Goal: Task Accomplishment & Management: Use online tool/utility

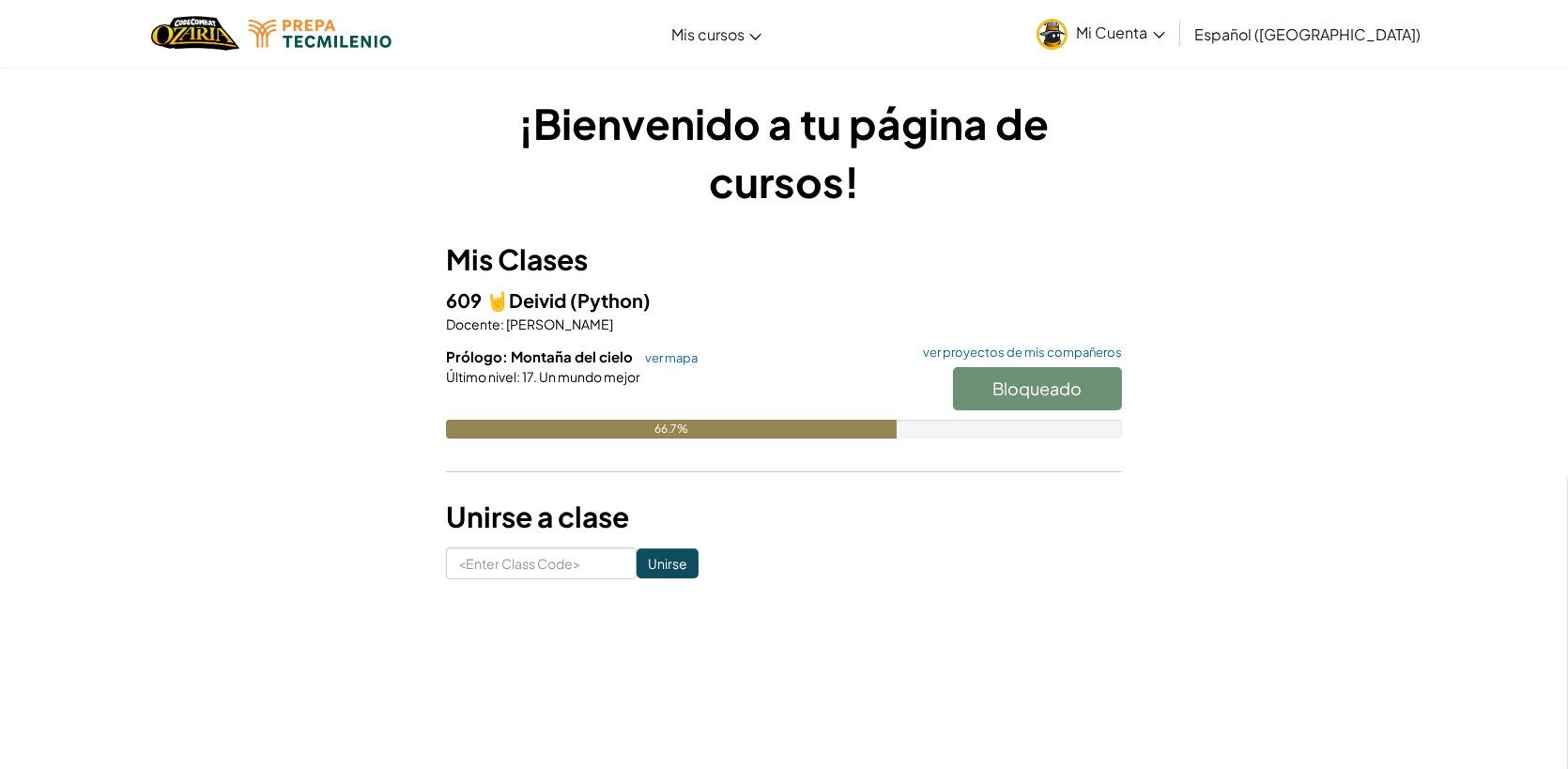
click at [656, 347] on h6 "Prólogo: Montaña del cielo ver mapa ver proyectos de mis compañeros" at bounding box center [784, 357] width 676 height 21
click at [661, 358] on link "ver mapa" at bounding box center [666, 358] width 62 height 15
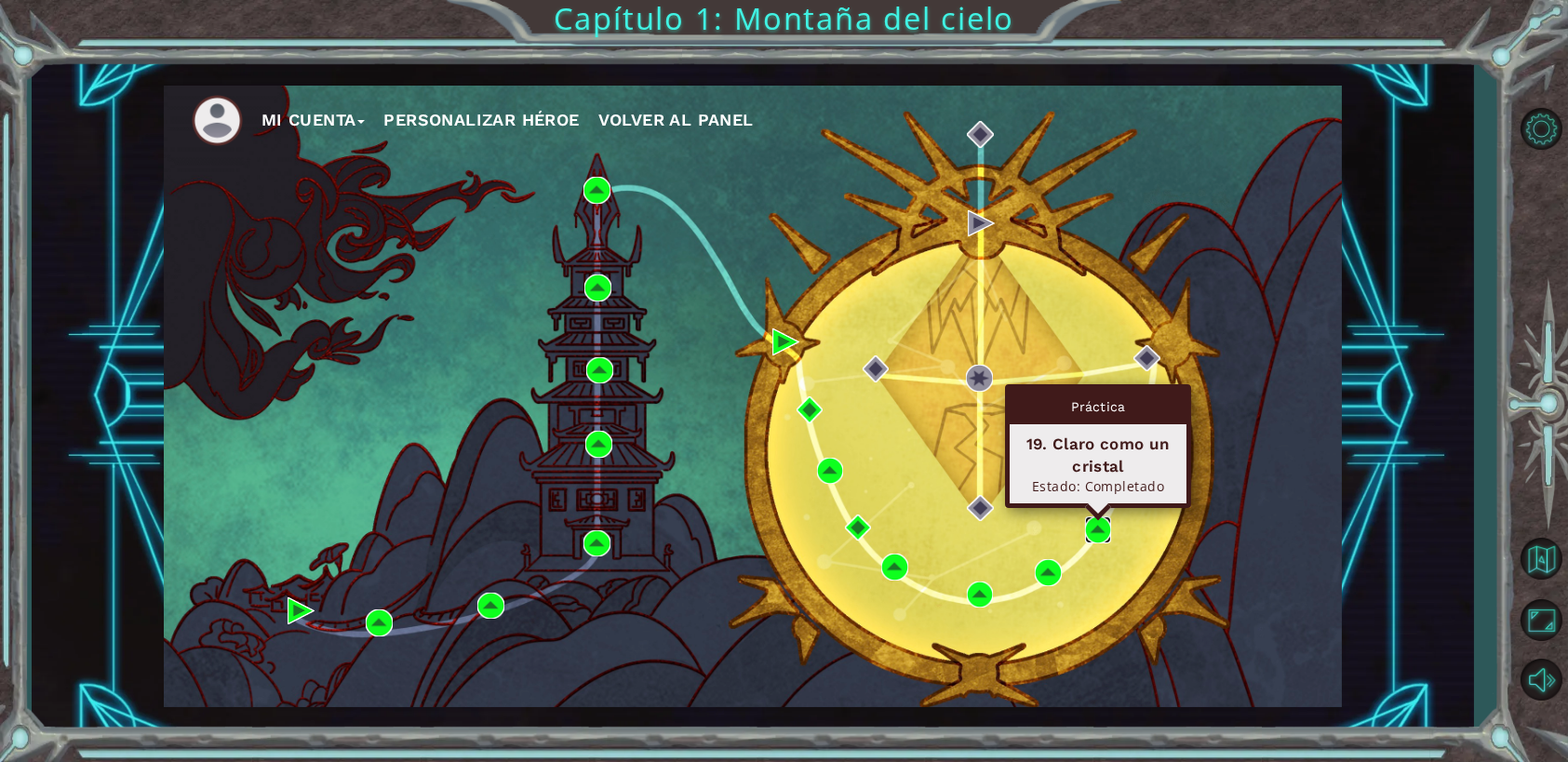
click at [1104, 522] on img at bounding box center [1098, 529] width 27 height 27
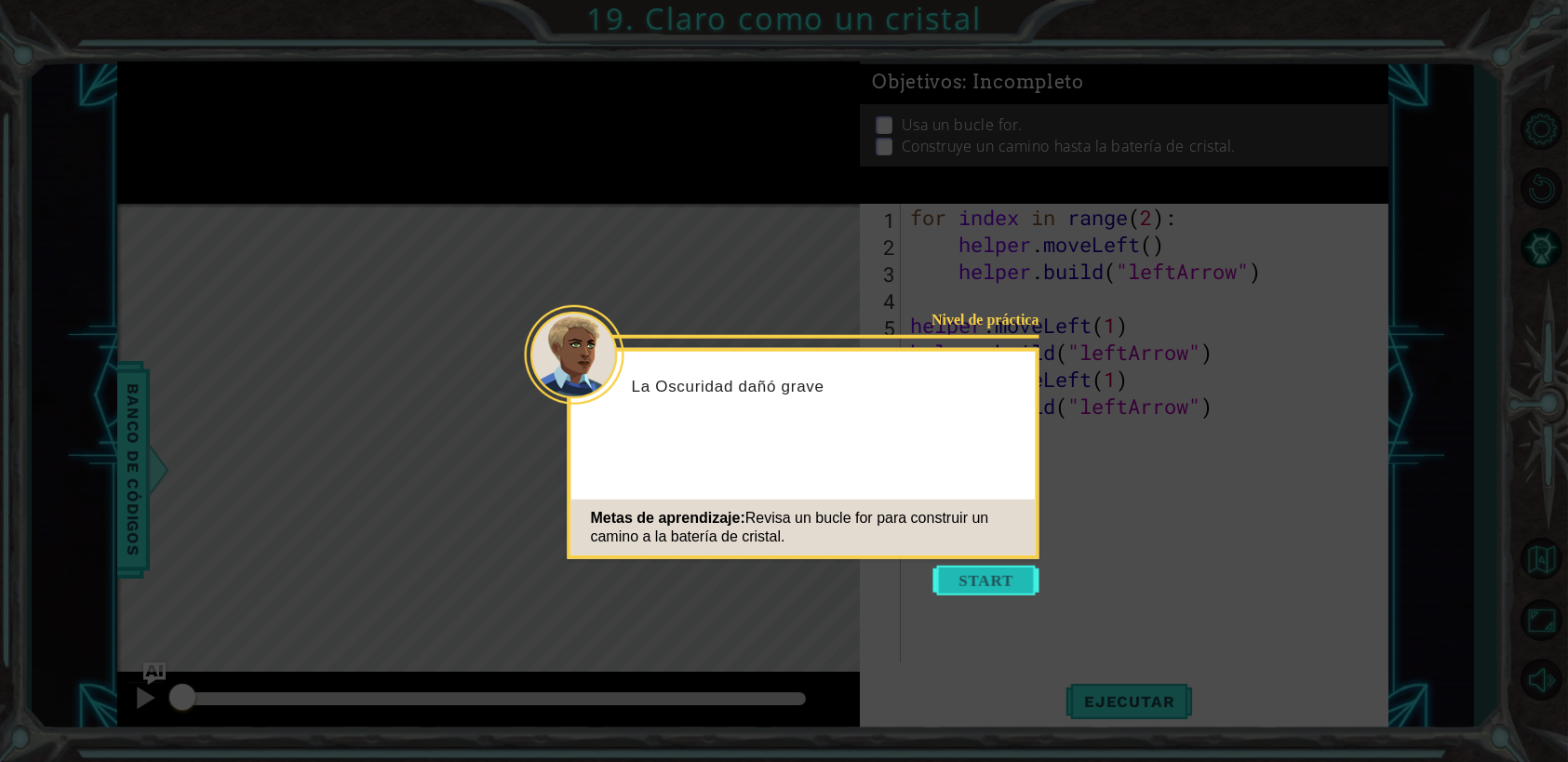
click at [1010, 576] on button "Start" at bounding box center [986, 581] width 106 height 30
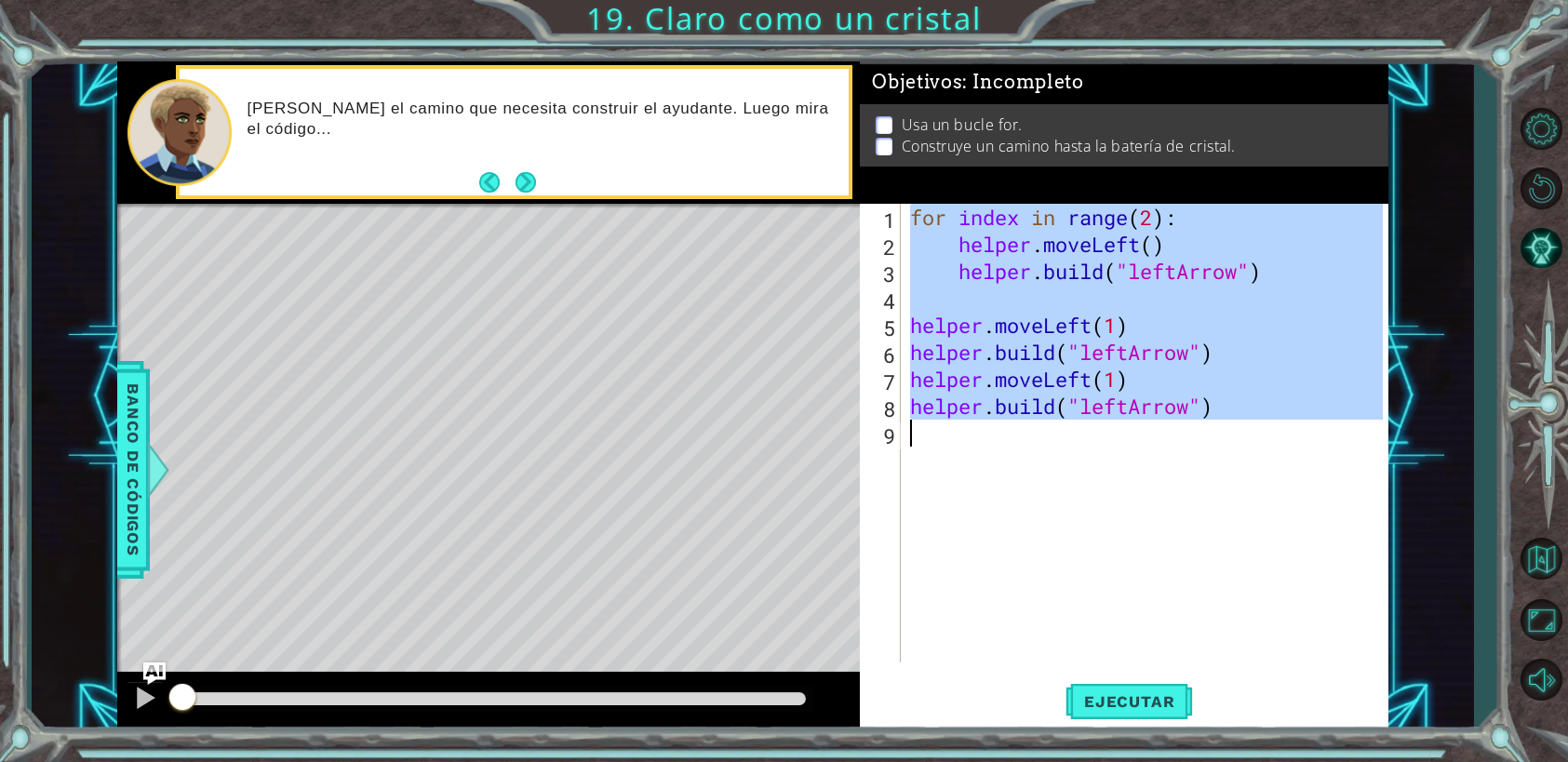
drag, startPoint x: 913, startPoint y: 218, endPoint x: 1141, endPoint y: 472, distance: 341.3
click at [1141, 472] on div "for index in range ( 2 ) : helper . moveLeft ( ) helper . build ( "leftArrow" )…" at bounding box center [1149, 459] width 486 height 512
type textarea "[DOMAIN_NAME]("leftArrow")"
click at [1143, 472] on div "for index in range ( 2 ) : helper . moveLeft ( ) helper . build ( "leftArrow" )…" at bounding box center [1144, 433] width 476 height 458
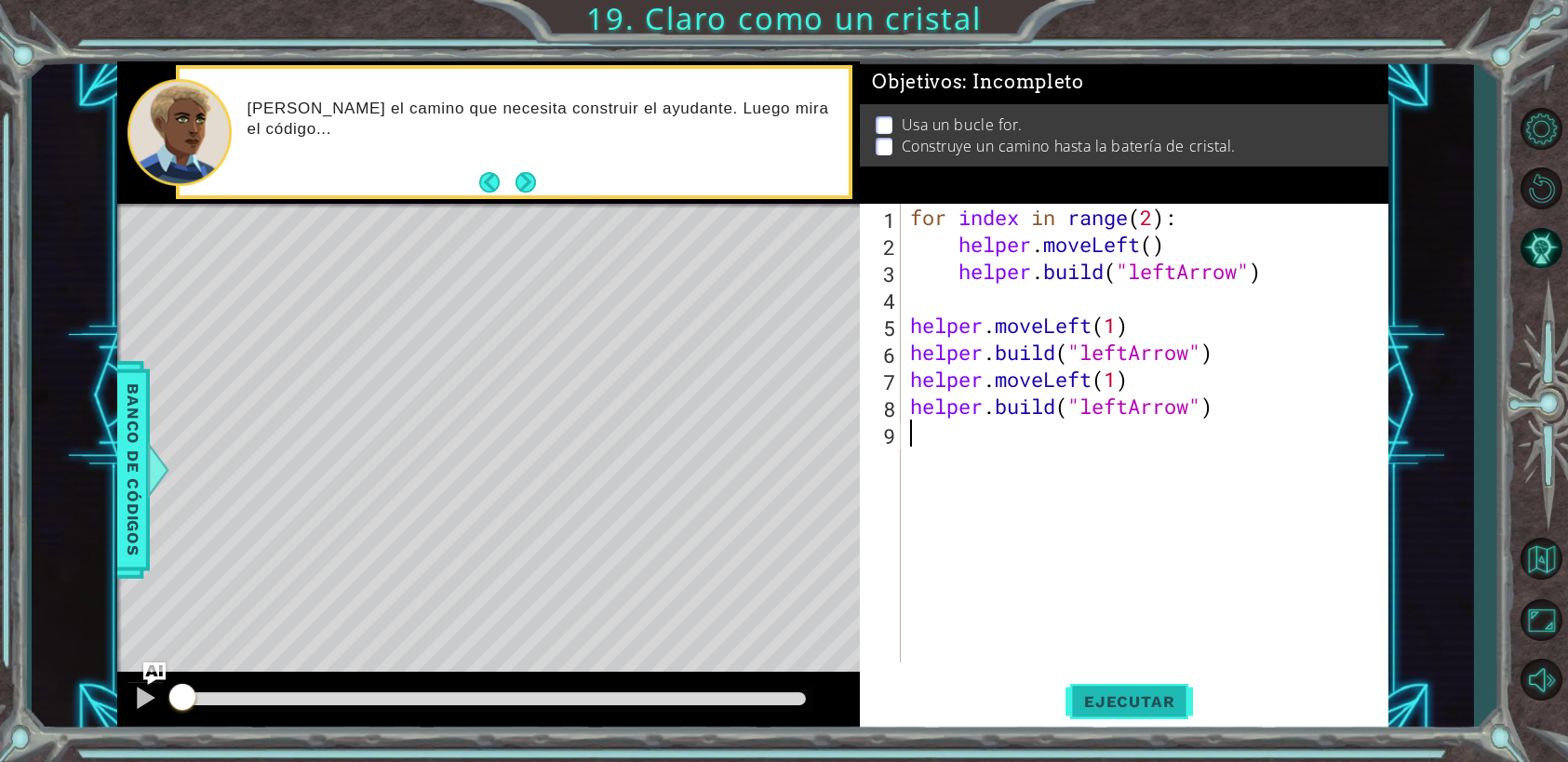
click at [1136, 689] on button "Ejecutar" at bounding box center [1128, 702] width 127 height 53
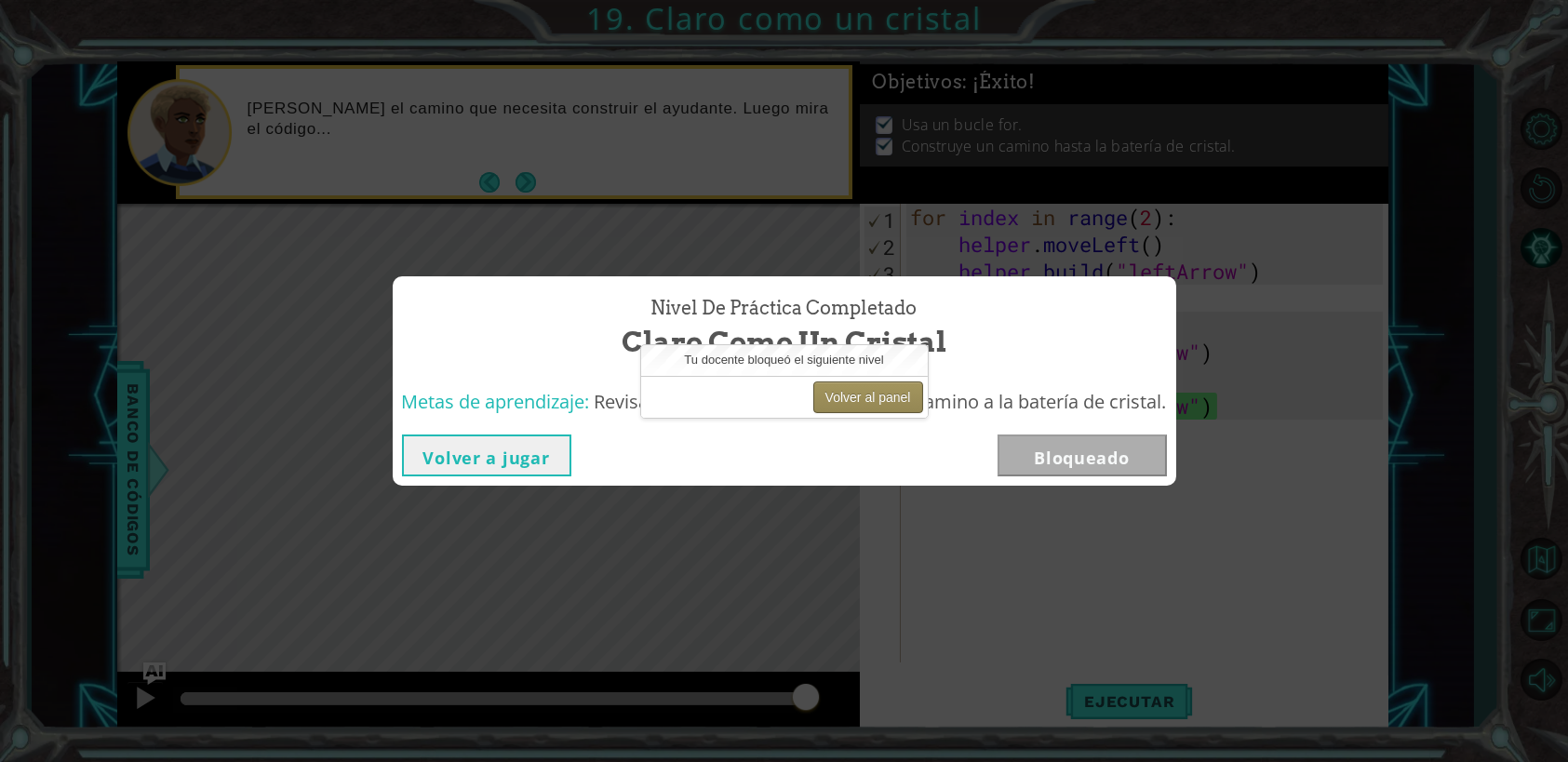
click at [877, 398] on button "Volver al panel" at bounding box center [868, 397] width 109 height 32
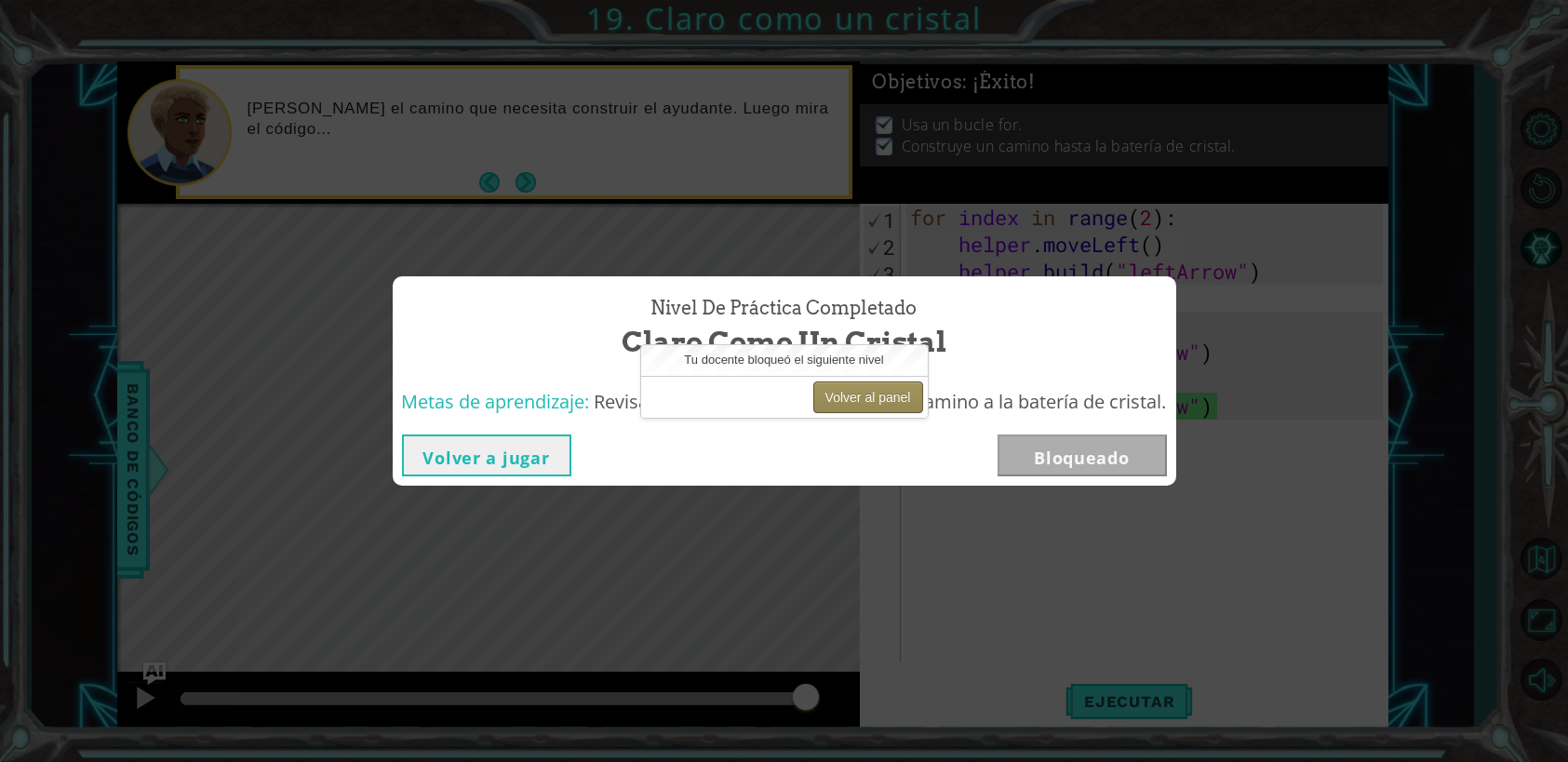
click at [877, 398] on button "Volver al panel" at bounding box center [868, 397] width 109 height 32
click at [848, 395] on button "Volver al panel" at bounding box center [868, 397] width 109 height 32
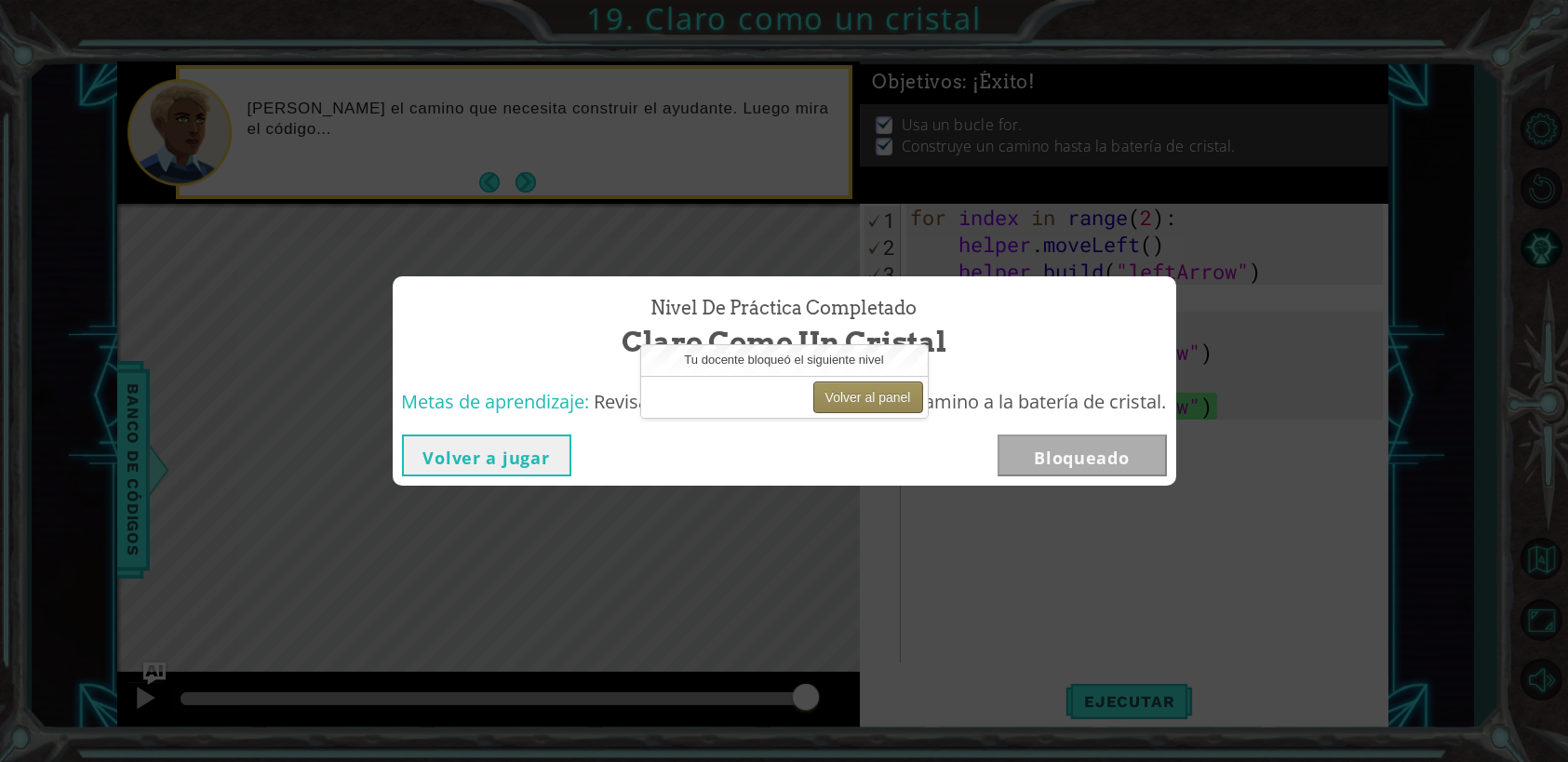
click at [848, 395] on button "Volver al panel" at bounding box center [868, 397] width 109 height 32
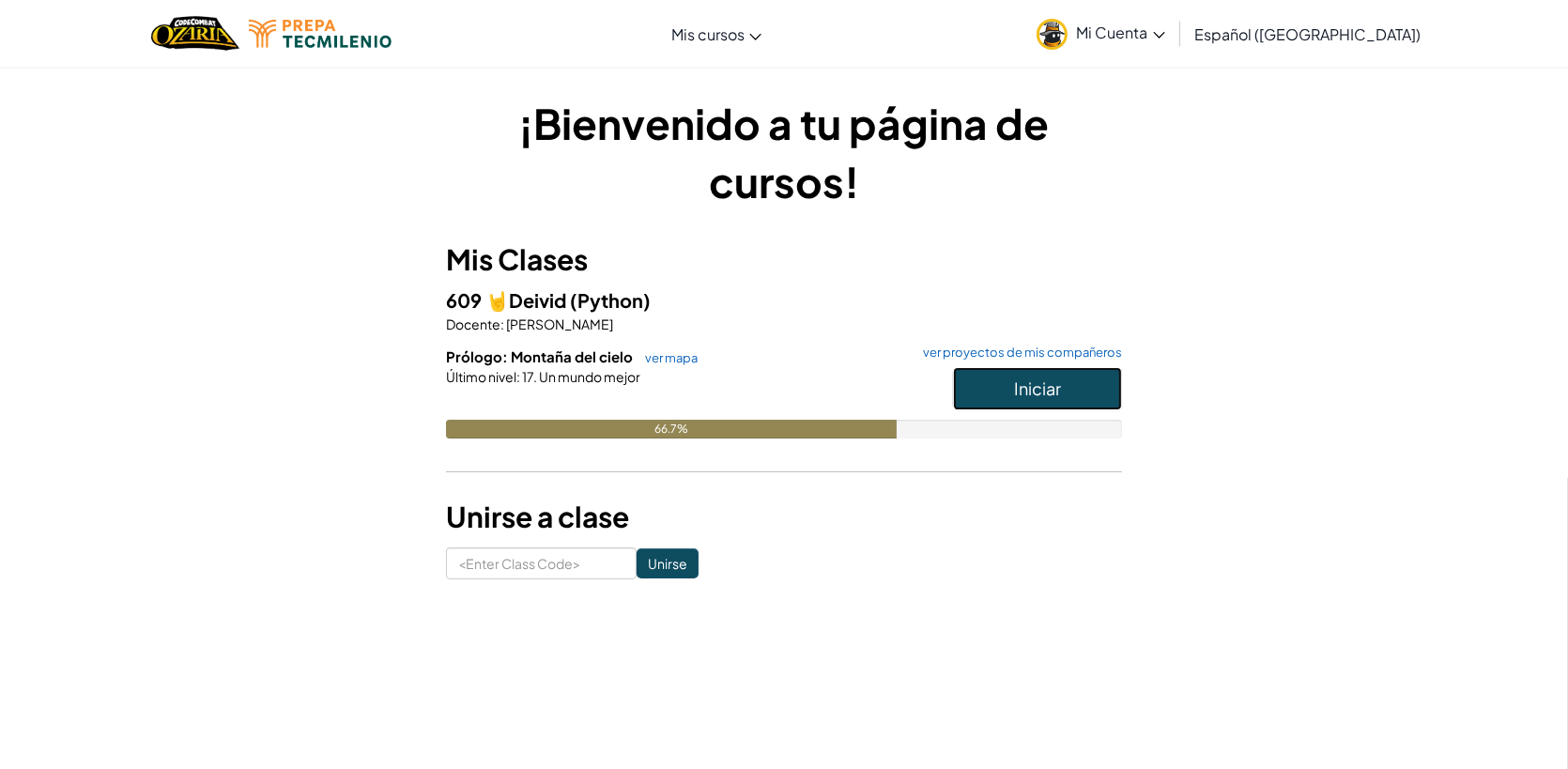
click at [1057, 391] on span "Iniciar" at bounding box center [1037, 387] width 47 height 22
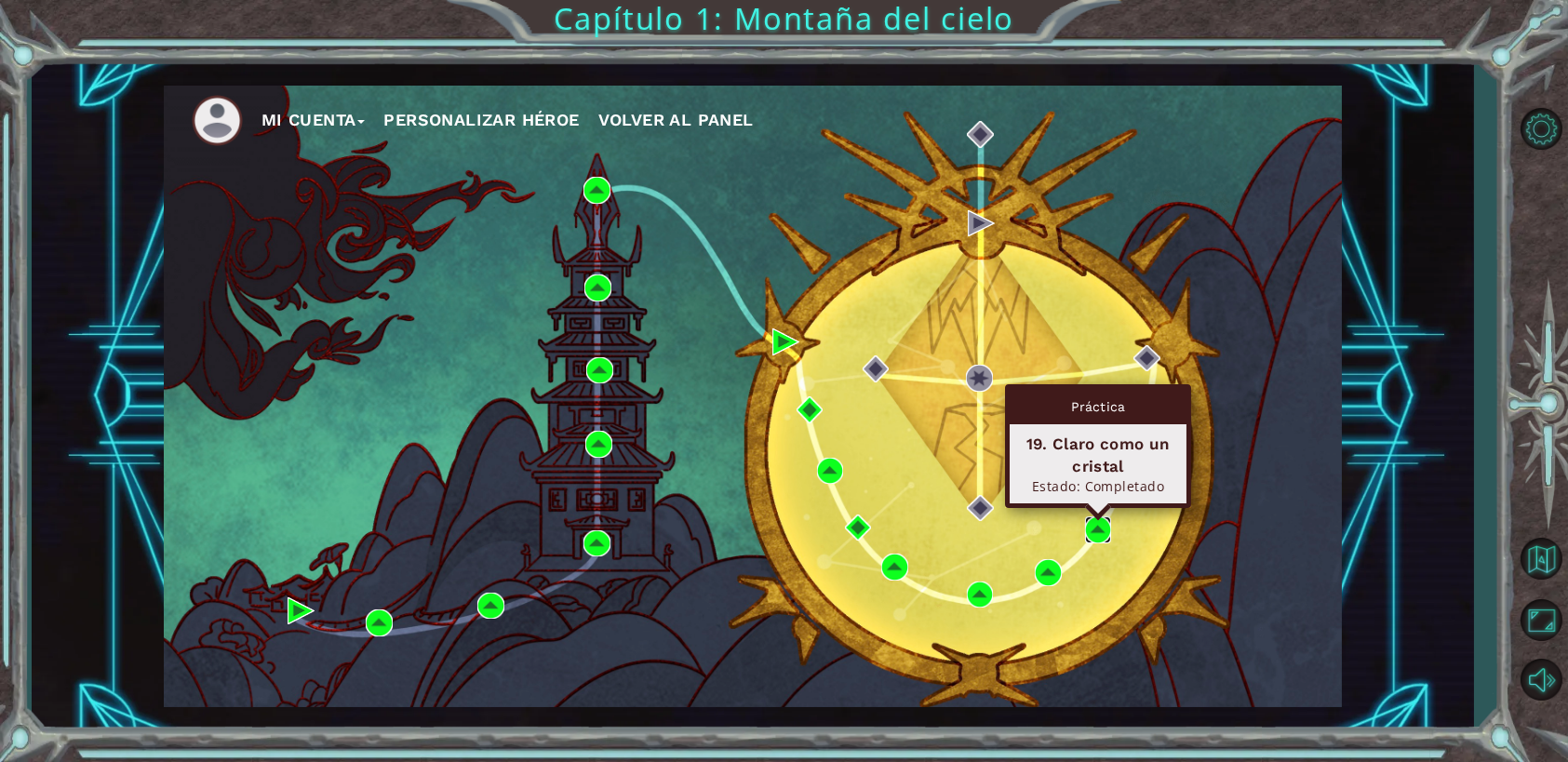
click at [1104, 539] on img at bounding box center [1098, 529] width 27 height 27
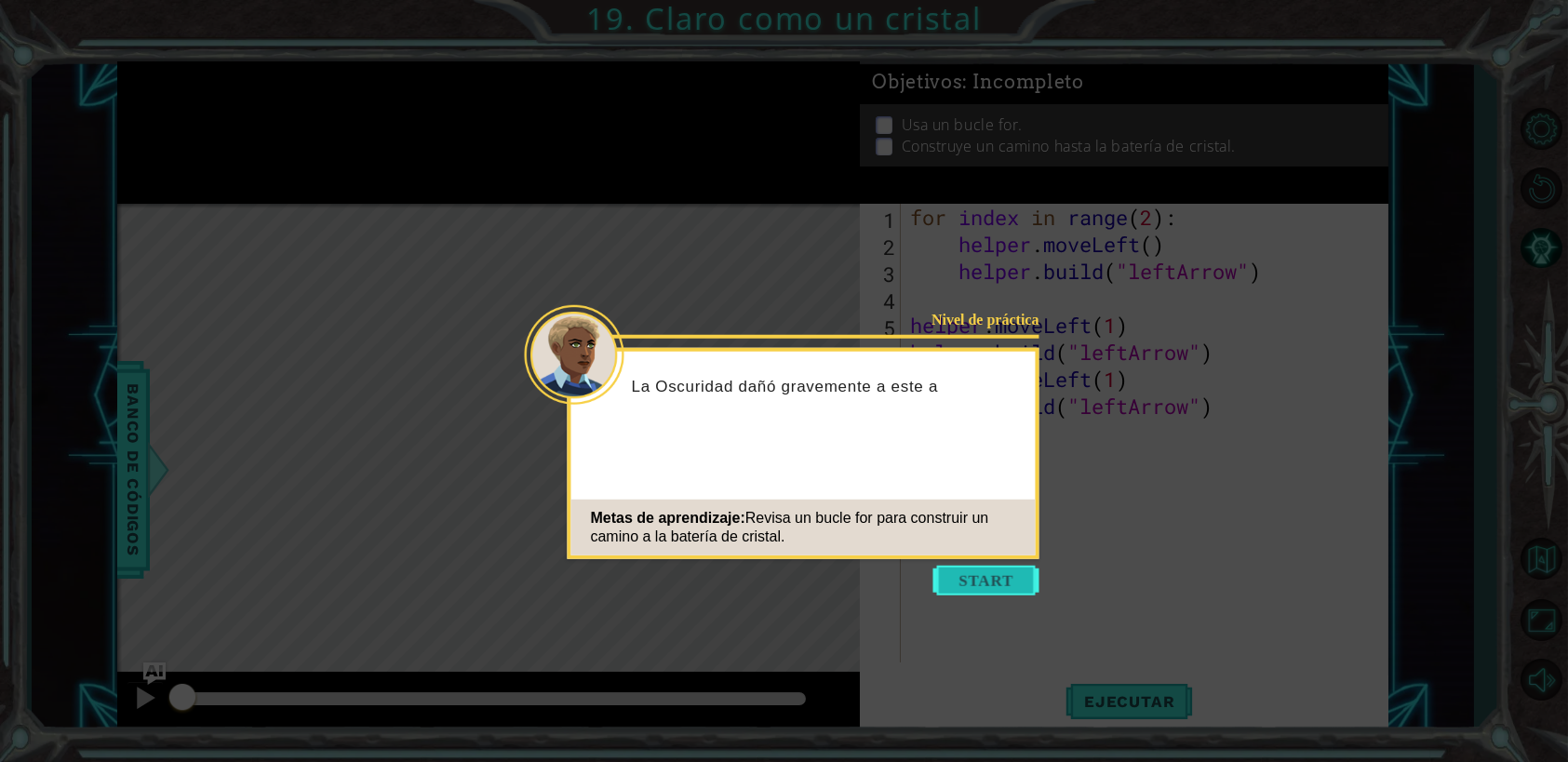
click at [963, 569] on button "Start" at bounding box center [986, 581] width 106 height 30
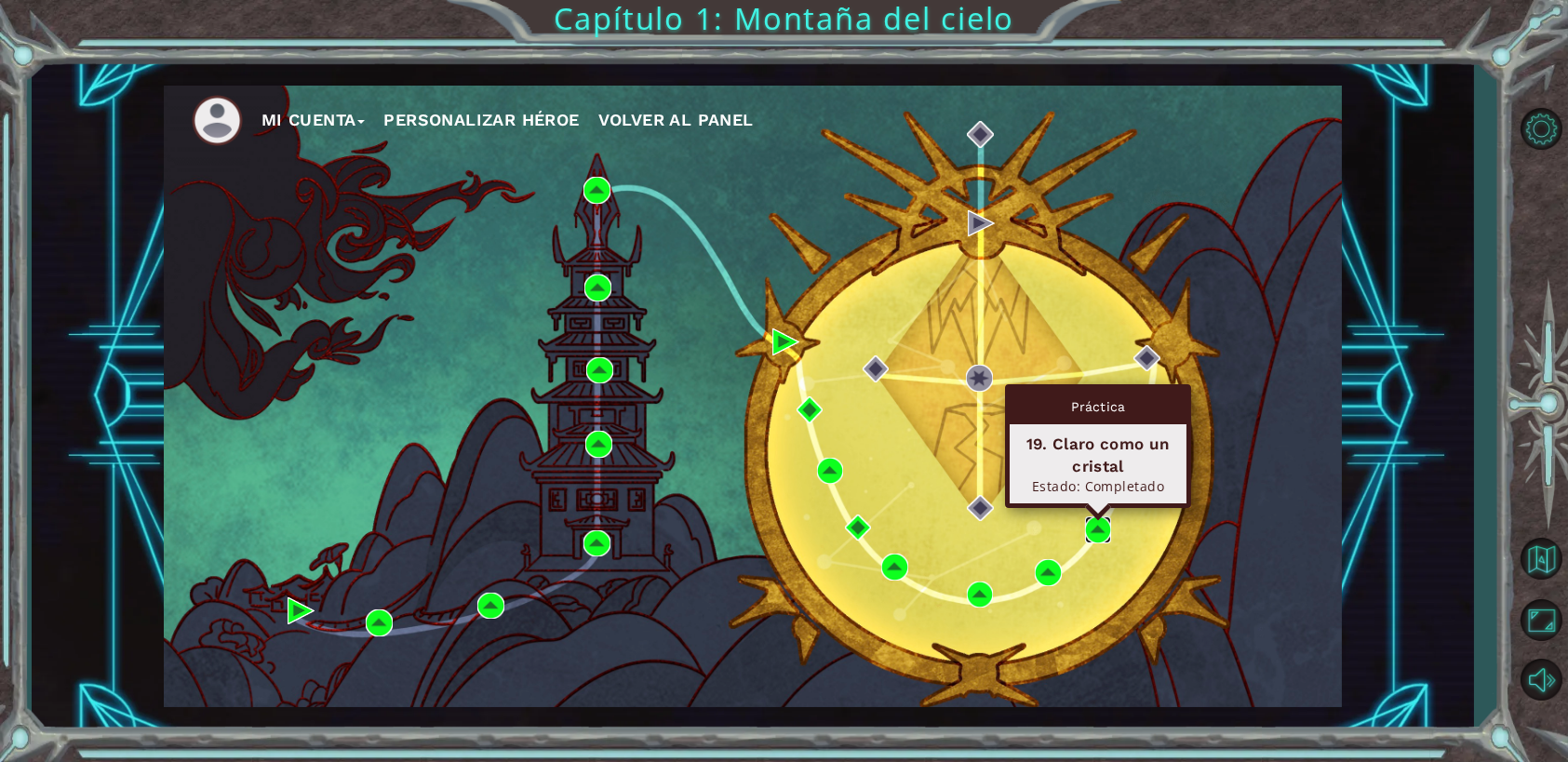
click at [1096, 525] on img at bounding box center [1098, 529] width 27 height 27
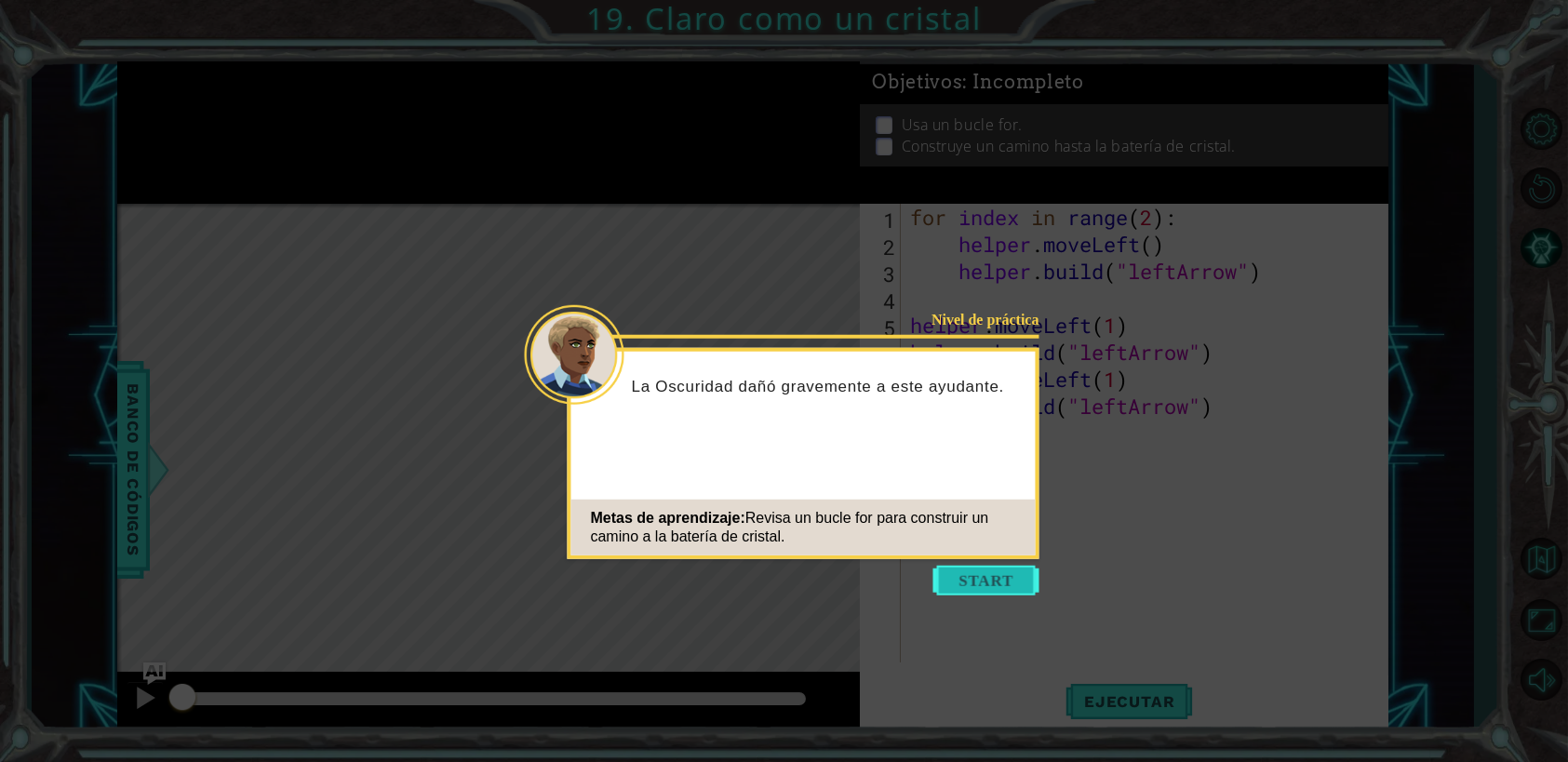
drag, startPoint x: 976, startPoint y: 584, endPoint x: 1033, endPoint y: 620, distance: 67.4
click at [978, 585] on button "Start" at bounding box center [986, 581] width 106 height 30
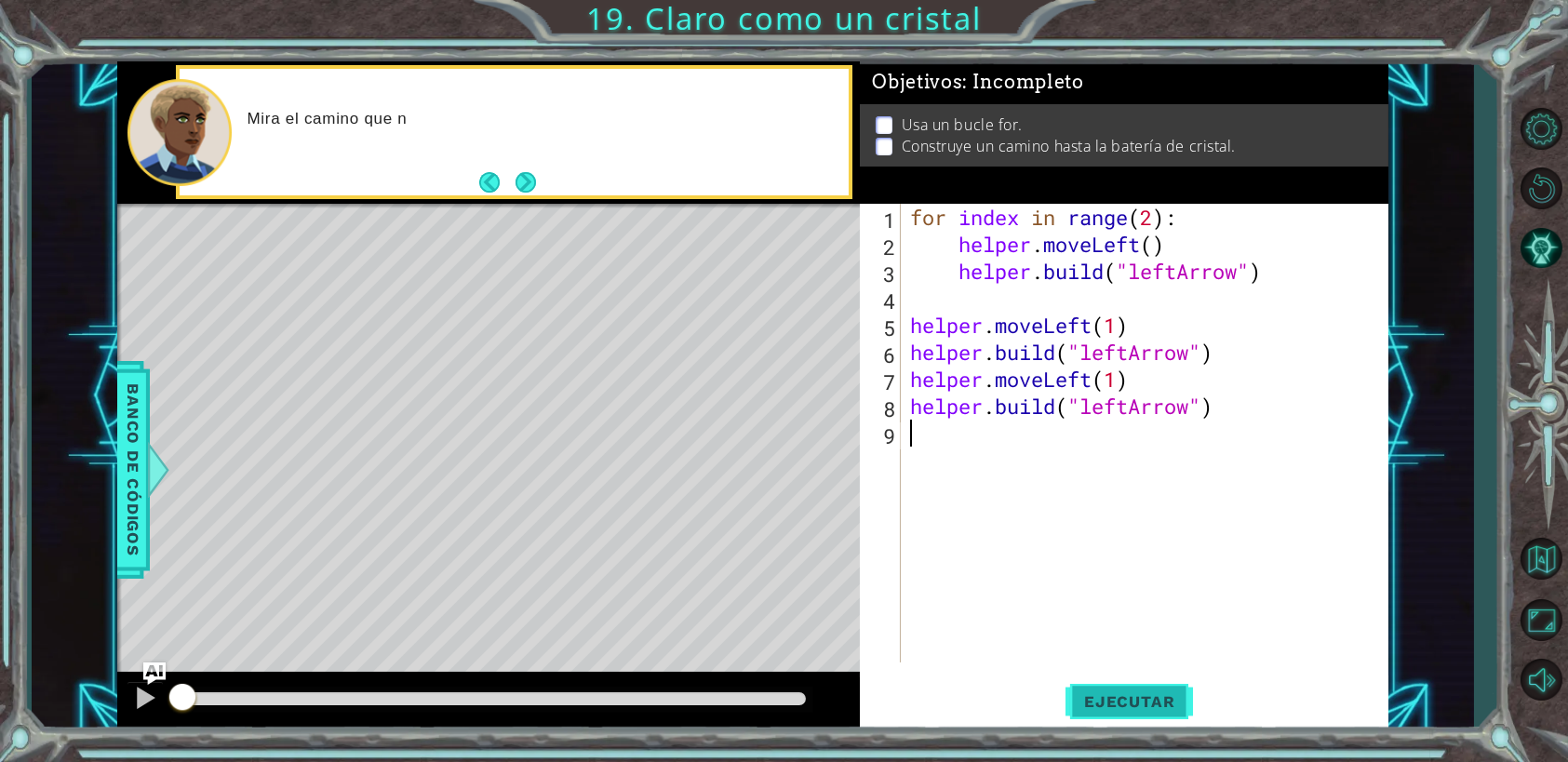
click at [1105, 688] on button "Ejecutar" at bounding box center [1128, 702] width 127 height 53
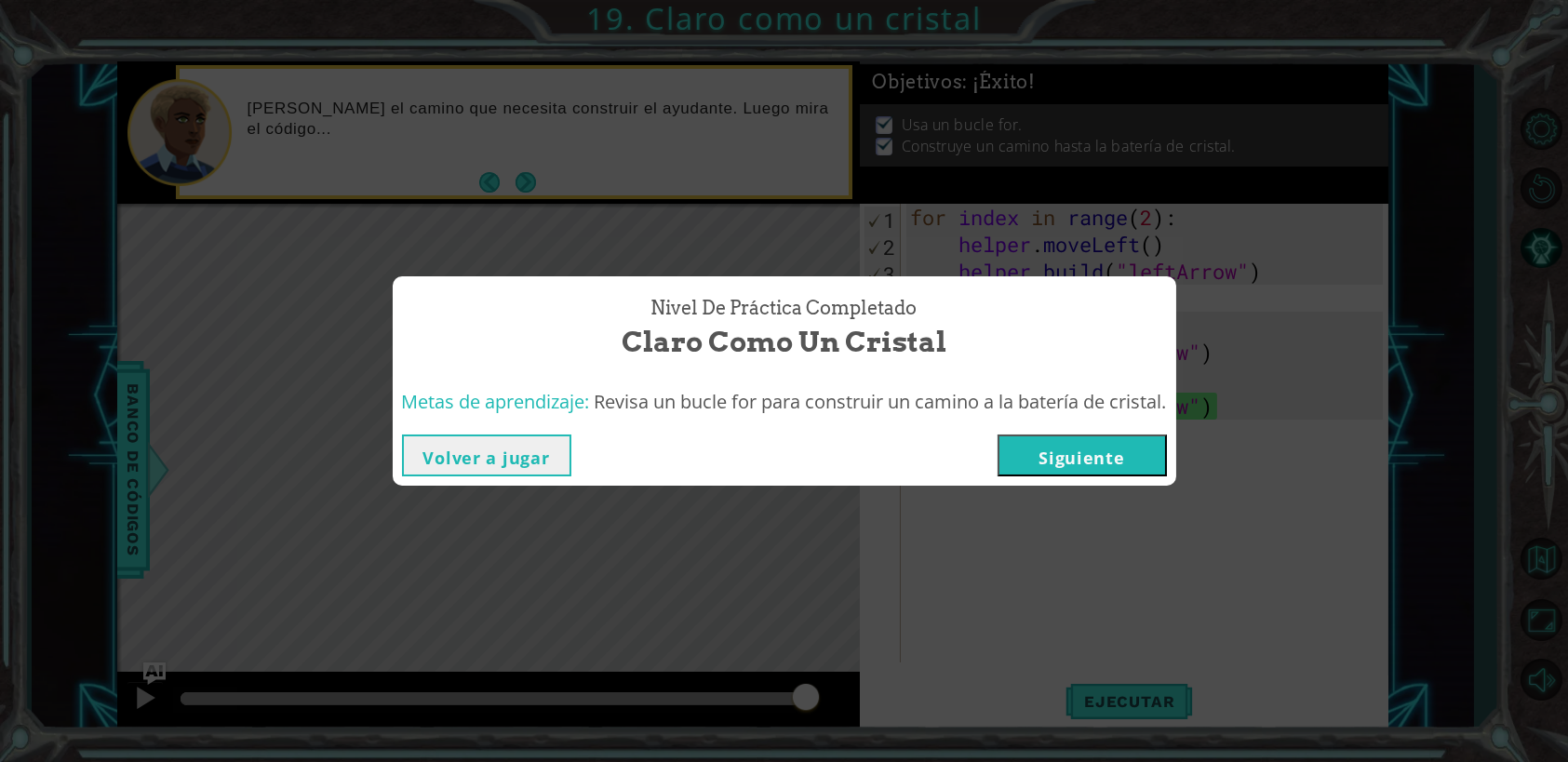
click at [1117, 463] on button "Siguiente" at bounding box center [1081, 456] width 169 height 41
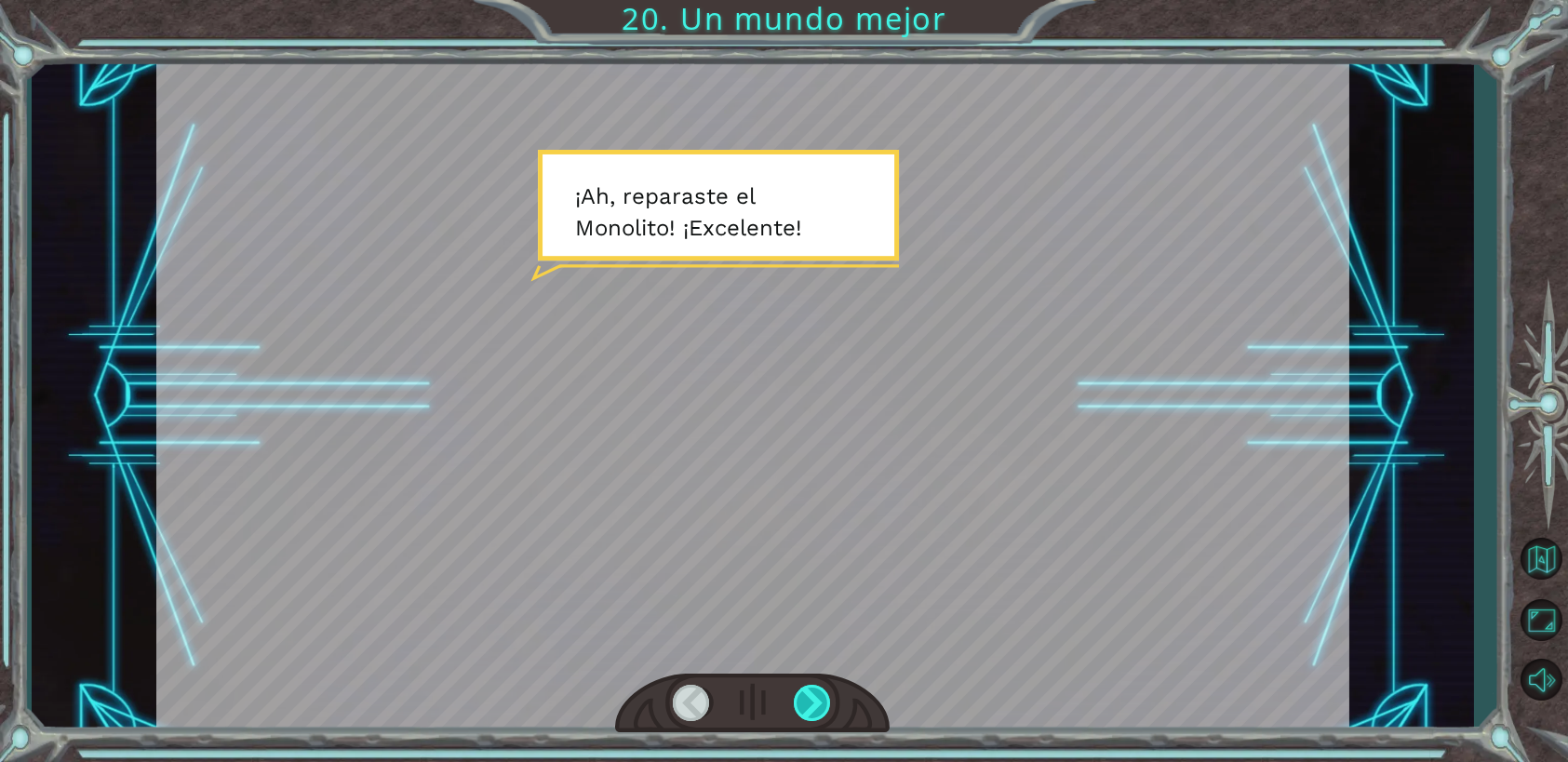
click at [821, 704] on div at bounding box center [812, 703] width 38 height 36
click at [824, 701] on div at bounding box center [812, 703] width 38 height 36
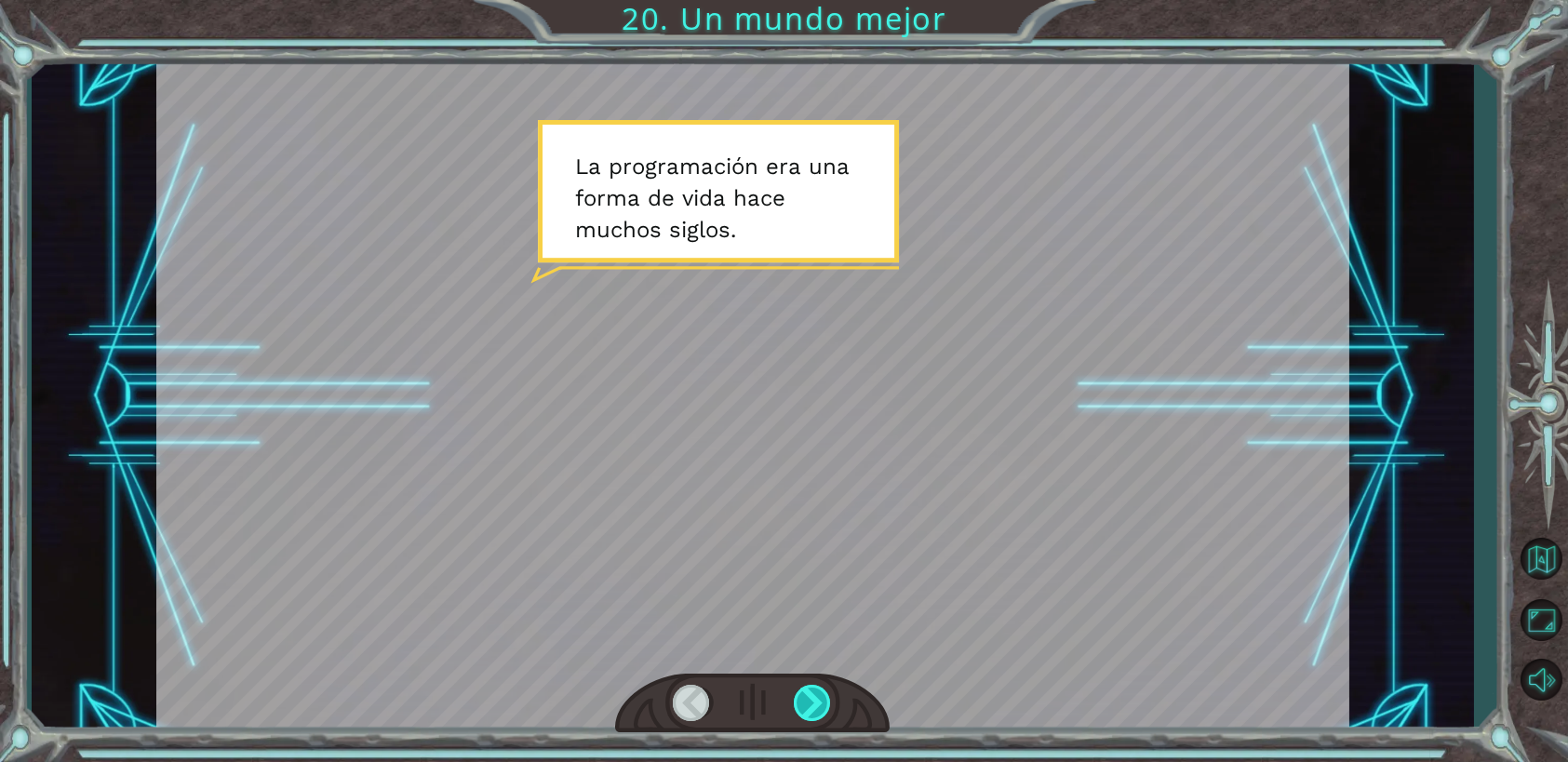
click at [812, 708] on div at bounding box center [812, 703] width 38 height 36
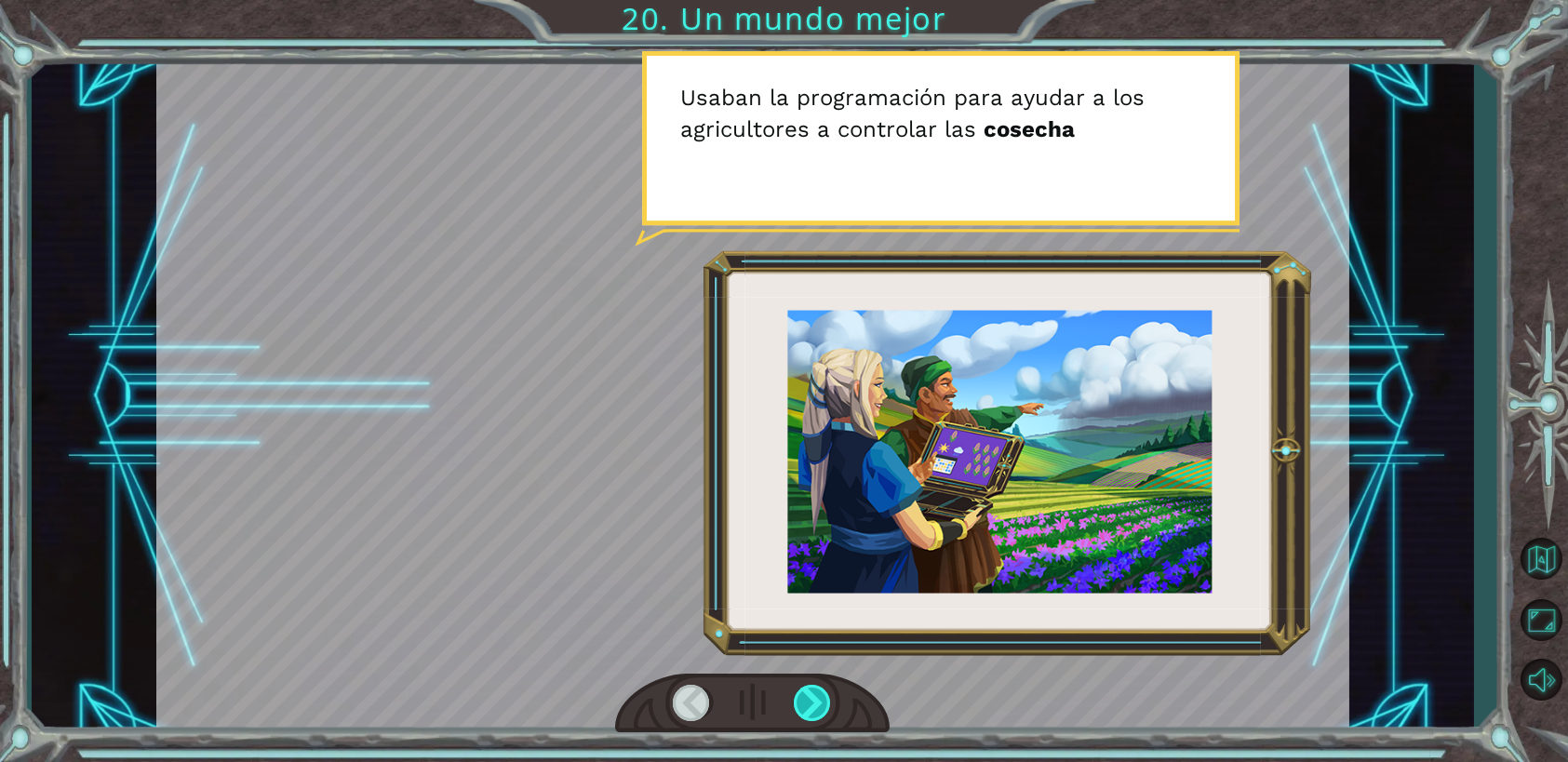
click at [813, 708] on div at bounding box center [812, 703] width 38 height 36
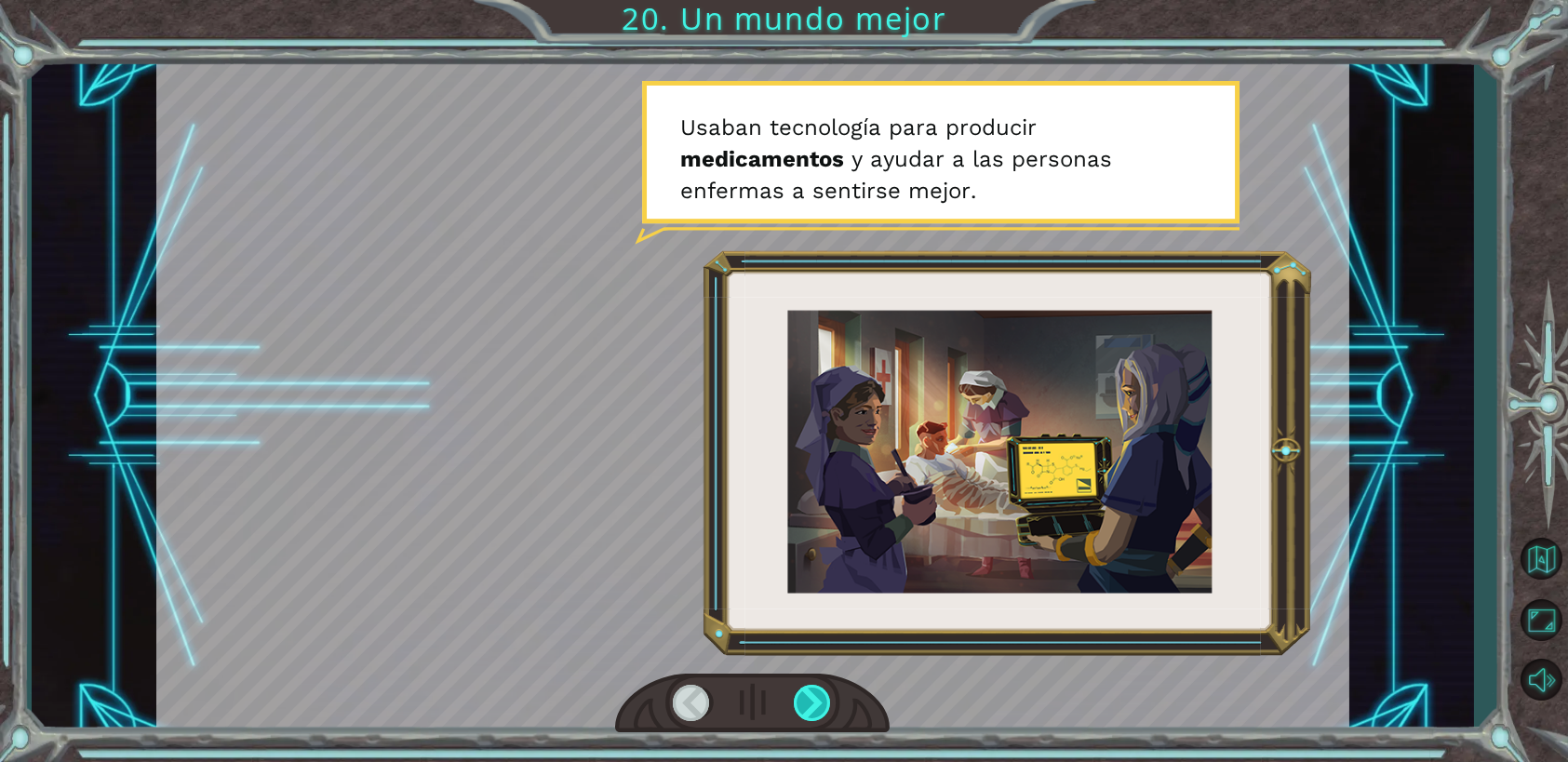
click at [813, 708] on div at bounding box center [812, 703] width 38 height 36
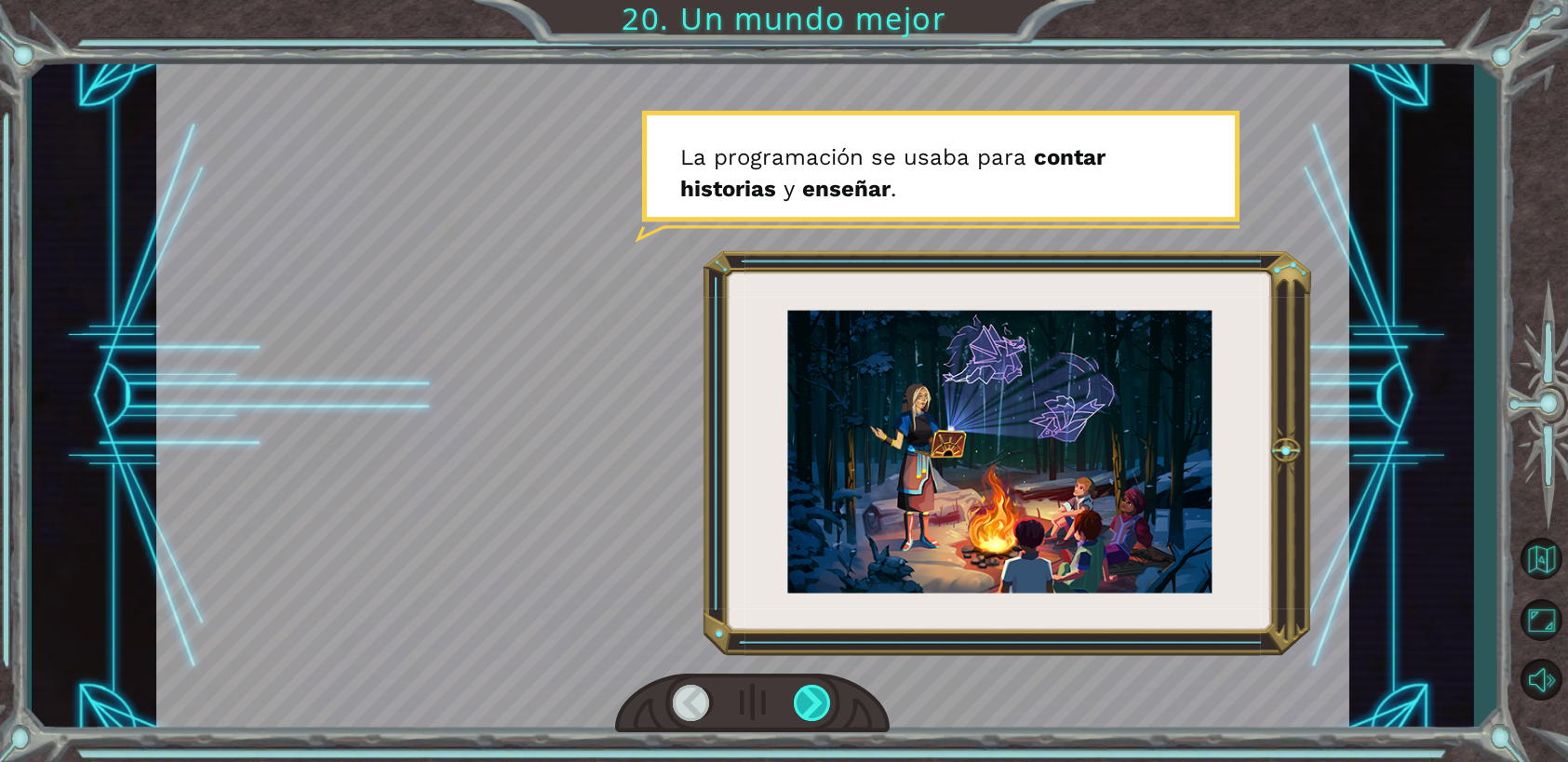
click at [813, 708] on div at bounding box center [812, 703] width 38 height 36
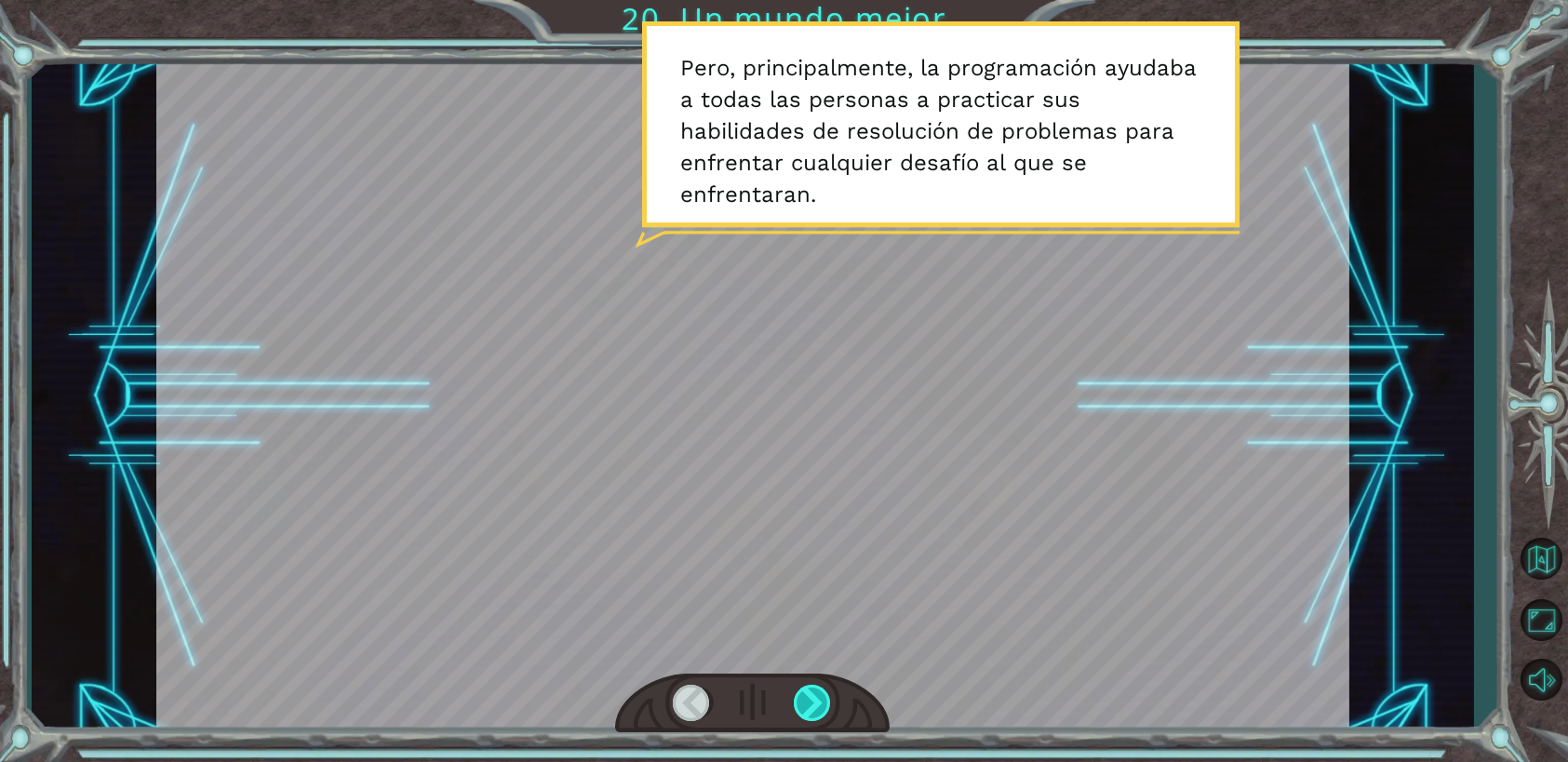
click at [813, 709] on div at bounding box center [812, 703] width 38 height 36
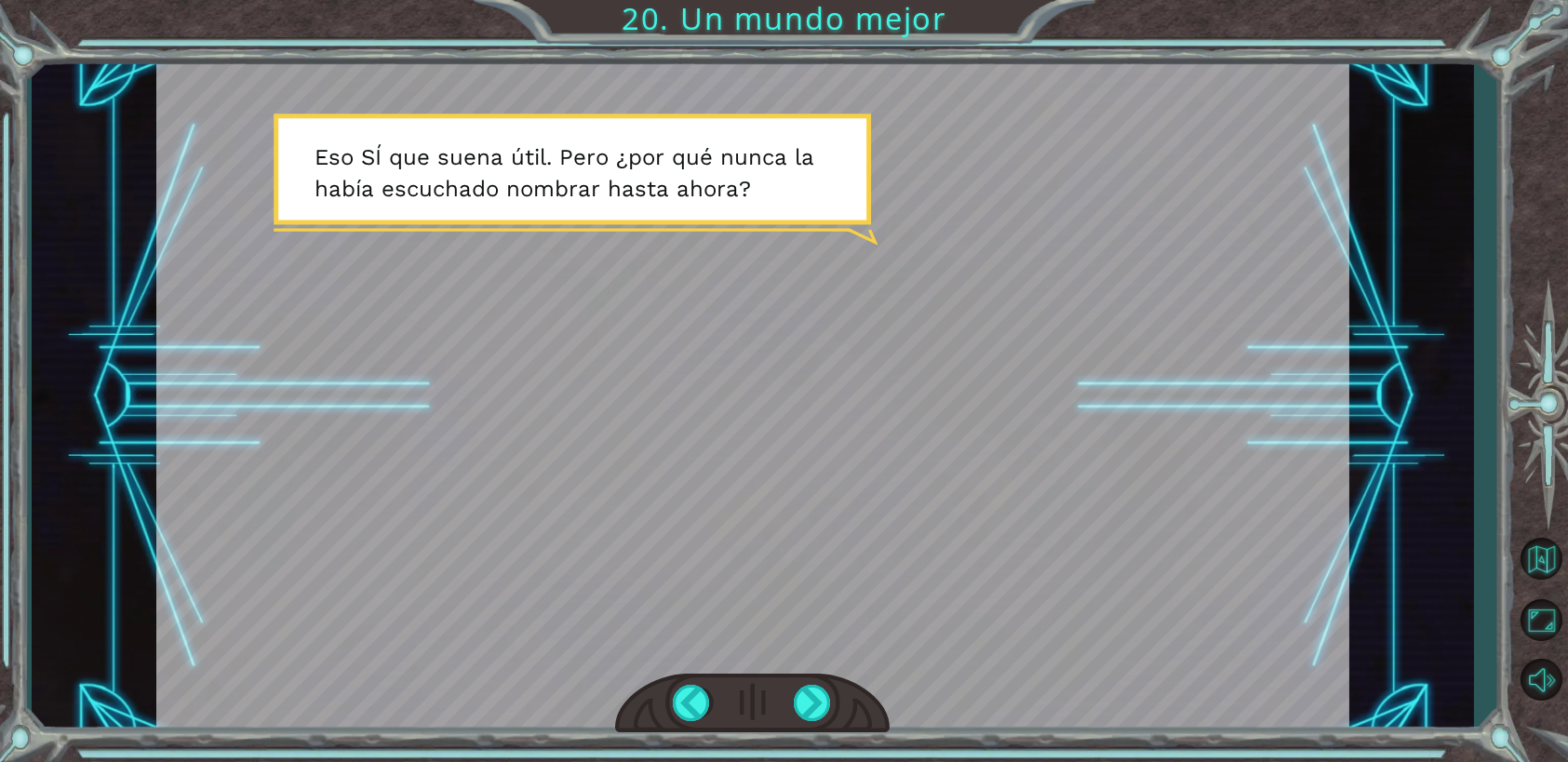
click at [673, 637] on div at bounding box center [753, 395] width 1193 height 671
click at [801, 691] on div at bounding box center [812, 703] width 38 height 36
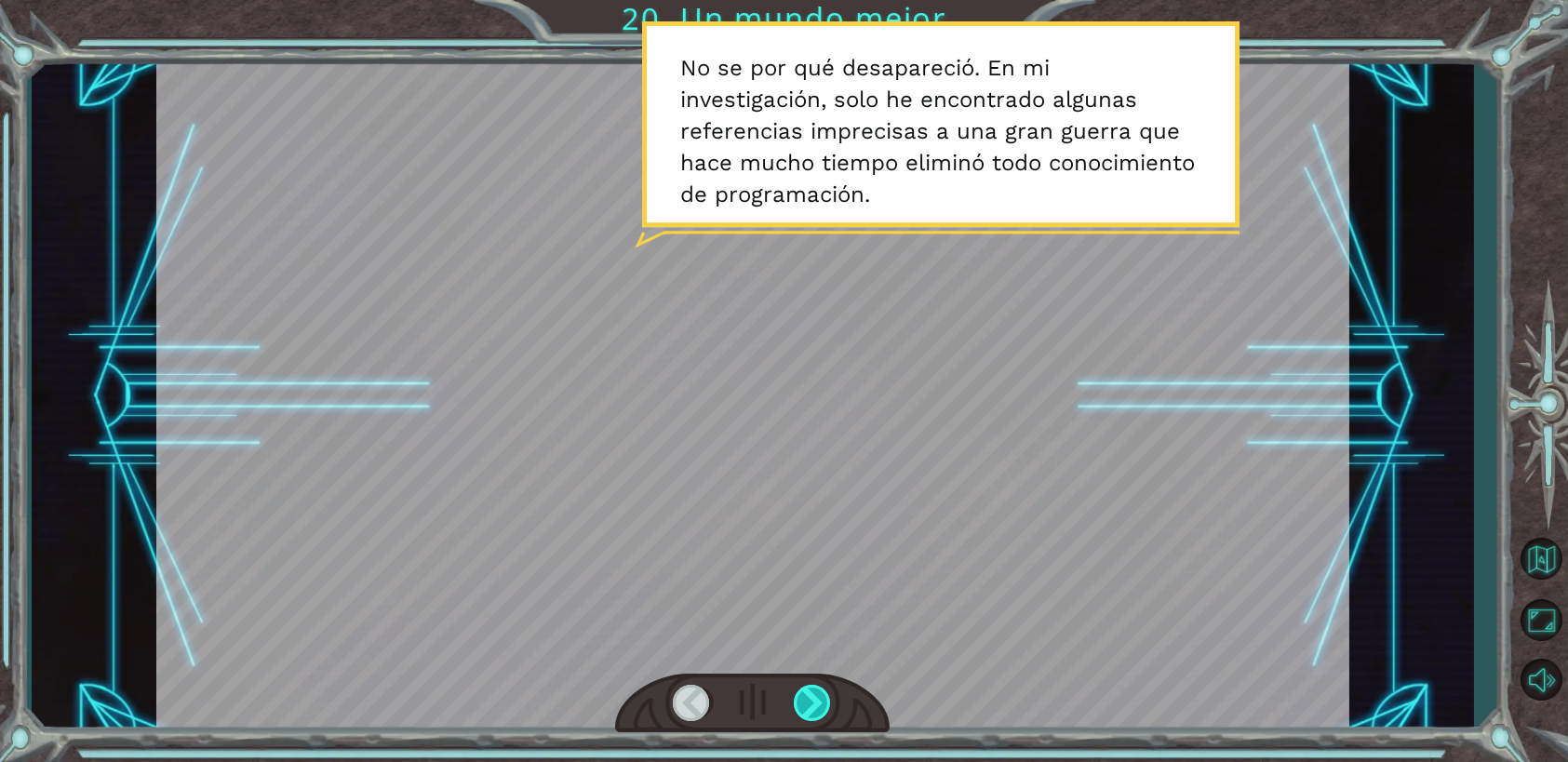
click at [793, 696] on div at bounding box center [812, 703] width 38 height 36
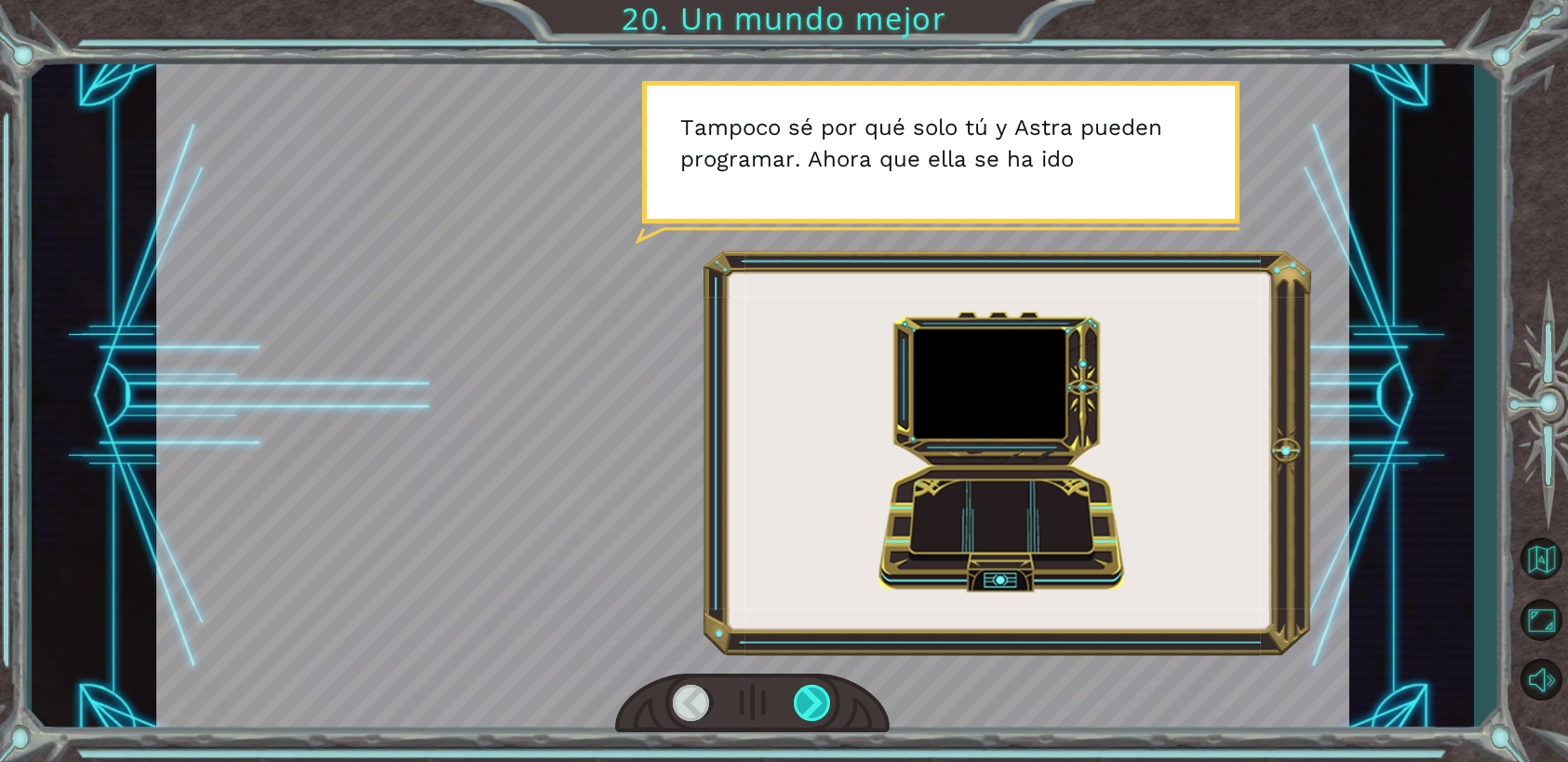
click at [793, 696] on div at bounding box center [812, 703] width 38 height 36
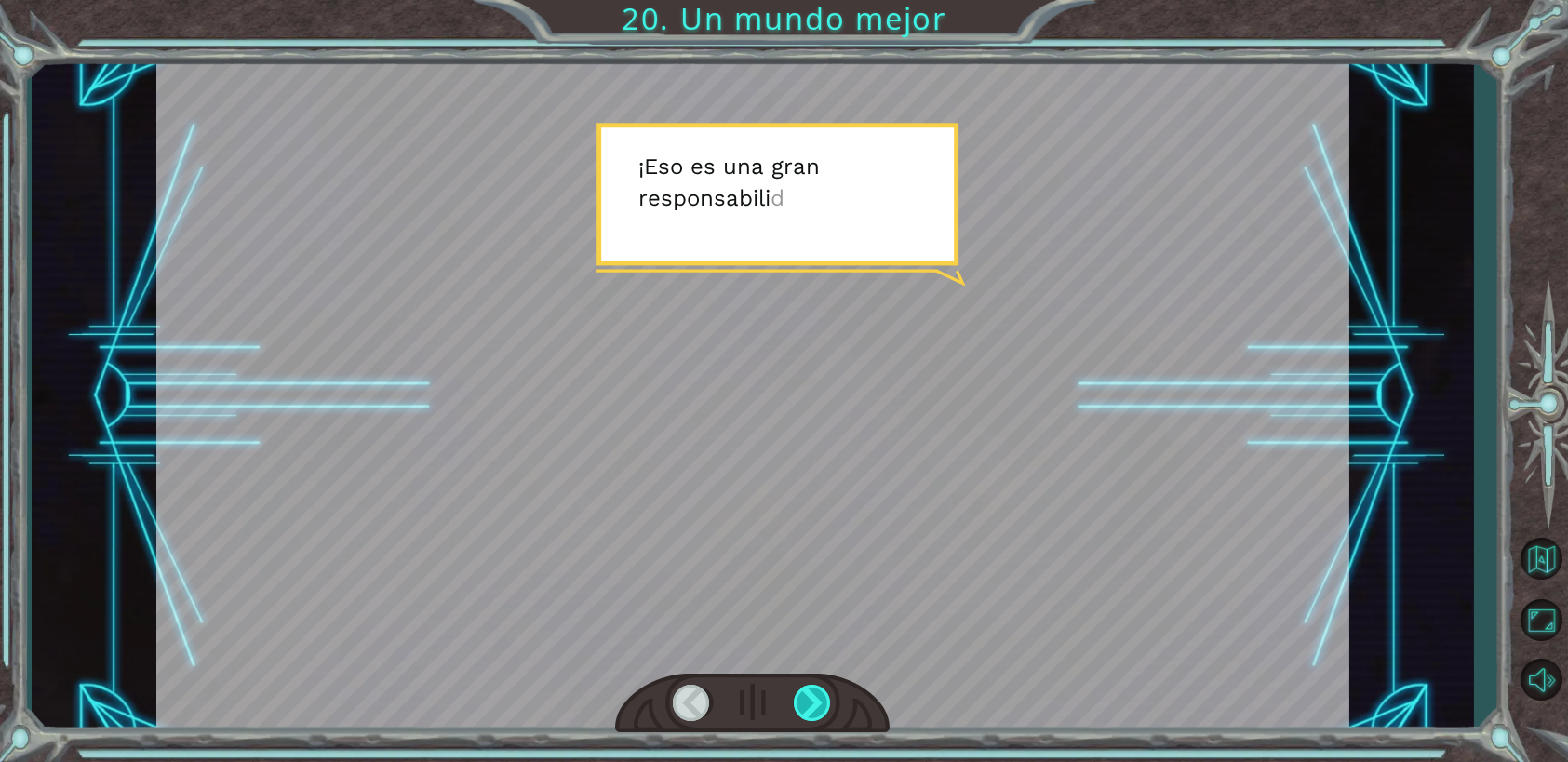
click at [793, 696] on div at bounding box center [812, 703] width 38 height 36
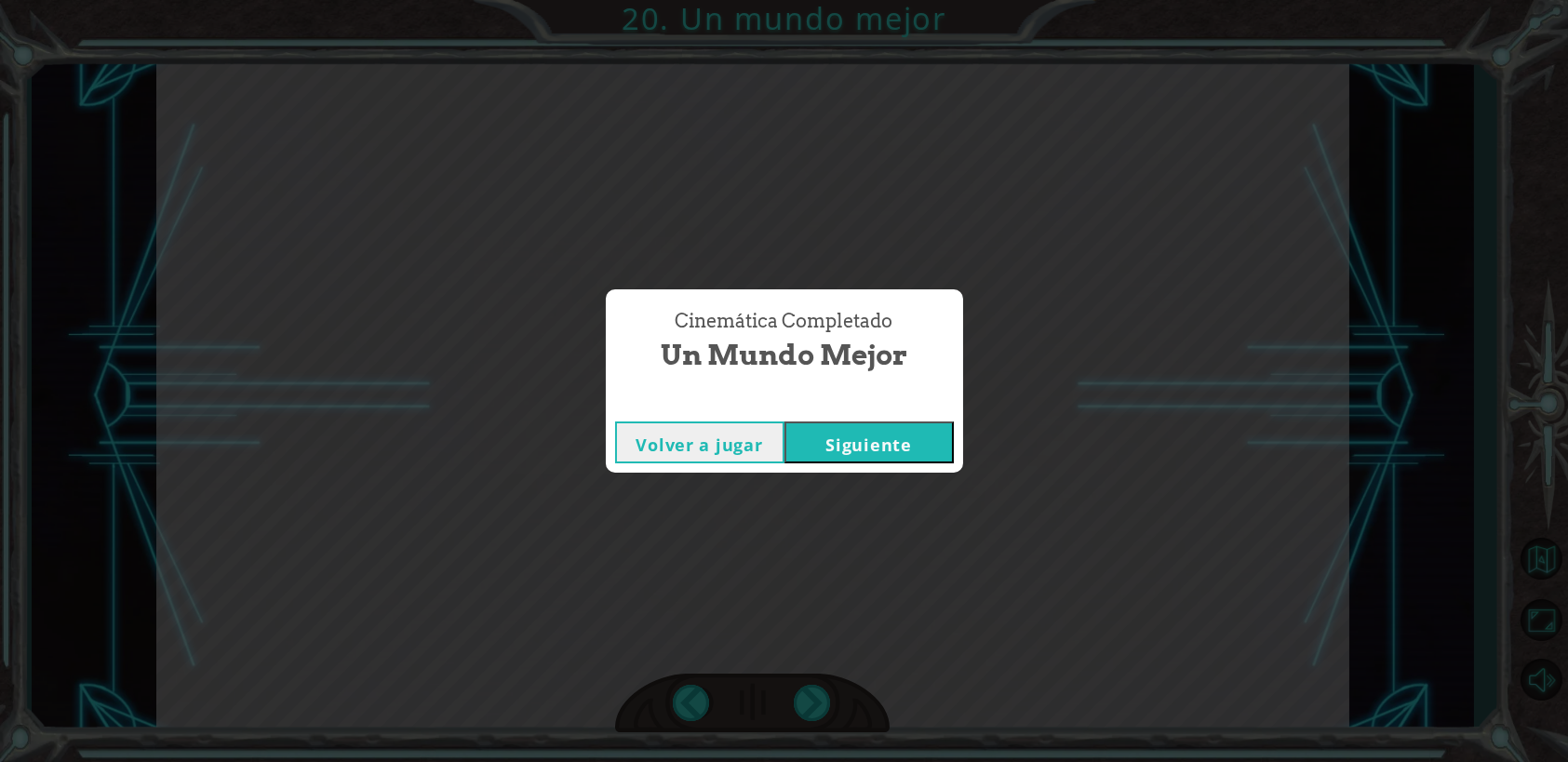
click at [831, 436] on button "Siguiente" at bounding box center [868, 442] width 169 height 41
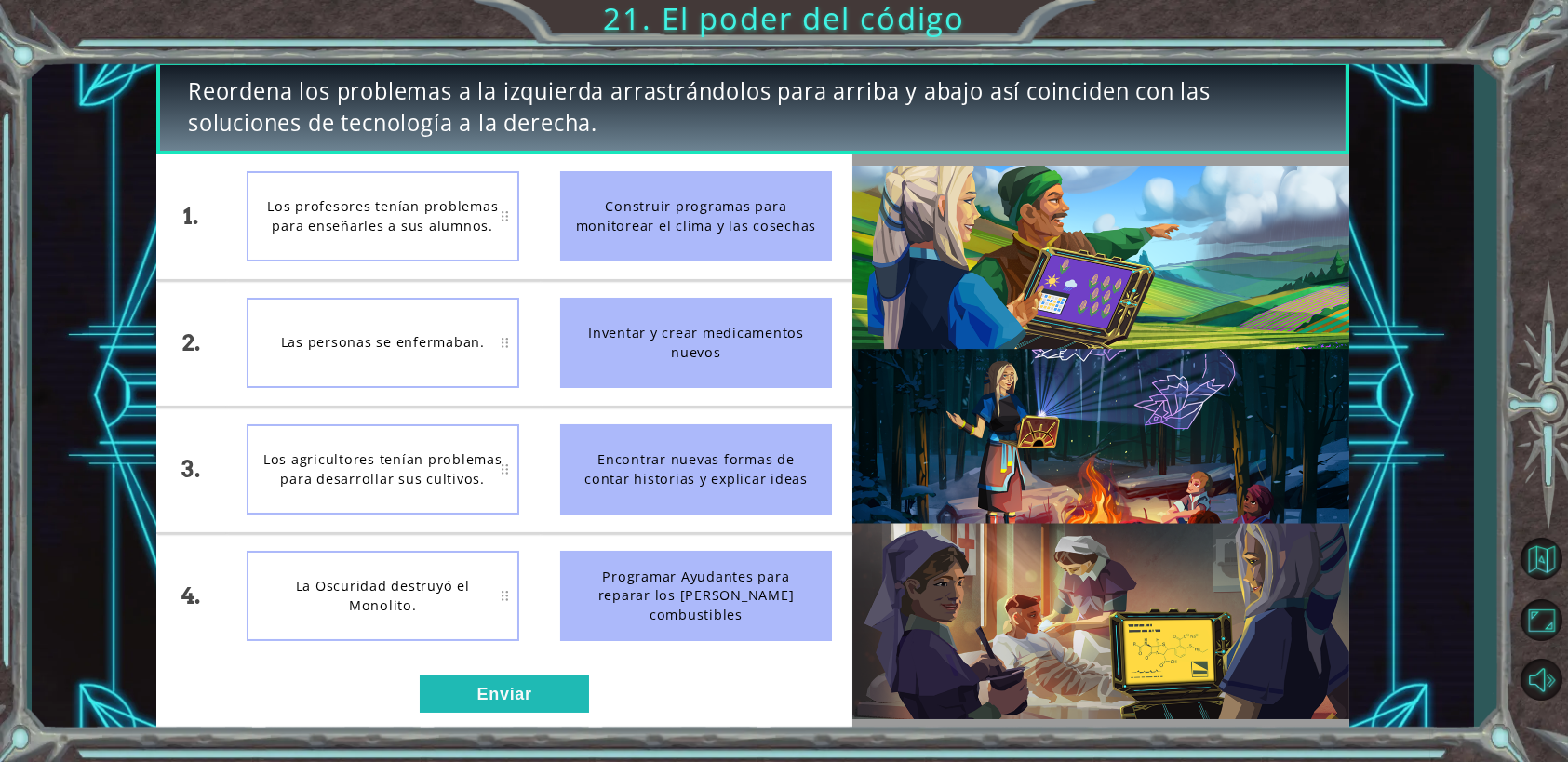
drag, startPoint x: 616, startPoint y: 219, endPoint x: 548, endPoint y: 221, distance: 68.0
click at [499, 223] on div "1. 2. 3. 4. Los profesores tenían problemas para enseñarles a sus alumnos. Las …" at bounding box center [505, 406] width 697 height 505
drag, startPoint x: 663, startPoint y: 217, endPoint x: 641, endPoint y: 234, distance: 27.8
click at [641, 234] on div "Construir programas para monitorear el clima y las cosechas" at bounding box center [696, 216] width 273 height 91
drag, startPoint x: 639, startPoint y: 225, endPoint x: 636, endPoint y: 245, distance: 20.2
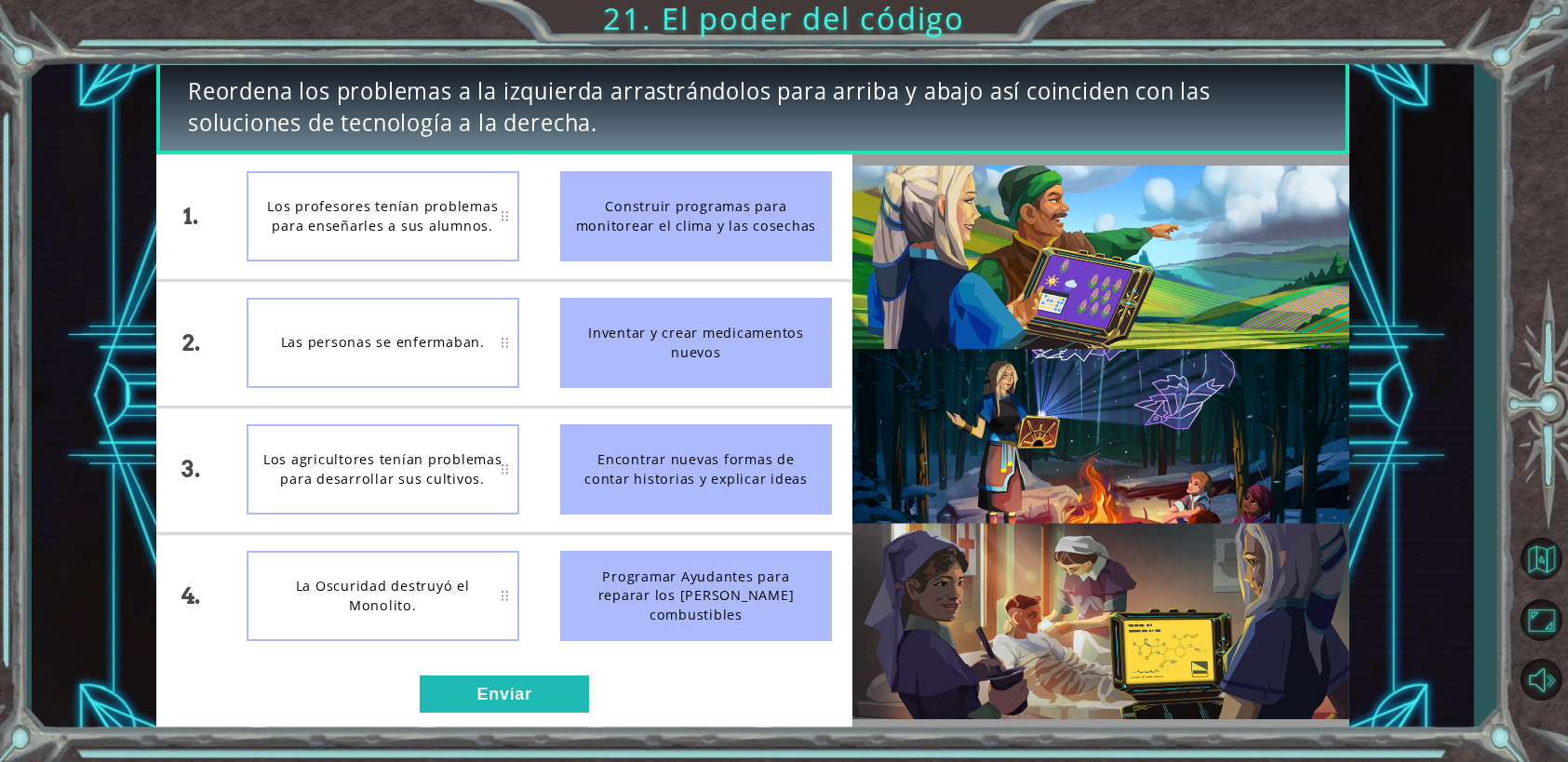
click at [638, 256] on div "Construir programas para monitorear el clima y las cosechas" at bounding box center [696, 216] width 273 height 91
drag, startPoint x: 714, startPoint y: 213, endPoint x: 724, endPoint y: 260, distance: 48.1
click at [724, 260] on div "Construir programas para monitorear el clima y las cosechas" at bounding box center [696, 216] width 273 height 91
drag, startPoint x: 765, startPoint y: 211, endPoint x: 561, endPoint y: 319, distance: 230.8
click at [574, 315] on ul "Construir programas para monitorear el clima y las cosechas Inventar y crear me…" at bounding box center [696, 406] width 313 height 505
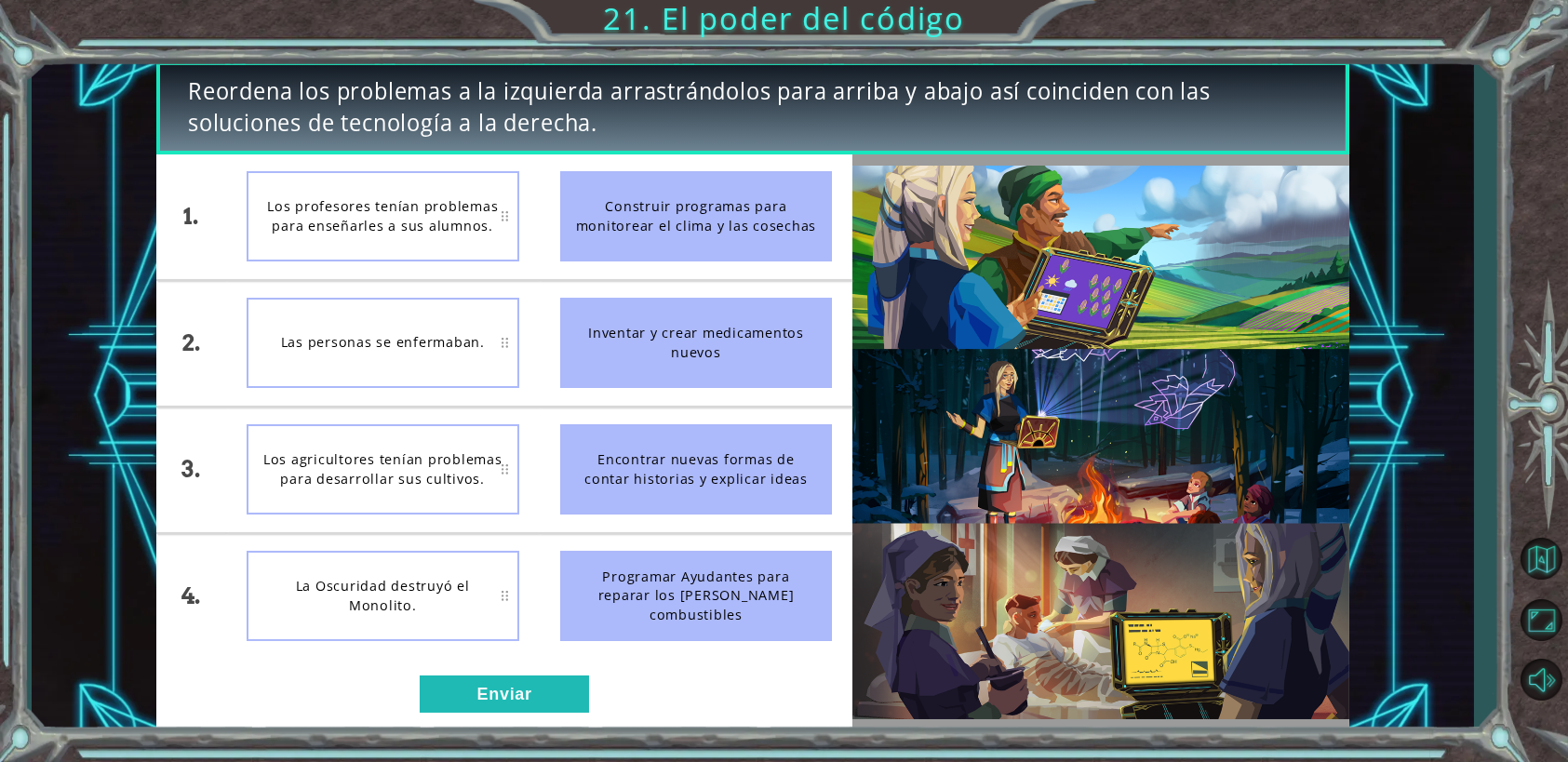
drag, startPoint x: 652, startPoint y: 439, endPoint x: 848, endPoint y: 550, distance: 225.2
click at [848, 550] on li "Programar Ayudantes para reparar los [PERSON_NAME] combustibles" at bounding box center [696, 596] width 313 height 124
click at [518, 696] on button "Enviar" at bounding box center [504, 693] width 169 height 37
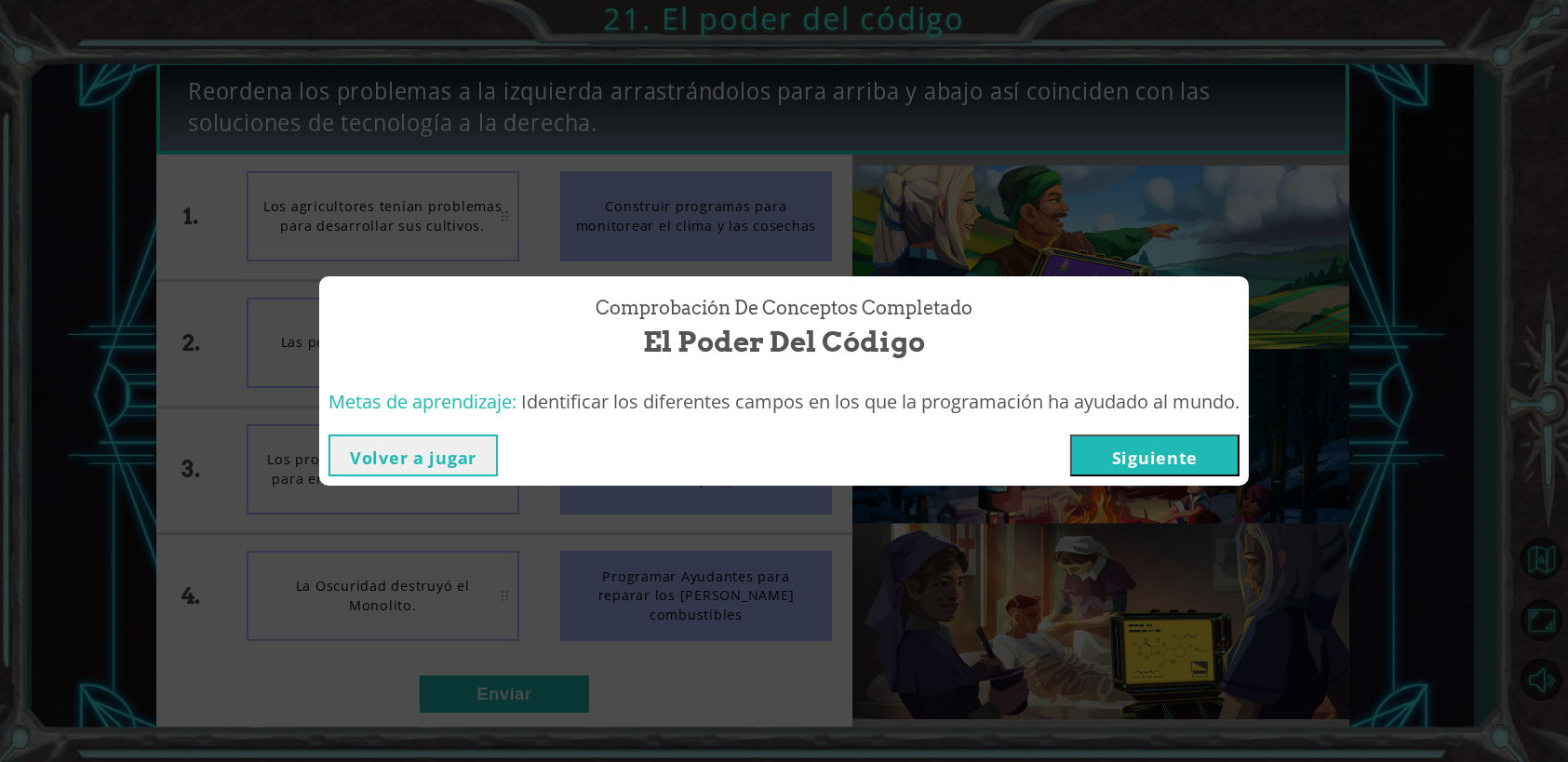
click at [1181, 462] on button "Siguiente" at bounding box center [1154, 456] width 169 height 41
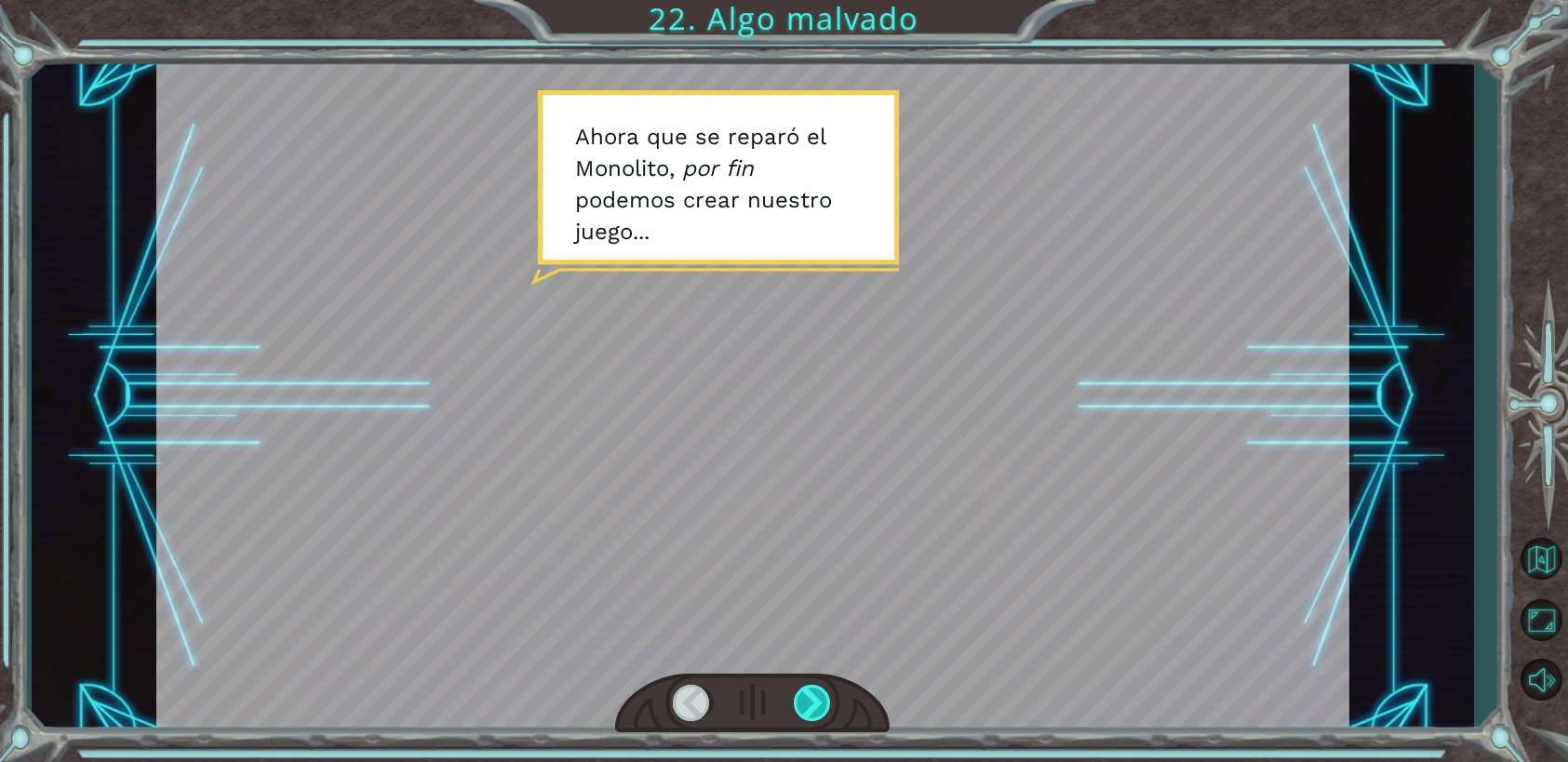
click at [809, 704] on div at bounding box center [812, 703] width 38 height 36
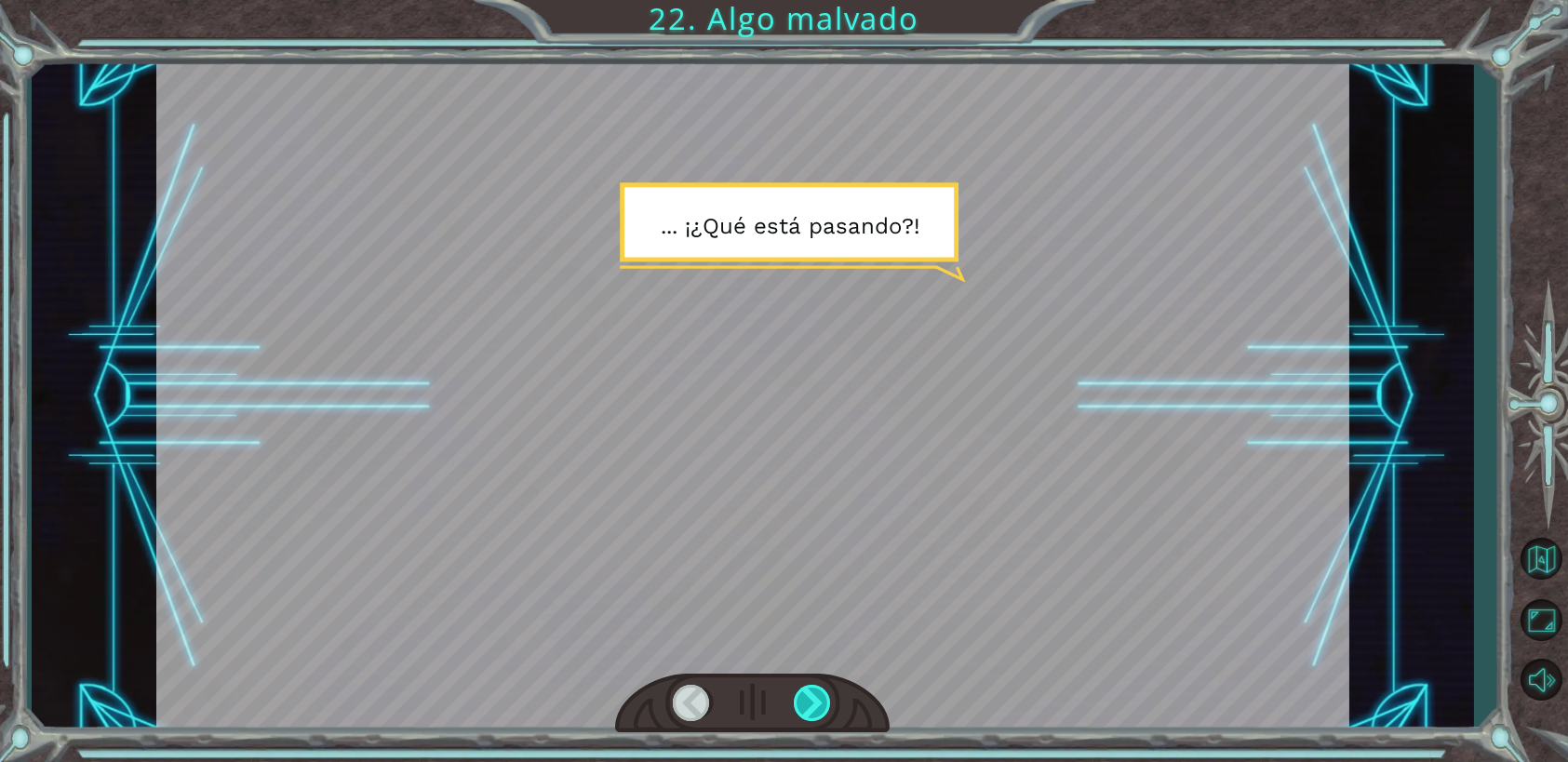
click at [809, 704] on div at bounding box center [812, 703] width 38 height 36
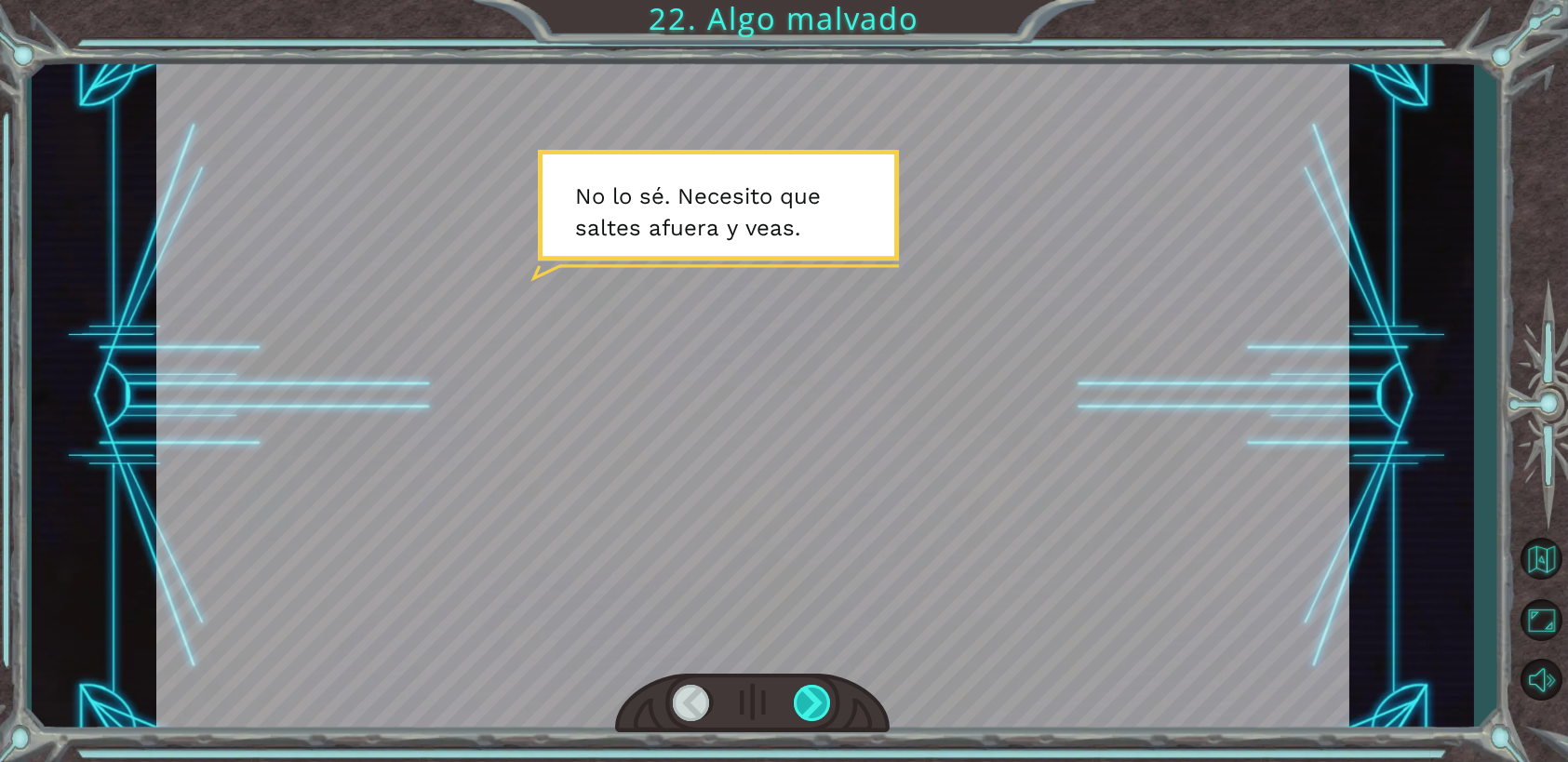
click at [809, 704] on div at bounding box center [812, 703] width 38 height 36
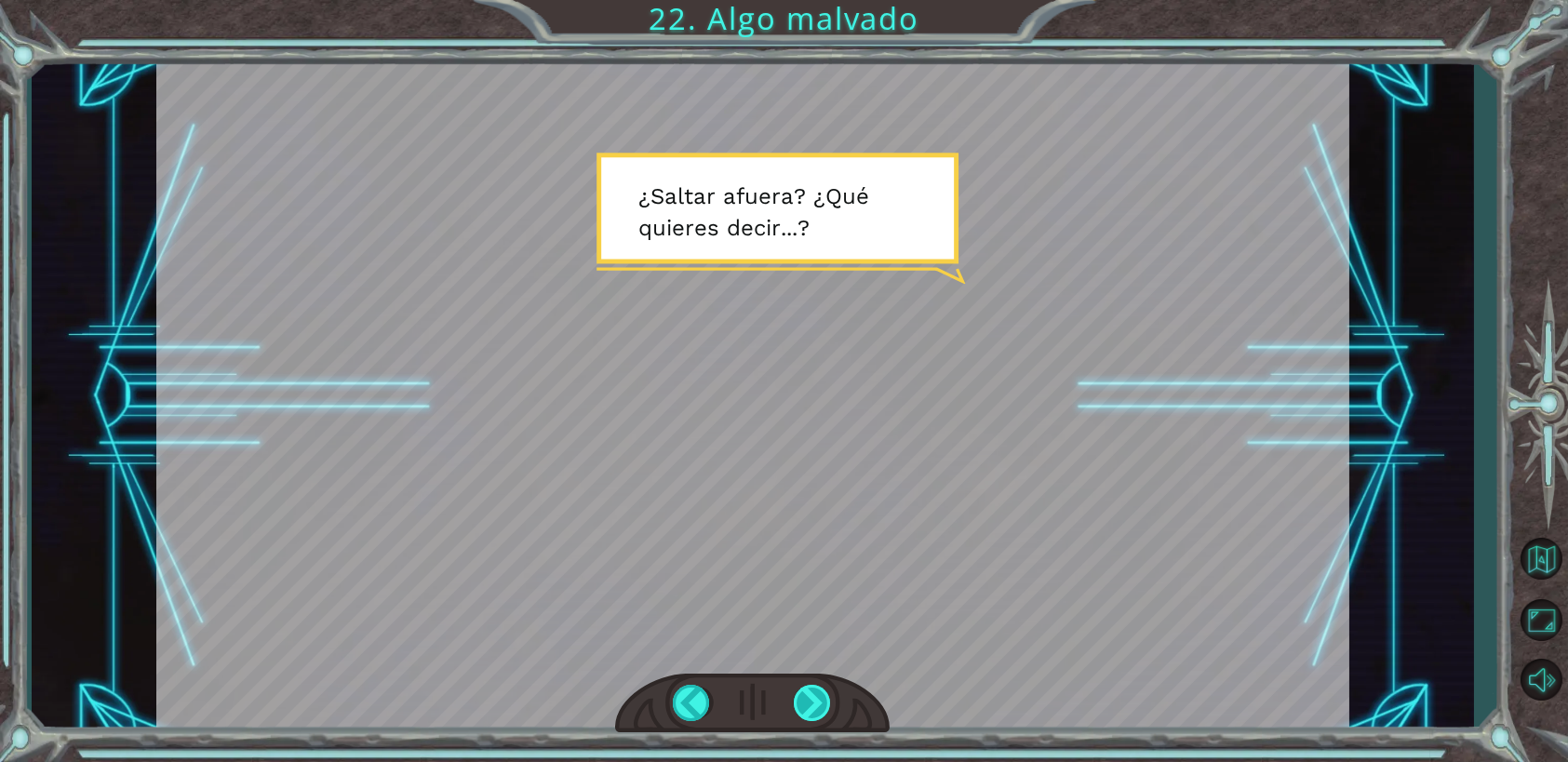
click at [809, 704] on div at bounding box center [812, 703] width 38 height 36
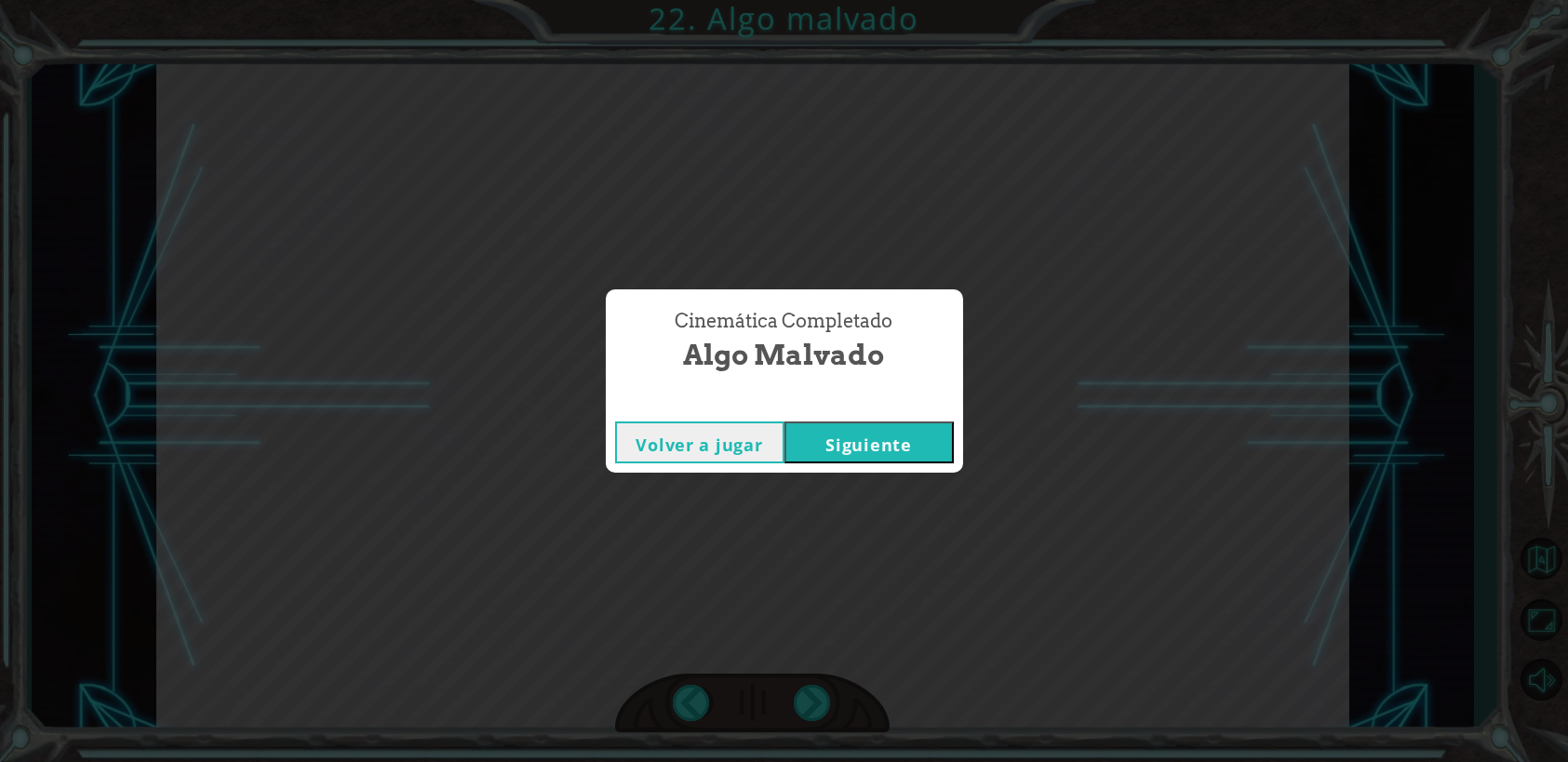
click at [832, 446] on button "Siguiente" at bounding box center [868, 442] width 169 height 41
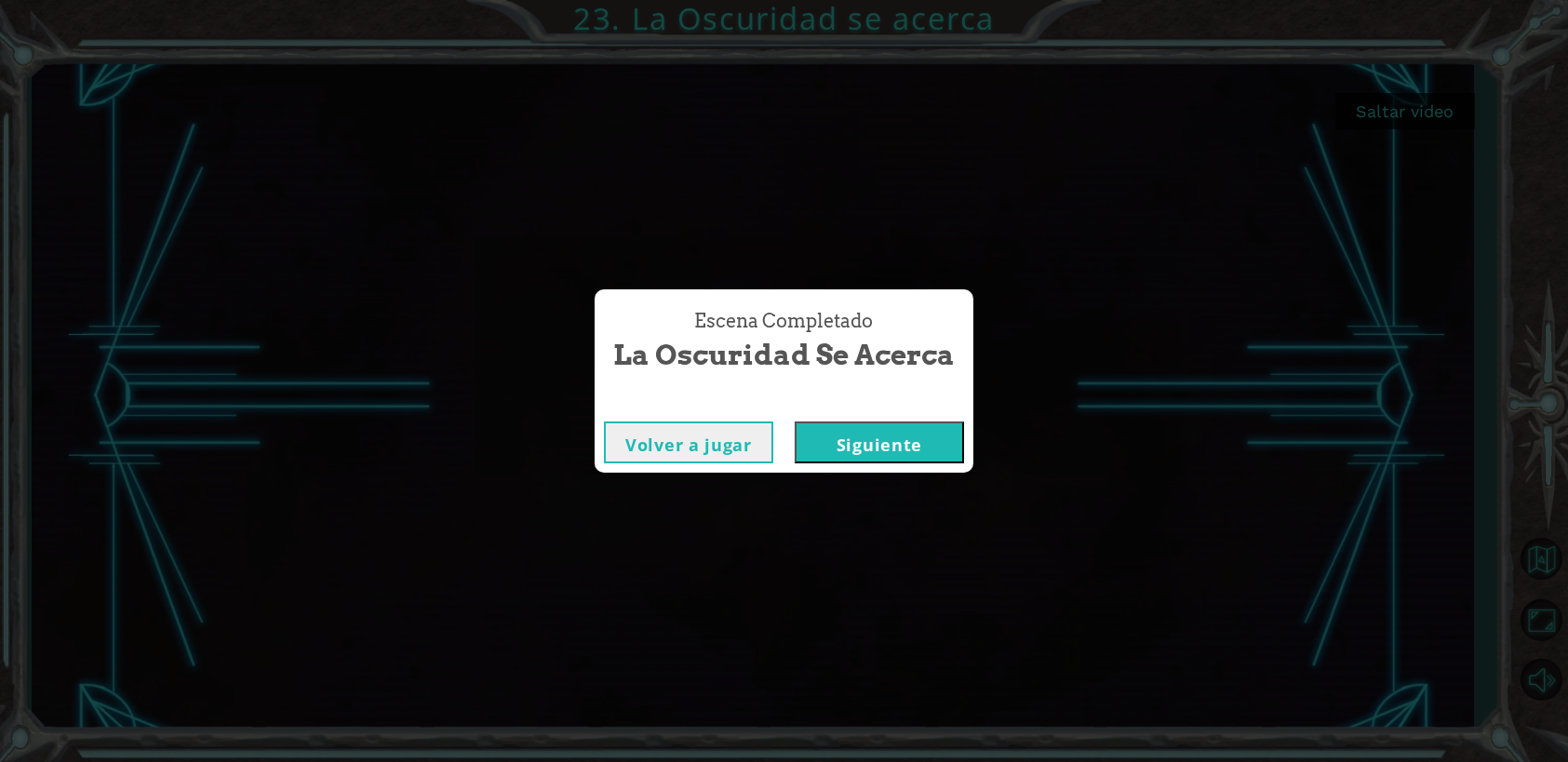
drag, startPoint x: 778, startPoint y: 596, endPoint x: 779, endPoint y: 585, distance: 11.0
click at [780, 588] on div "Escena Completado La Oscuridad se acerca [PERSON_NAME] a jugar [GEOGRAPHIC_DATA]" at bounding box center [784, 381] width 1568 height 762
click at [831, 446] on button "Siguiente" at bounding box center [878, 442] width 169 height 41
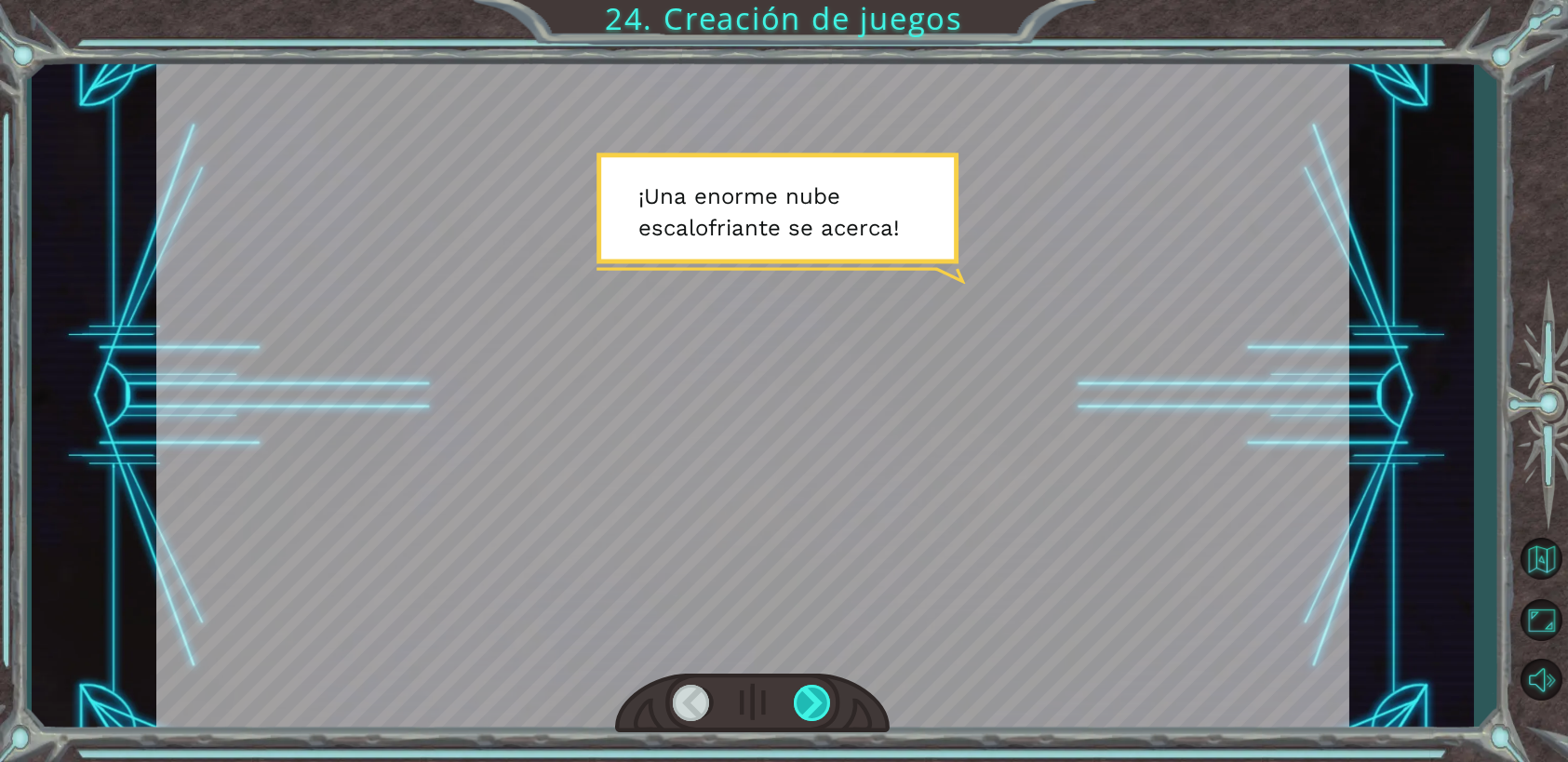
click at [824, 706] on div at bounding box center [812, 703] width 38 height 36
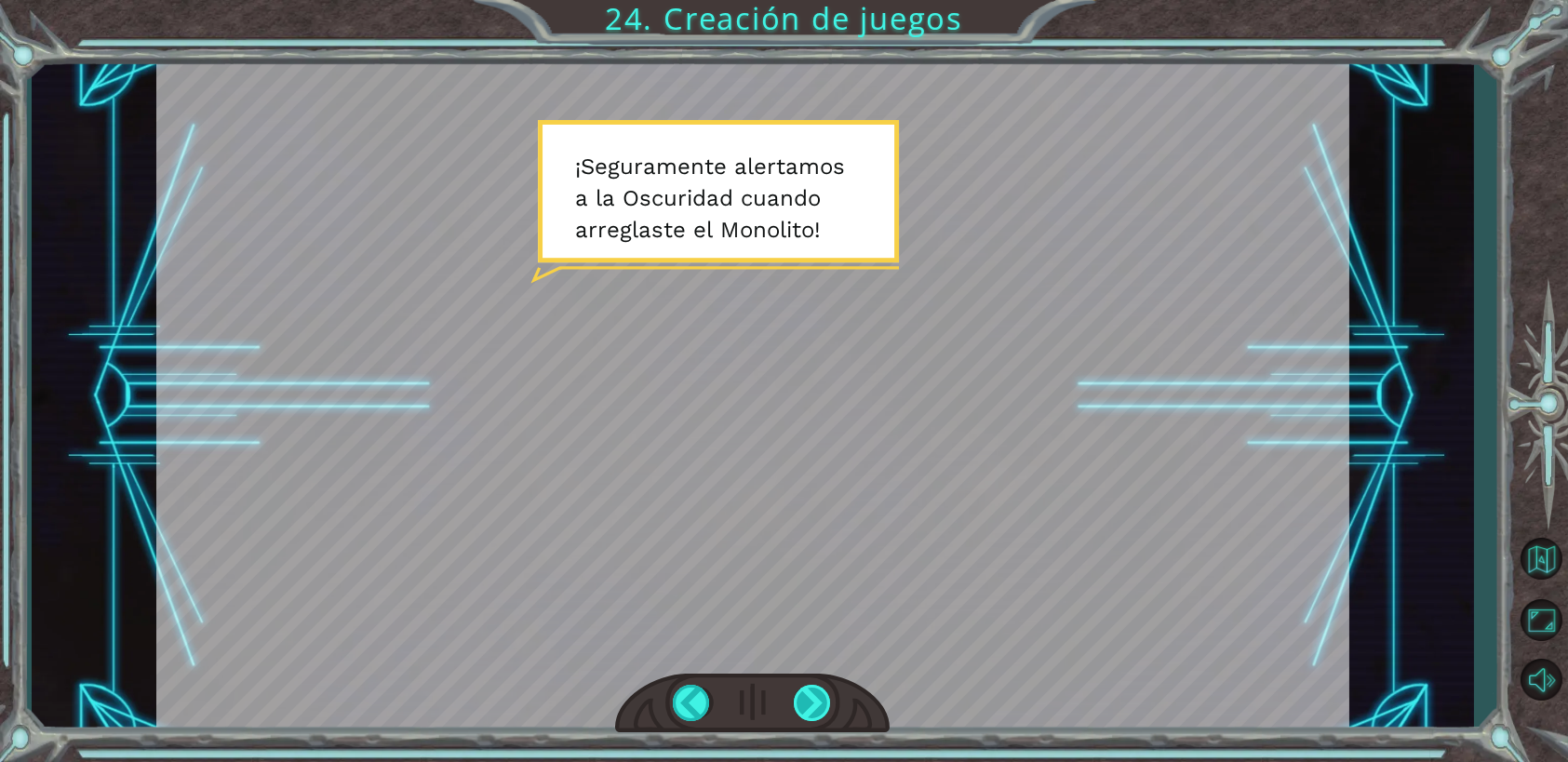
click at [830, 702] on div at bounding box center [812, 703] width 38 height 36
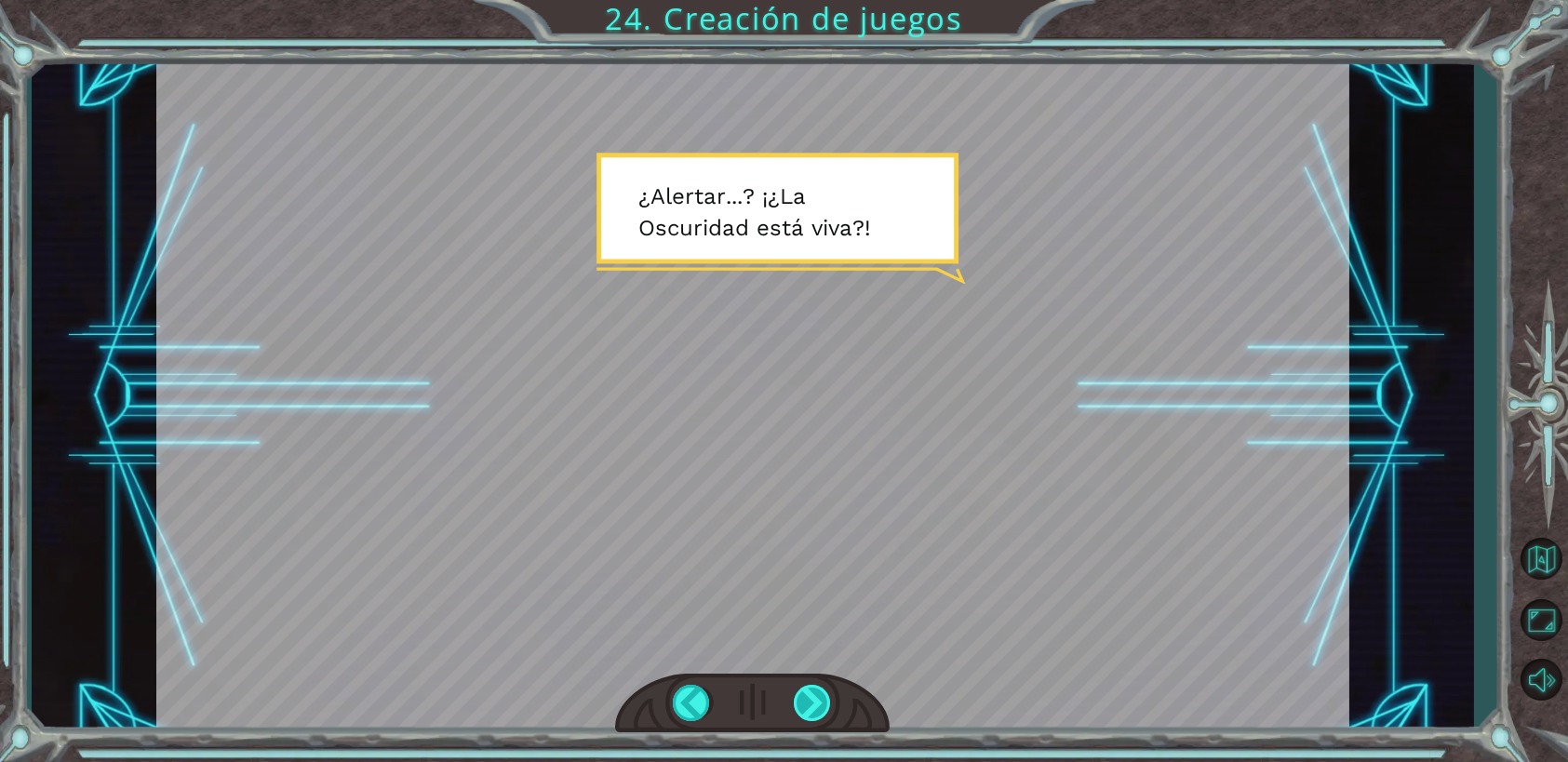
click at [821, 705] on div at bounding box center [812, 703] width 38 height 36
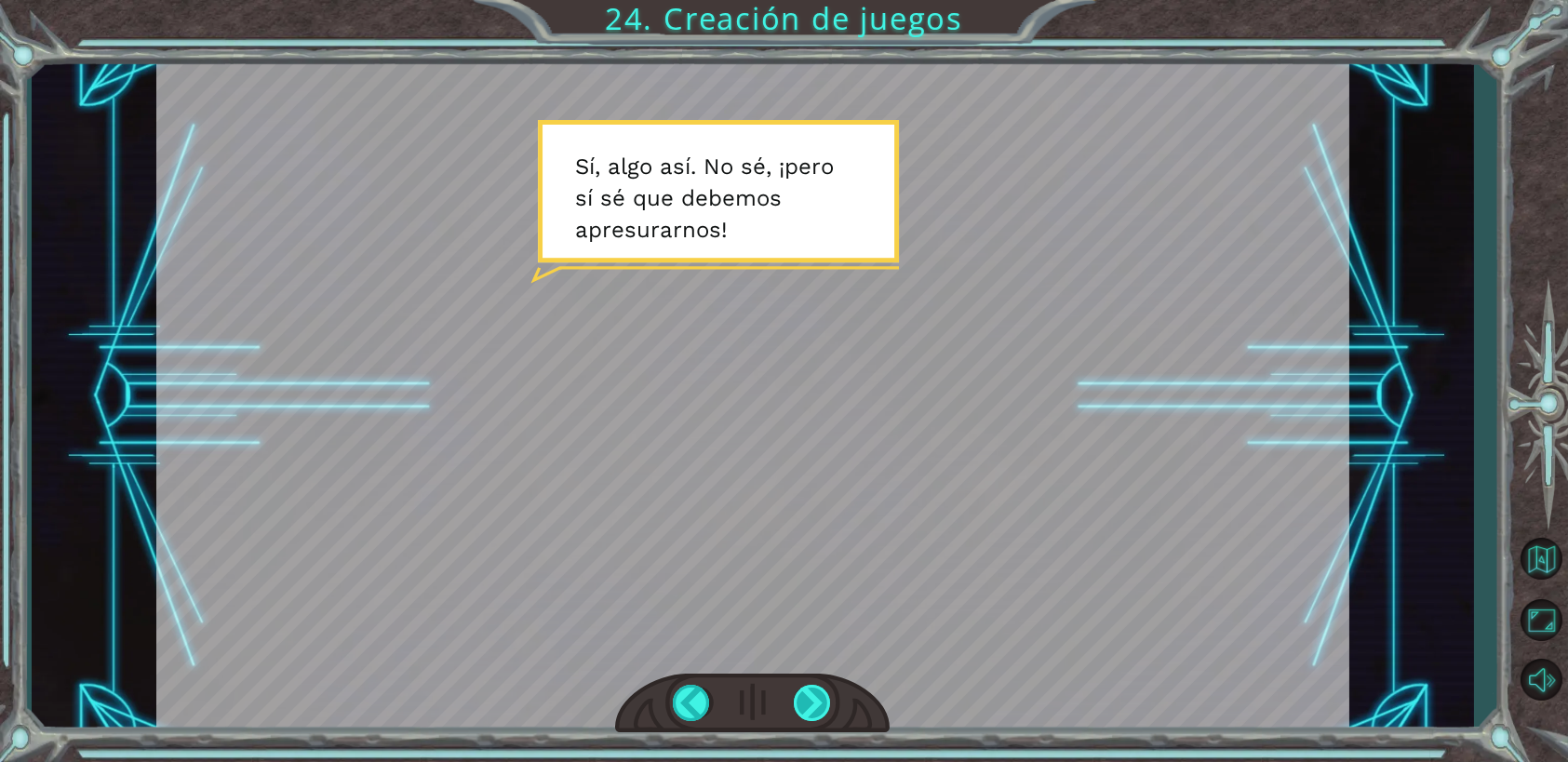
click at [796, 698] on div at bounding box center [812, 703] width 38 height 36
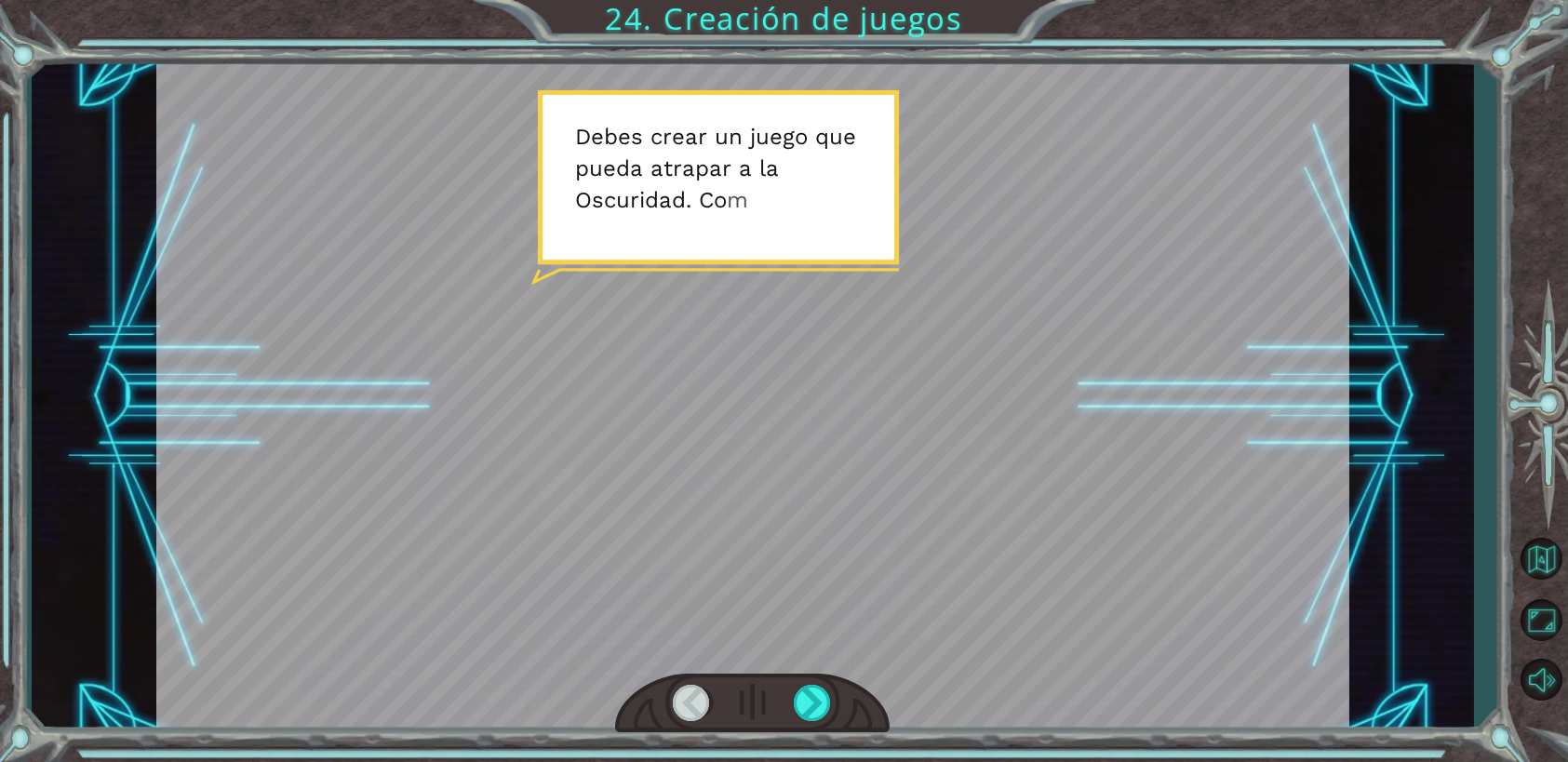
drag, startPoint x: 809, startPoint y: 710, endPoint x: 840, endPoint y: 733, distance: 38.6
click at [817, 721] on div at bounding box center [752, 704] width 275 height 60
click at [808, 704] on div at bounding box center [812, 703] width 38 height 36
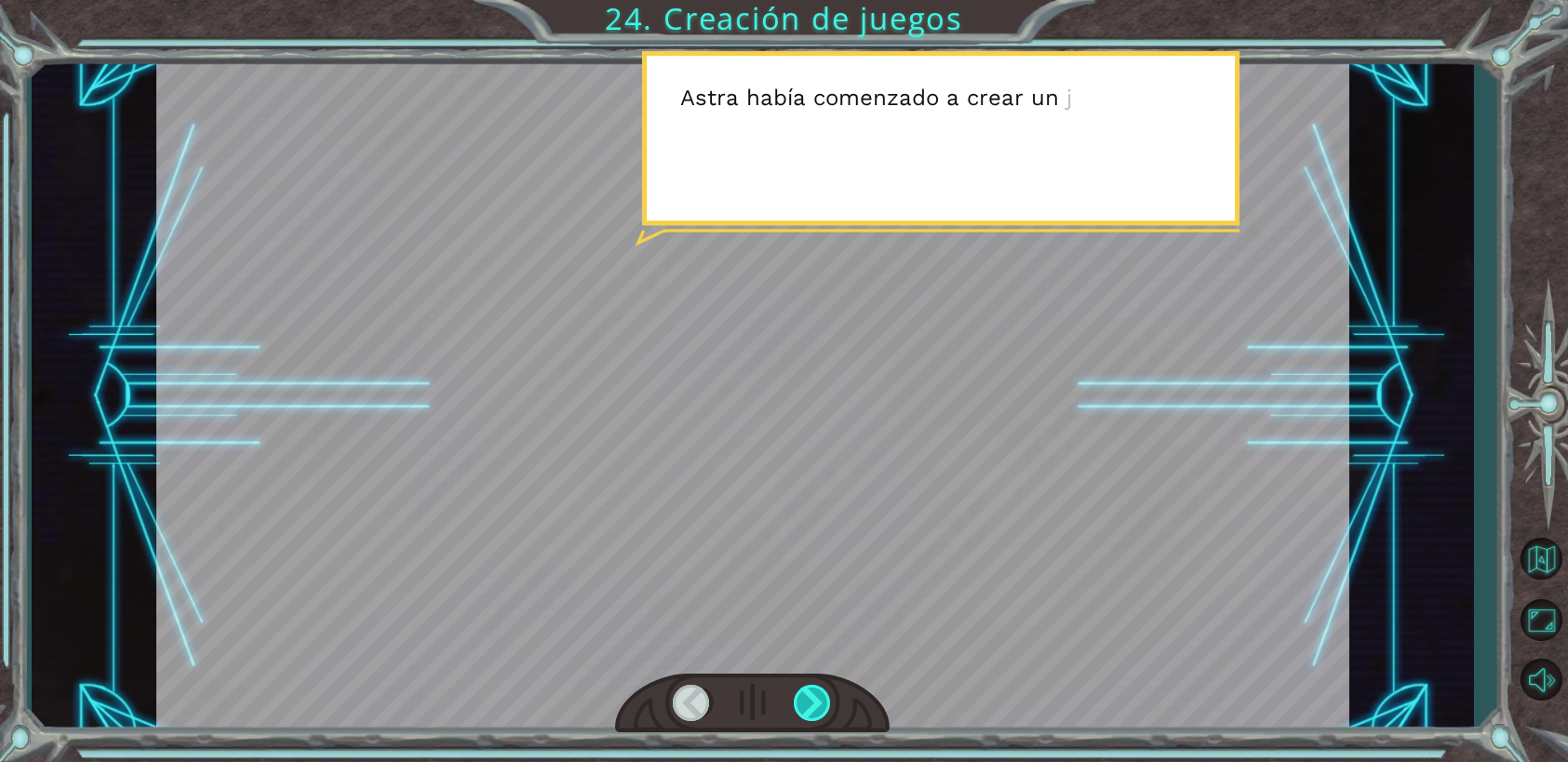
click at [807, 704] on div at bounding box center [812, 703] width 38 height 36
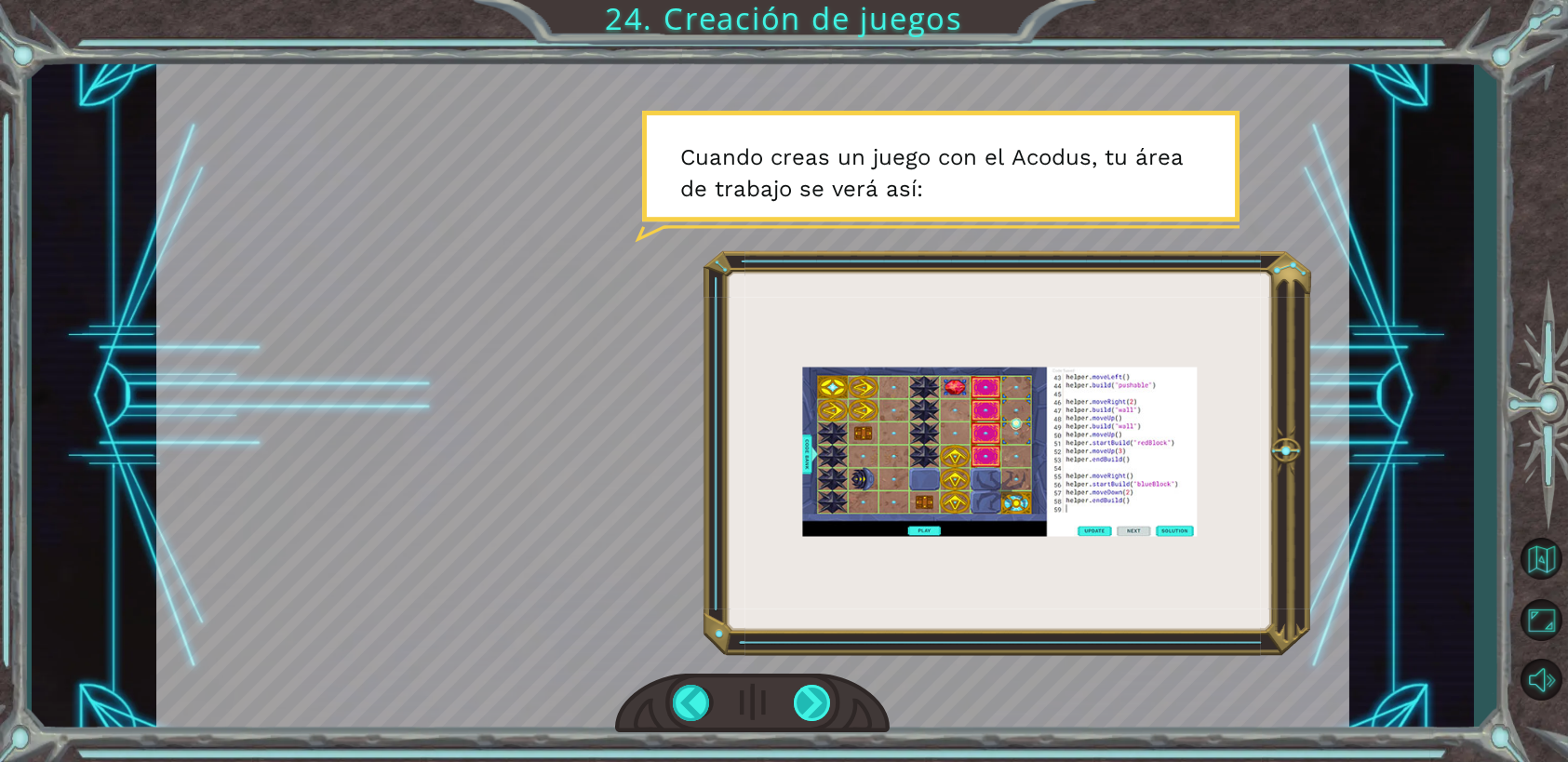
click at [804, 705] on div at bounding box center [812, 703] width 38 height 36
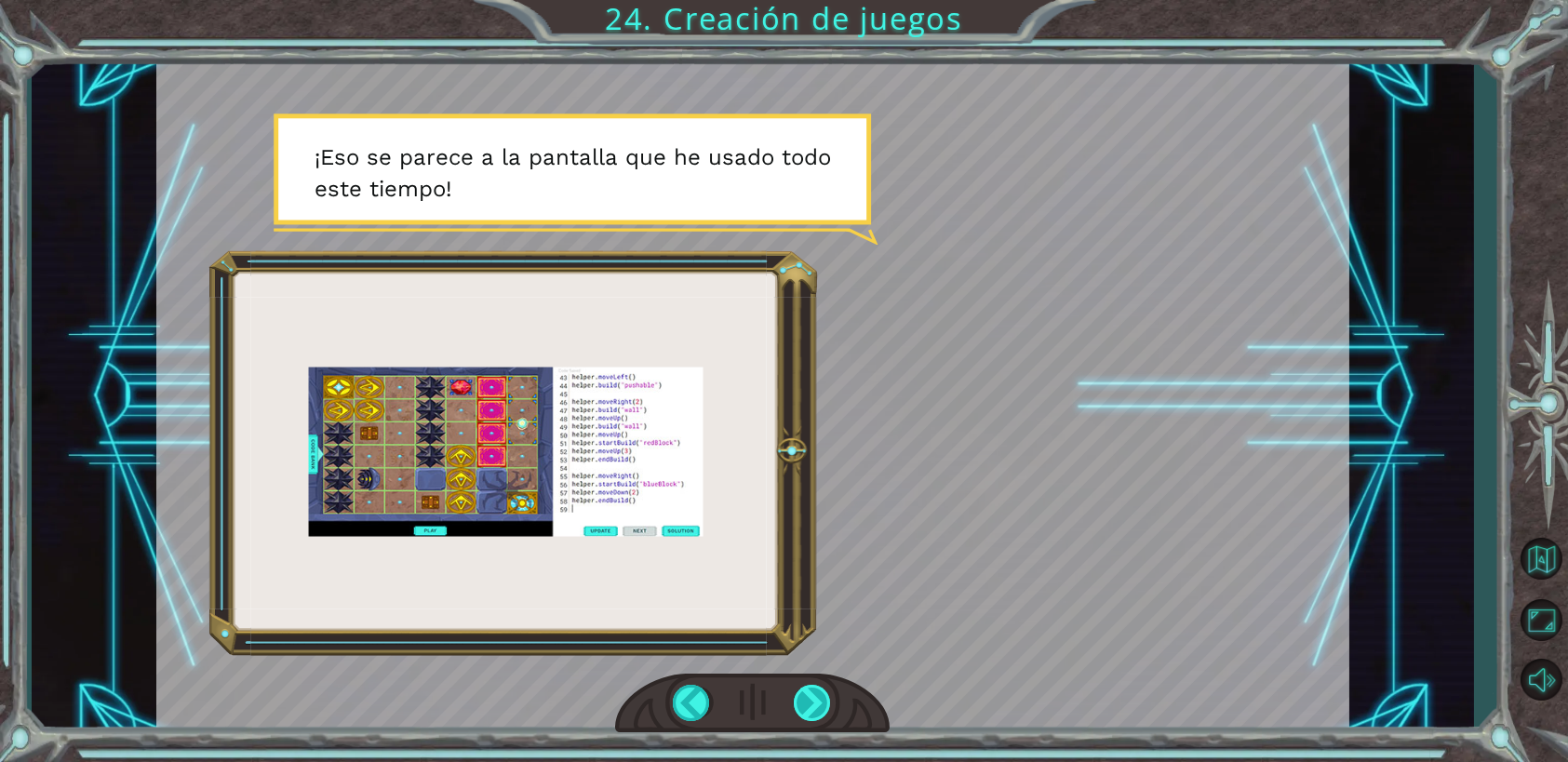
click at [813, 693] on div at bounding box center [812, 703] width 38 height 36
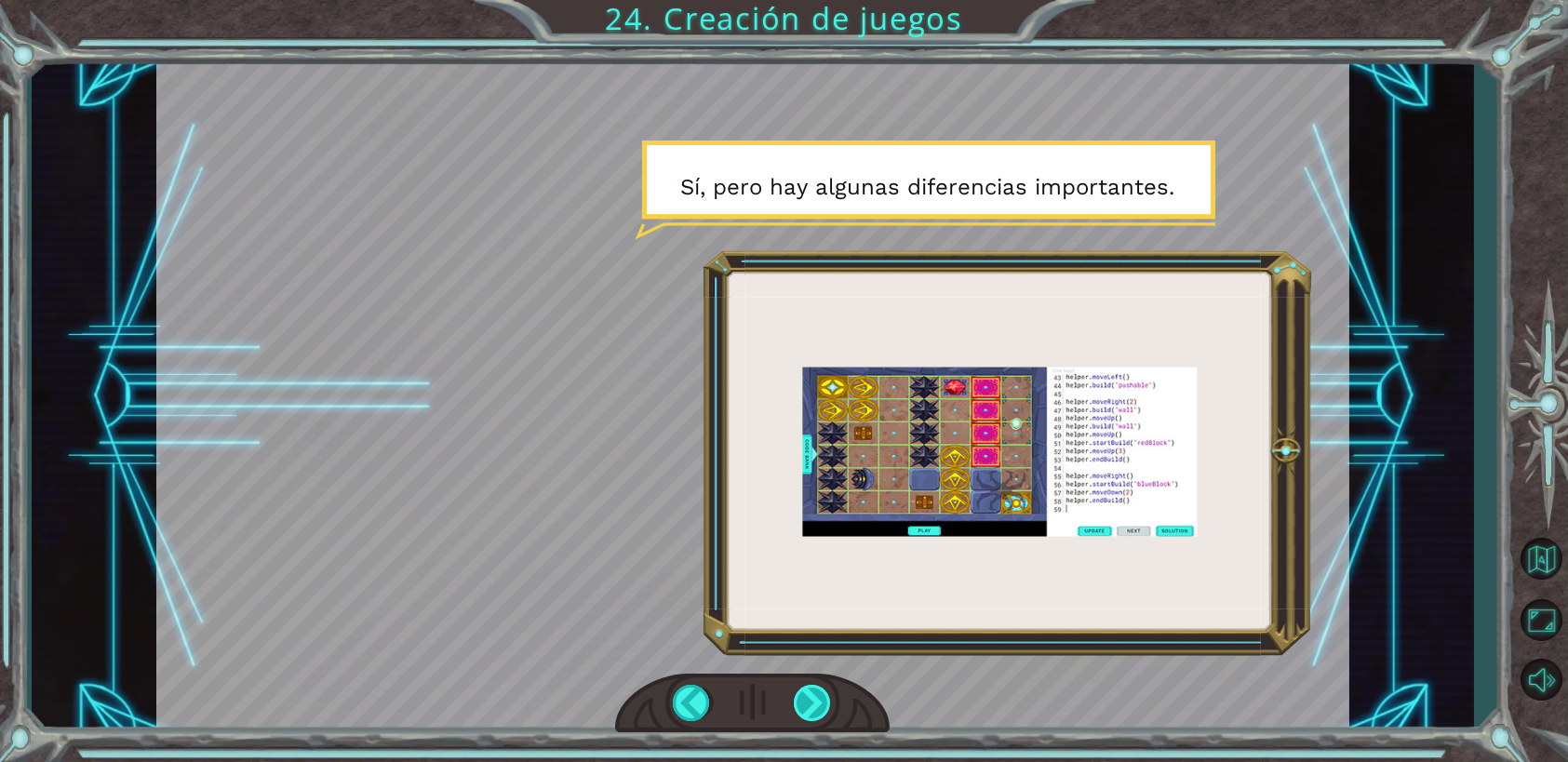
click at [814, 686] on div at bounding box center [812, 703] width 38 height 36
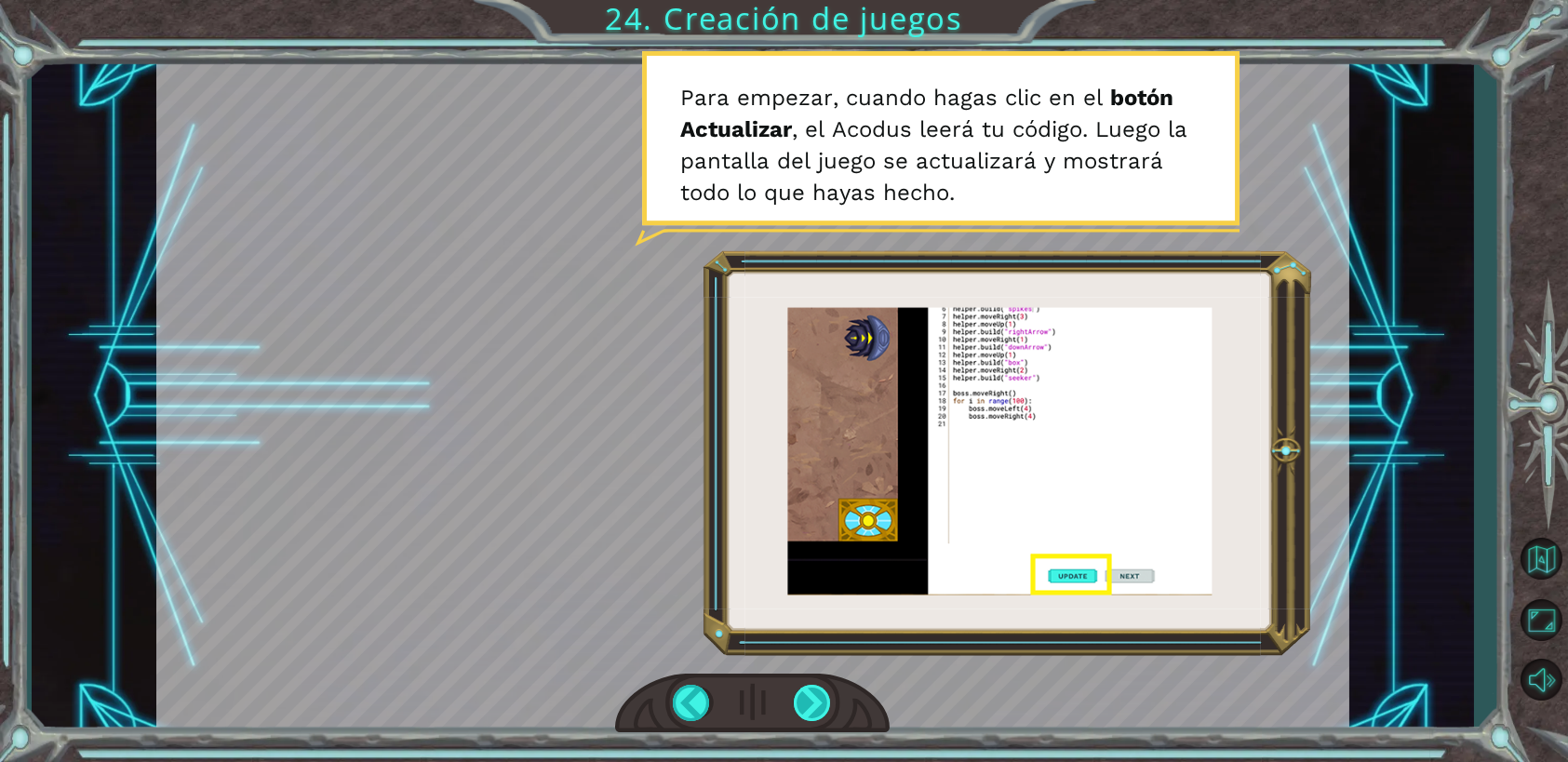
click at [826, 702] on div at bounding box center [812, 703] width 38 height 36
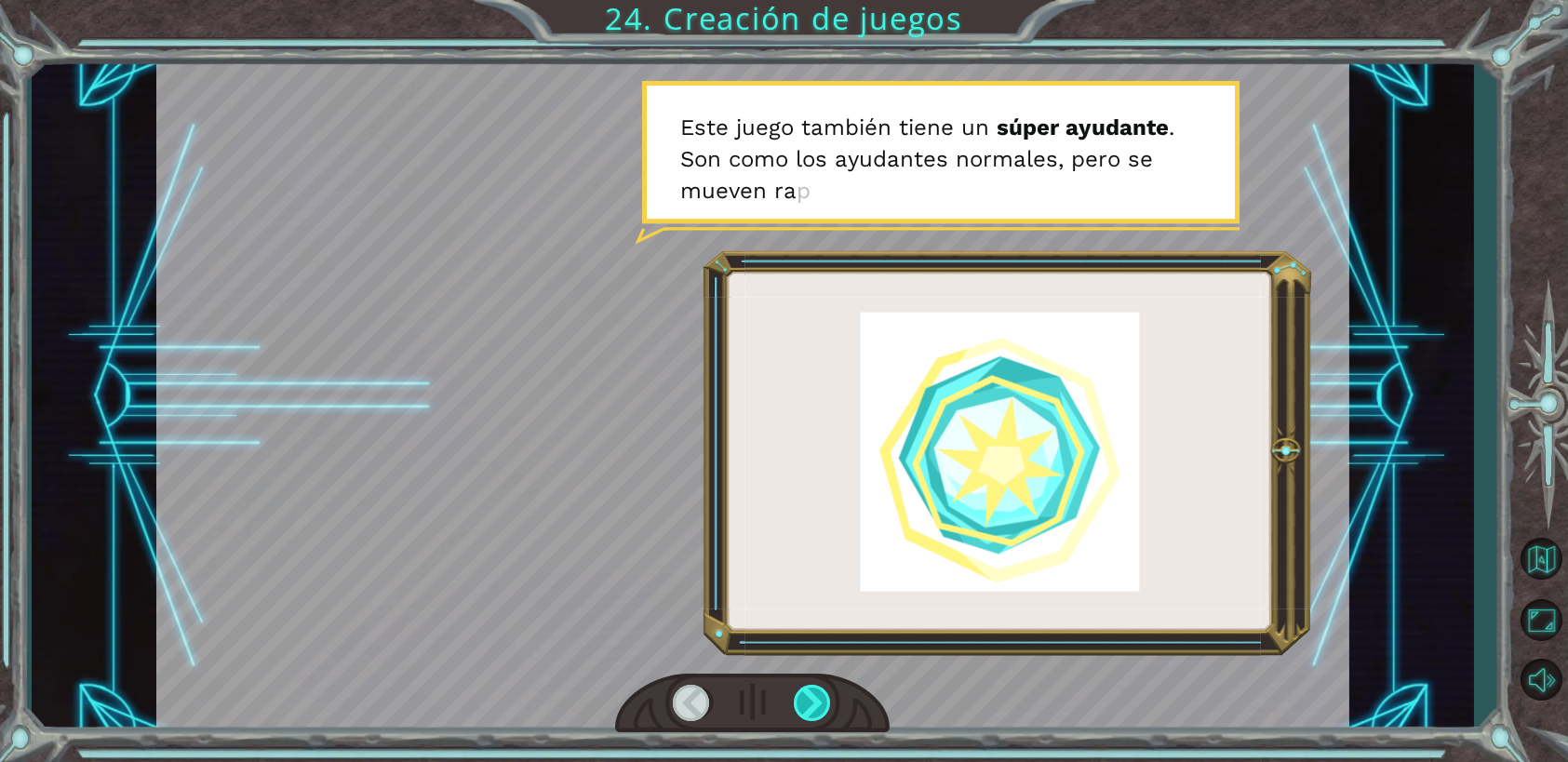
click at [826, 702] on div at bounding box center [812, 703] width 38 height 36
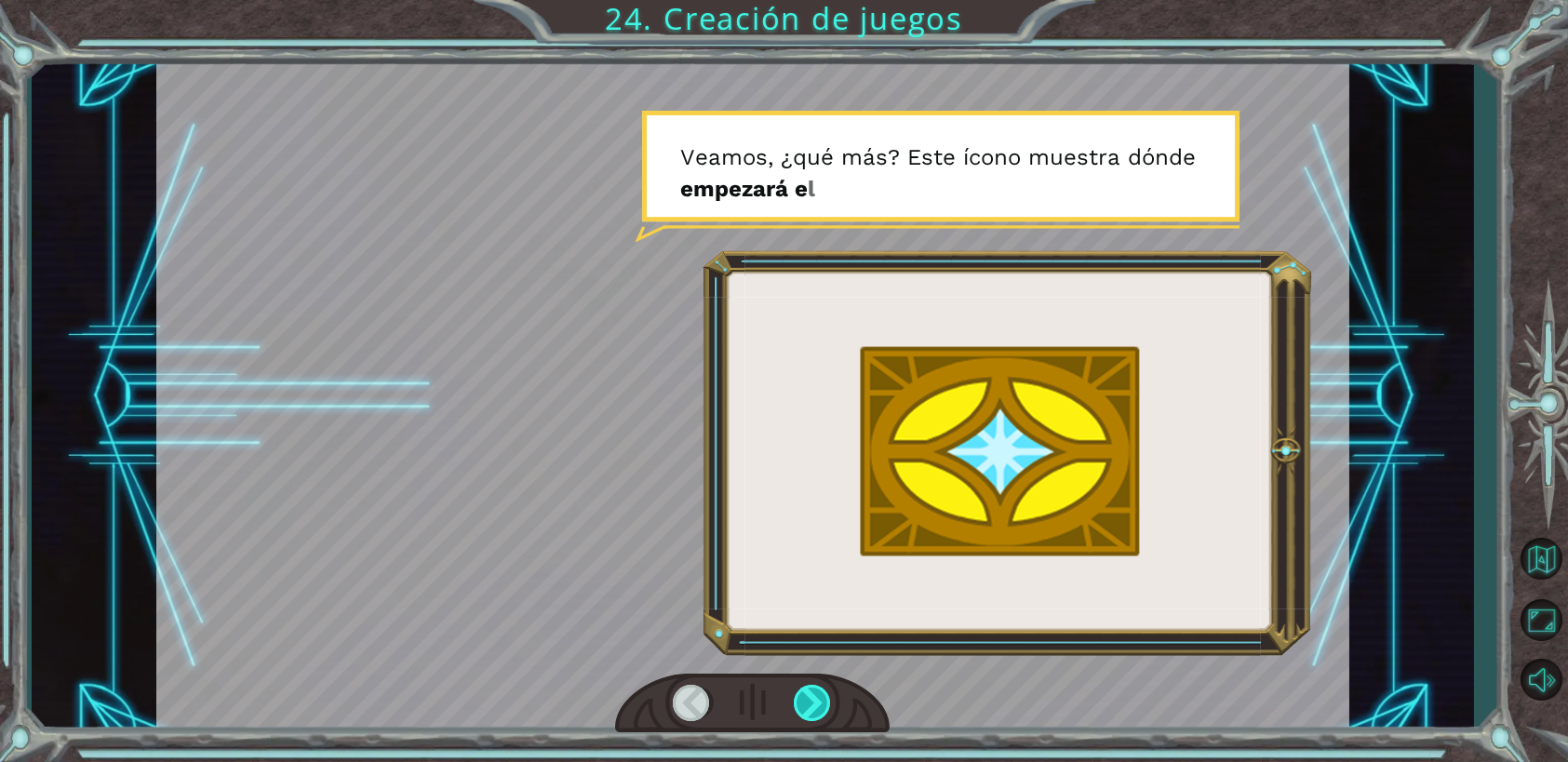
click at [826, 702] on div at bounding box center [812, 703] width 38 height 36
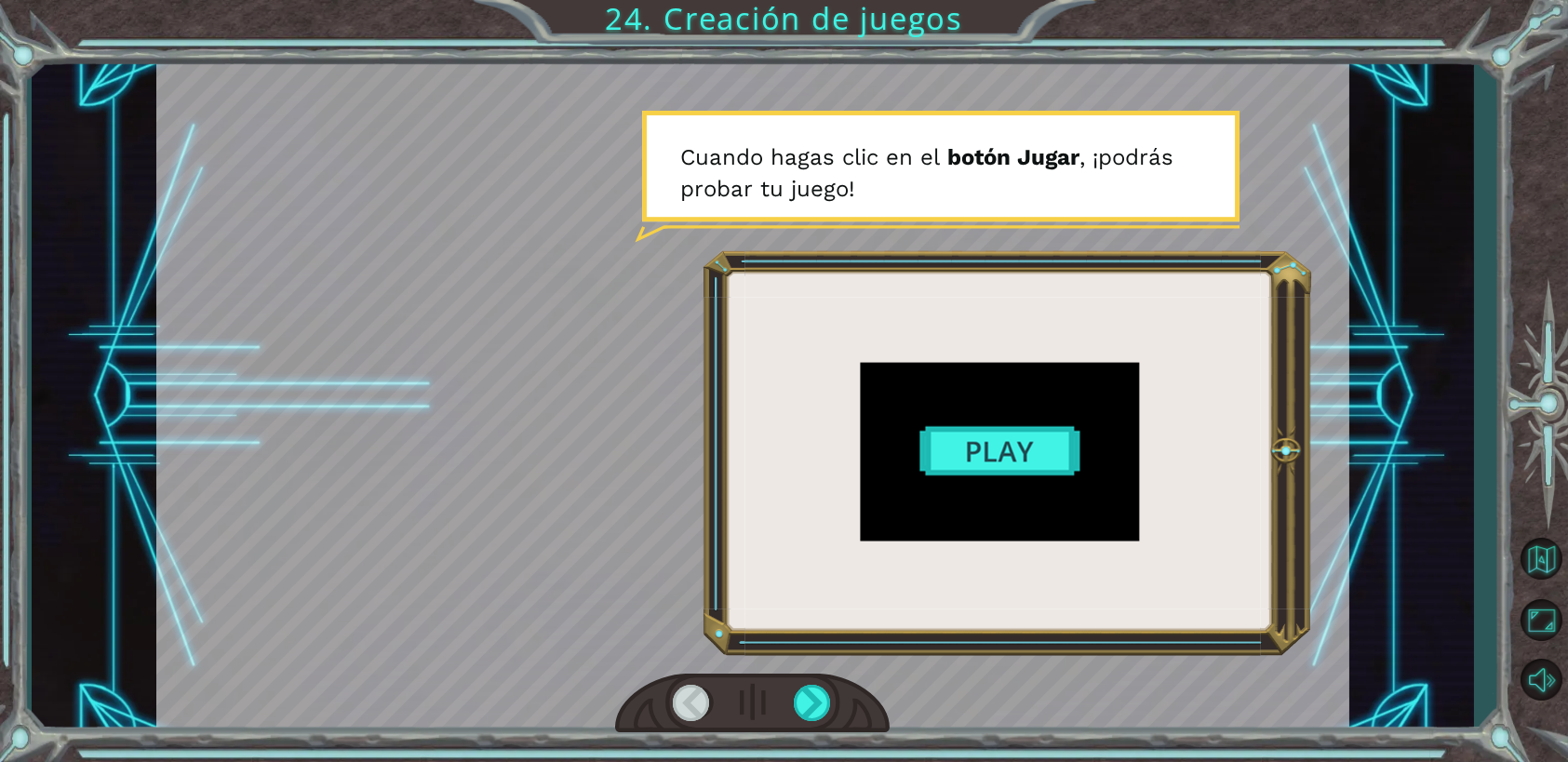
click at [1024, 458] on div at bounding box center [753, 395] width 1193 height 671
click at [815, 719] on div at bounding box center [812, 703] width 38 height 36
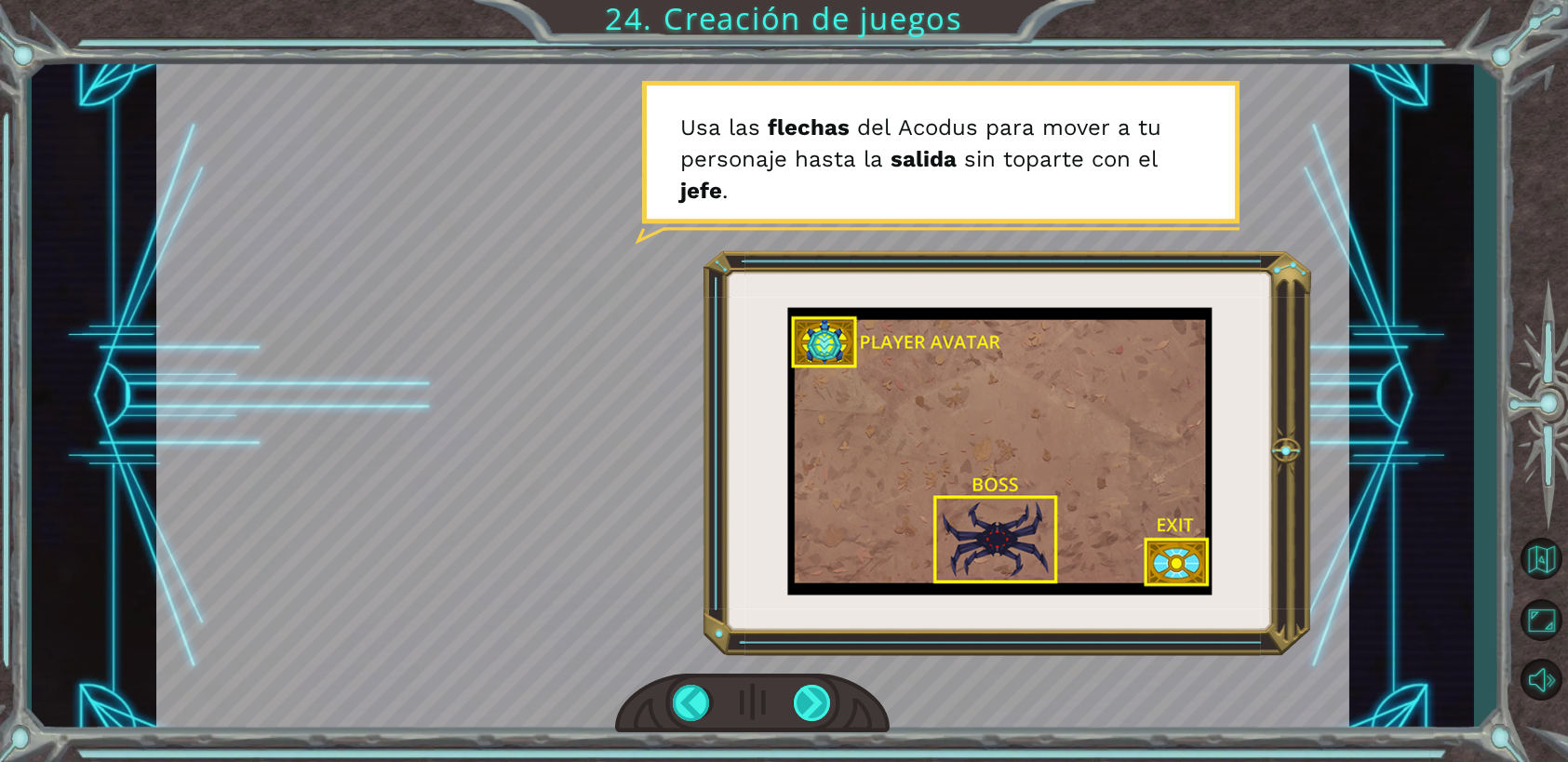
click at [810, 709] on div at bounding box center [812, 703] width 38 height 36
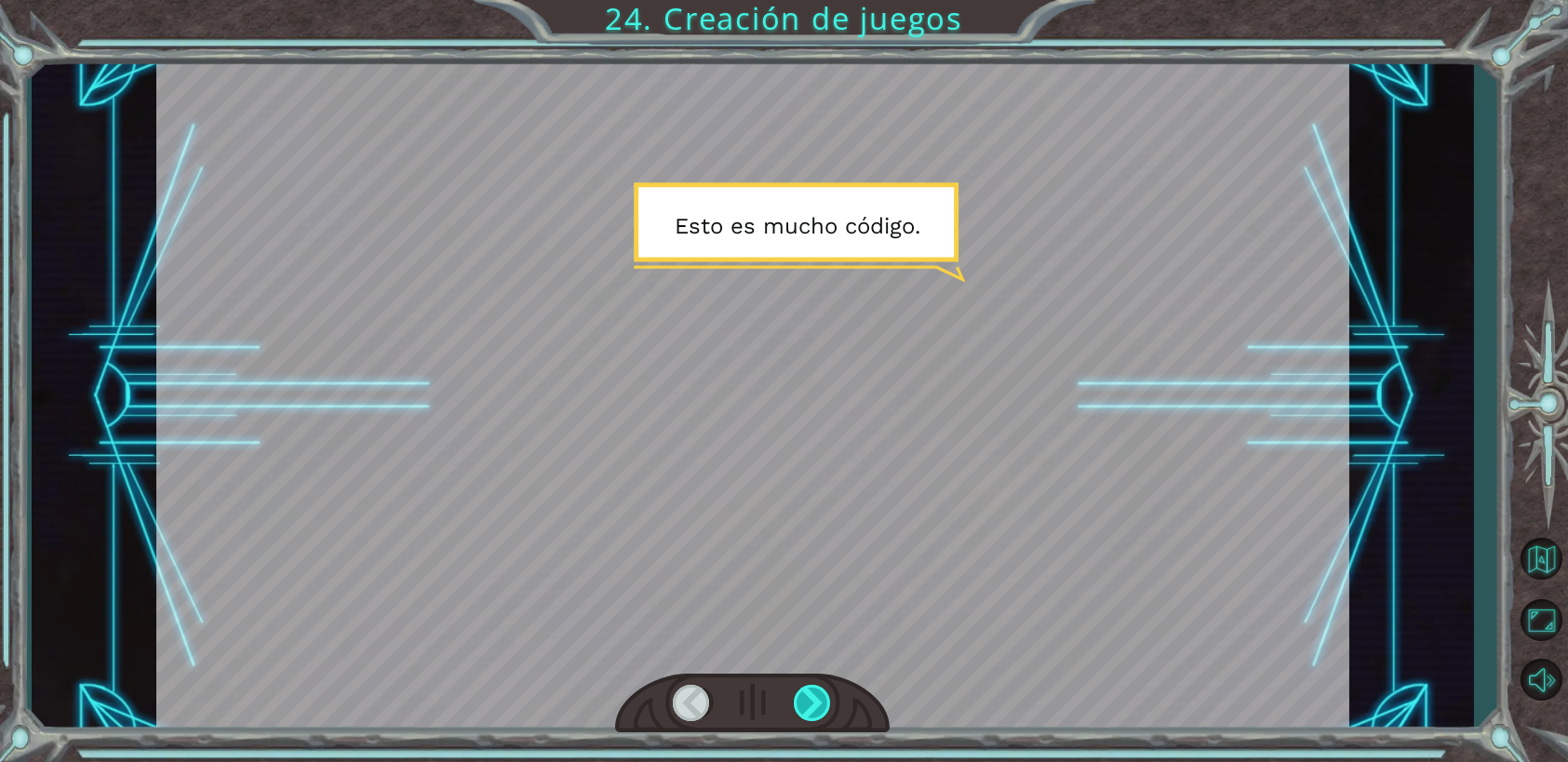
click at [810, 709] on div at bounding box center [812, 703] width 38 height 36
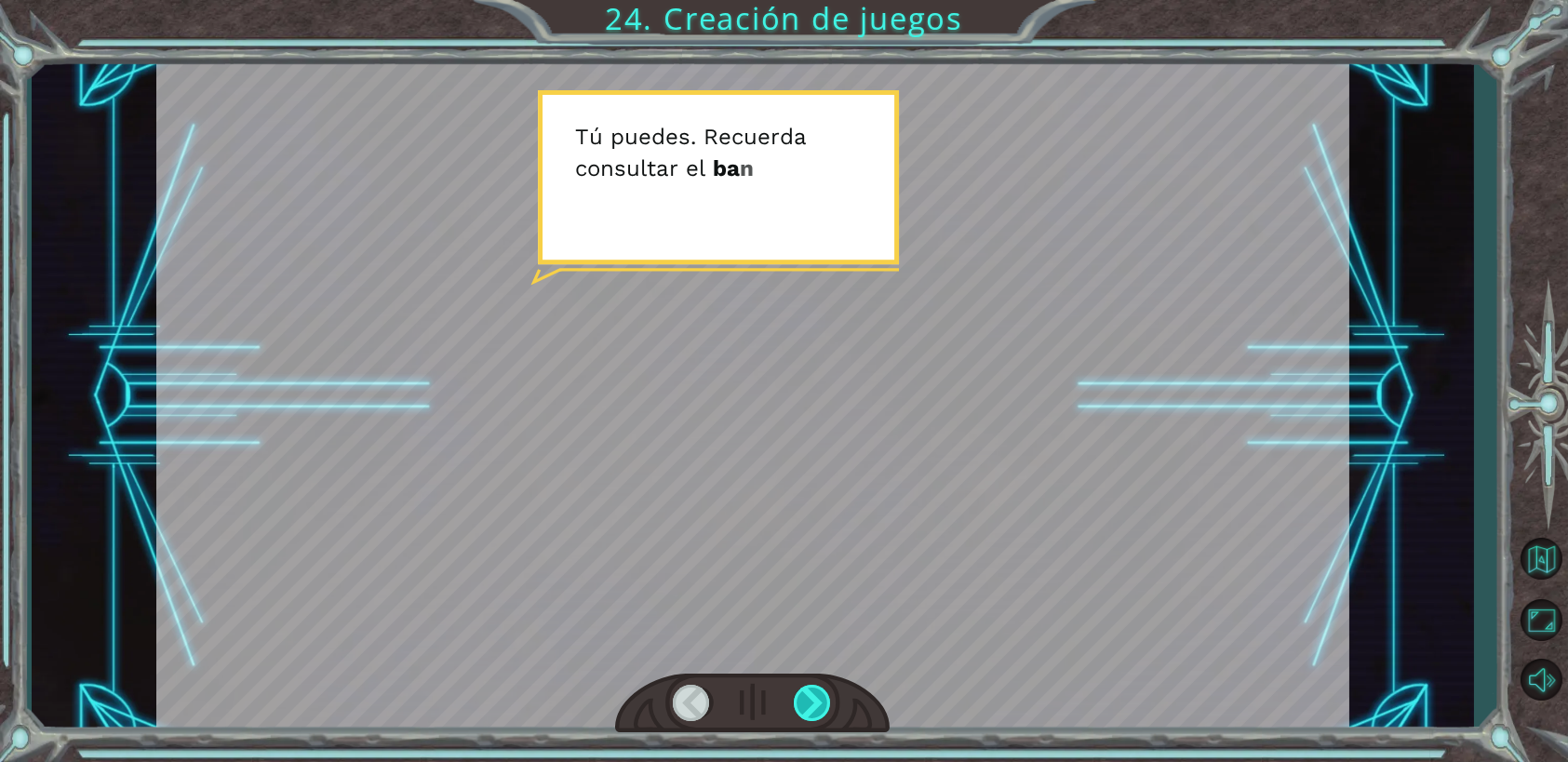
click at [810, 709] on div at bounding box center [812, 703] width 38 height 36
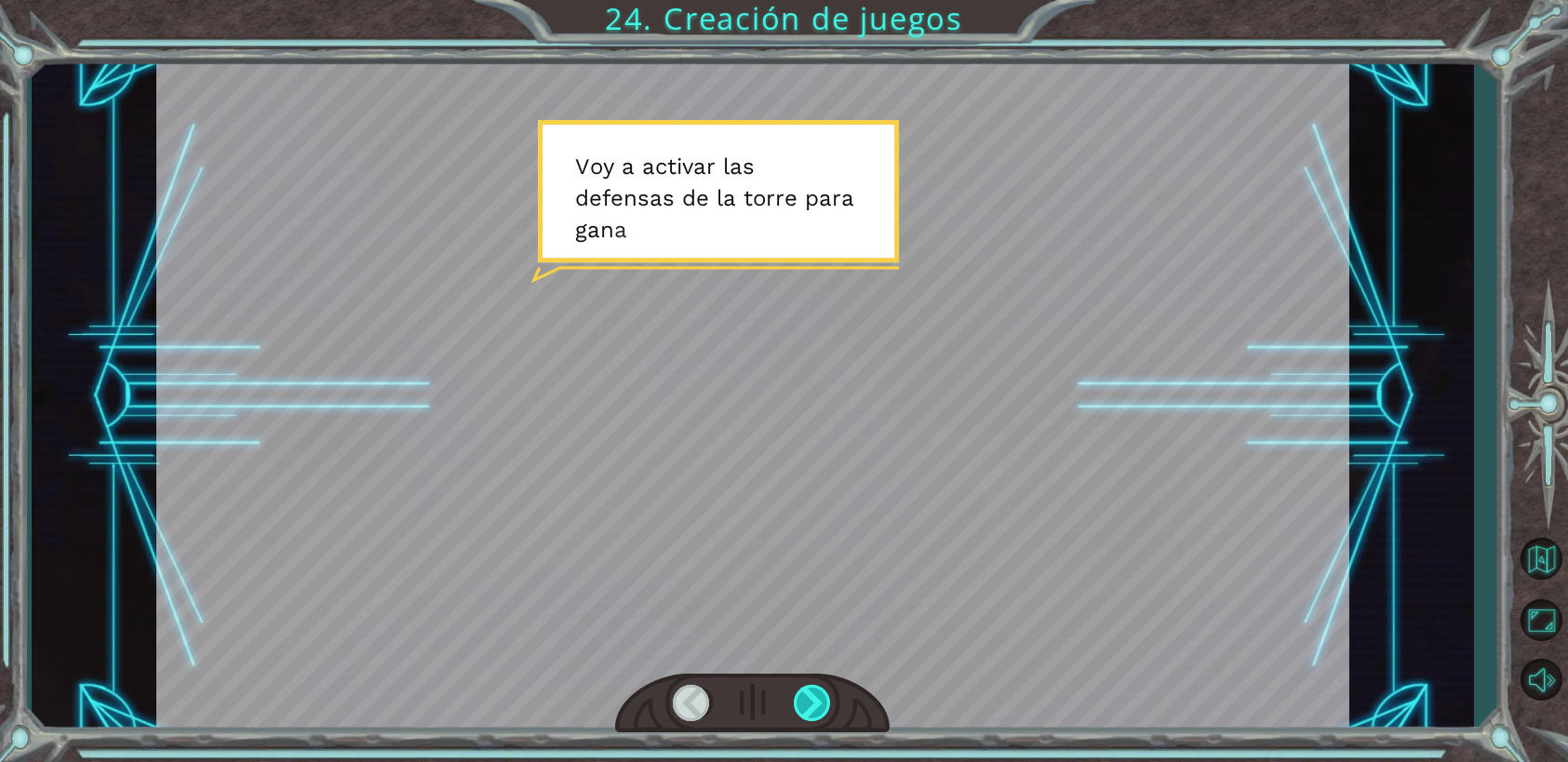
click at [810, 709] on div at bounding box center [812, 703] width 38 height 36
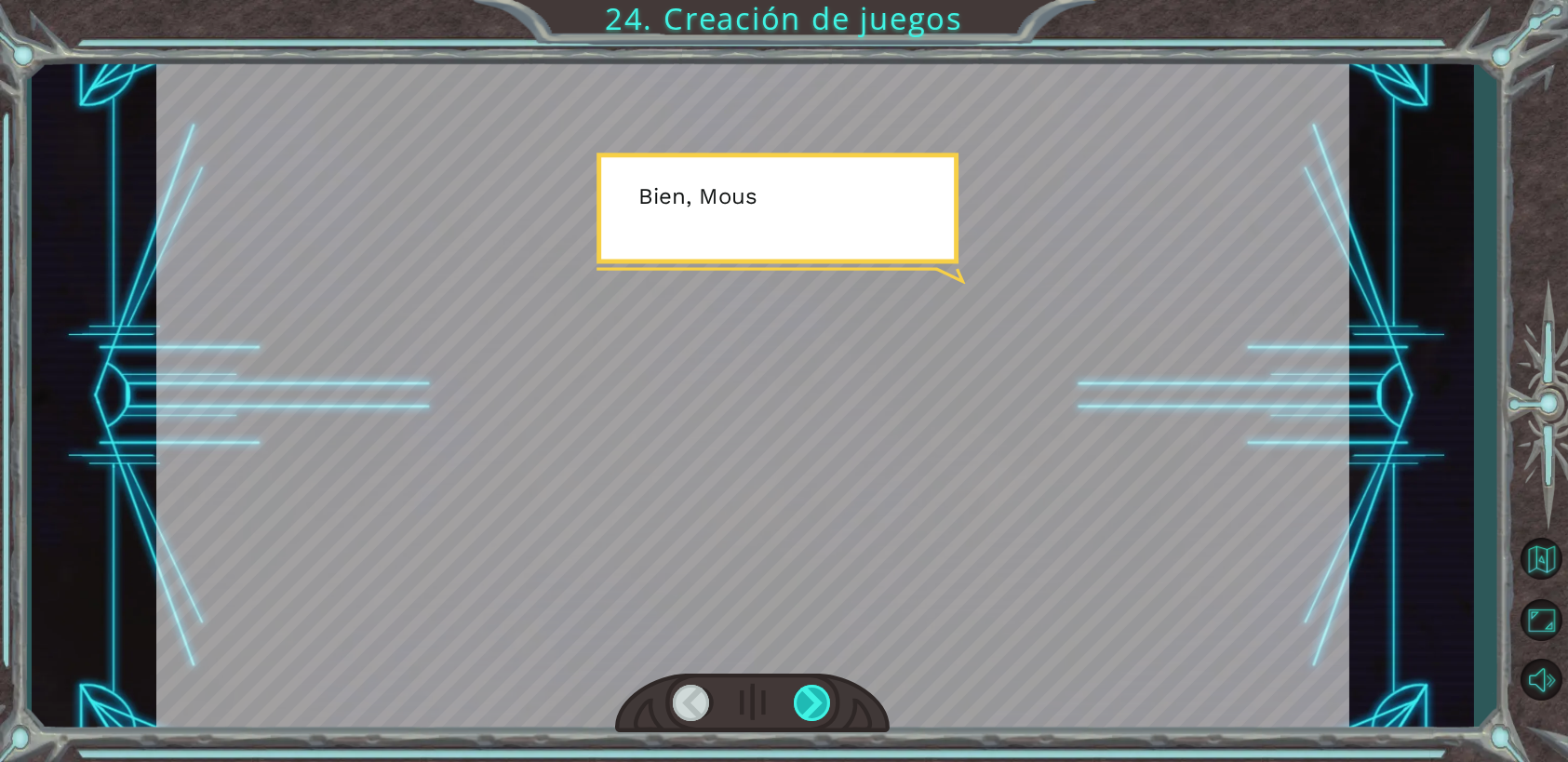
click at [810, 709] on div at bounding box center [812, 703] width 38 height 36
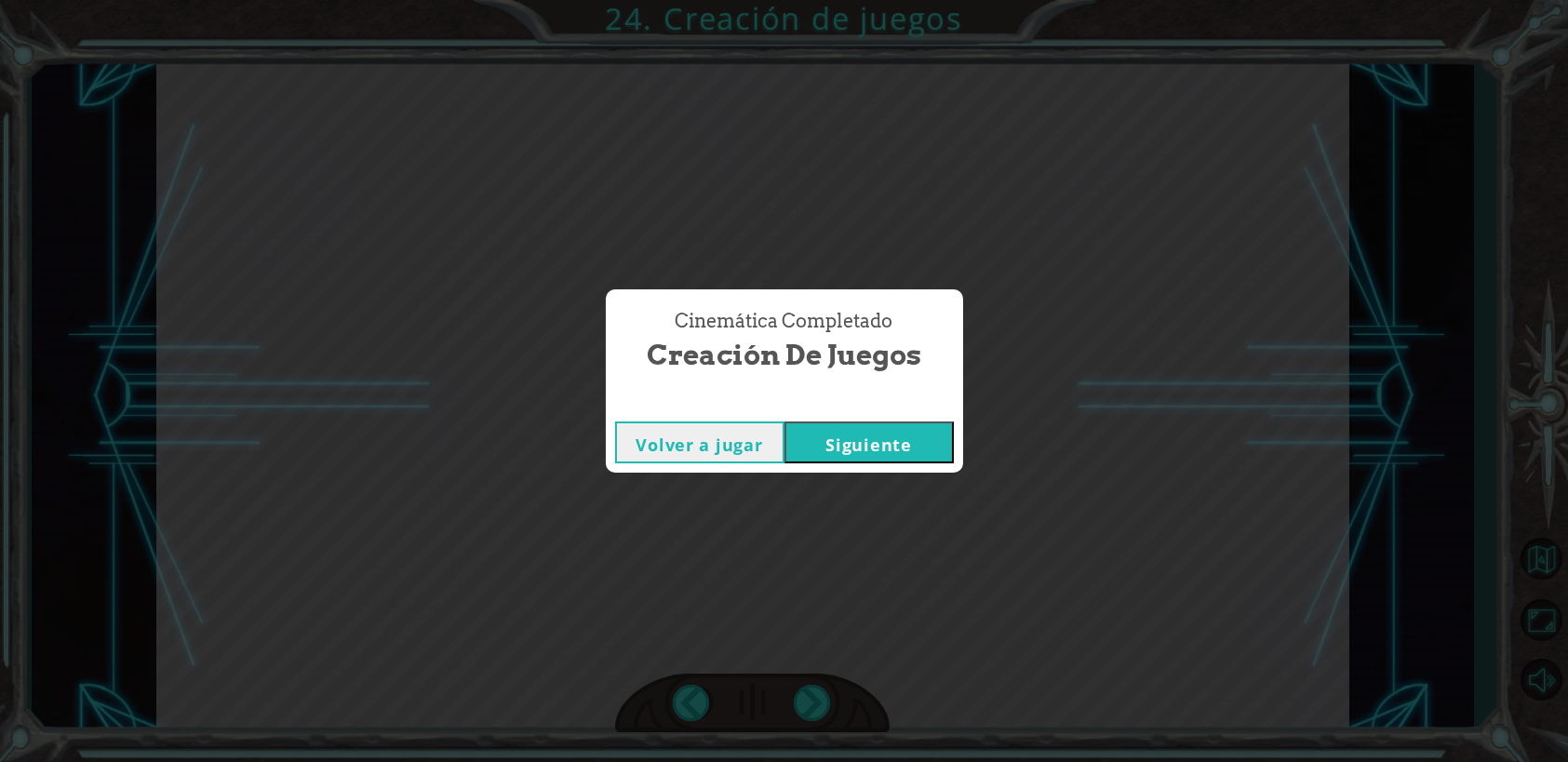
click at [850, 429] on button "Siguiente" at bounding box center [868, 442] width 169 height 41
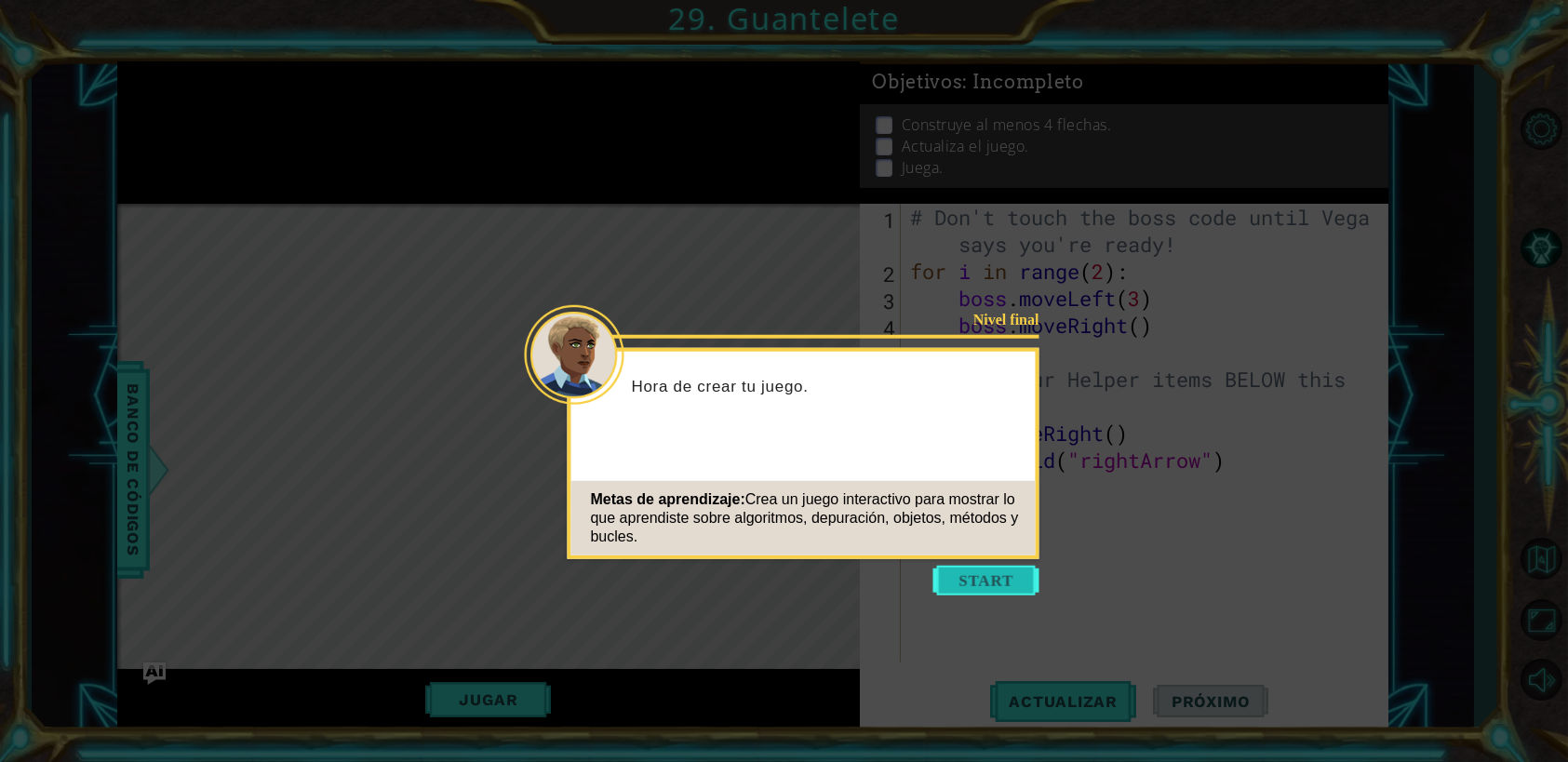
click at [976, 587] on button "Start" at bounding box center [986, 581] width 106 height 30
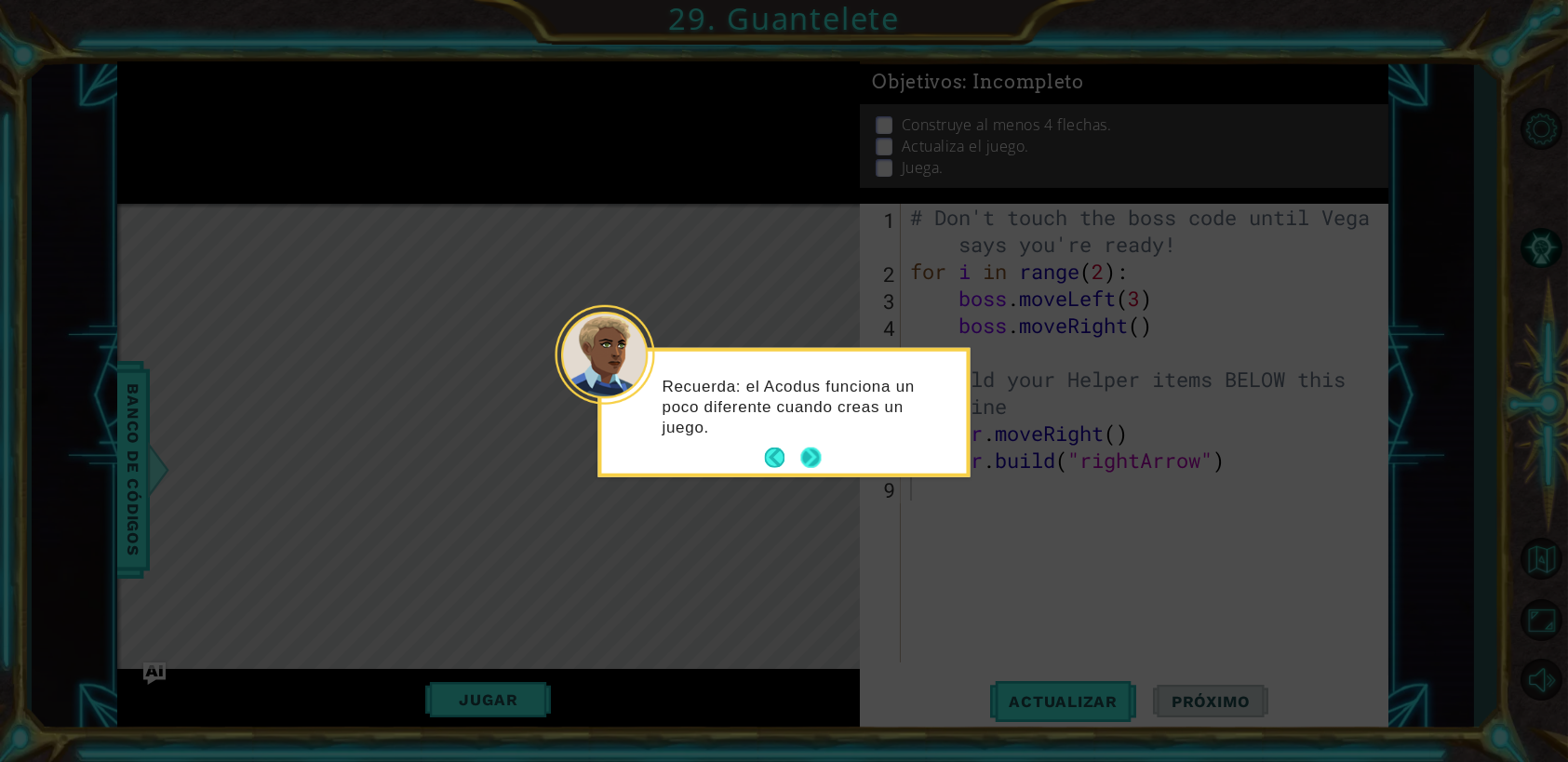
click at [805, 460] on button "Next" at bounding box center [810, 457] width 21 height 21
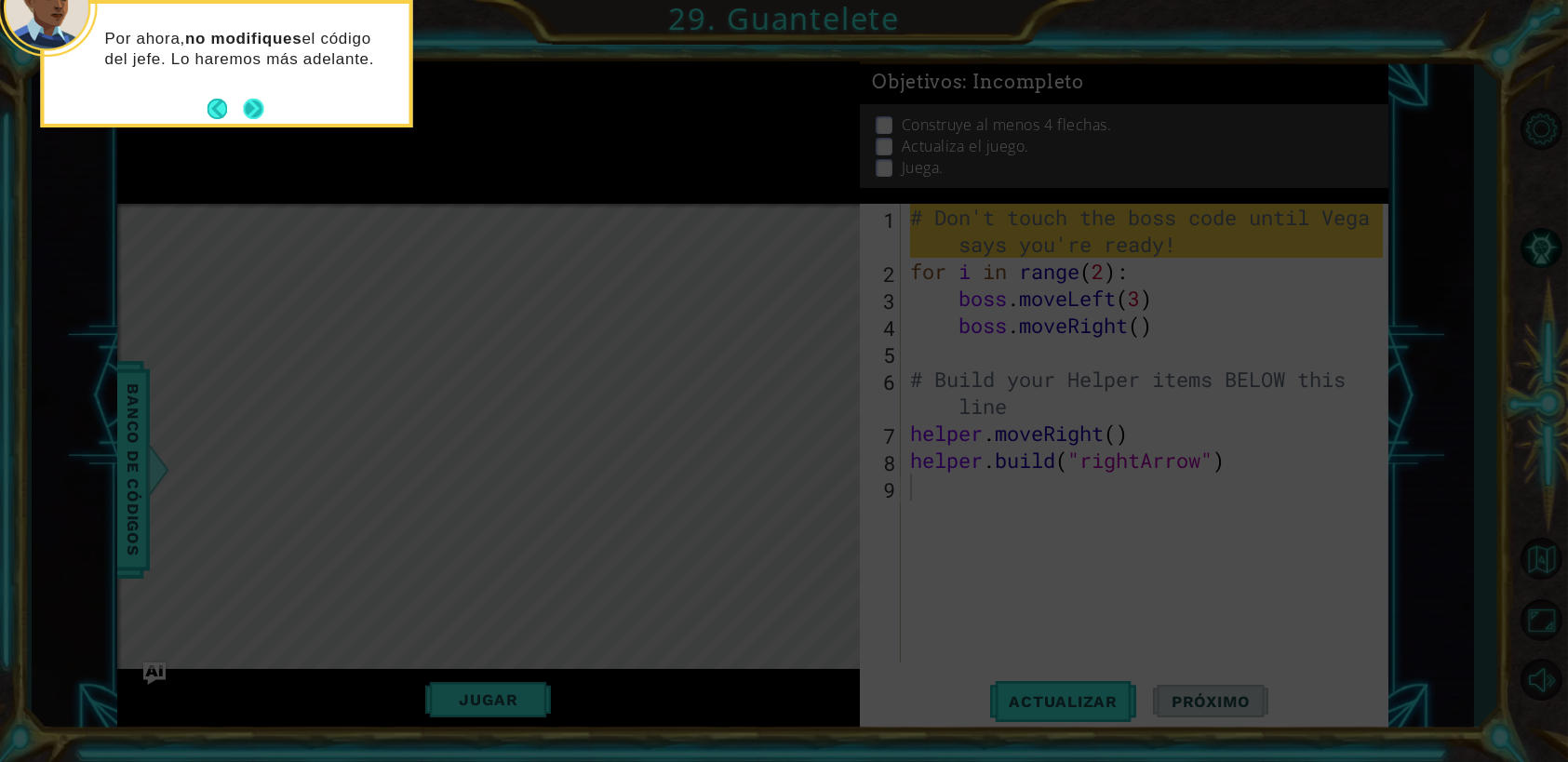
click at [255, 109] on button "Next" at bounding box center [253, 109] width 21 height 21
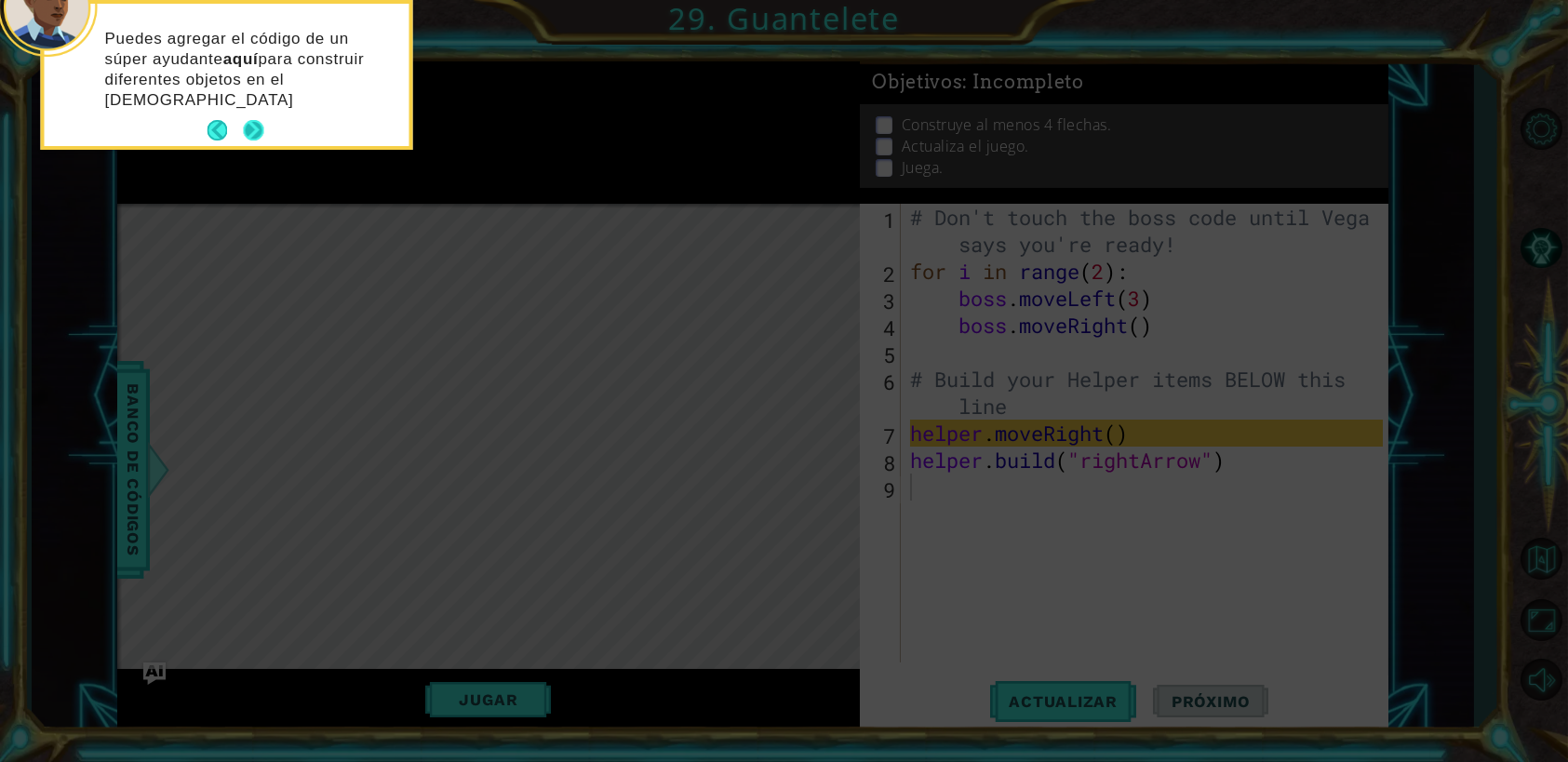
click at [257, 120] on button "Next" at bounding box center [253, 130] width 21 height 21
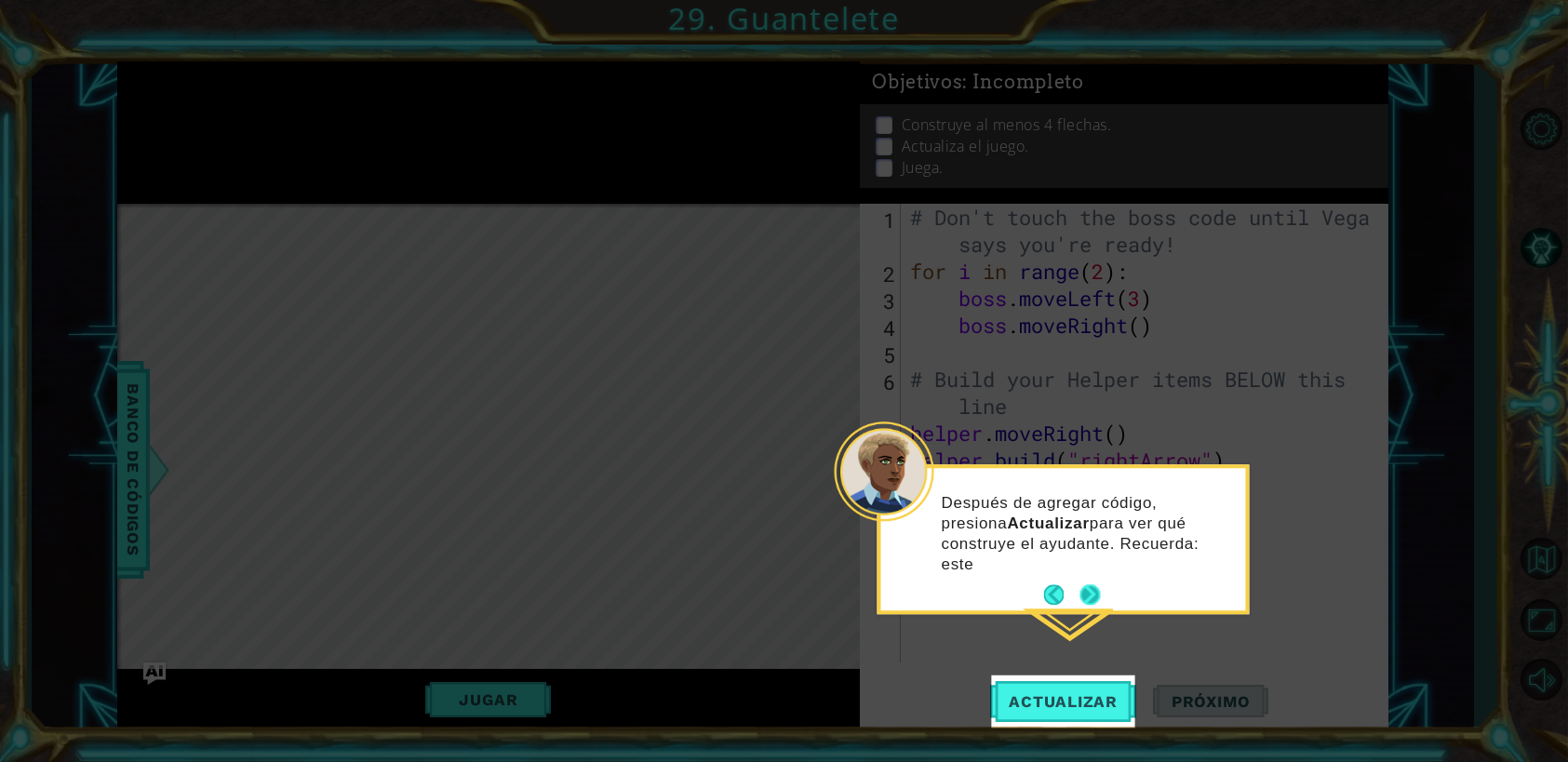
click at [1092, 584] on button "Next" at bounding box center [1090, 594] width 21 height 21
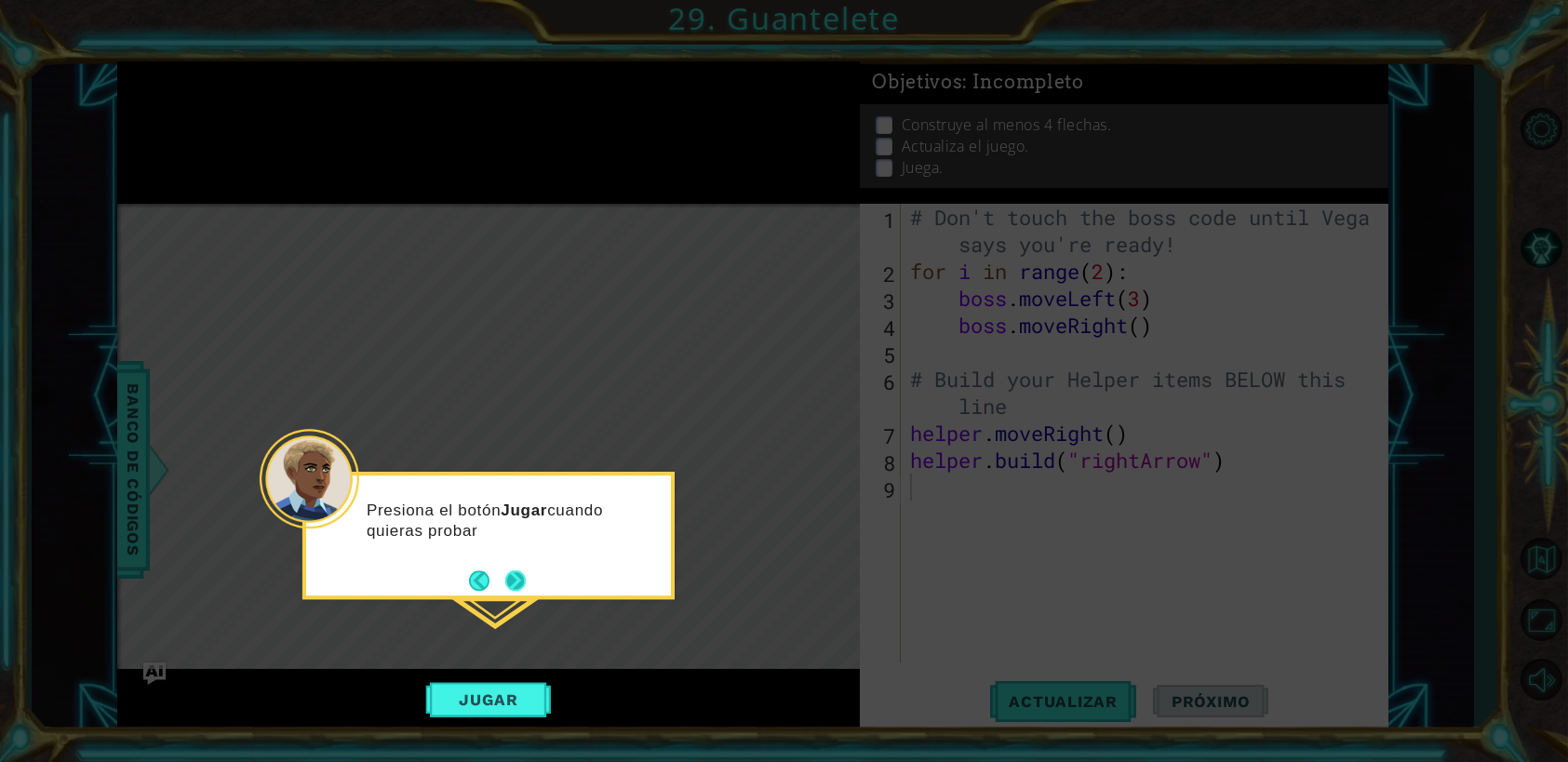
click at [525, 582] on button "Next" at bounding box center [516, 581] width 21 height 21
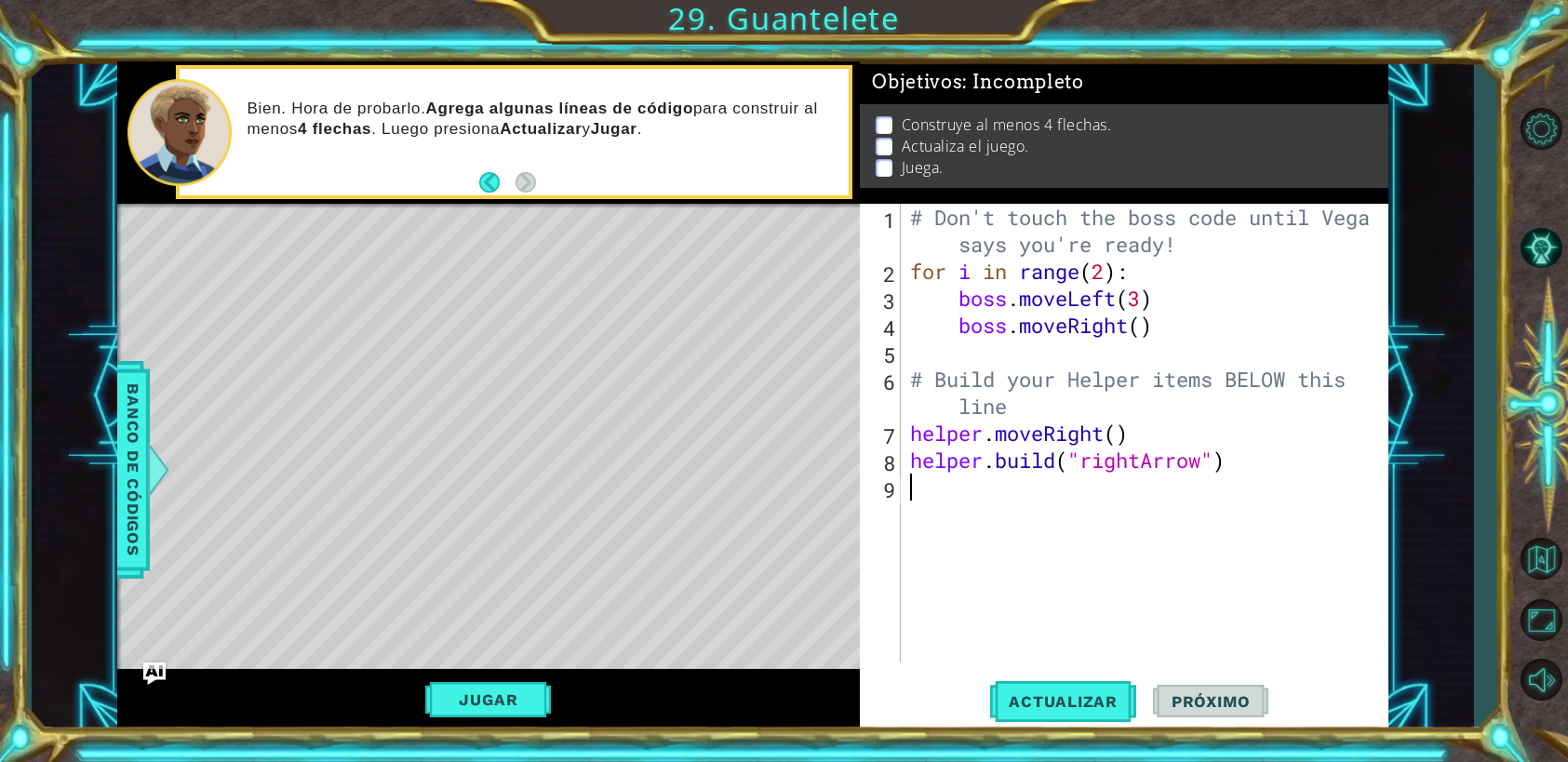
click at [876, 114] on li "Construye al menos 4 flechas." at bounding box center [1126, 124] width 503 height 22
click at [886, 126] on p at bounding box center [884, 124] width 17 height 18
drag, startPoint x: 292, startPoint y: 107, endPoint x: 440, endPoint y: 136, distance: 150.8
click at [439, 140] on div "Bien. Hora de probarlo. Agrega algunas líneas de código para construir al menos…" at bounding box center [542, 133] width 615 height 87
drag, startPoint x: 701, startPoint y: 125, endPoint x: 647, endPoint y: 118, distance: 54.5
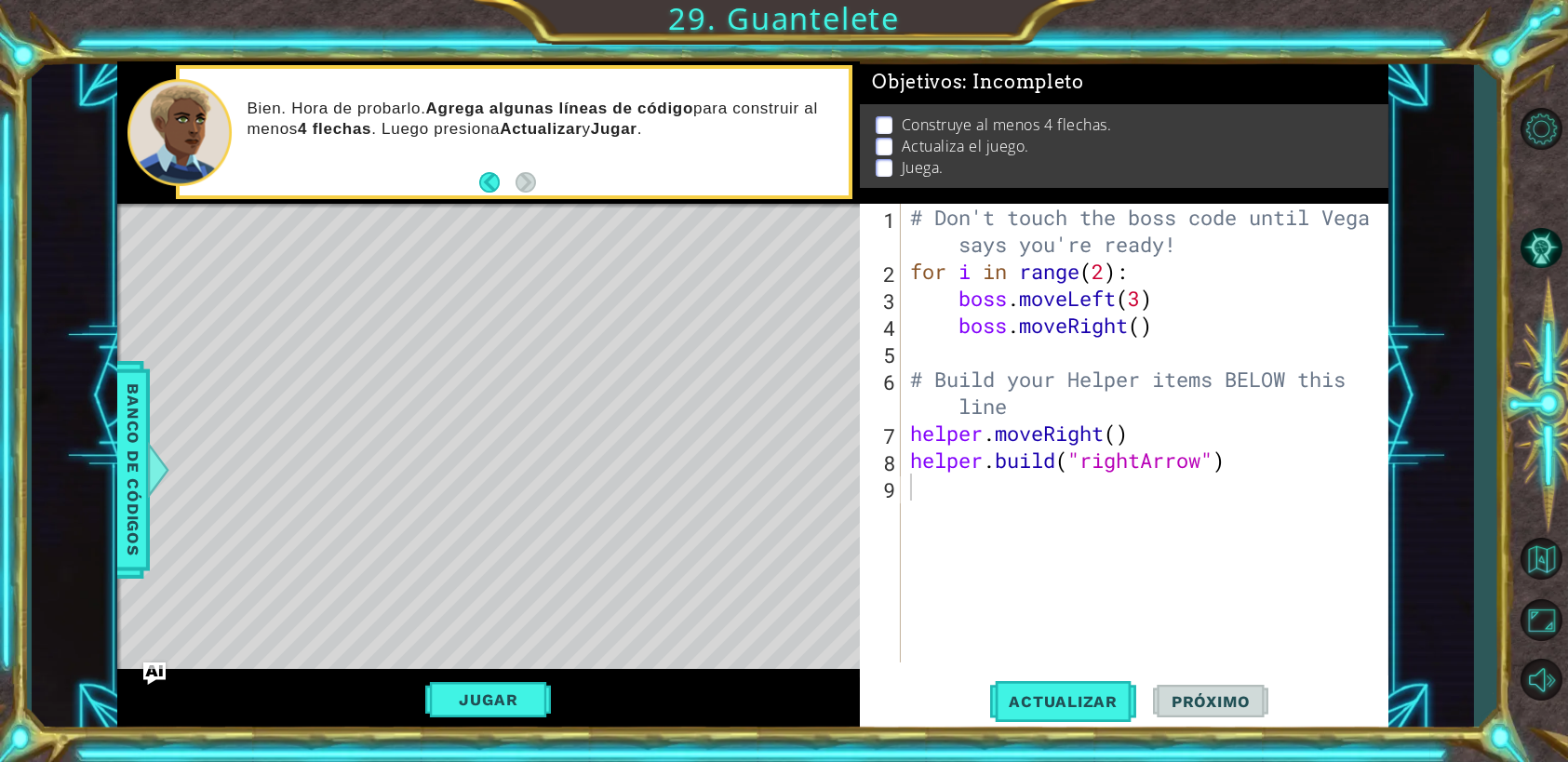
click at [647, 118] on p "Bien. Hora de probarlo. Agrega algunas líneas de código para construir al menos…" at bounding box center [542, 119] width 589 height 41
click at [638, 129] on strong "Jugar" at bounding box center [613, 128] width 46 height 18
drag, startPoint x: 642, startPoint y: 128, endPoint x: 632, endPoint y: 131, distance: 10.4
click at [631, 124] on strong "Jugar" at bounding box center [613, 128] width 46 height 18
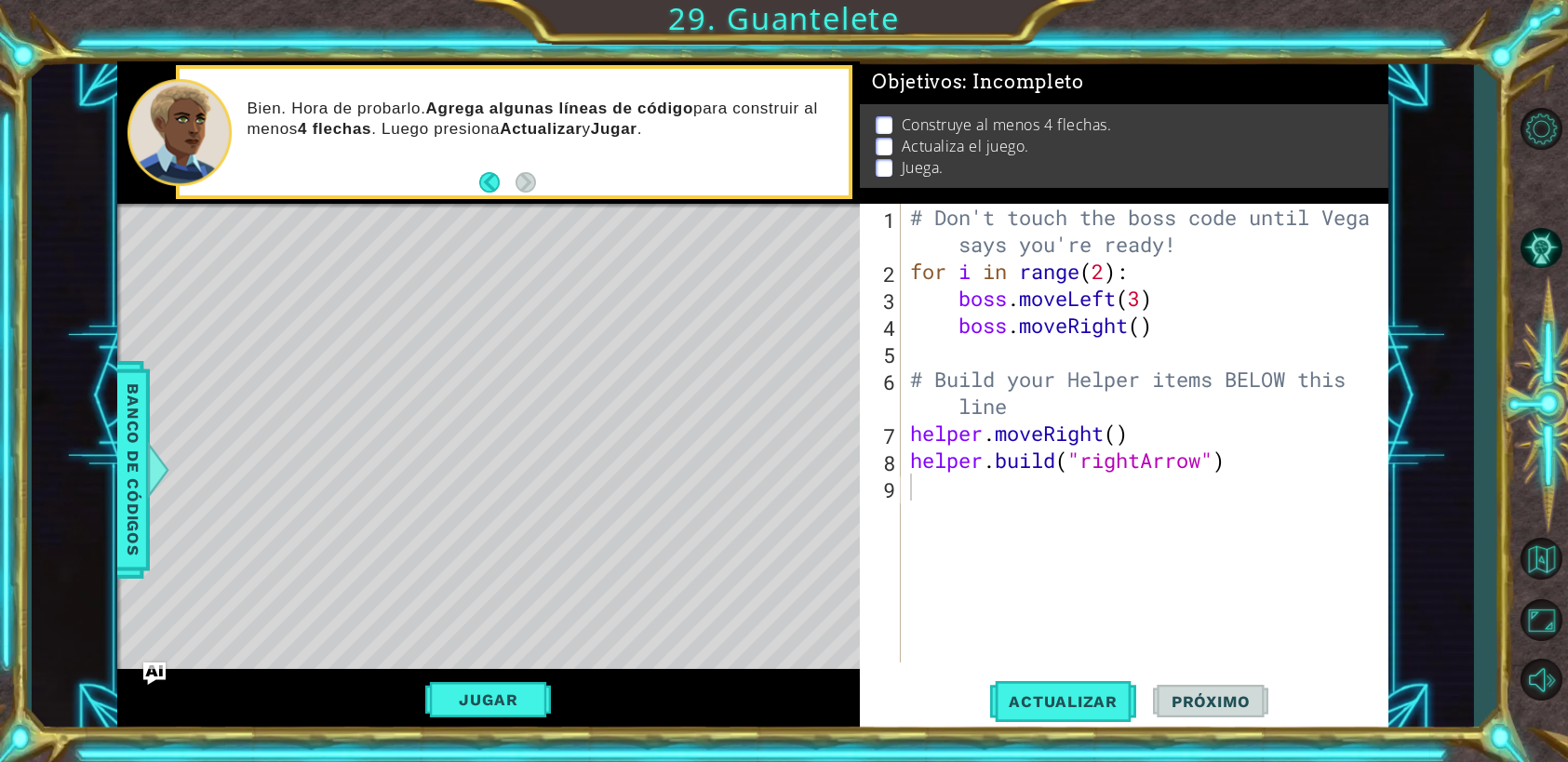
click at [631, 124] on strong "Jugar" at bounding box center [613, 128] width 46 height 18
drag, startPoint x: 631, startPoint y: 124, endPoint x: 634, endPoint y: 146, distance: 22.2
click at [634, 146] on div "Bien. Hora de probarlo. Agrega algunas líneas de código para construir al menos…" at bounding box center [542, 133] width 615 height 87
drag, startPoint x: 498, startPoint y: 715, endPoint x: 509, endPoint y: 707, distance: 13.6
click at [502, 712] on button "Jugar" at bounding box center [488, 699] width 125 height 35
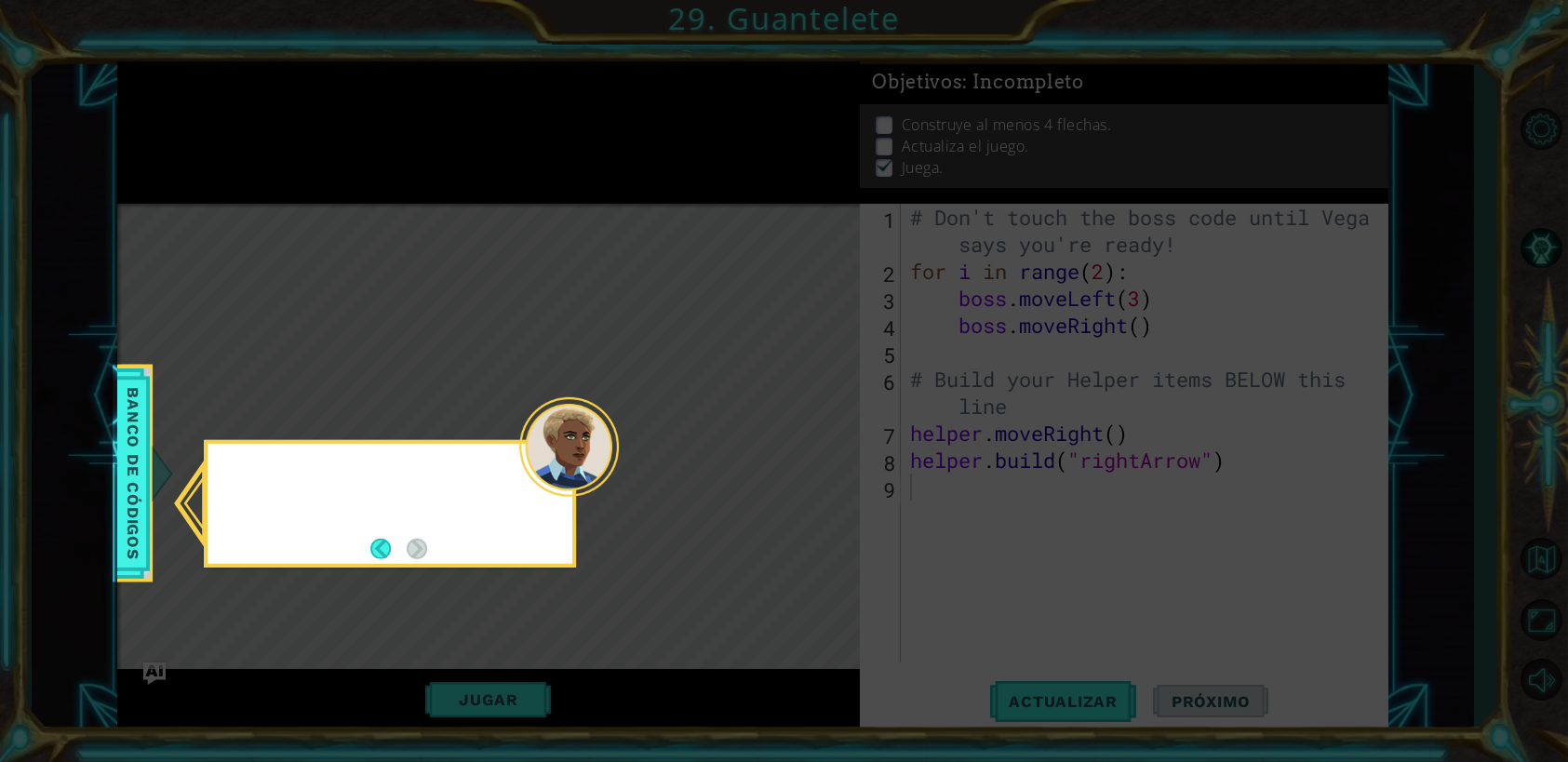
scroll to position [1, 0]
click at [378, 546] on button "Back" at bounding box center [389, 549] width 36 height 21
click at [378, 546] on icon at bounding box center [784, 381] width 1568 height 762
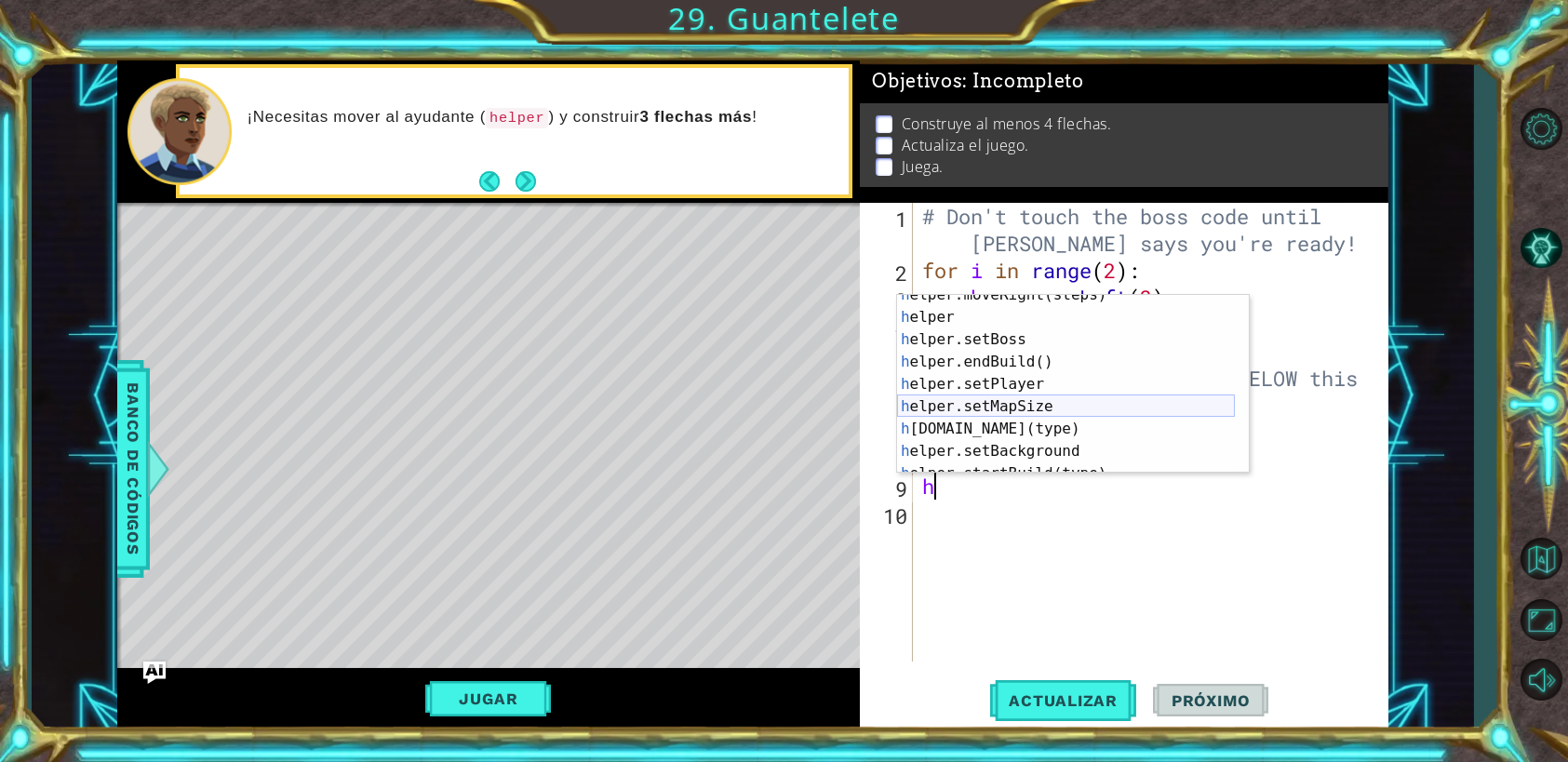
scroll to position [78, 0]
click at [1040, 429] on div "h elper.moveRight(steps) Toca enter h elper Toca enter h elper.setBoss Toca ent…" at bounding box center [1066, 395] width 338 height 224
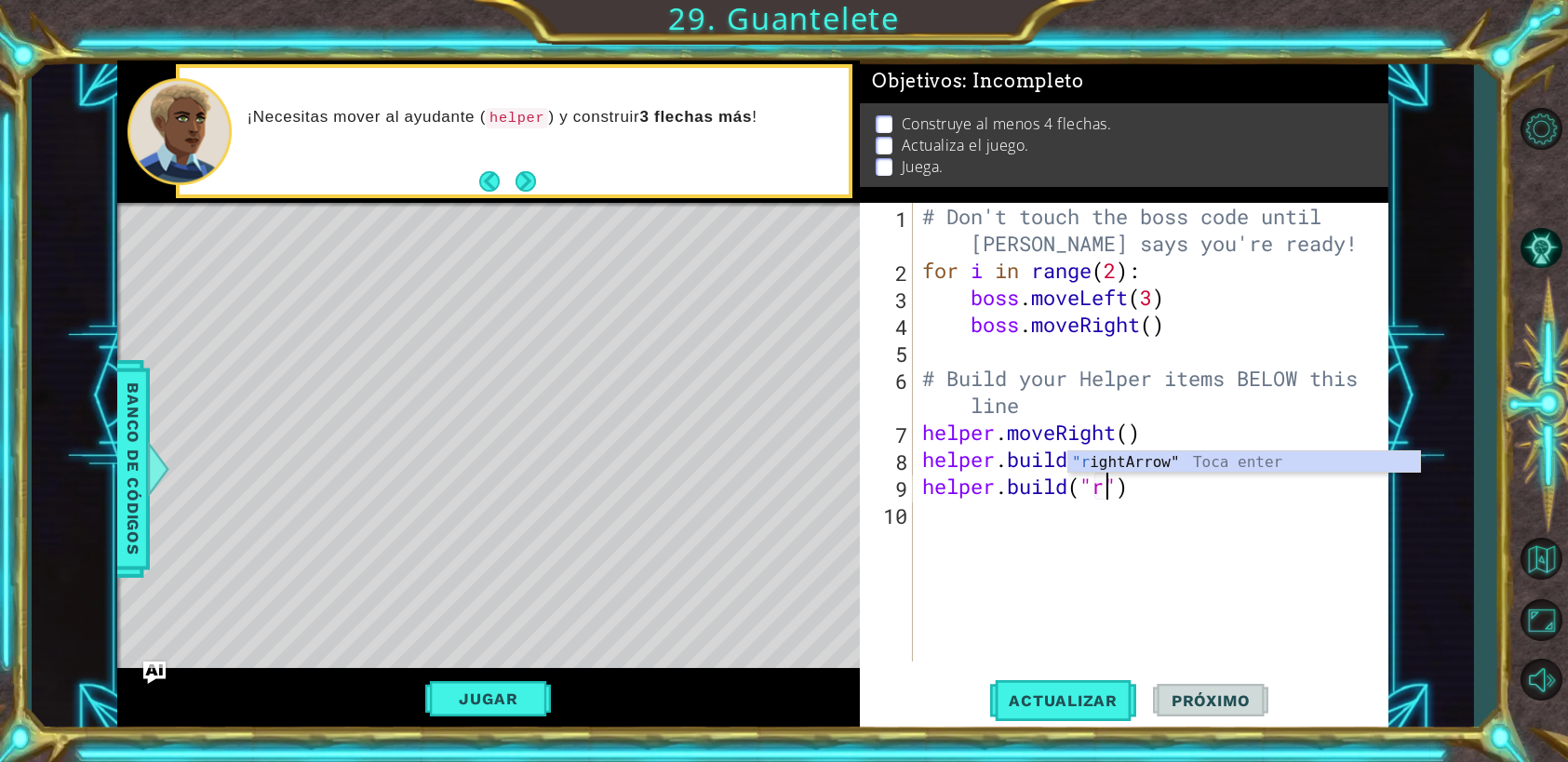
scroll to position [0, 8]
click at [1111, 464] on div ""r ightArrow" Toca enter" at bounding box center [1243, 484] width 352 height 67
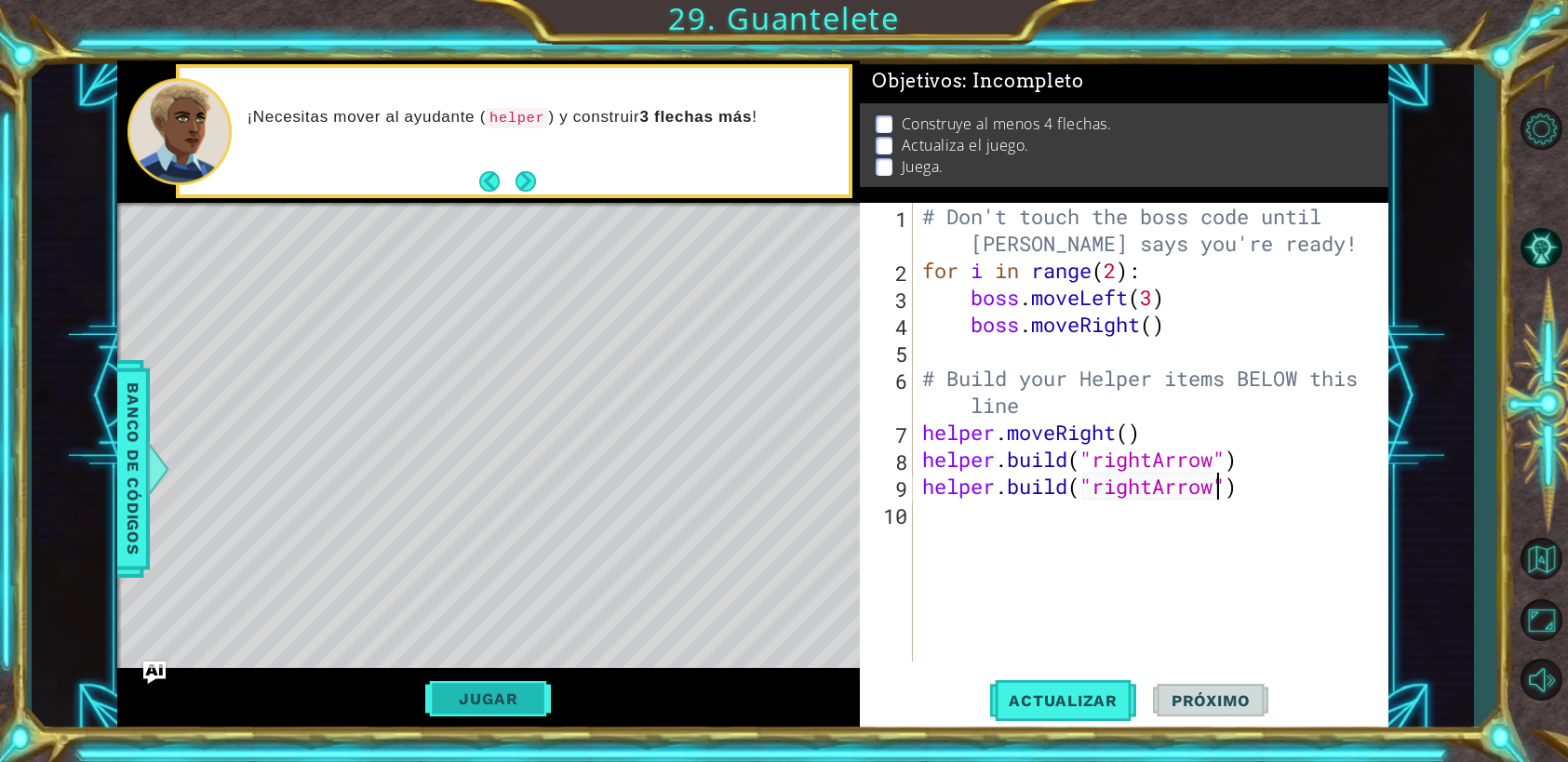
type textarea "[DOMAIN_NAME]("rightArrow")"
click at [481, 692] on button "Jugar" at bounding box center [488, 698] width 125 height 35
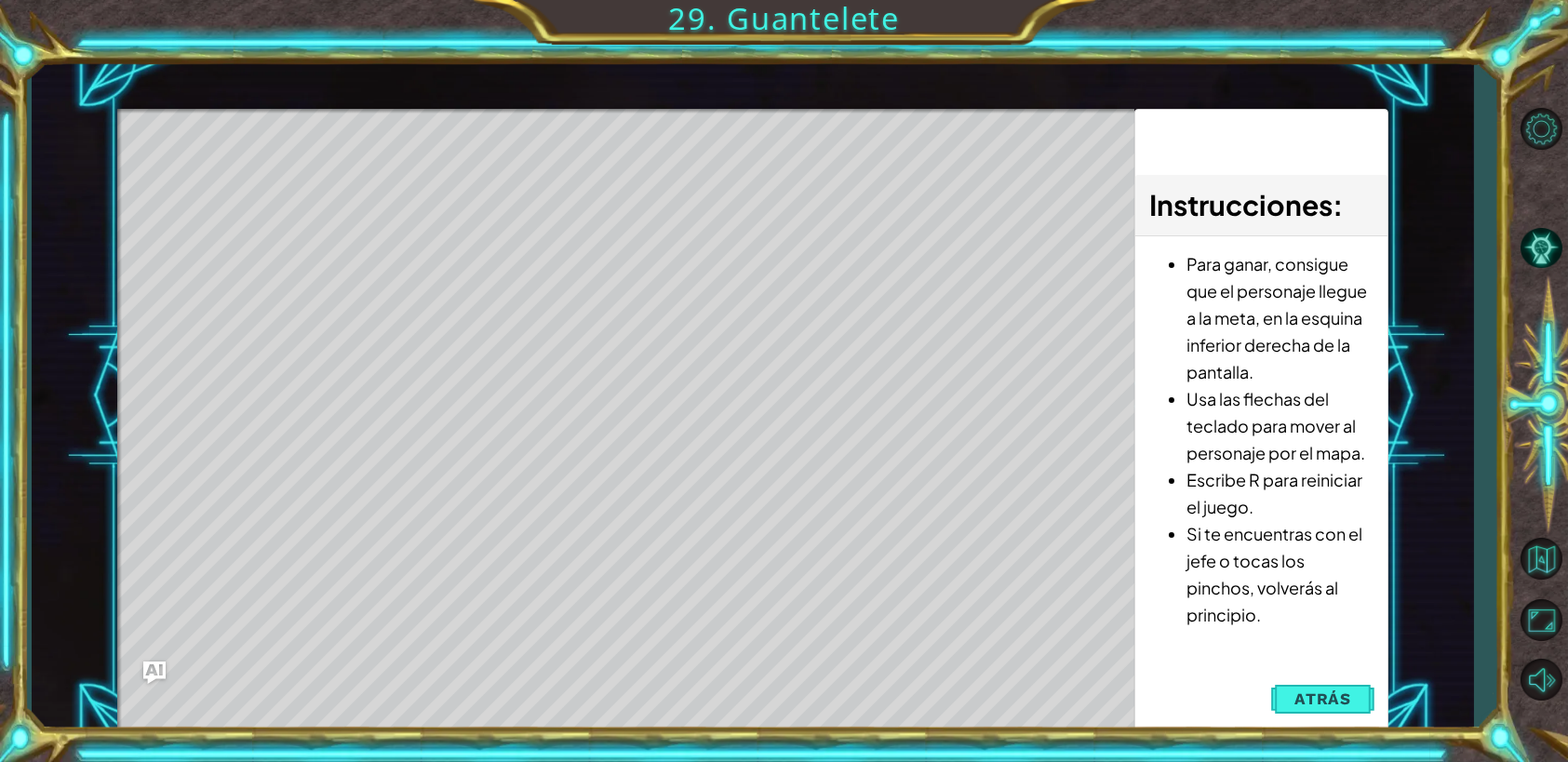
drag, startPoint x: 1348, startPoint y: 712, endPoint x: 1344, endPoint y: 692, distance: 20.4
click at [1344, 692] on button "Atrás" at bounding box center [1322, 698] width 103 height 37
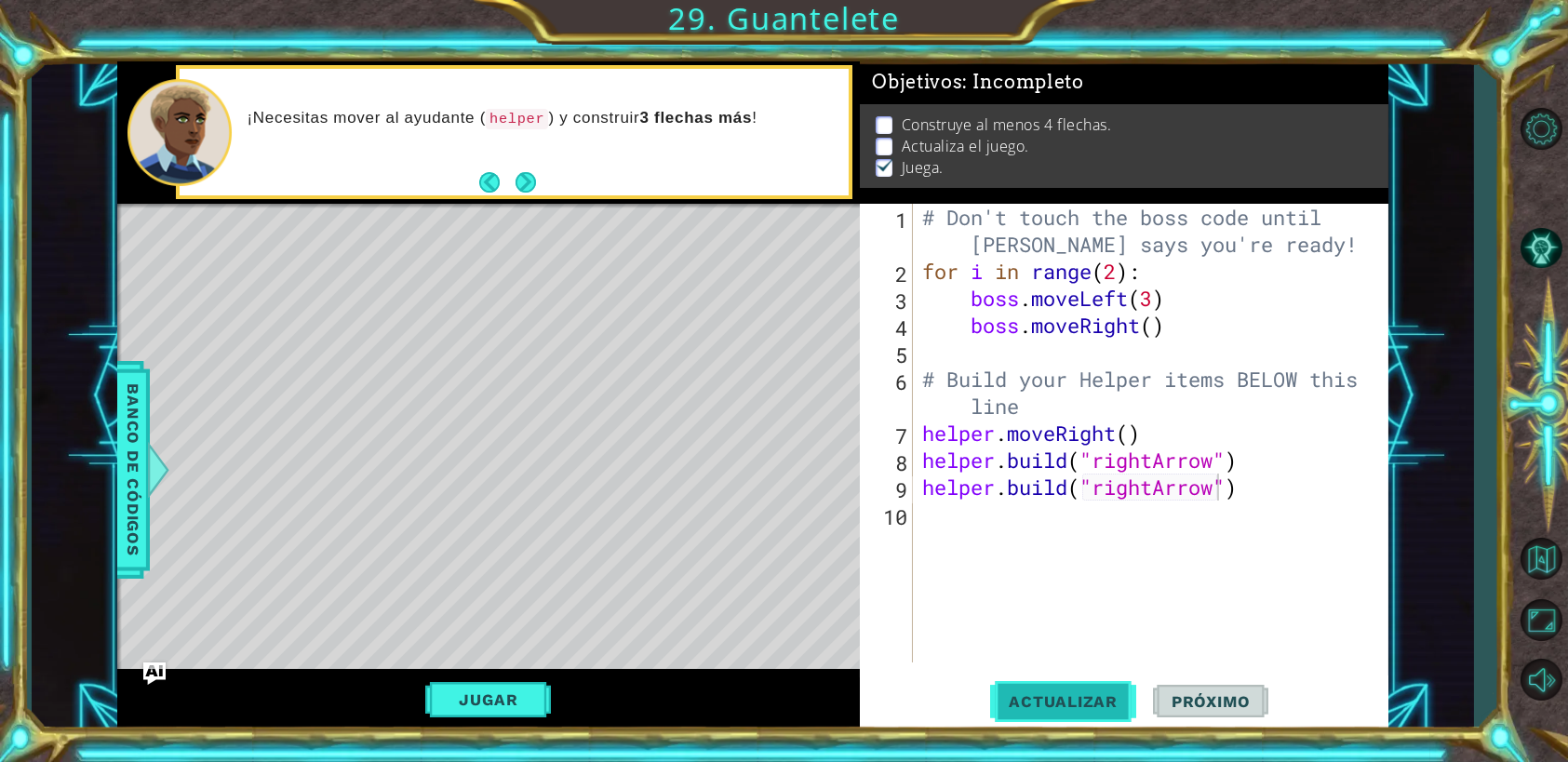
click at [1056, 704] on span "Actualizar" at bounding box center [1062, 702] width 146 height 19
click at [495, 709] on button "Jugar" at bounding box center [488, 699] width 125 height 35
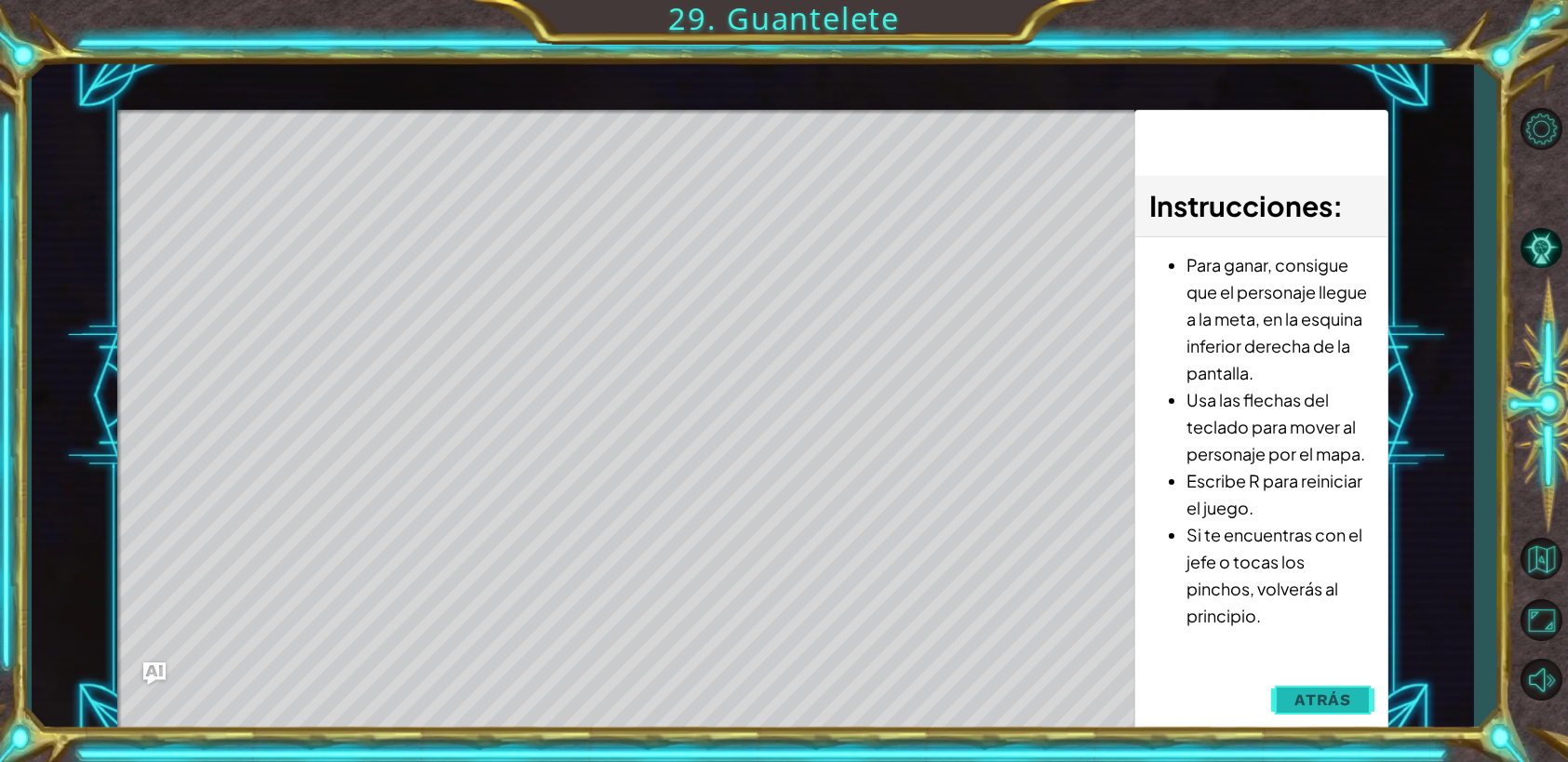
click at [1335, 688] on button "Atrás" at bounding box center [1322, 699] width 103 height 37
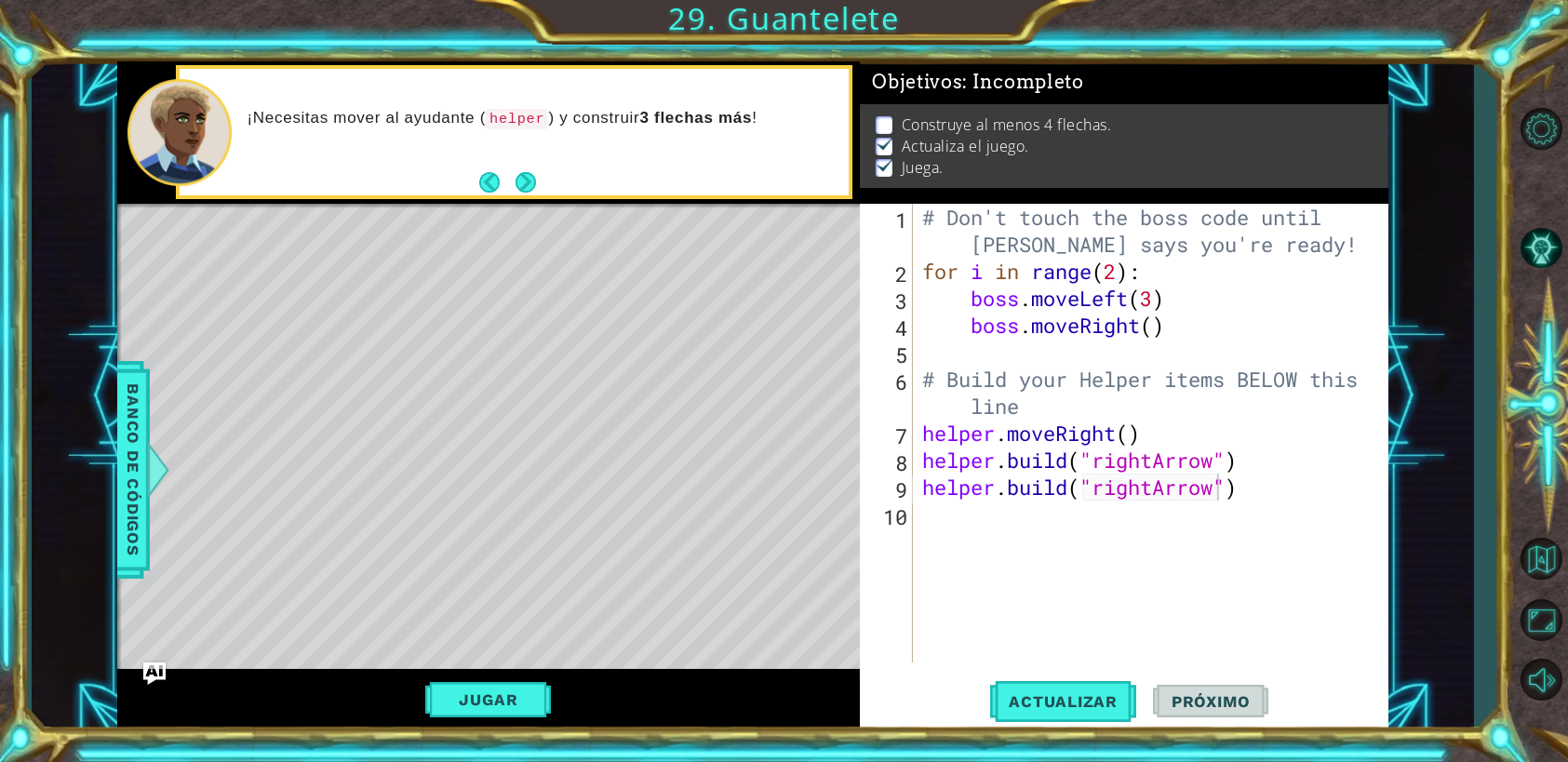
click at [947, 530] on div "# Don't touch the boss code until [PERSON_NAME] says you're ready! for i in ran…" at bounding box center [1155, 473] width 475 height 539
type textarea "h"
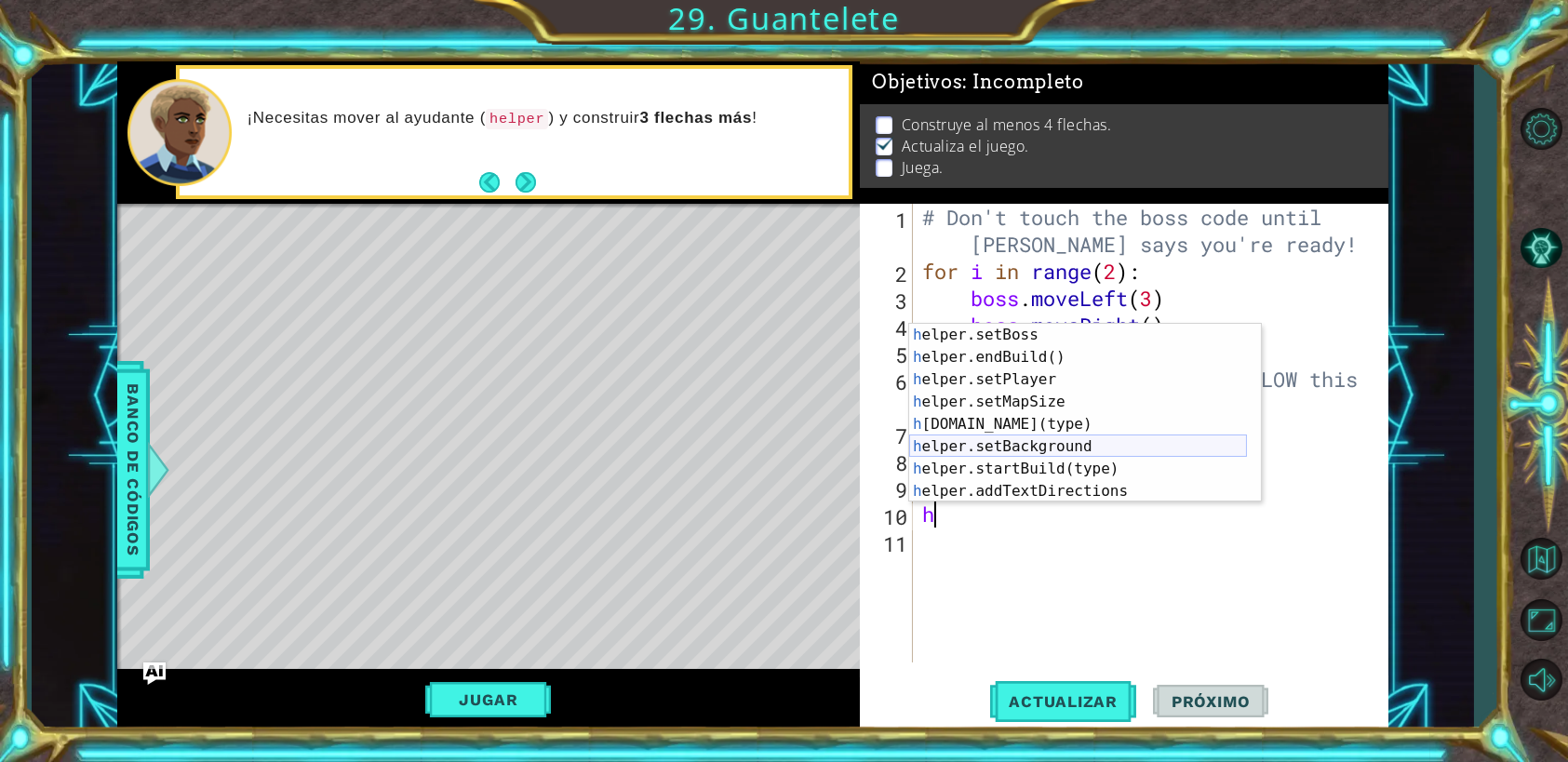
scroll to position [133, 0]
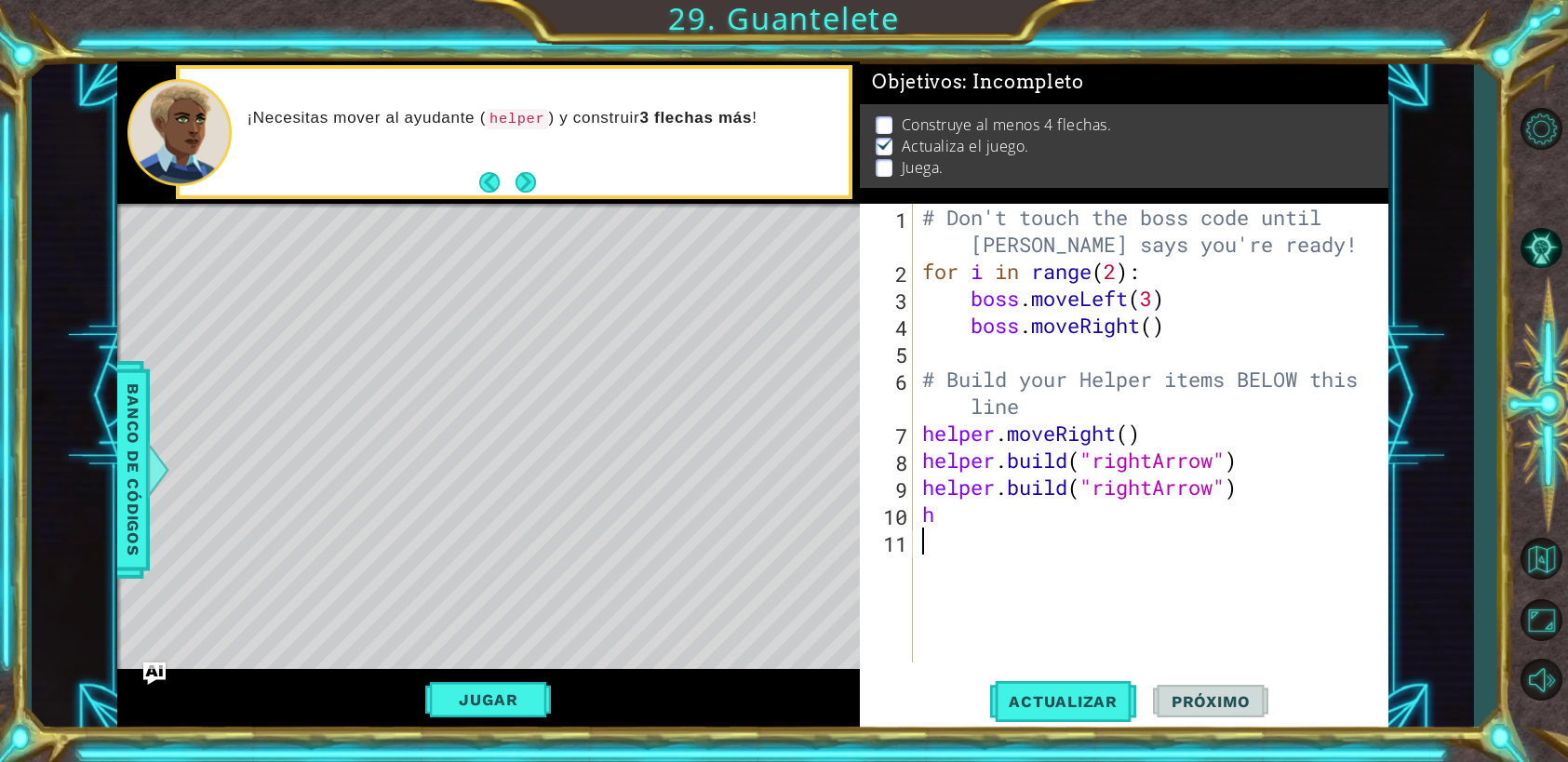
click at [1302, 581] on div "# Don't touch the boss code until [PERSON_NAME] says you're ready! for i in ran…" at bounding box center [1155, 473] width 475 height 539
drag, startPoint x: 915, startPoint y: 494, endPoint x: 937, endPoint y: 494, distance: 22.0
click at [937, 494] on div "1 2 3 4 5 6 7 8 9 10 11 # Don't touch the boss code until [PERSON_NAME] says yo…" at bounding box center [1121, 433] width 523 height 458
click at [919, 439] on div "# Don't touch the boss code until [PERSON_NAME] says you're ready! for i in ran…" at bounding box center [1155, 473] width 475 height 539
type textarea "helper.moveRight()"
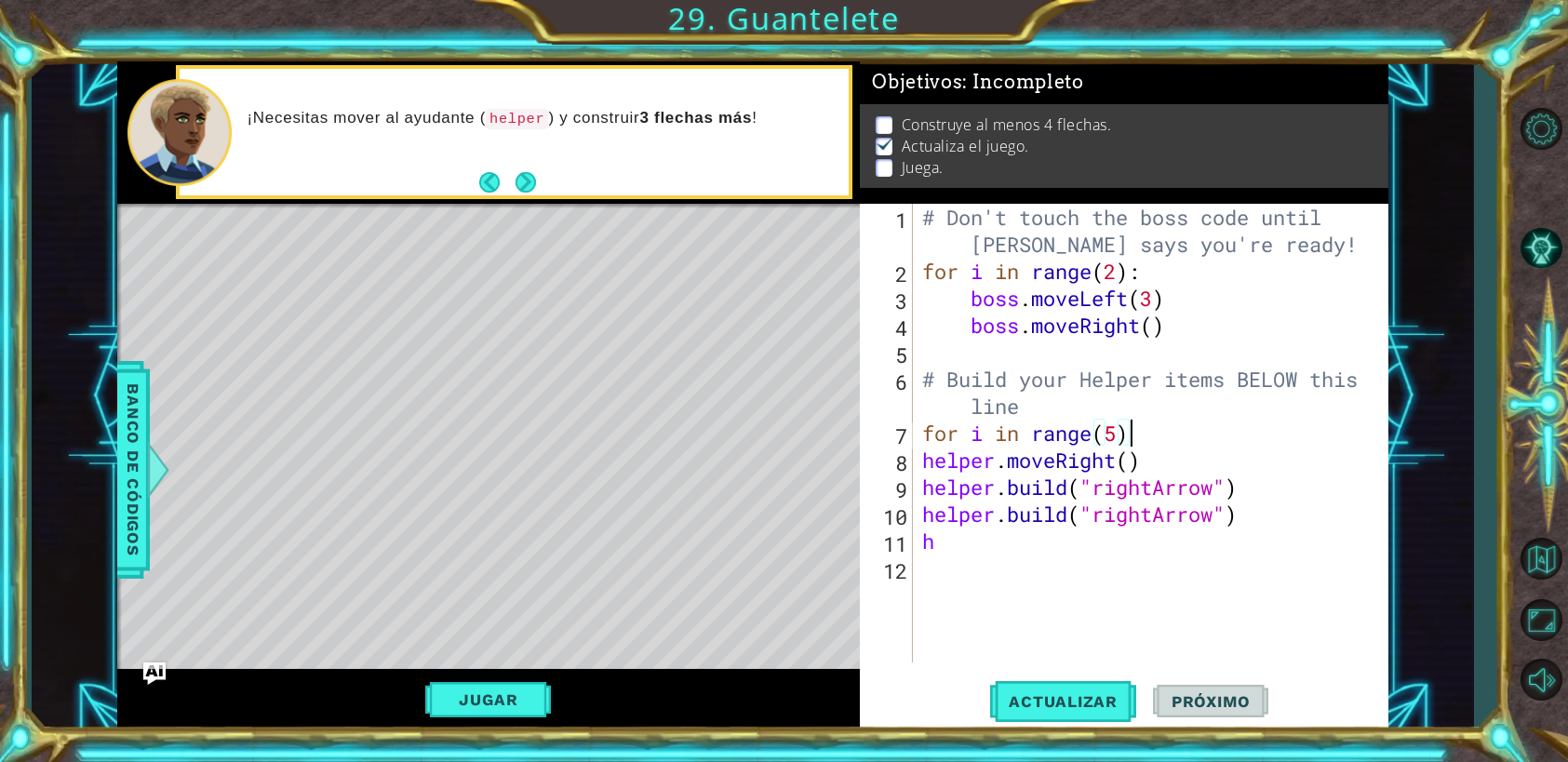
scroll to position [0, 8]
click at [918, 459] on div "# Don't touch the boss code until [PERSON_NAME] says you're ready! for i in ran…" at bounding box center [1155, 473] width 475 height 539
click at [921, 498] on div "# Don't touch the boss code until [PERSON_NAME] says you're ready! for i in ran…" at bounding box center [1155, 473] width 475 height 539
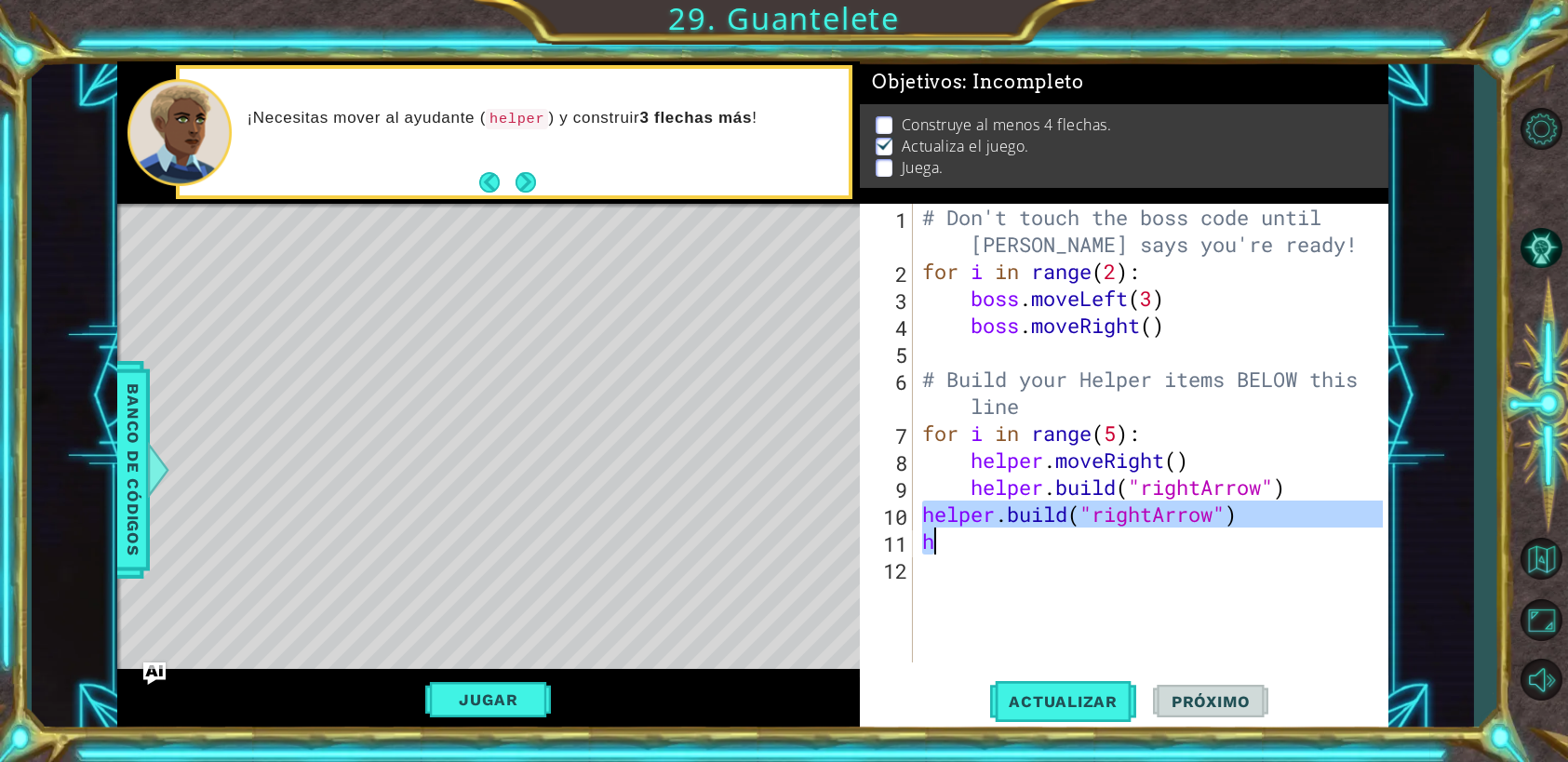
drag, startPoint x: 922, startPoint y: 519, endPoint x: 934, endPoint y: 549, distance: 32.3
click at [934, 549] on div "# Don't touch the boss code until [PERSON_NAME] says you're ready! for i in ran…" at bounding box center [1155, 473] width 475 height 539
type textarea "[DOMAIN_NAME]("rightArrow") h"
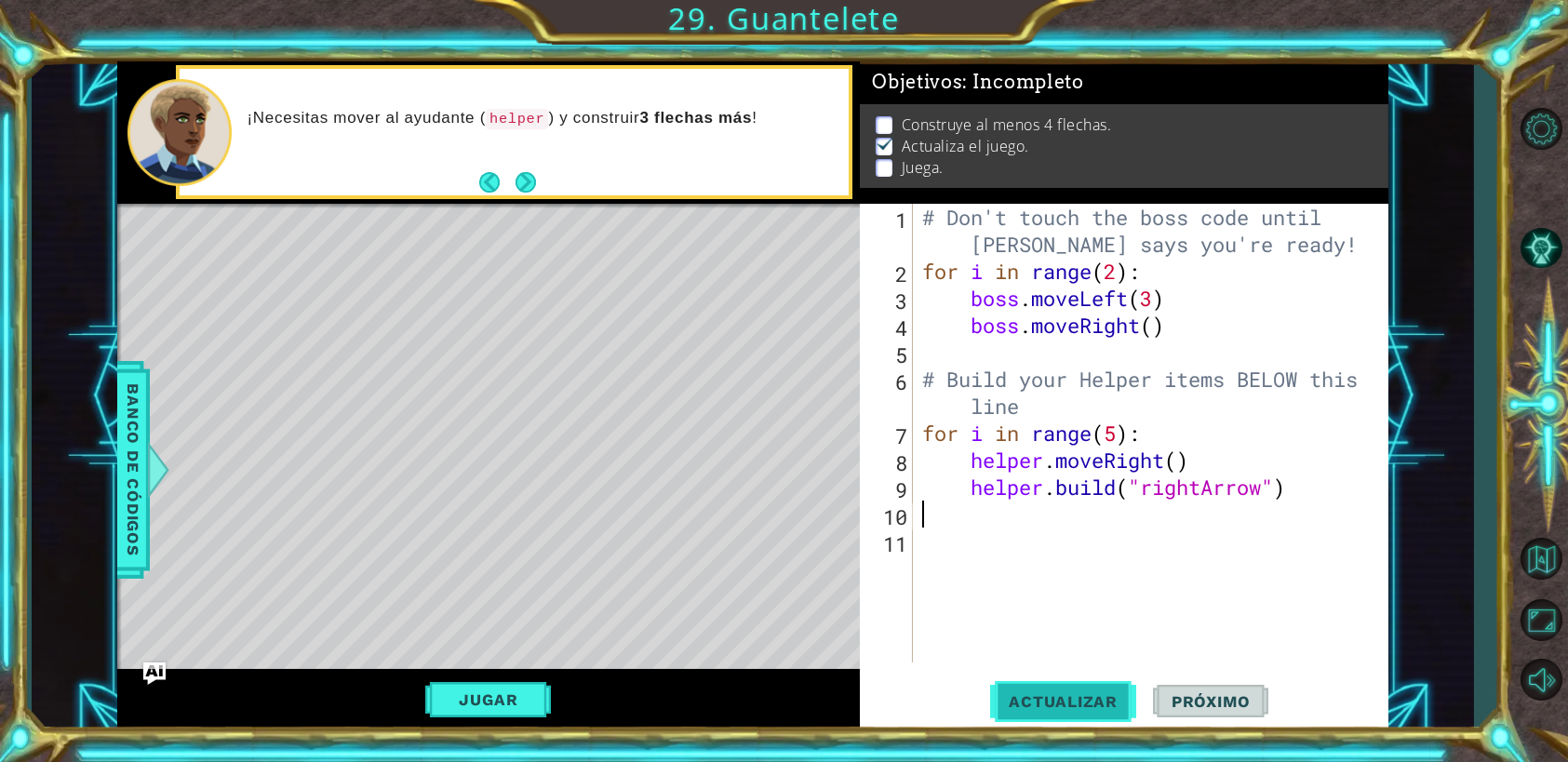
click at [1070, 696] on span "Actualizar" at bounding box center [1062, 702] width 146 height 19
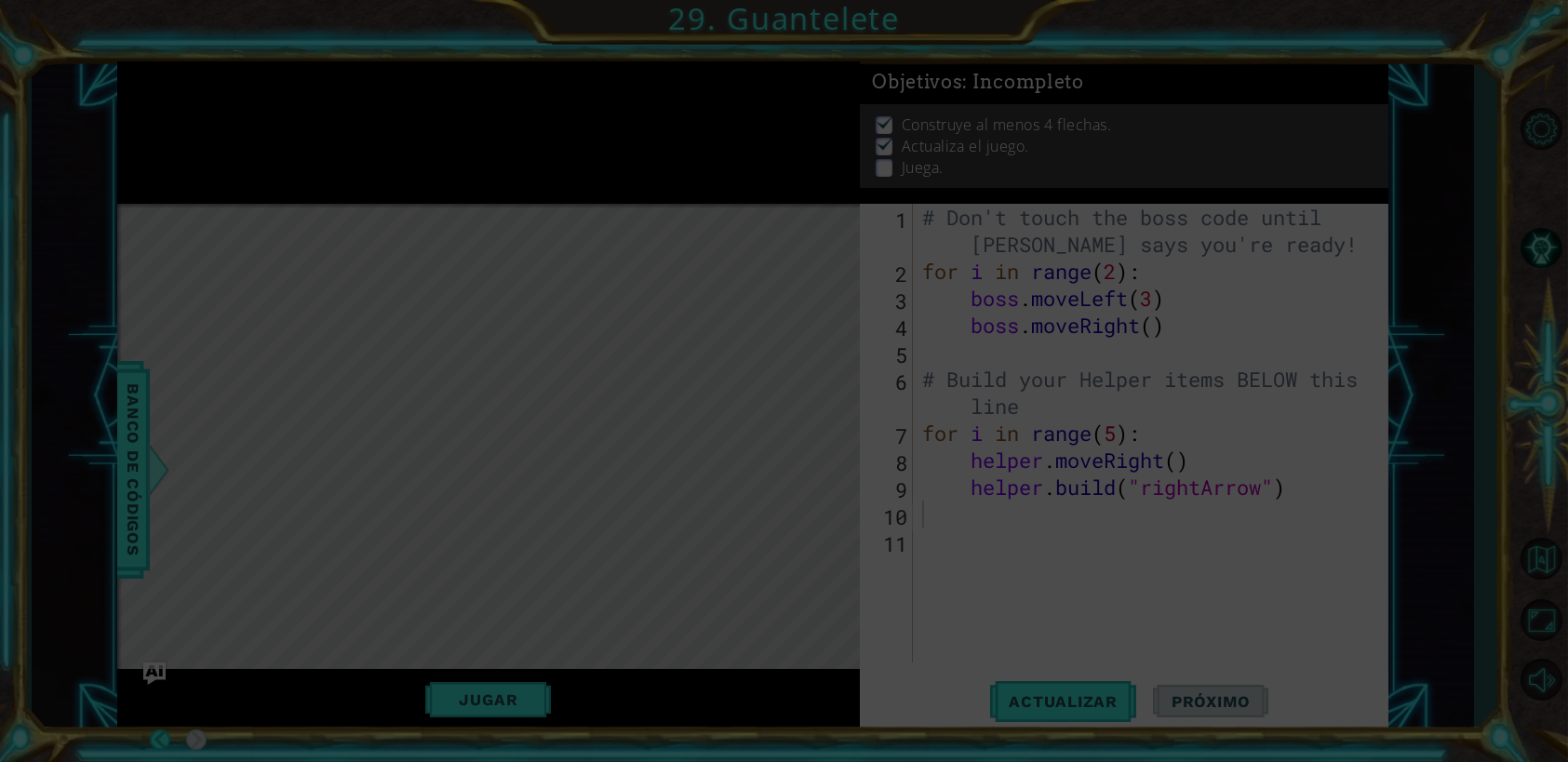
click at [923, 560] on icon at bounding box center [784, 381] width 1568 height 762
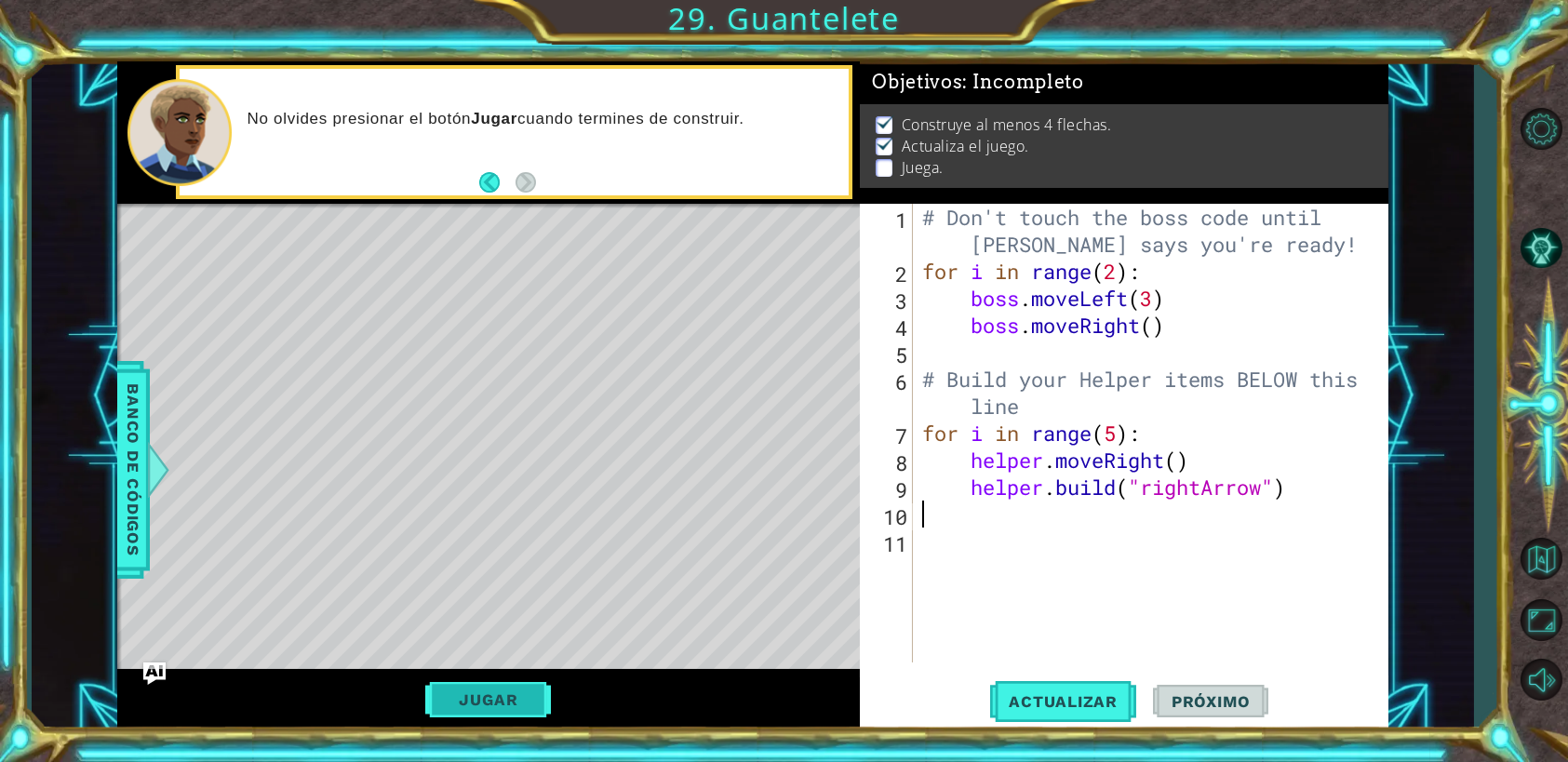
click at [478, 696] on button "Jugar" at bounding box center [488, 699] width 125 height 35
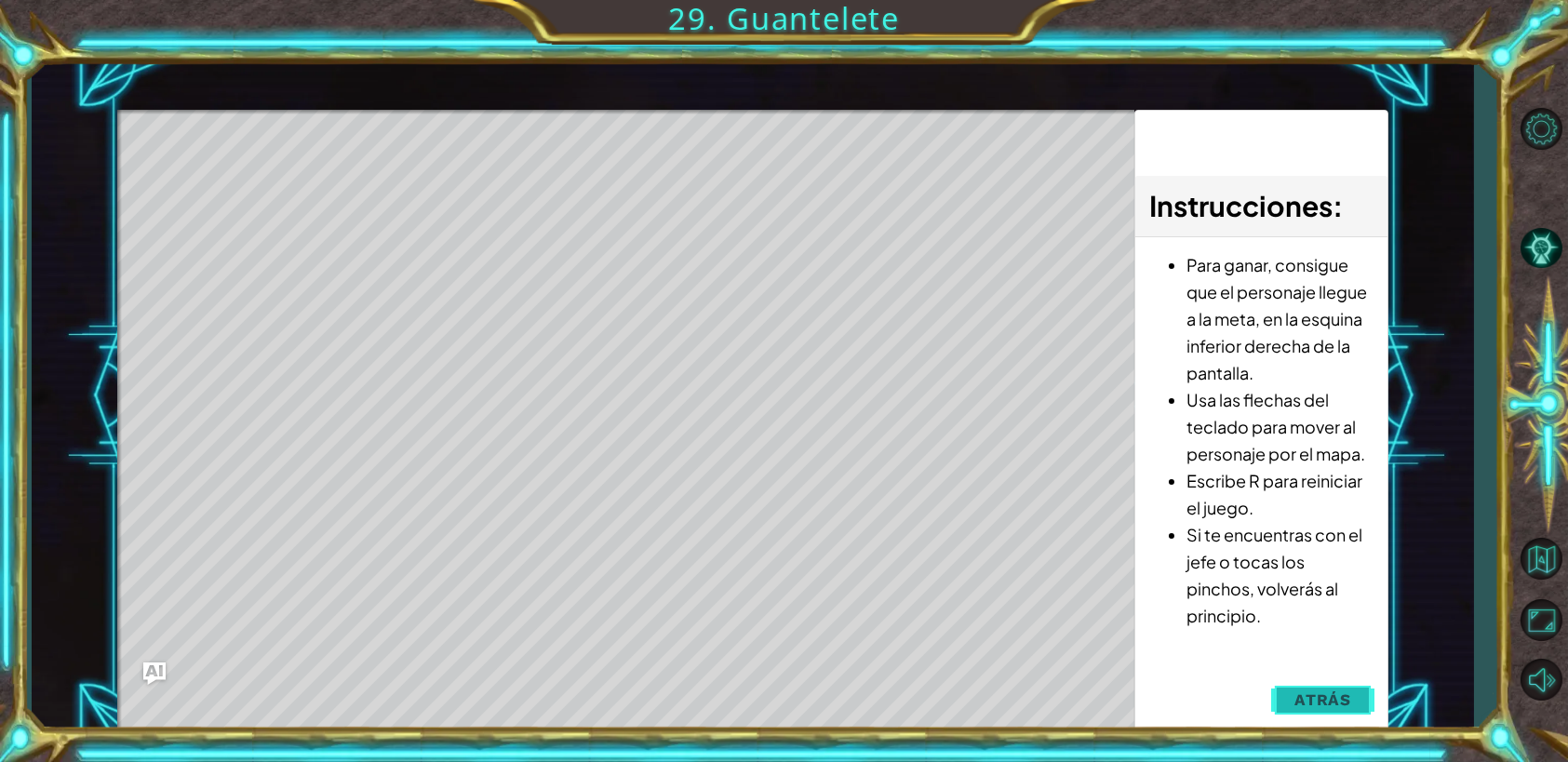
click at [1328, 713] on button "Atrás" at bounding box center [1322, 699] width 103 height 37
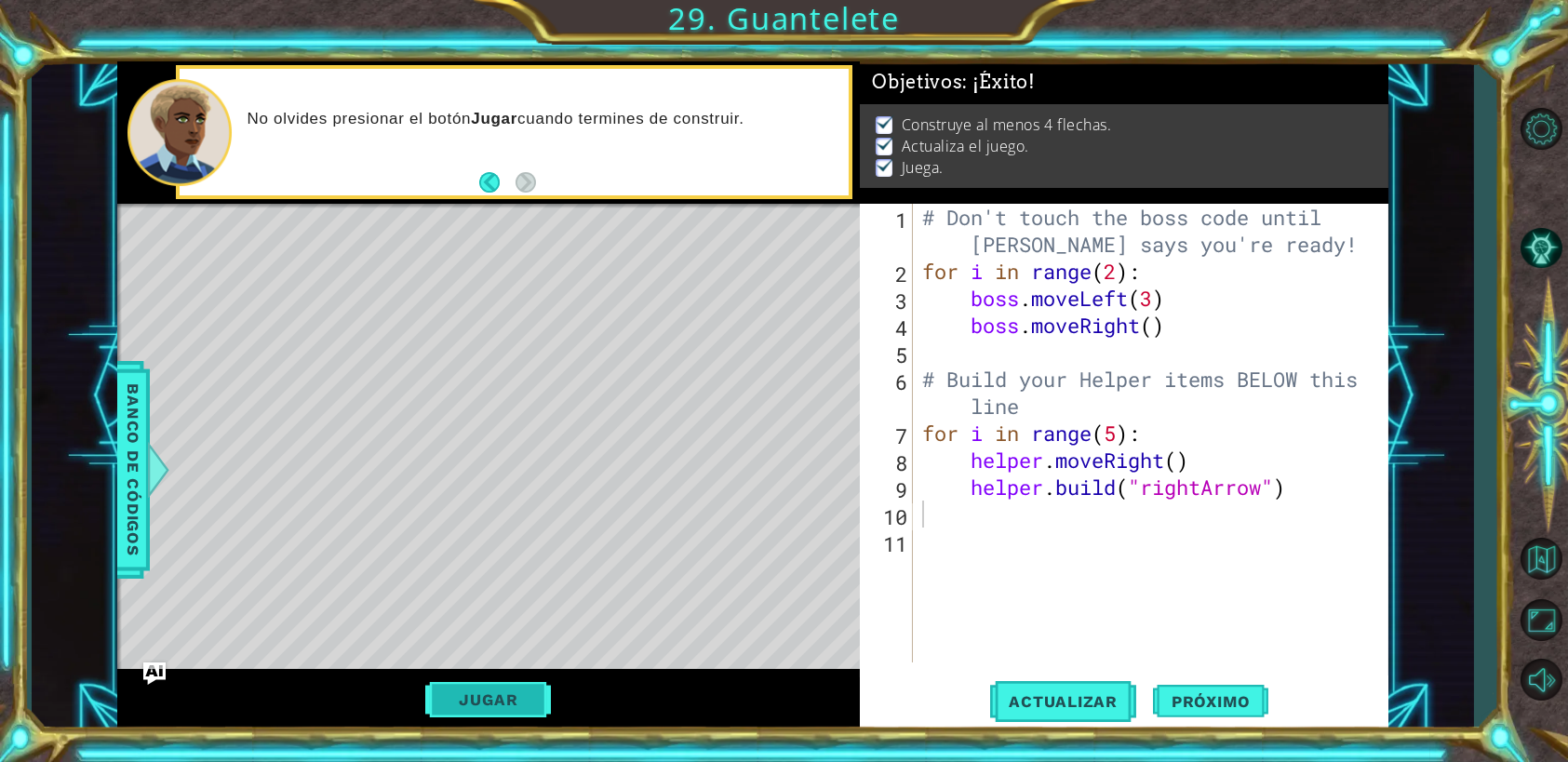
click at [536, 704] on button "Jugar" at bounding box center [488, 699] width 125 height 35
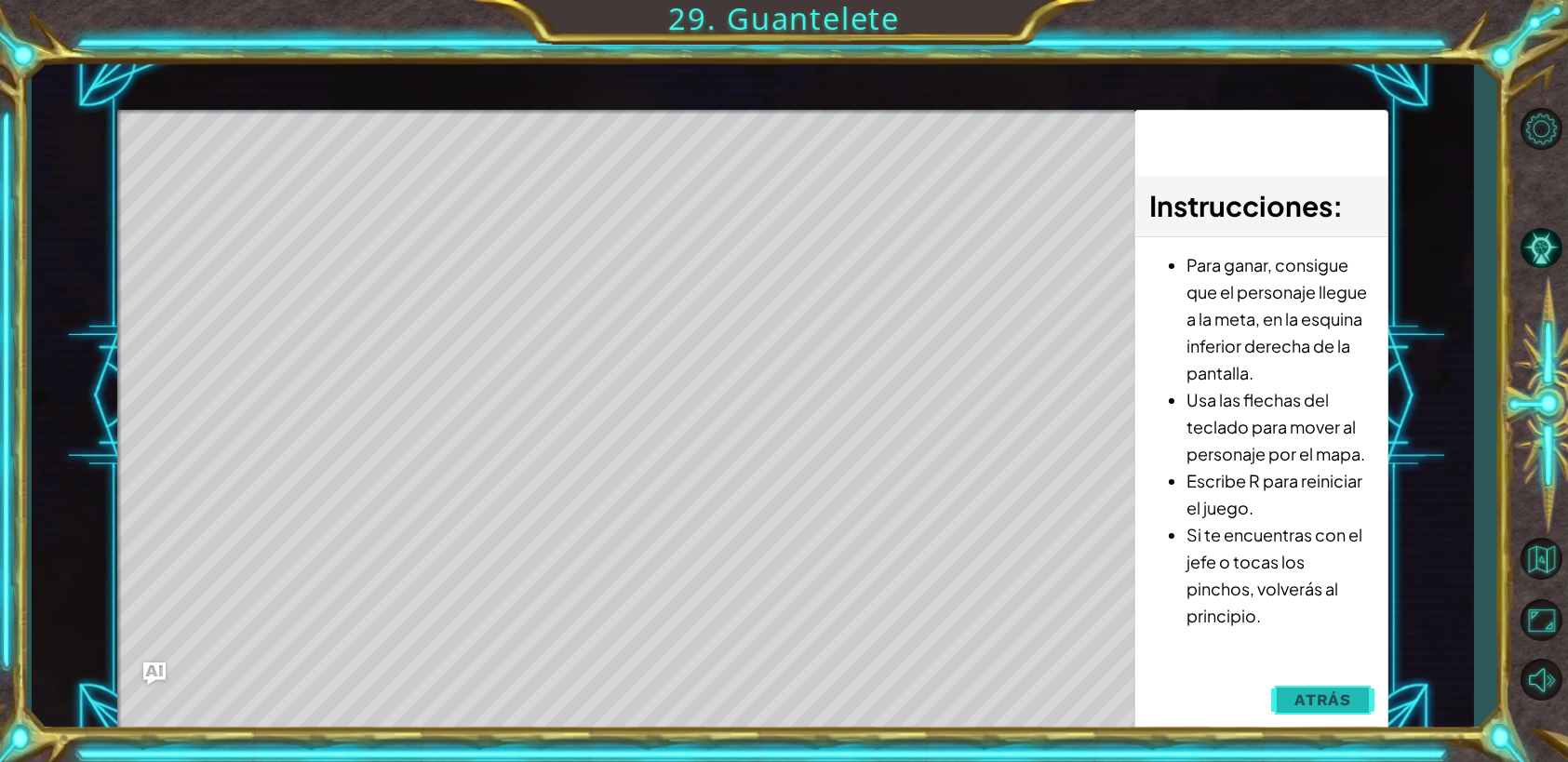
click at [1356, 707] on button "Atrás" at bounding box center [1322, 699] width 103 height 37
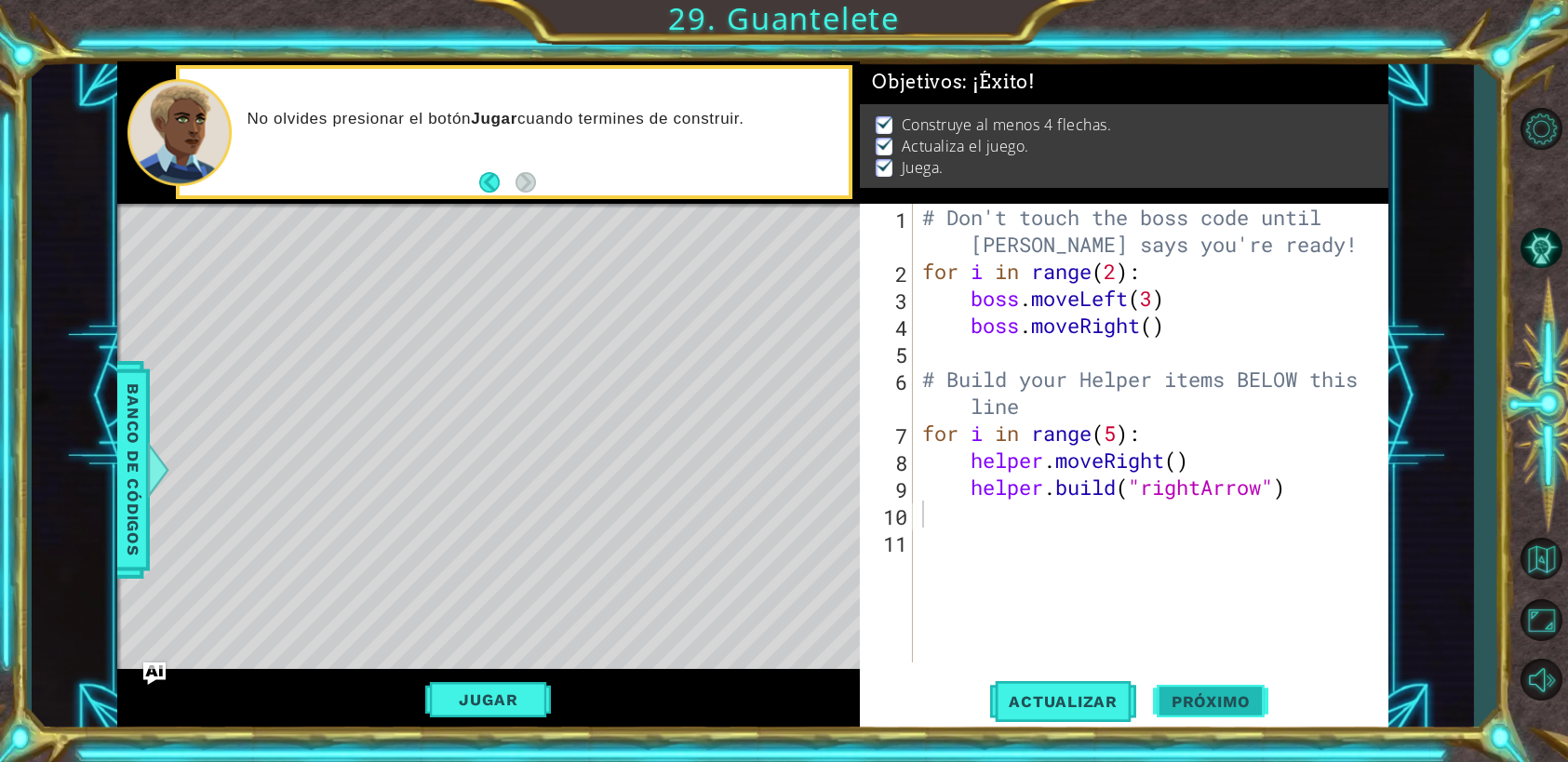
click at [1208, 708] on span "Próximo" at bounding box center [1210, 704] width 115 height 19
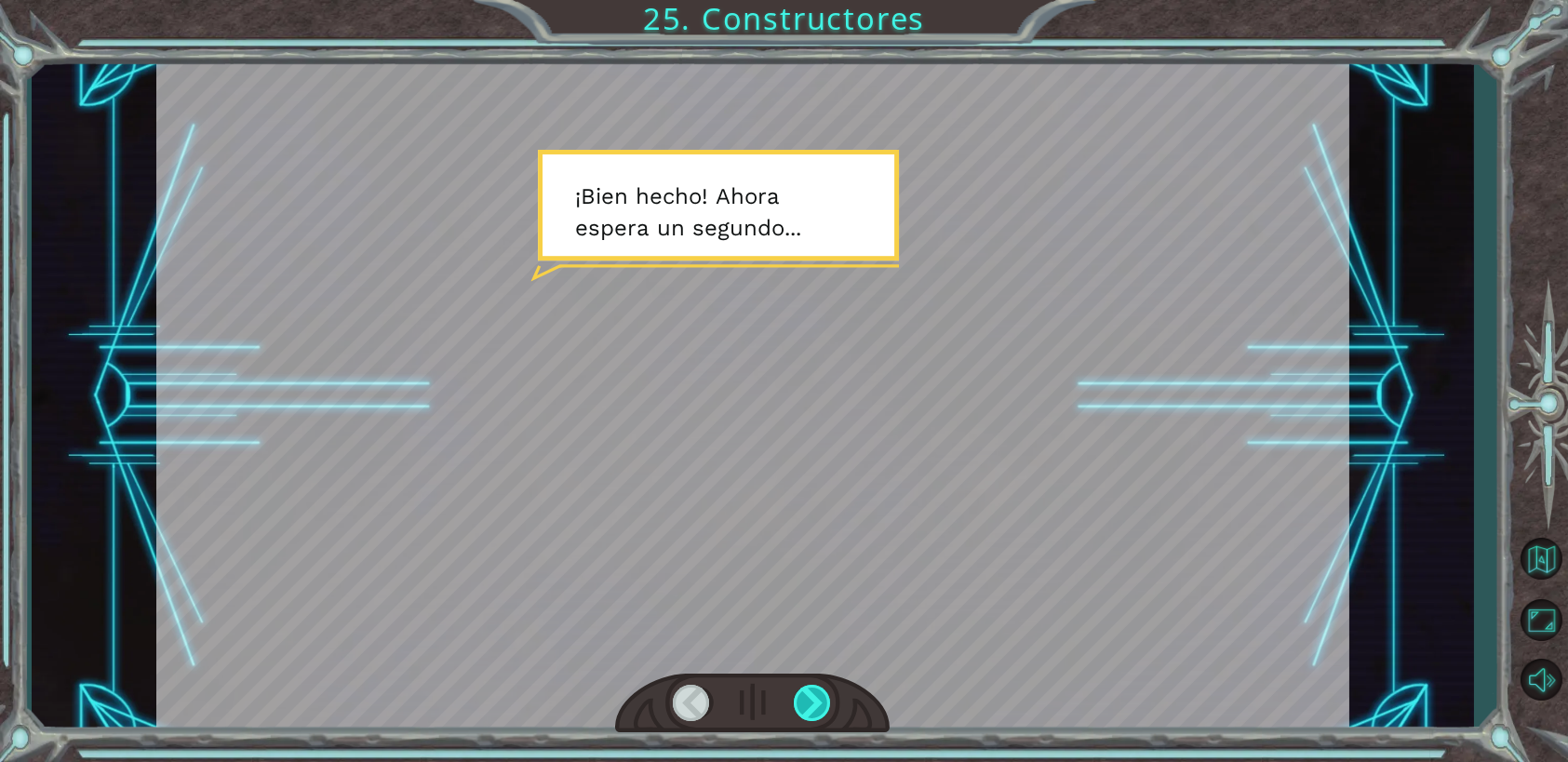
click at [806, 710] on div at bounding box center [812, 703] width 38 height 36
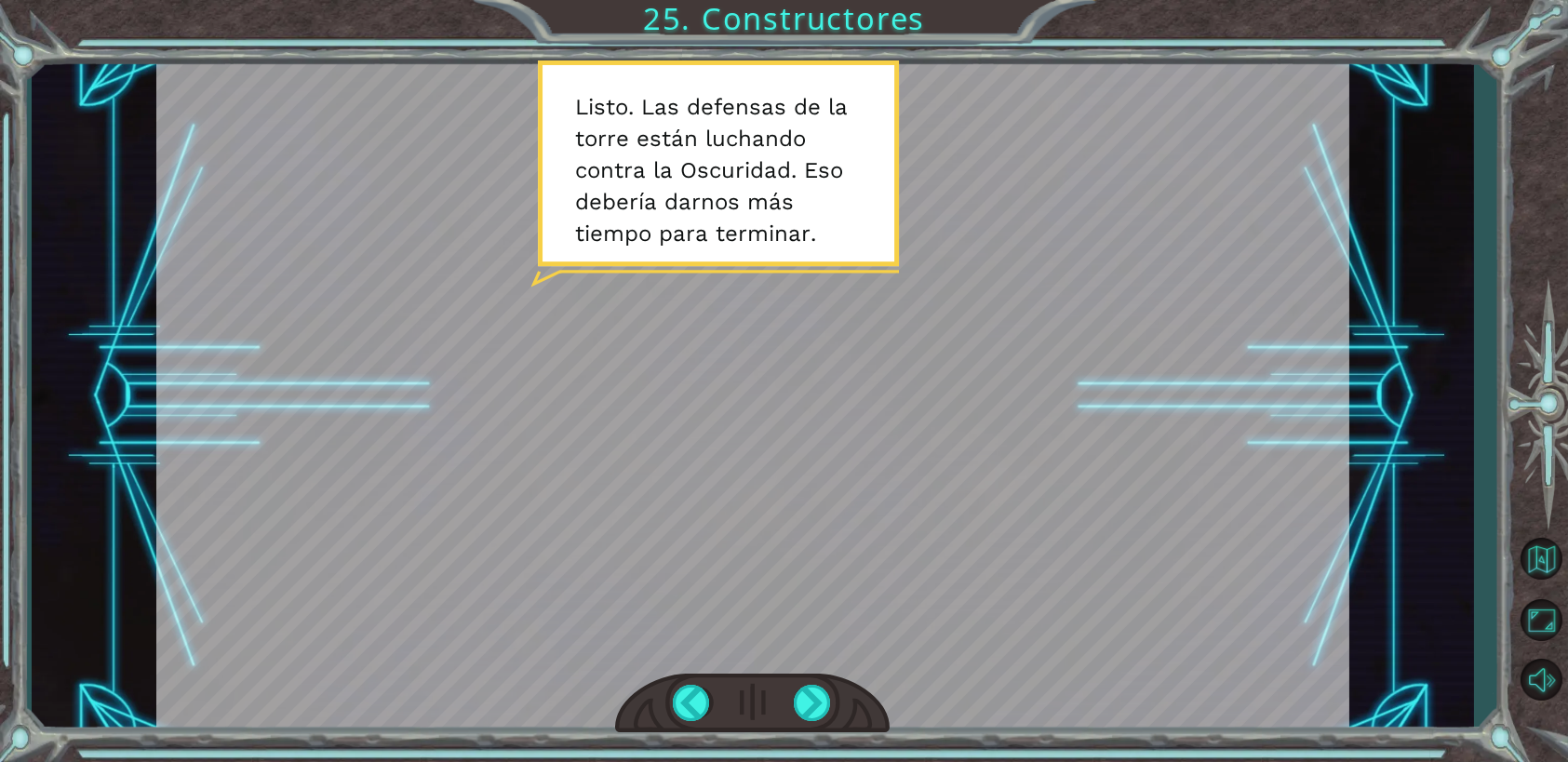
drag, startPoint x: 817, startPoint y: 697, endPoint x: 792, endPoint y: 707, distance: 26.9
click at [780, 721] on div at bounding box center [752, 704] width 275 height 60
click at [803, 696] on div at bounding box center [812, 703] width 38 height 36
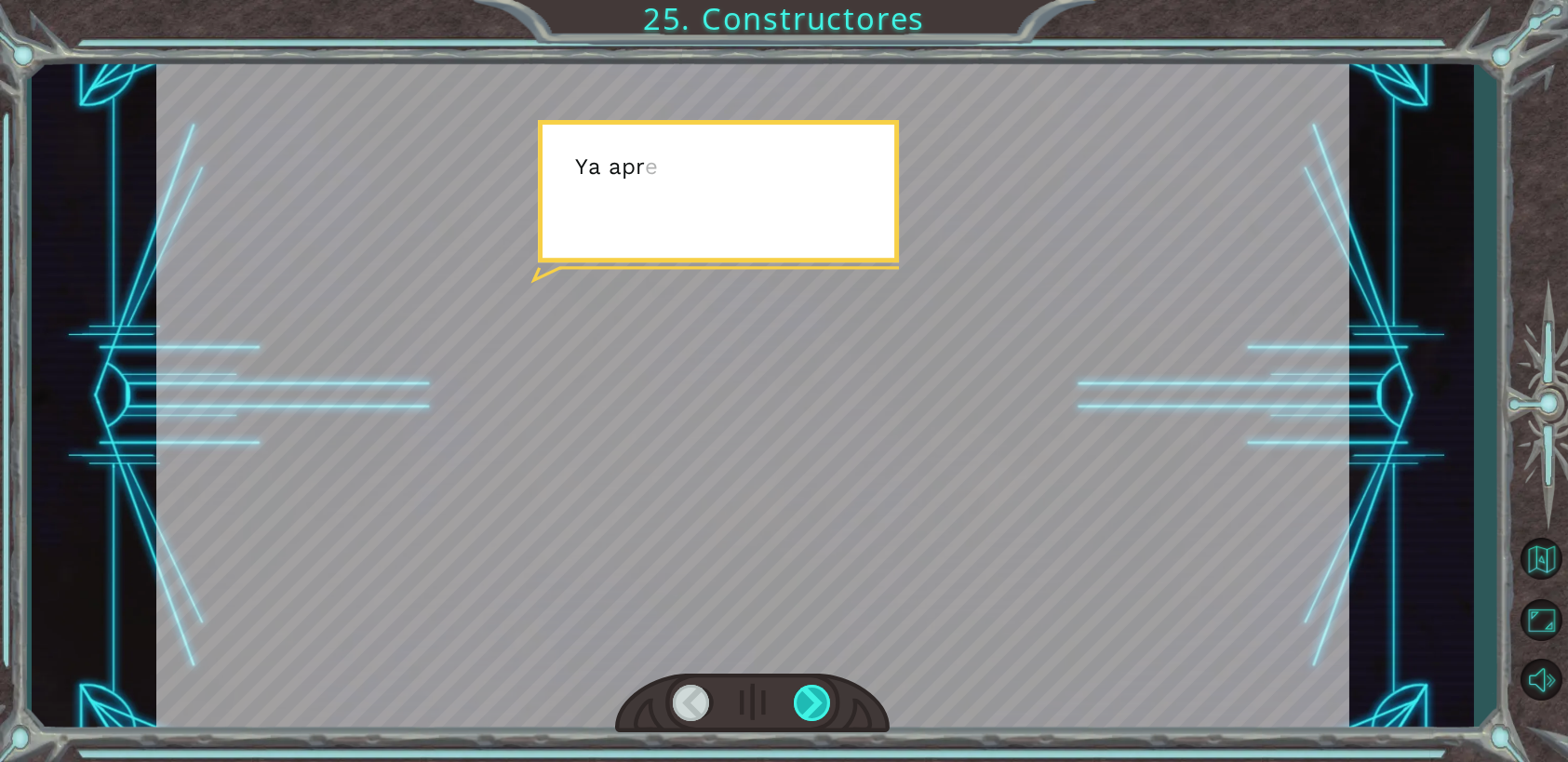
click at [810, 700] on div at bounding box center [812, 703] width 38 height 36
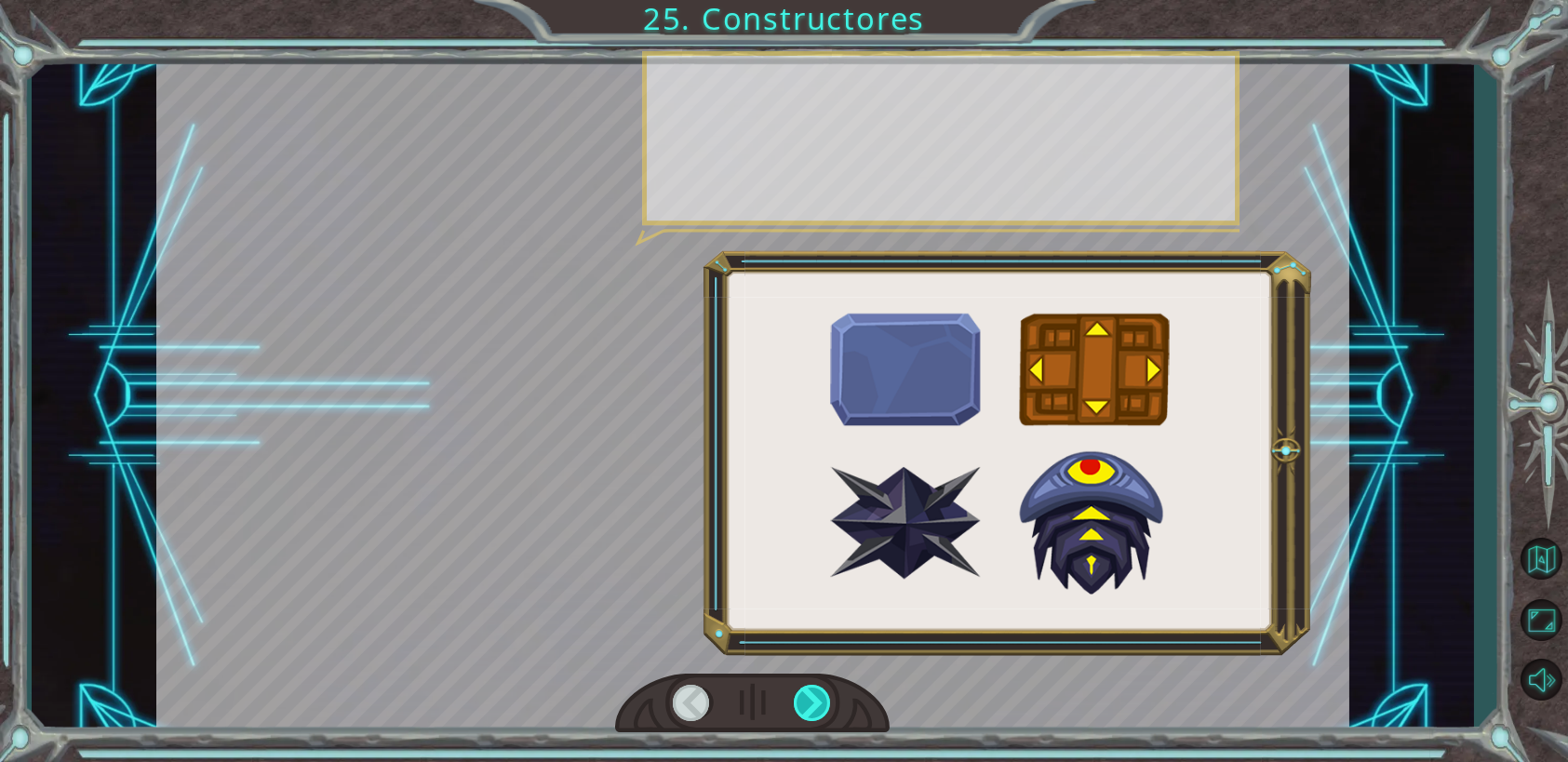
click at [810, 700] on div at bounding box center [812, 703] width 38 height 36
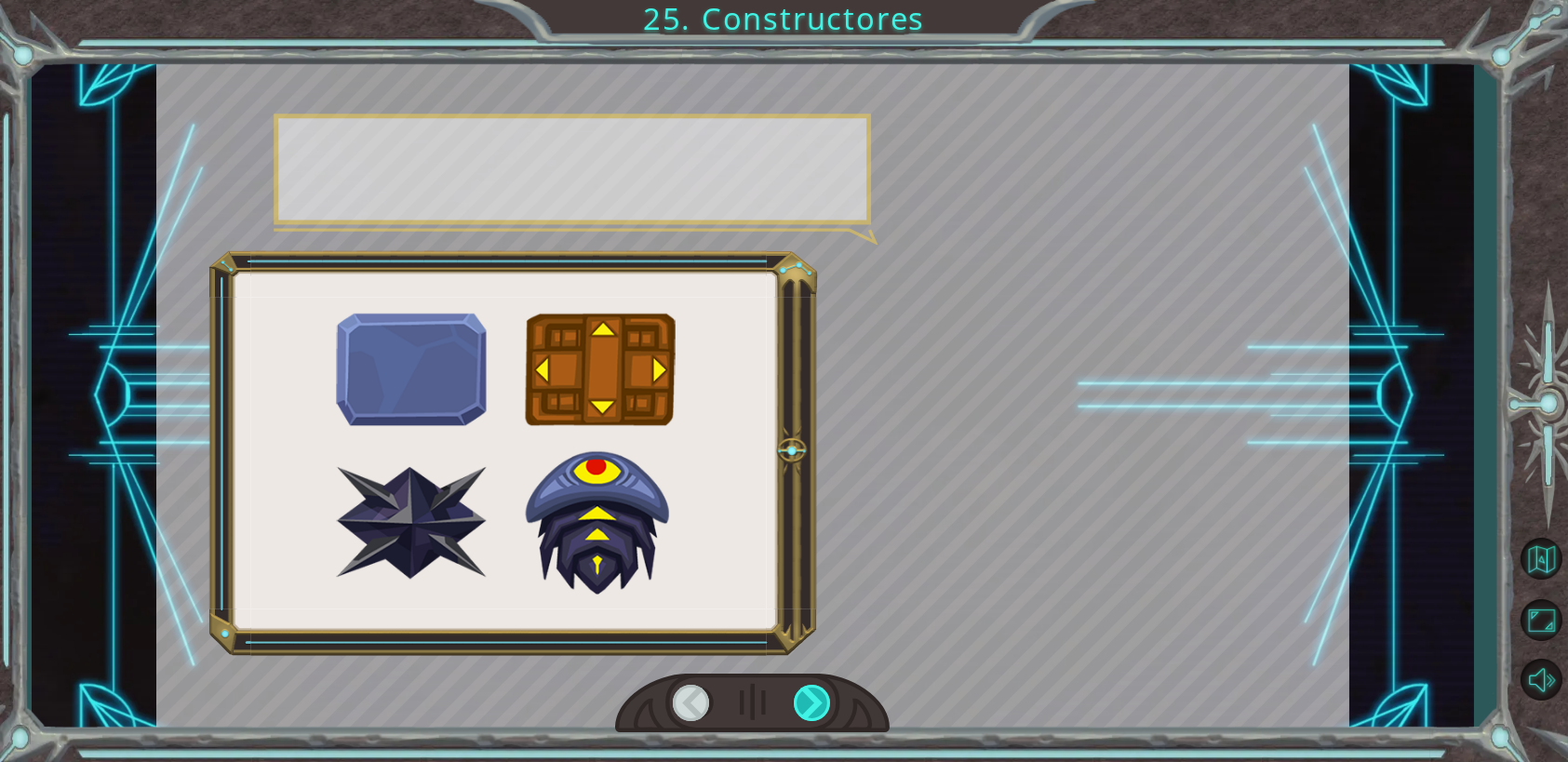
click at [811, 699] on div at bounding box center [812, 703] width 38 height 36
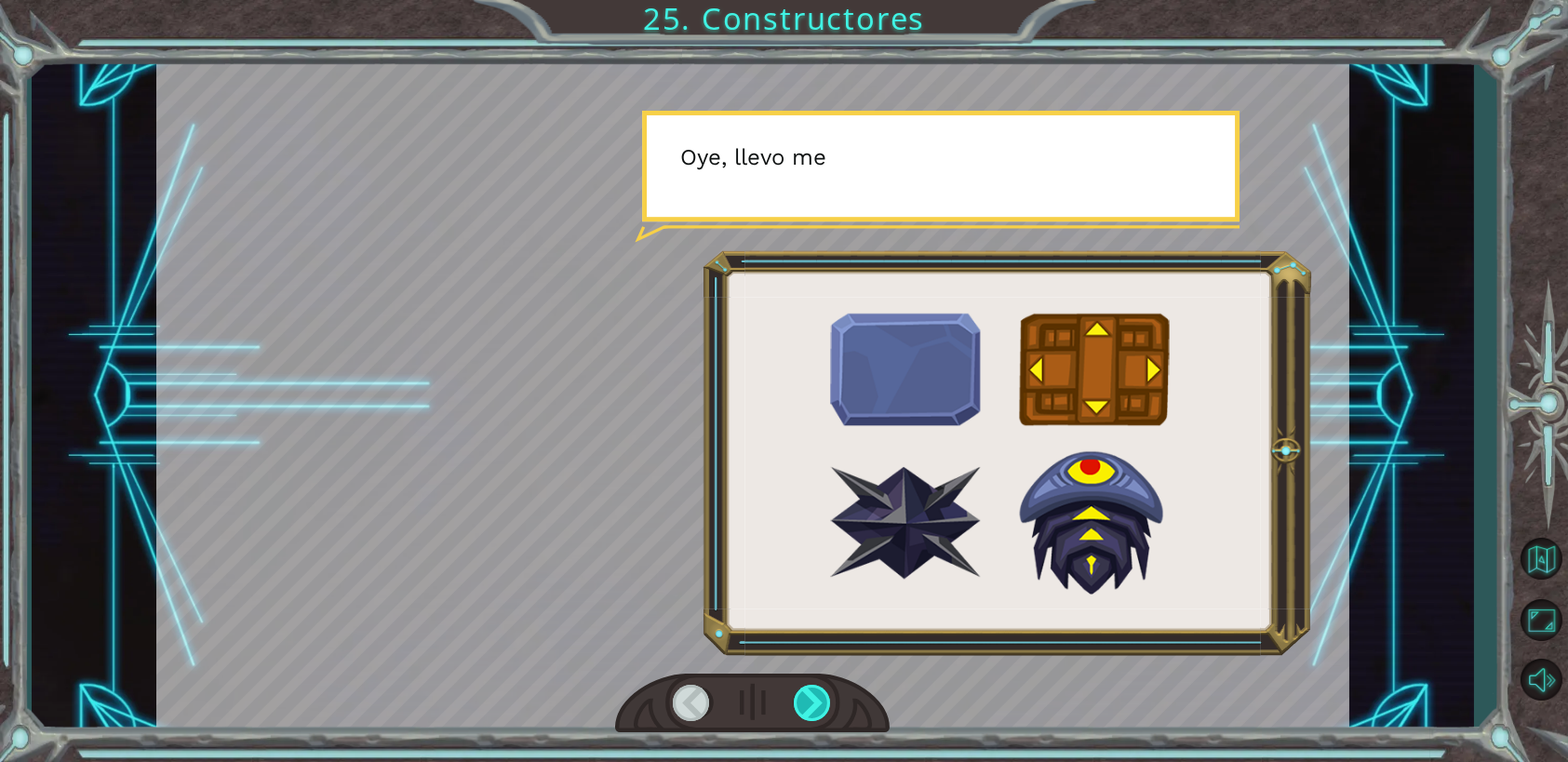
click at [814, 707] on div at bounding box center [812, 703] width 38 height 36
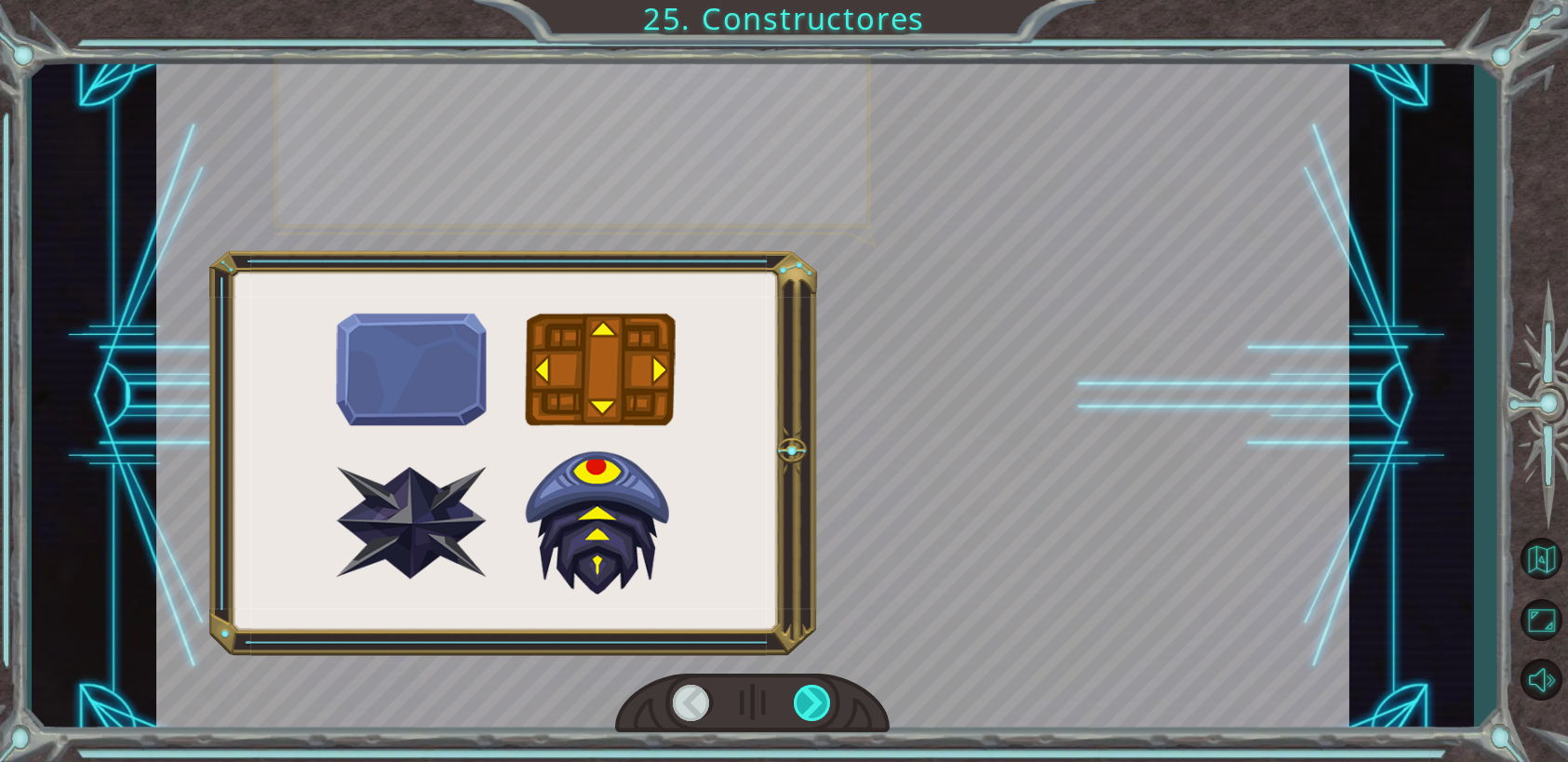
click at [813, 705] on div at bounding box center [812, 703] width 38 height 36
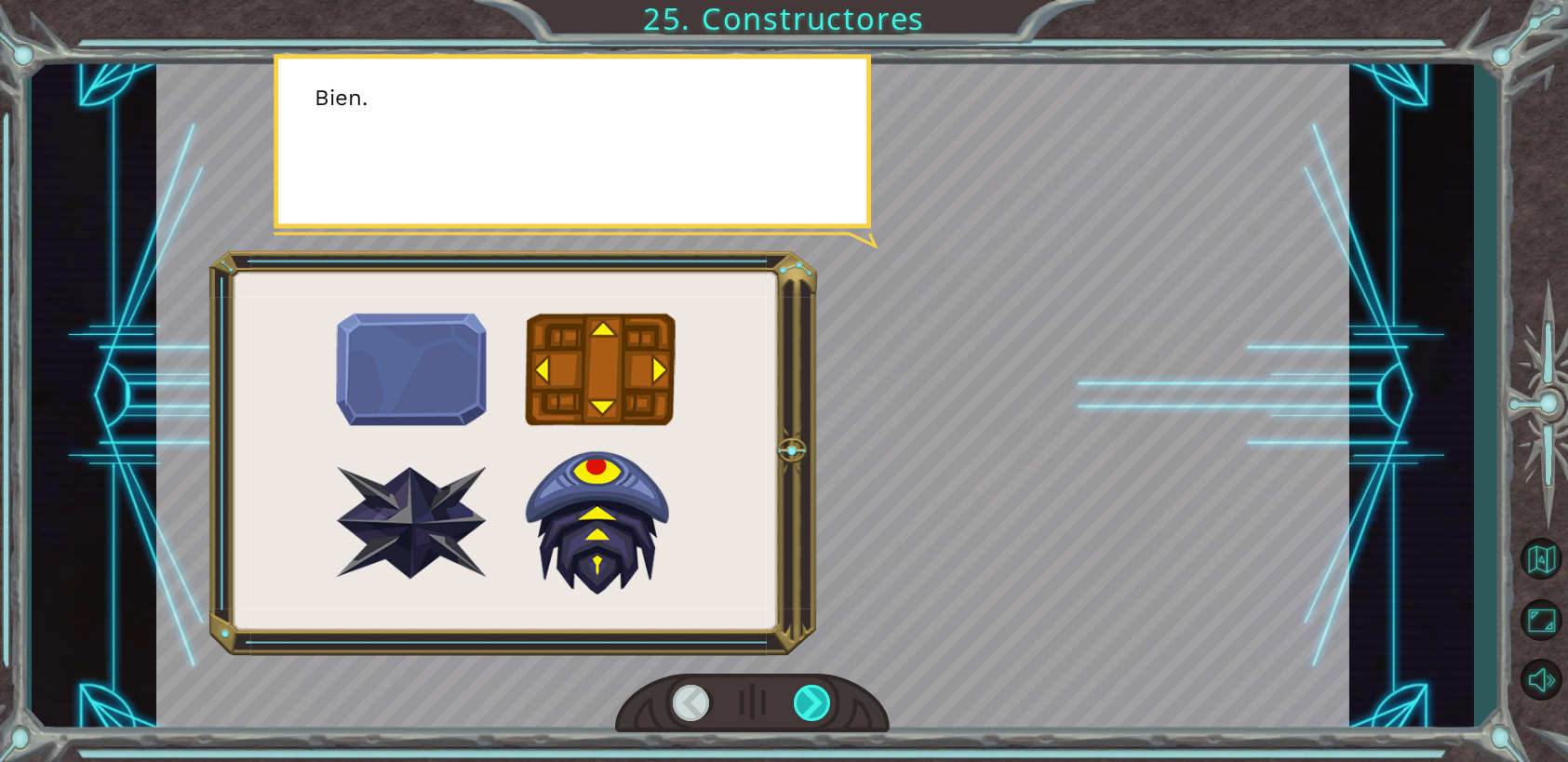
click at [813, 705] on div at bounding box center [812, 703] width 38 height 36
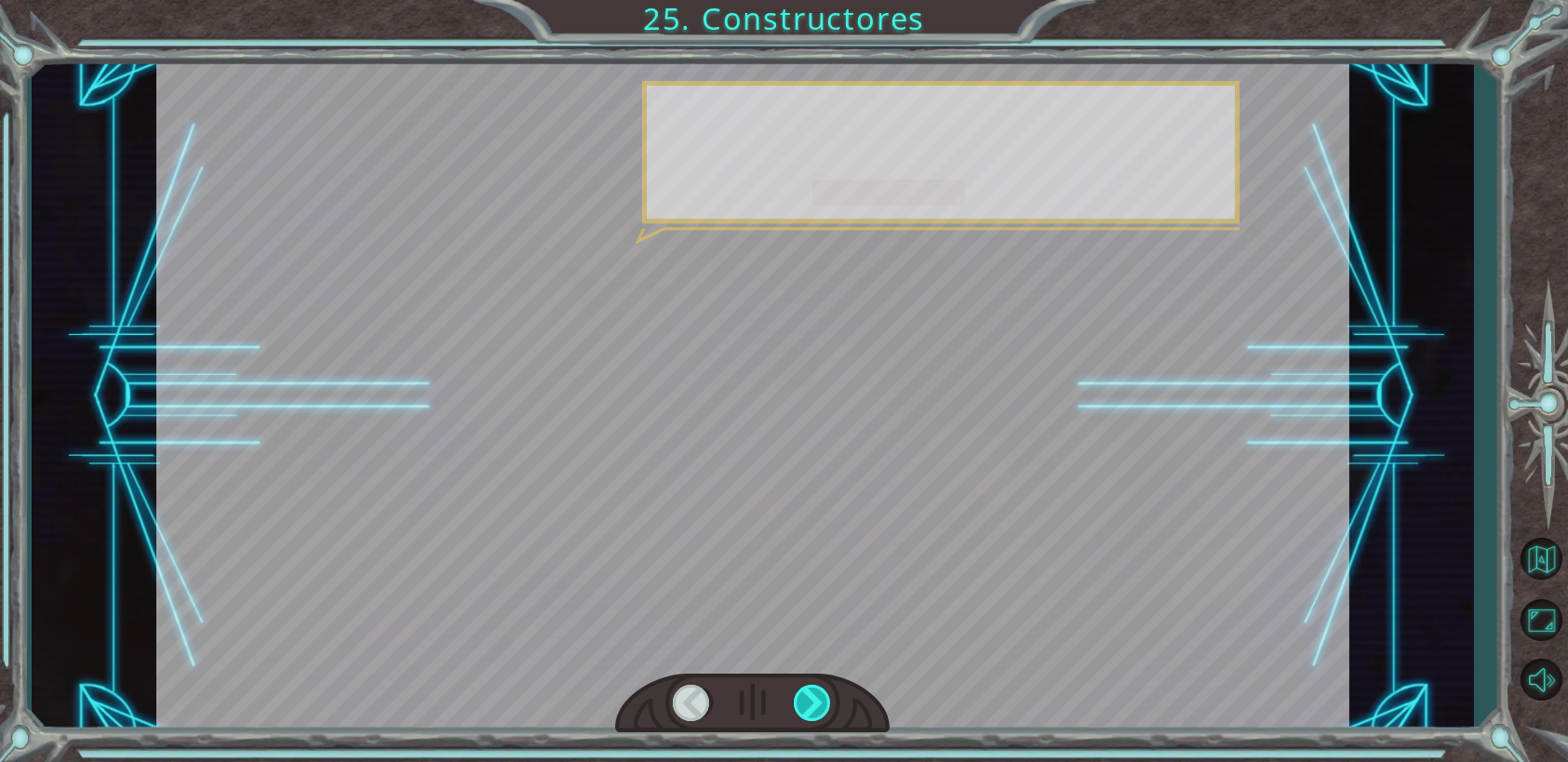
click at [813, 705] on div at bounding box center [812, 703] width 38 height 36
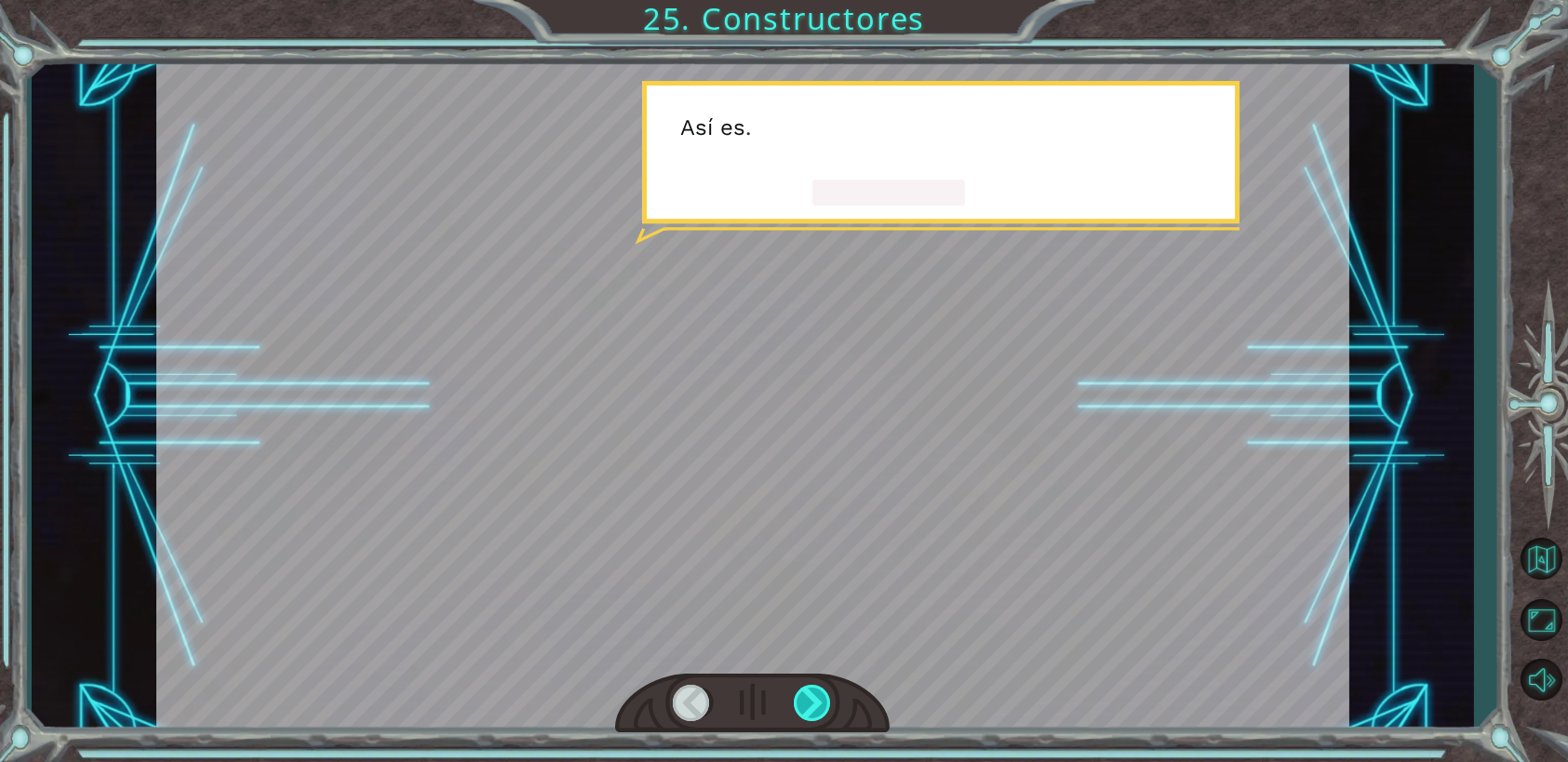
click at [813, 705] on div at bounding box center [812, 703] width 38 height 36
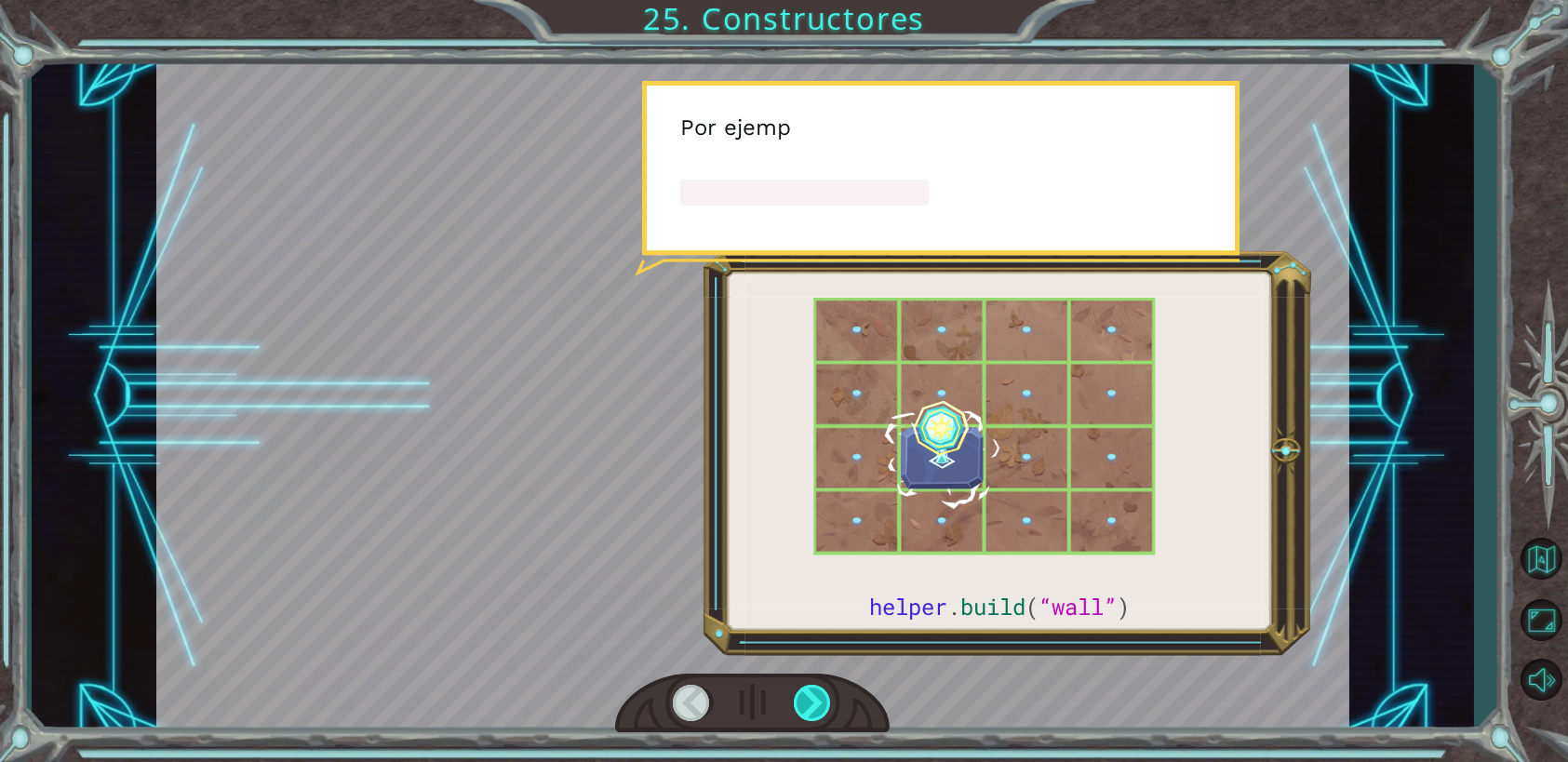
click at [813, 705] on div at bounding box center [812, 703] width 38 height 36
click at [813, 704] on div at bounding box center [812, 703] width 38 height 36
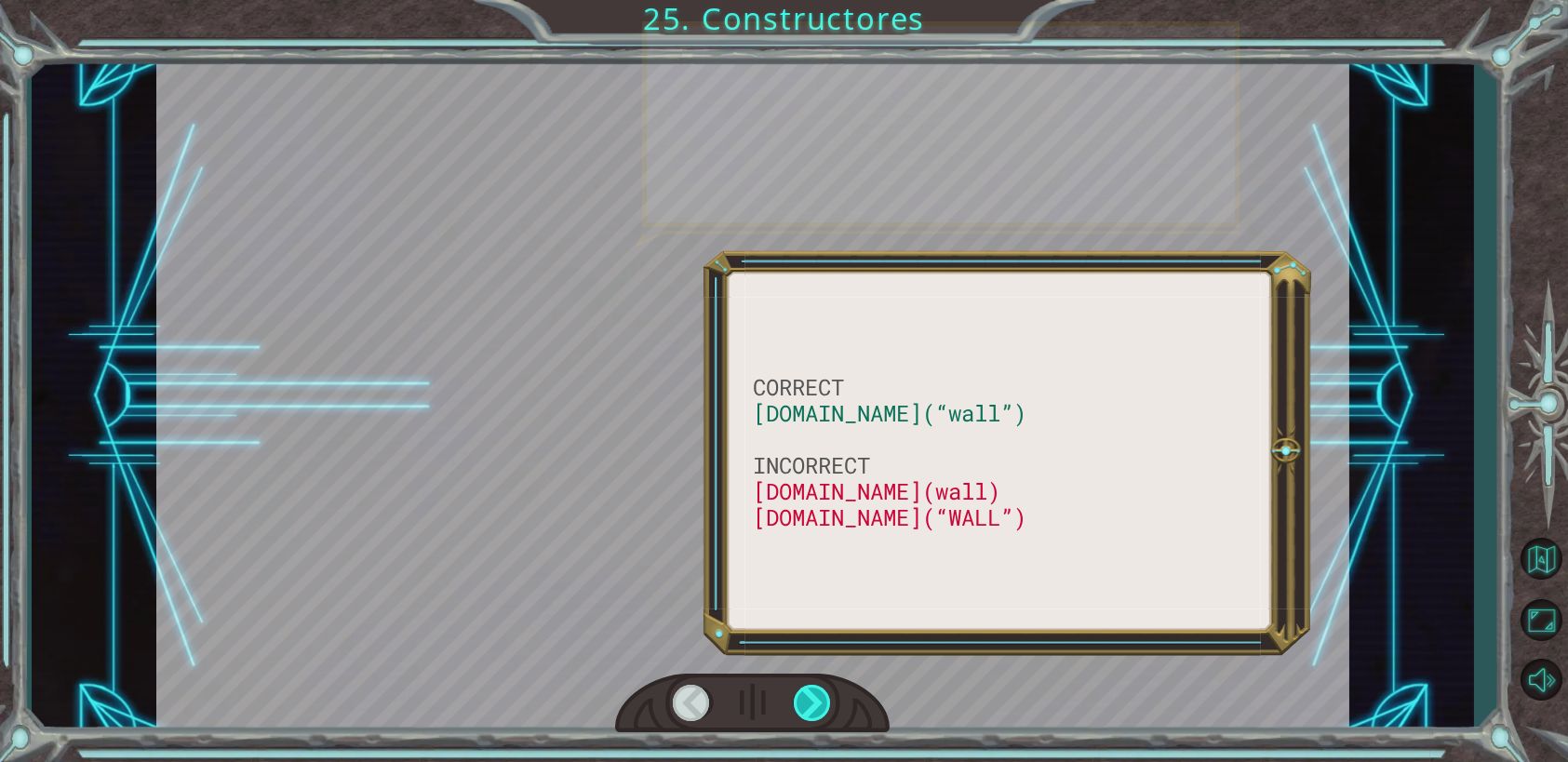
click at [813, 704] on div at bounding box center [812, 703] width 38 height 36
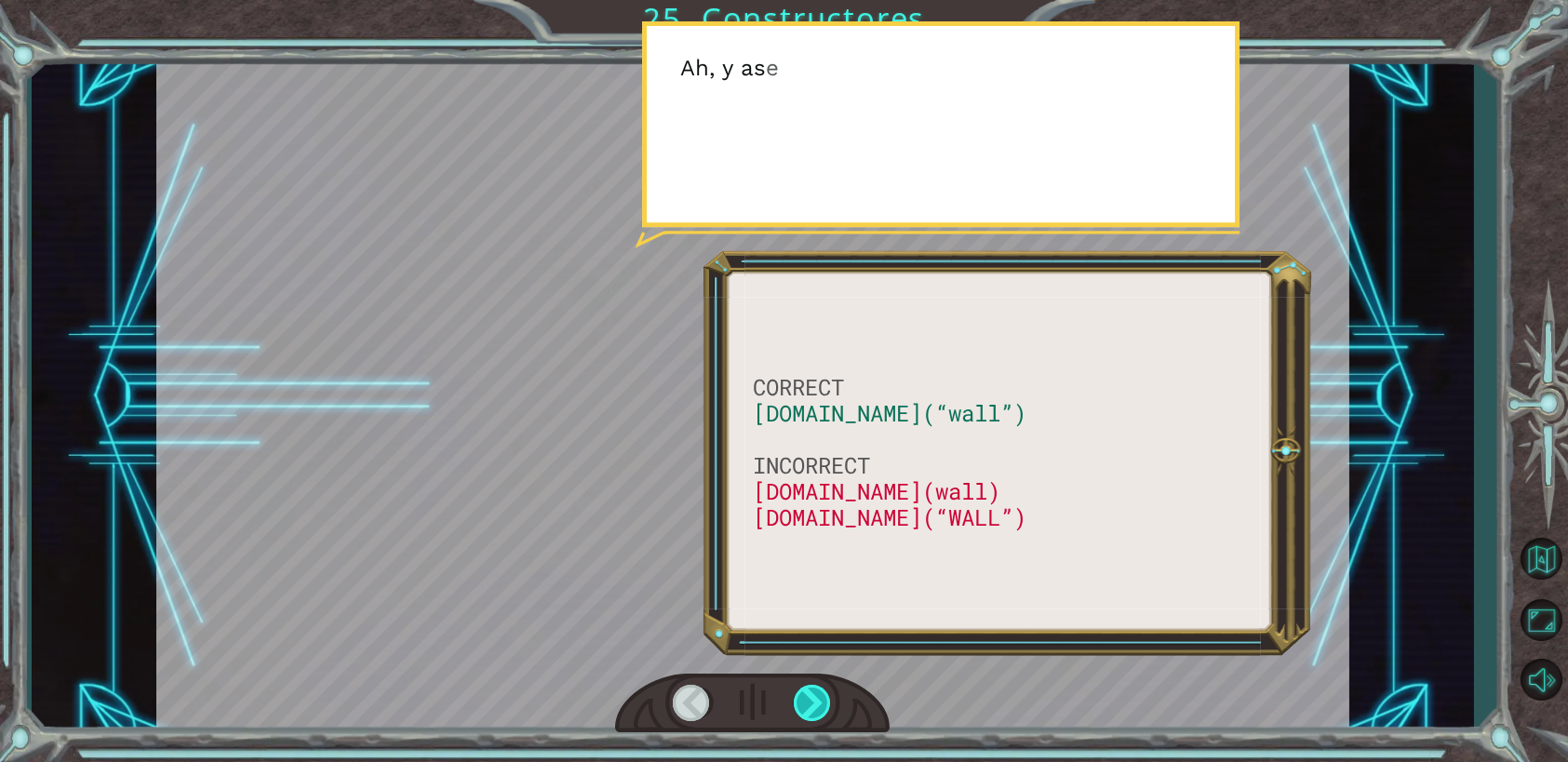
click at [813, 704] on div at bounding box center [812, 703] width 38 height 36
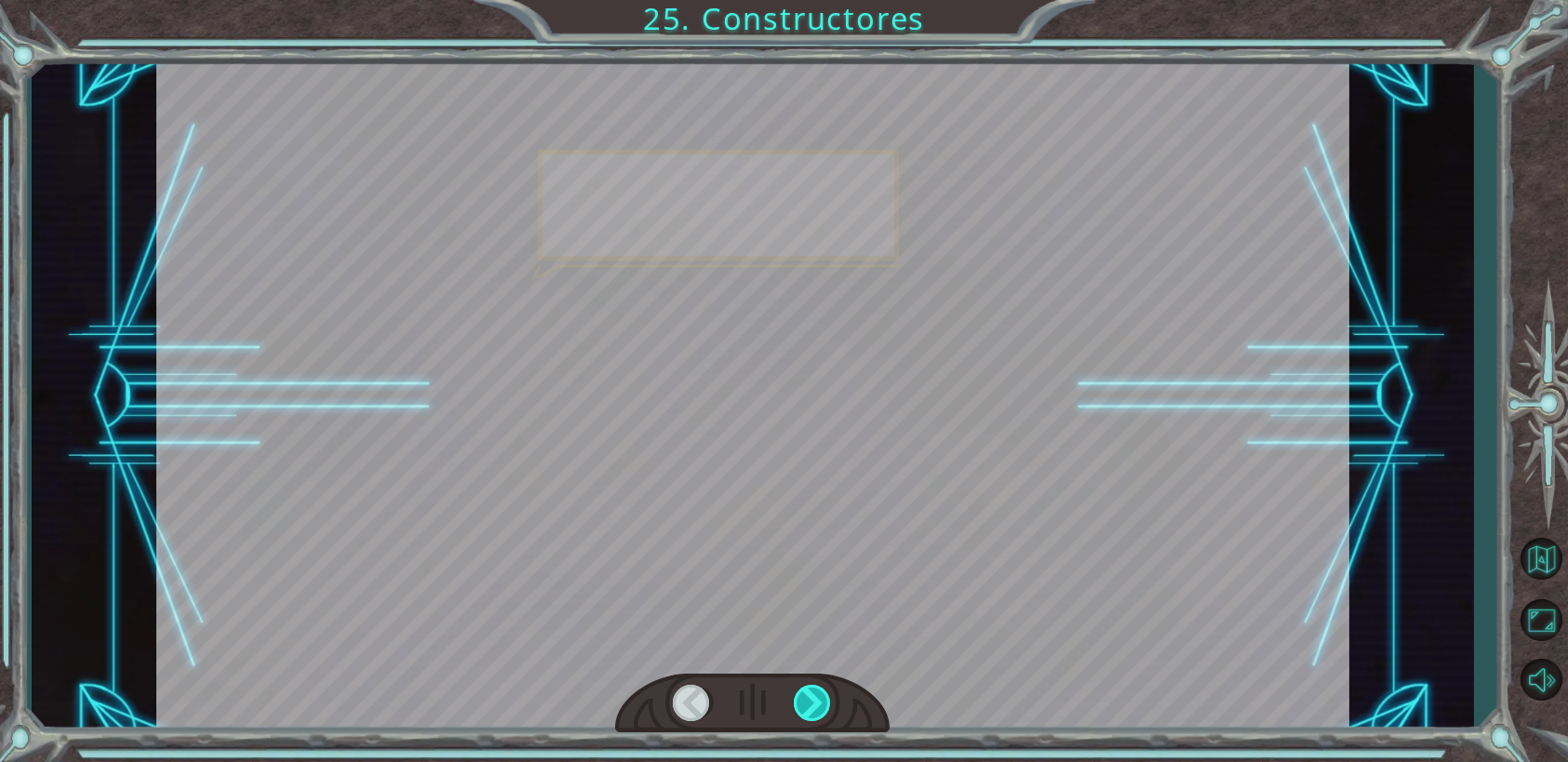
click at [813, 704] on div at bounding box center [812, 703] width 38 height 36
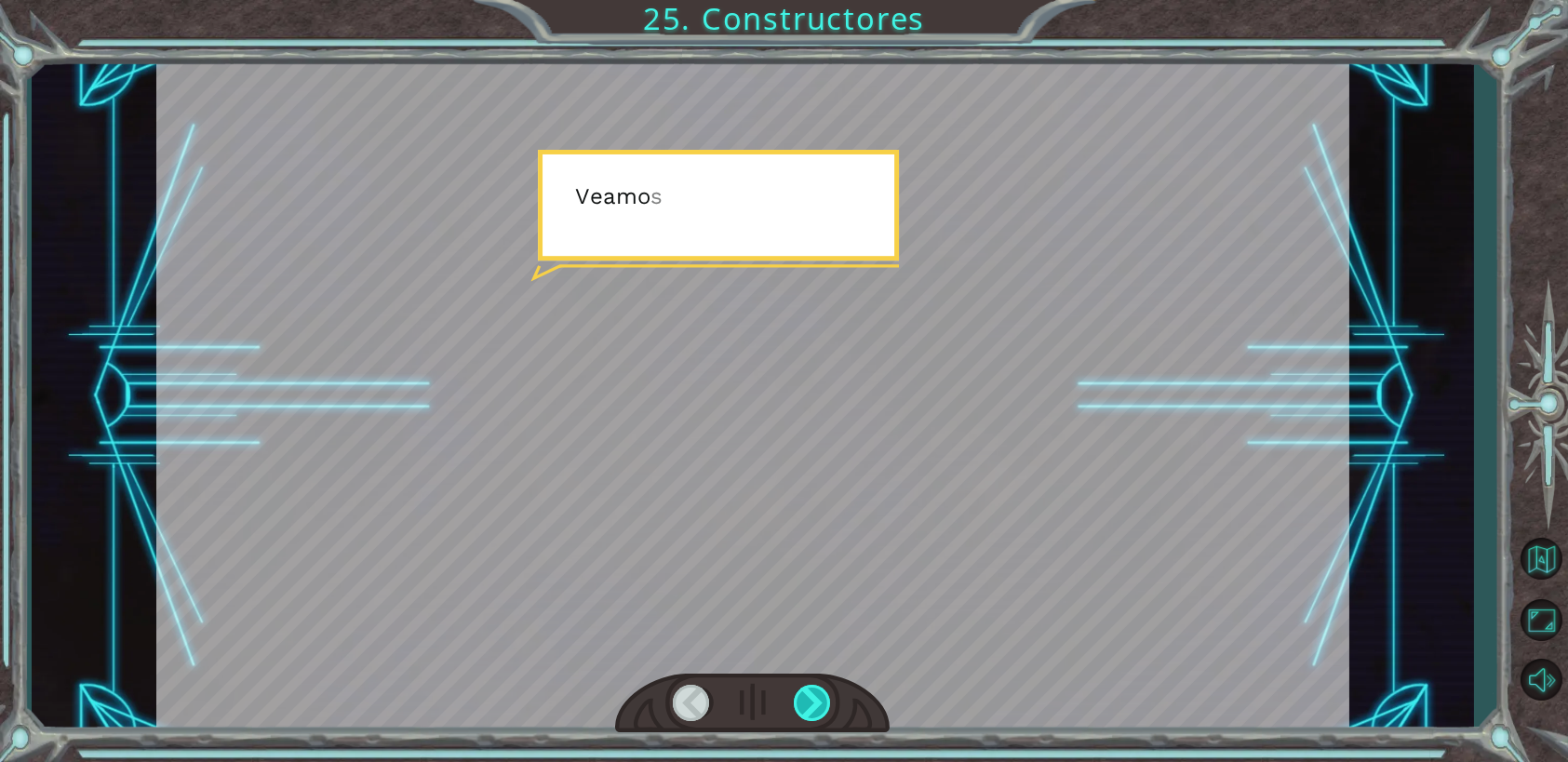
click at [813, 704] on div at bounding box center [812, 703] width 38 height 36
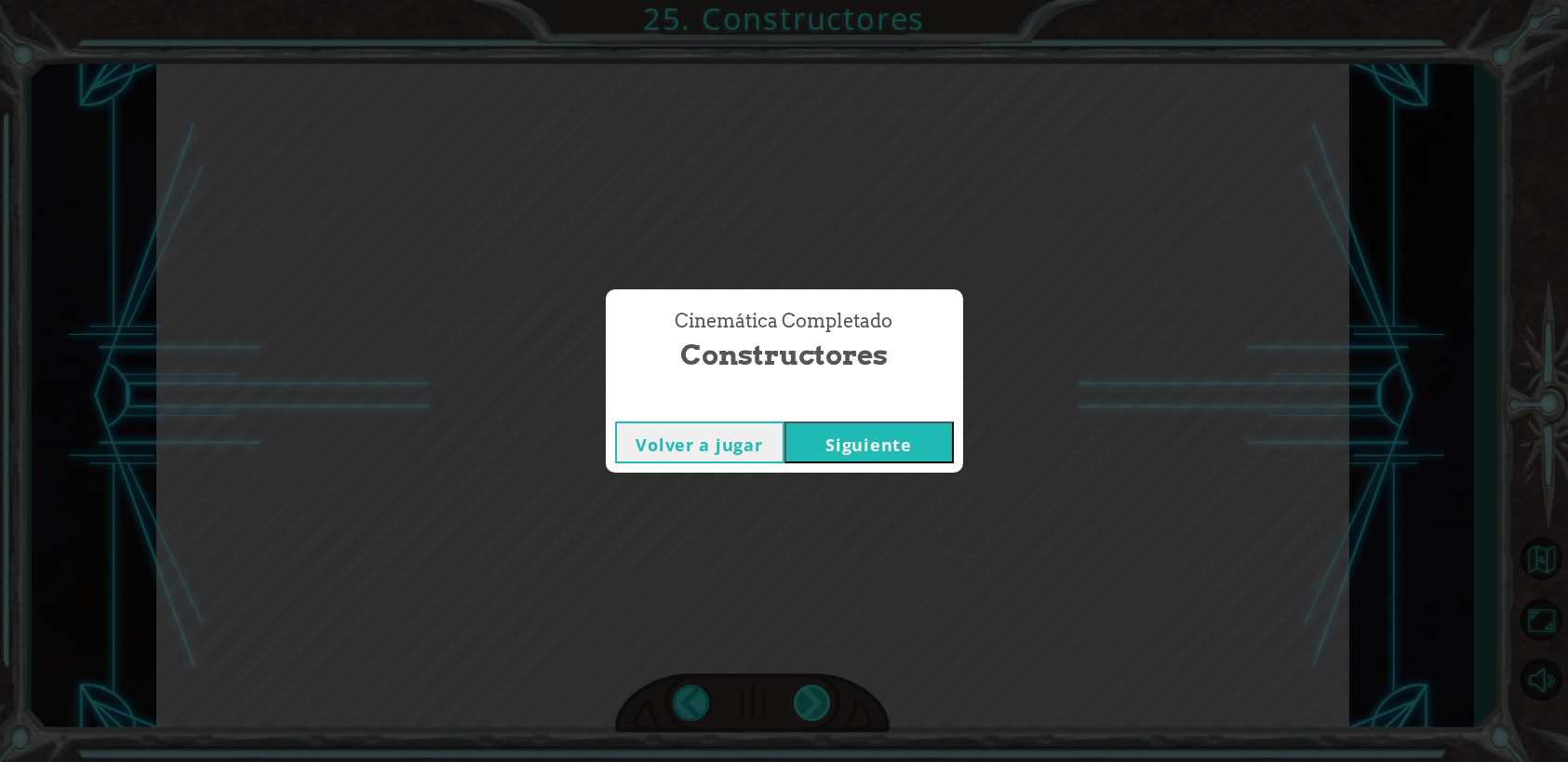
click at [813, 704] on div "Cinemática Completado Constructores Volver a jugar [GEOGRAPHIC_DATA]" at bounding box center [784, 381] width 1568 height 762
click at [877, 435] on button "Siguiente" at bounding box center [868, 442] width 169 height 41
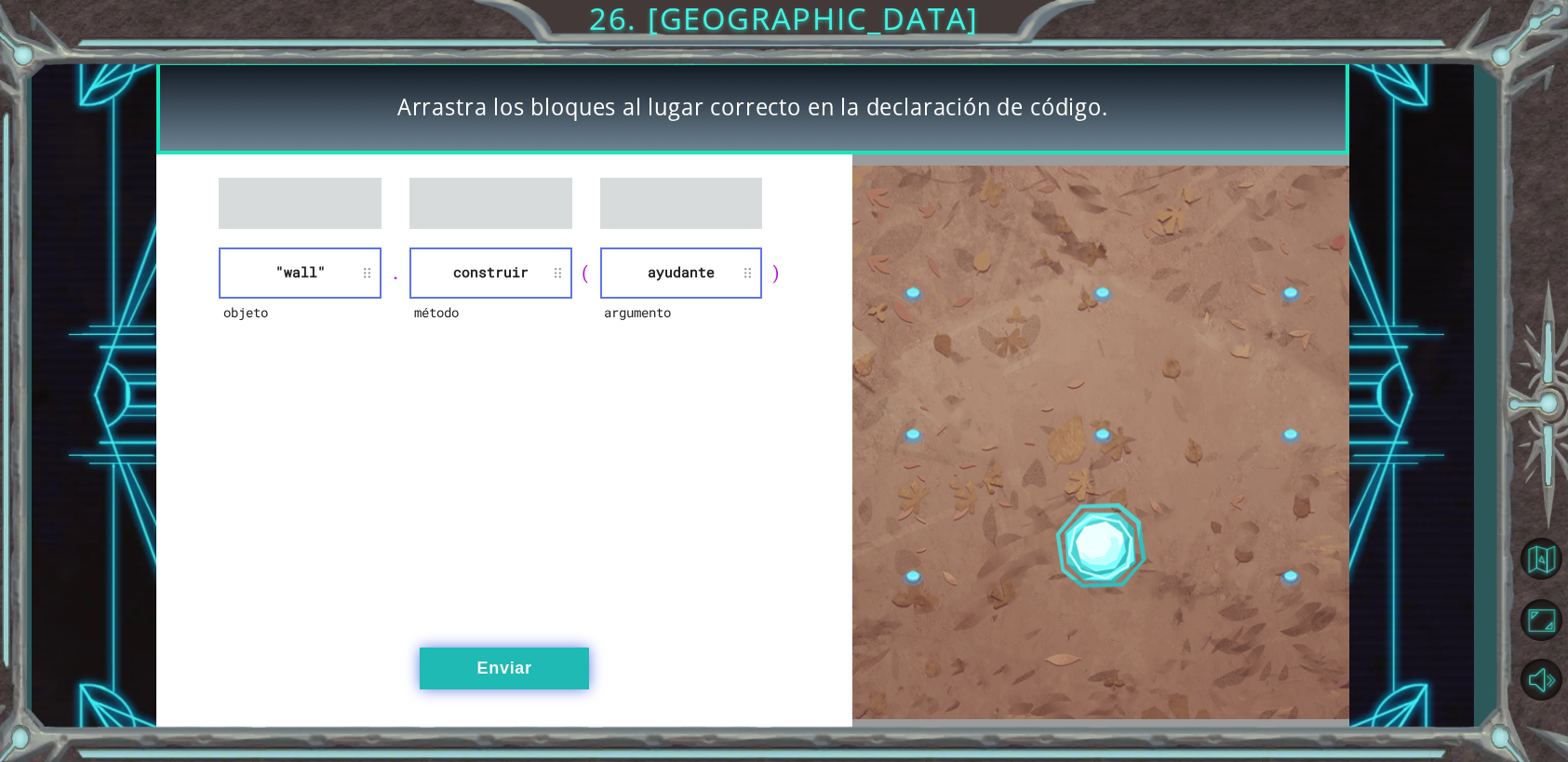
click at [561, 661] on button "Enviar" at bounding box center [504, 668] width 169 height 41
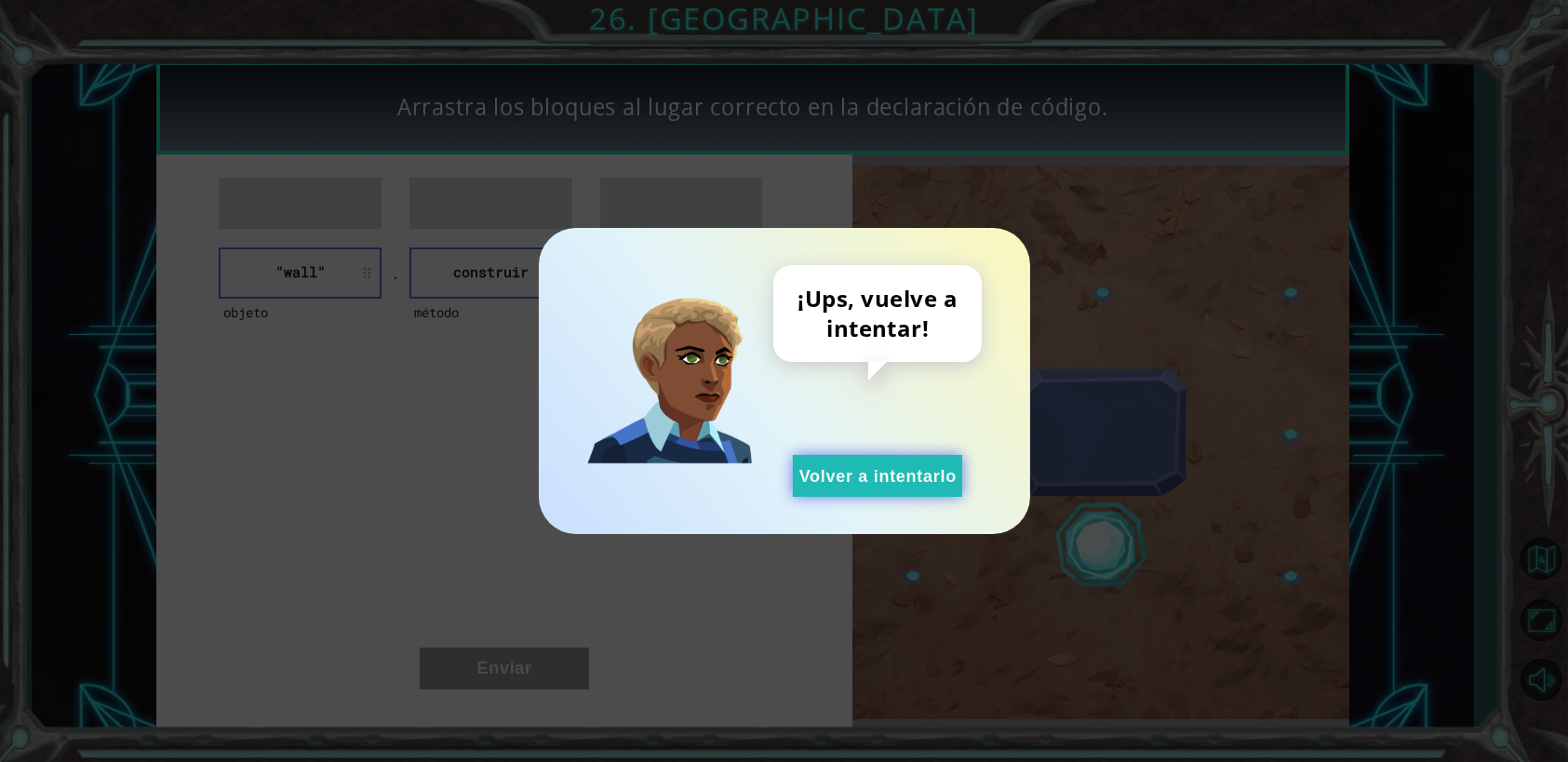
click at [881, 470] on button "Volver a intentarlo" at bounding box center [876, 475] width 169 height 41
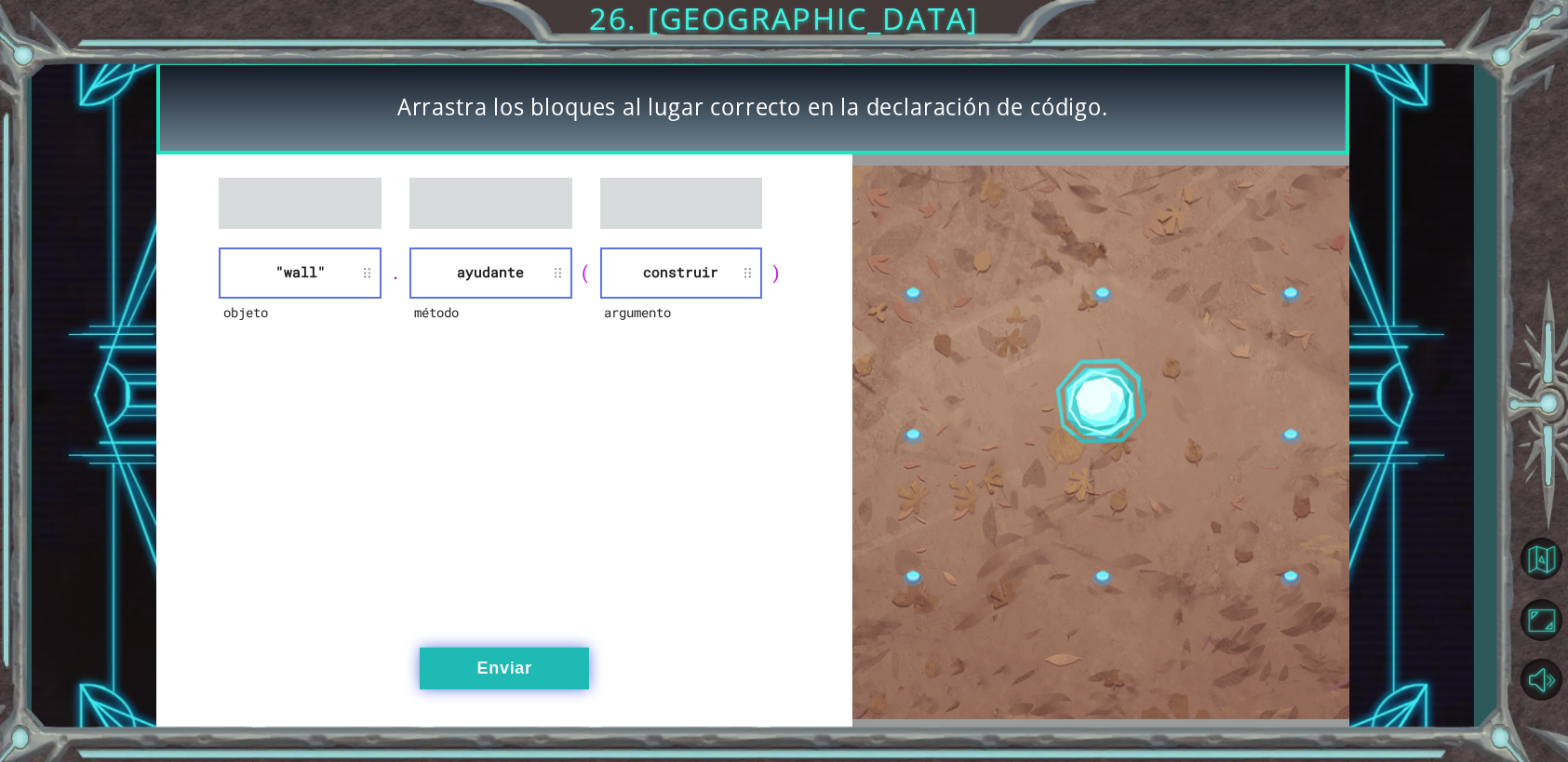
click at [493, 650] on button "Enviar" at bounding box center [504, 668] width 169 height 41
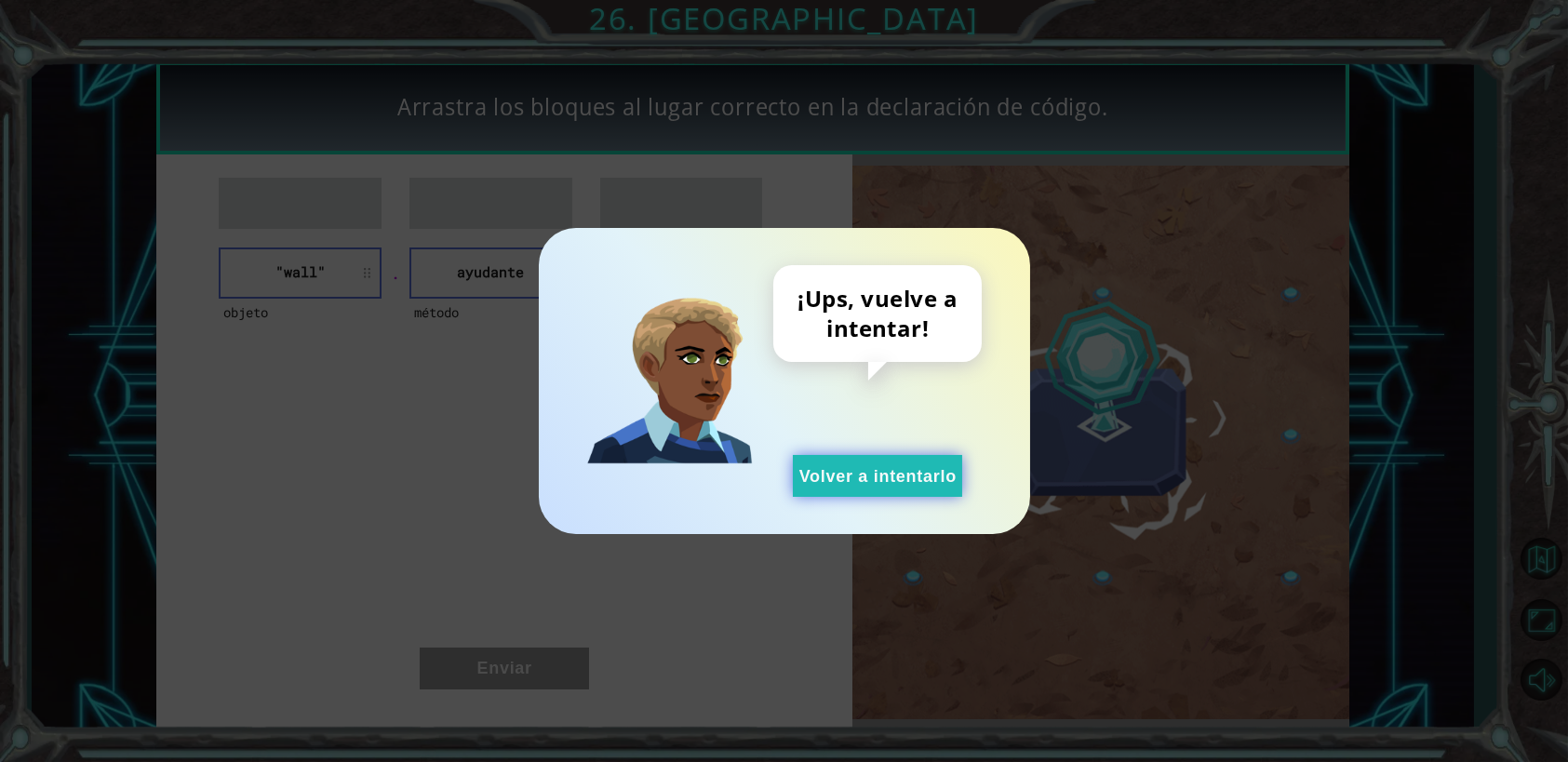
click at [838, 473] on button "Volver a intentarlo" at bounding box center [876, 475] width 169 height 41
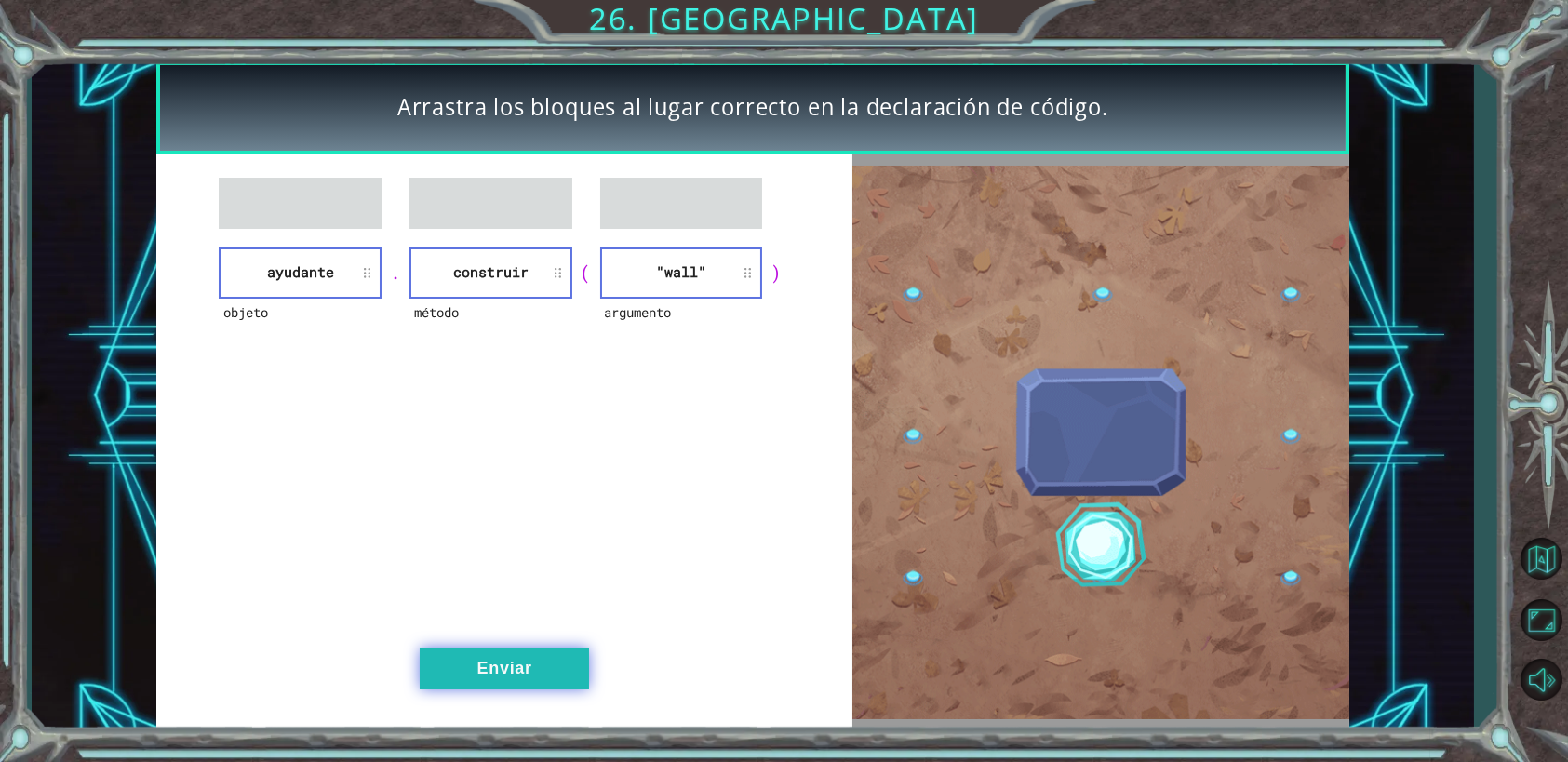
click at [518, 671] on button "Enviar" at bounding box center [504, 668] width 169 height 41
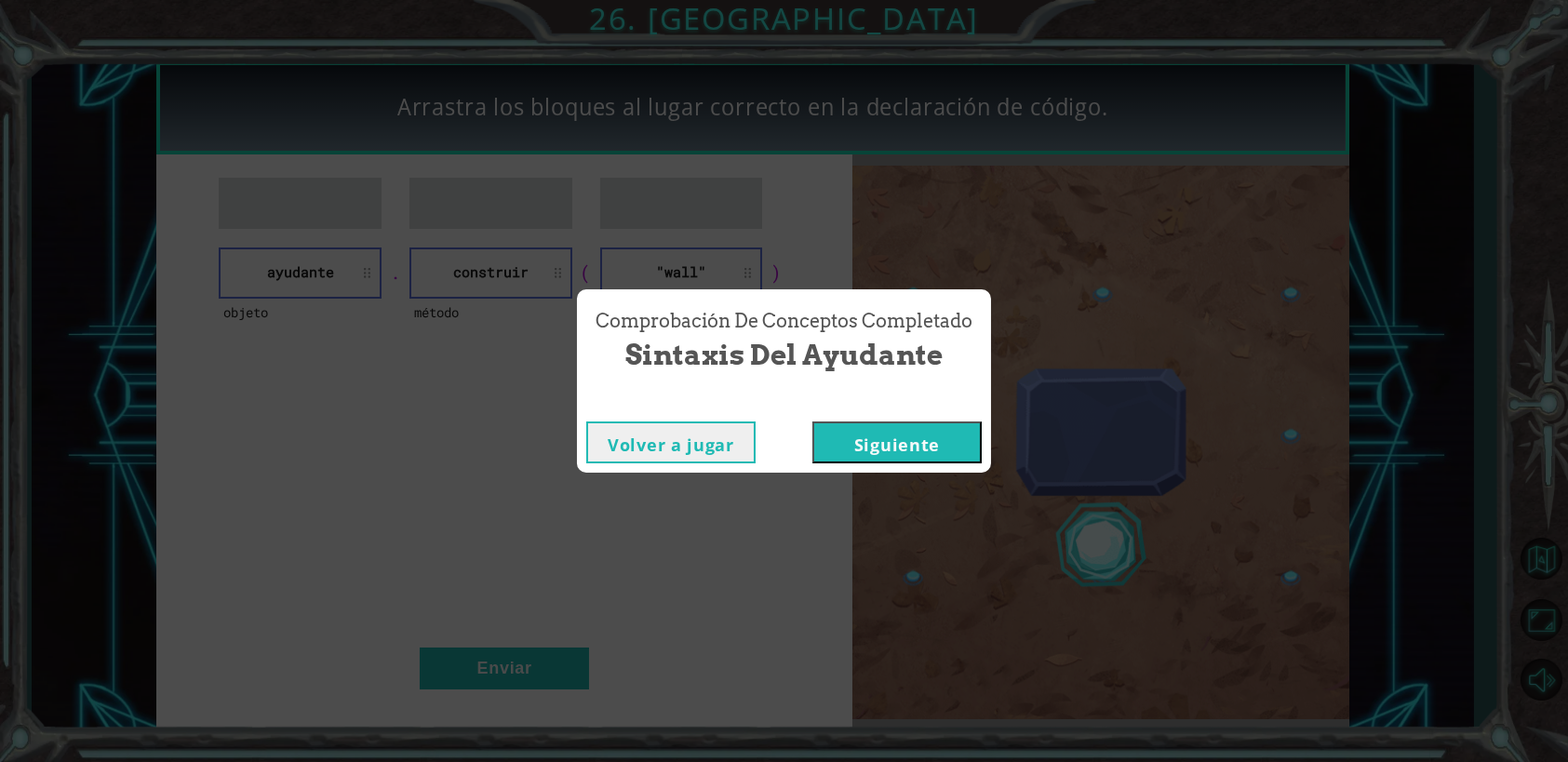
click at [866, 439] on button "Siguiente" at bounding box center [896, 442] width 169 height 41
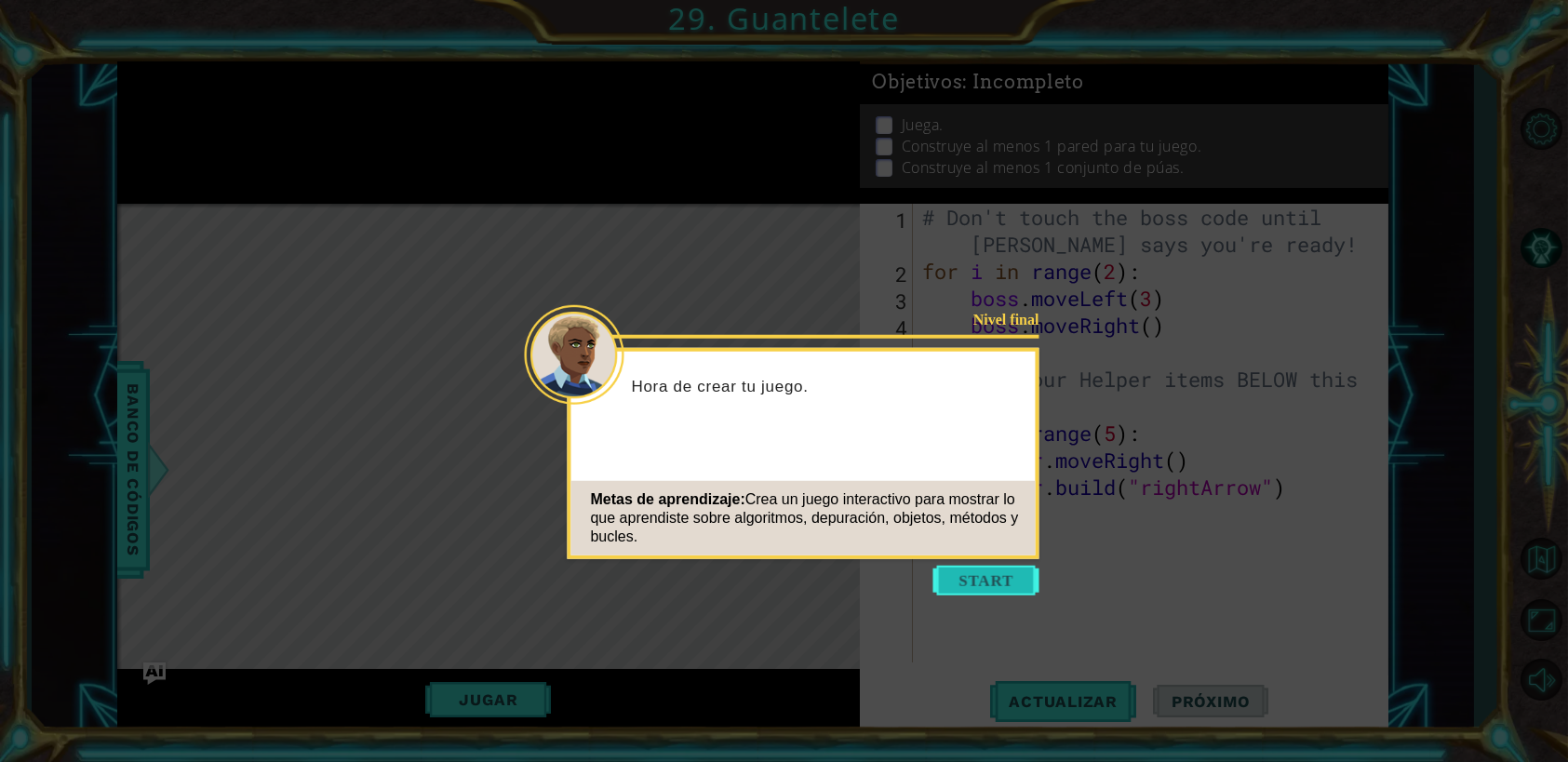
click at [987, 585] on button "Start" at bounding box center [986, 581] width 106 height 30
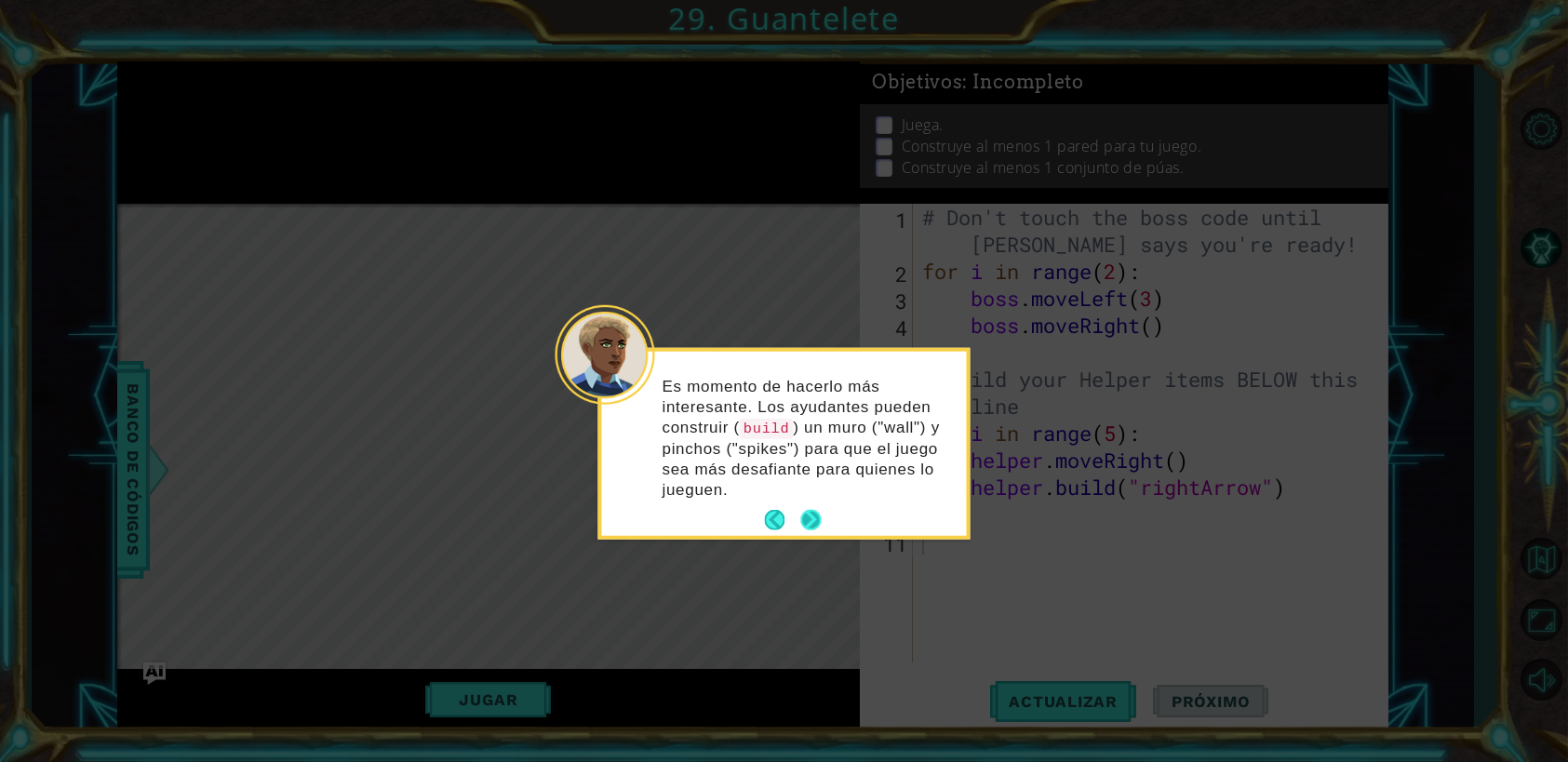
click at [810, 525] on button "Next" at bounding box center [810, 520] width 21 height 21
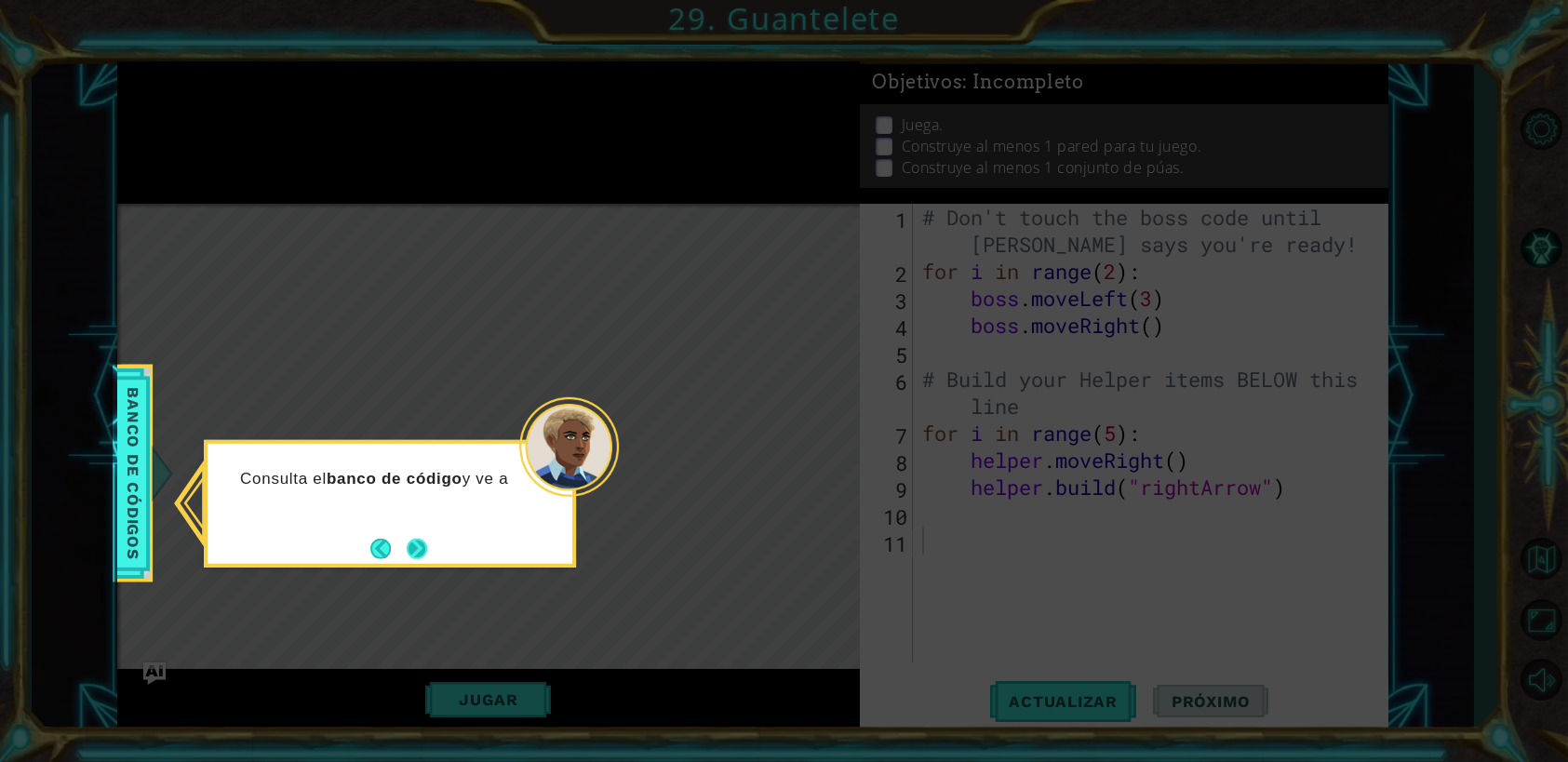
click at [425, 546] on button "Next" at bounding box center [417, 548] width 22 height 22
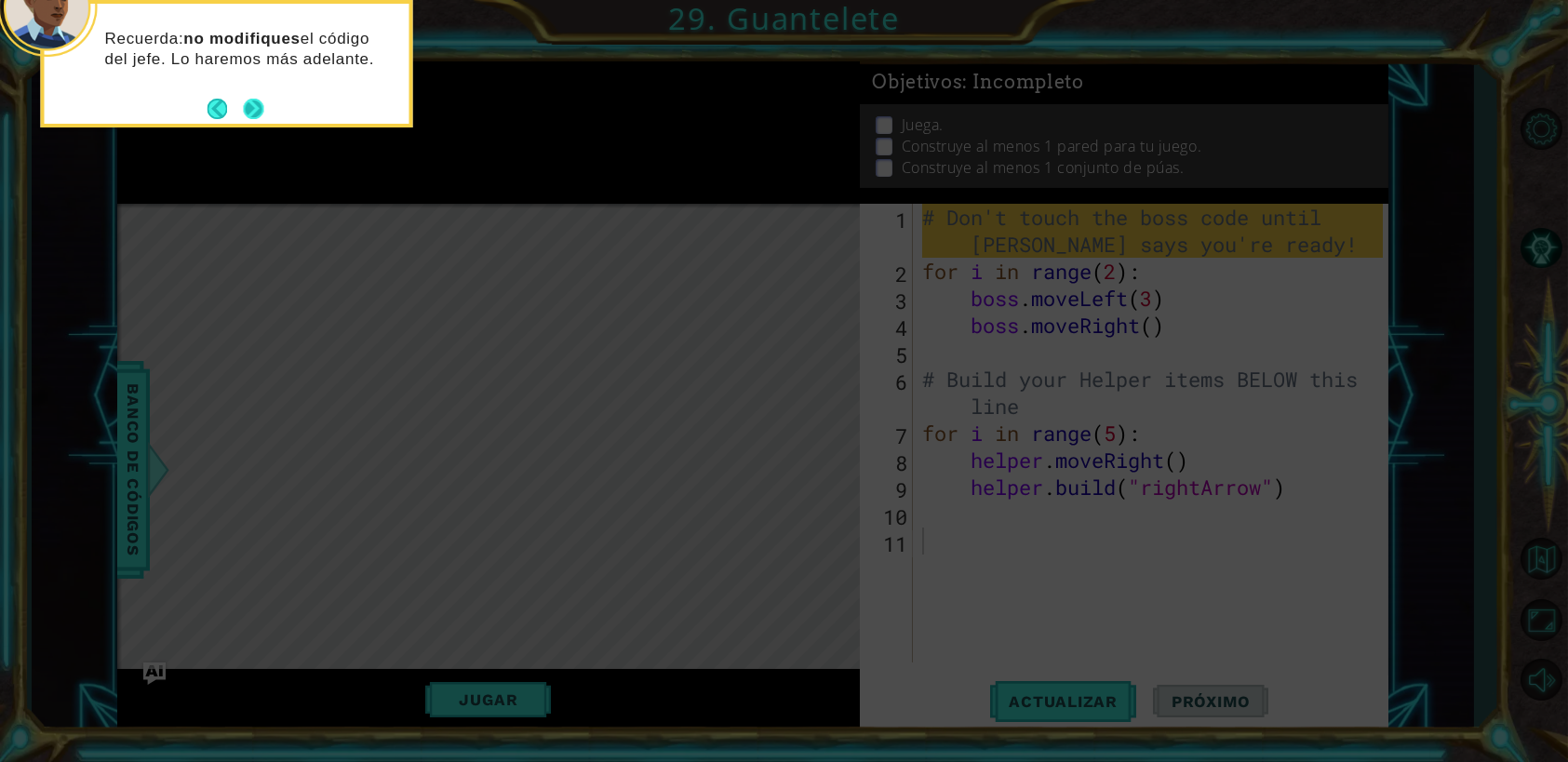
click at [248, 105] on button "Next" at bounding box center [253, 108] width 22 height 22
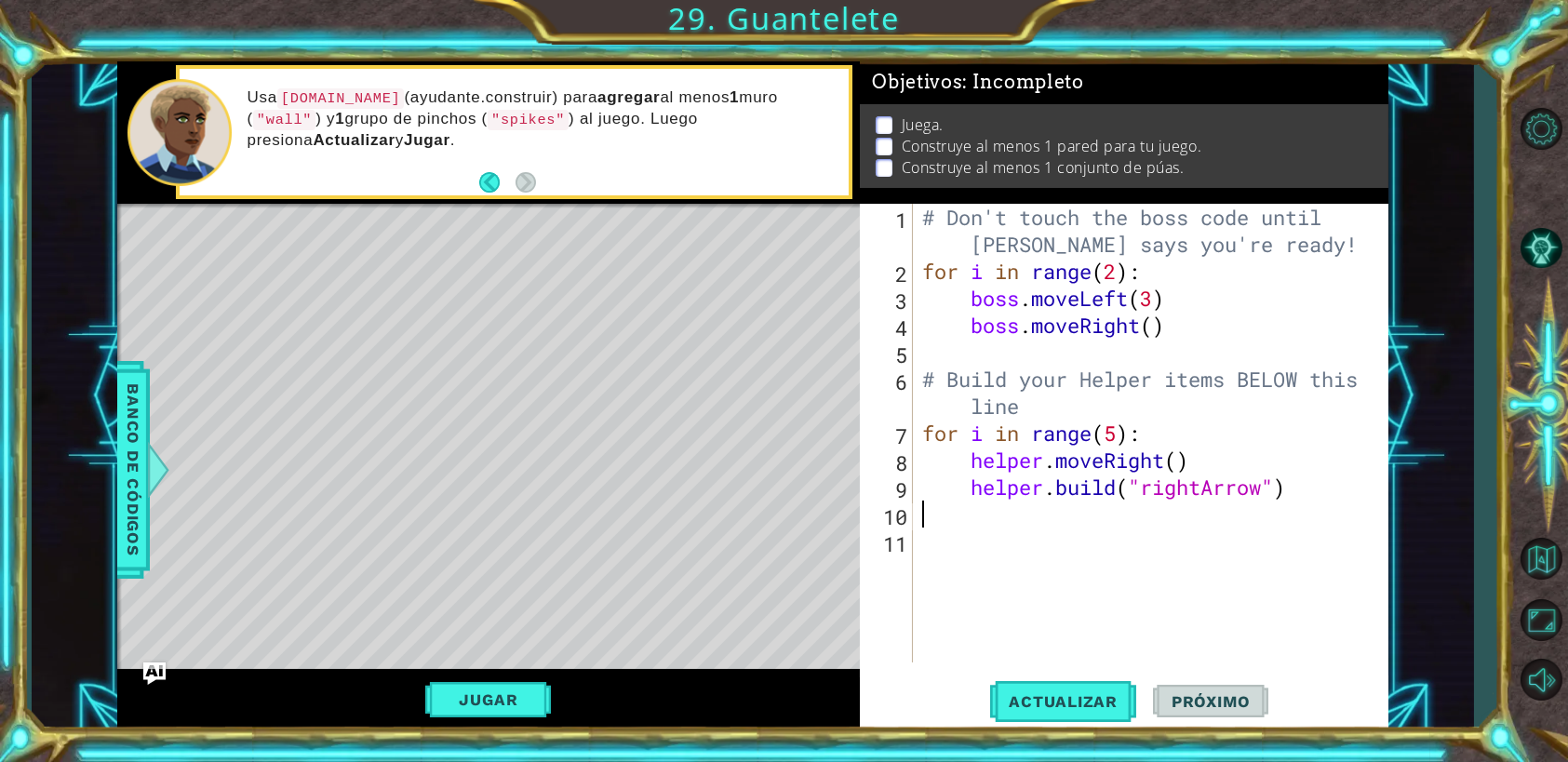
click at [966, 505] on div "# Don't touch the boss code until [PERSON_NAME] says you're ready! for i in ran…" at bounding box center [1155, 473] width 474 height 539
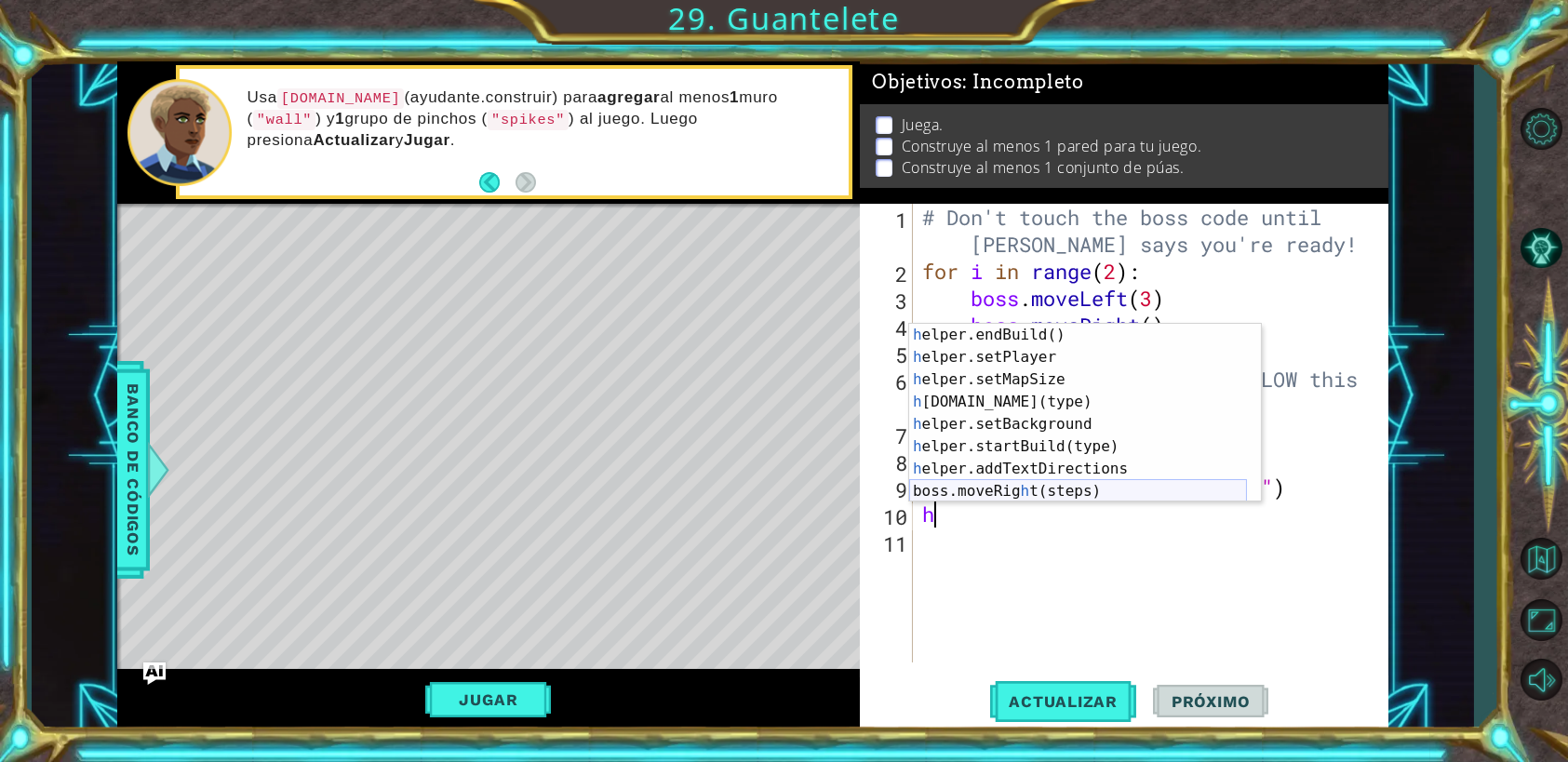
scroll to position [133, 0]
click at [1047, 392] on div "h elper.endBuild() Toca enter h elper.setPlayer Toca enter h elper.setMapSize T…" at bounding box center [1078, 435] width 338 height 224
type textarea "[DOMAIN_NAME]("wall")"
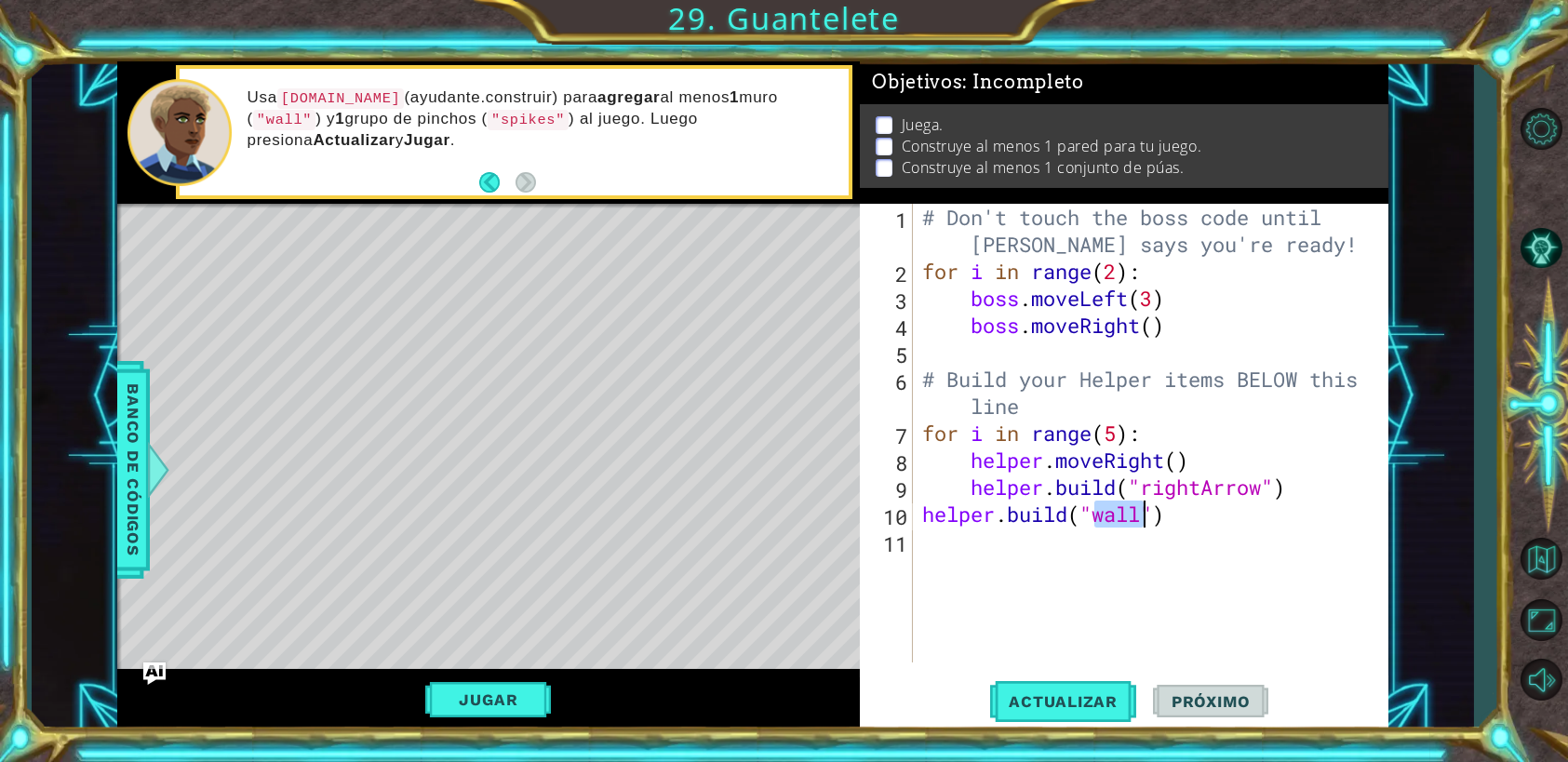
click at [1176, 541] on div "# Don't touch the boss code until [PERSON_NAME] says you're ready! for i in ran…" at bounding box center [1155, 473] width 474 height 539
click at [918, 516] on div "# Don't touch the boss code until [PERSON_NAME] says you're ready! for i in ran…" at bounding box center [1155, 473] width 474 height 539
type textarea "[DOMAIN_NAME]("wall")"
click at [518, 707] on button "Jugar" at bounding box center [488, 699] width 125 height 35
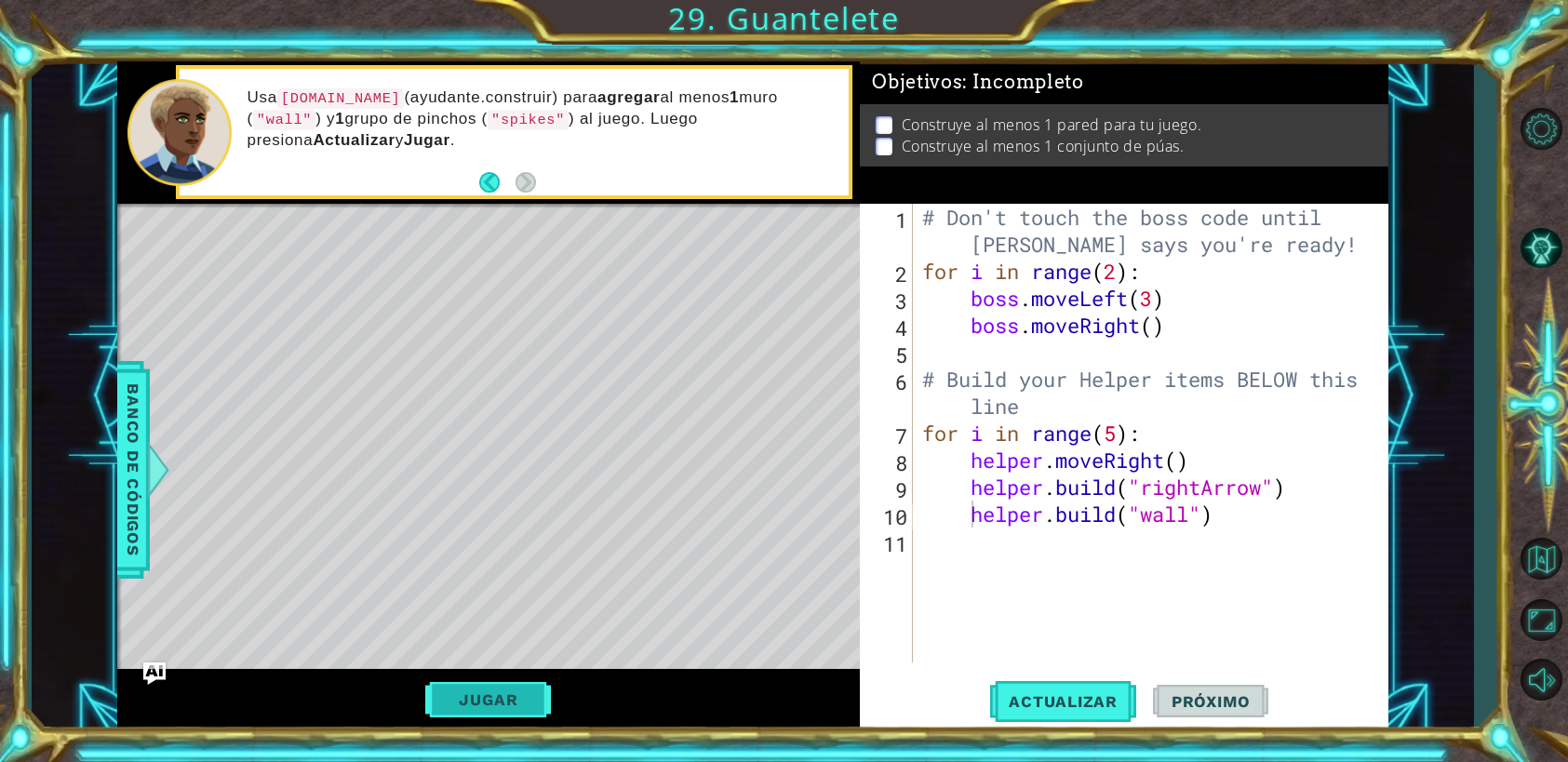
click at [529, 695] on button "Jugar" at bounding box center [488, 699] width 125 height 35
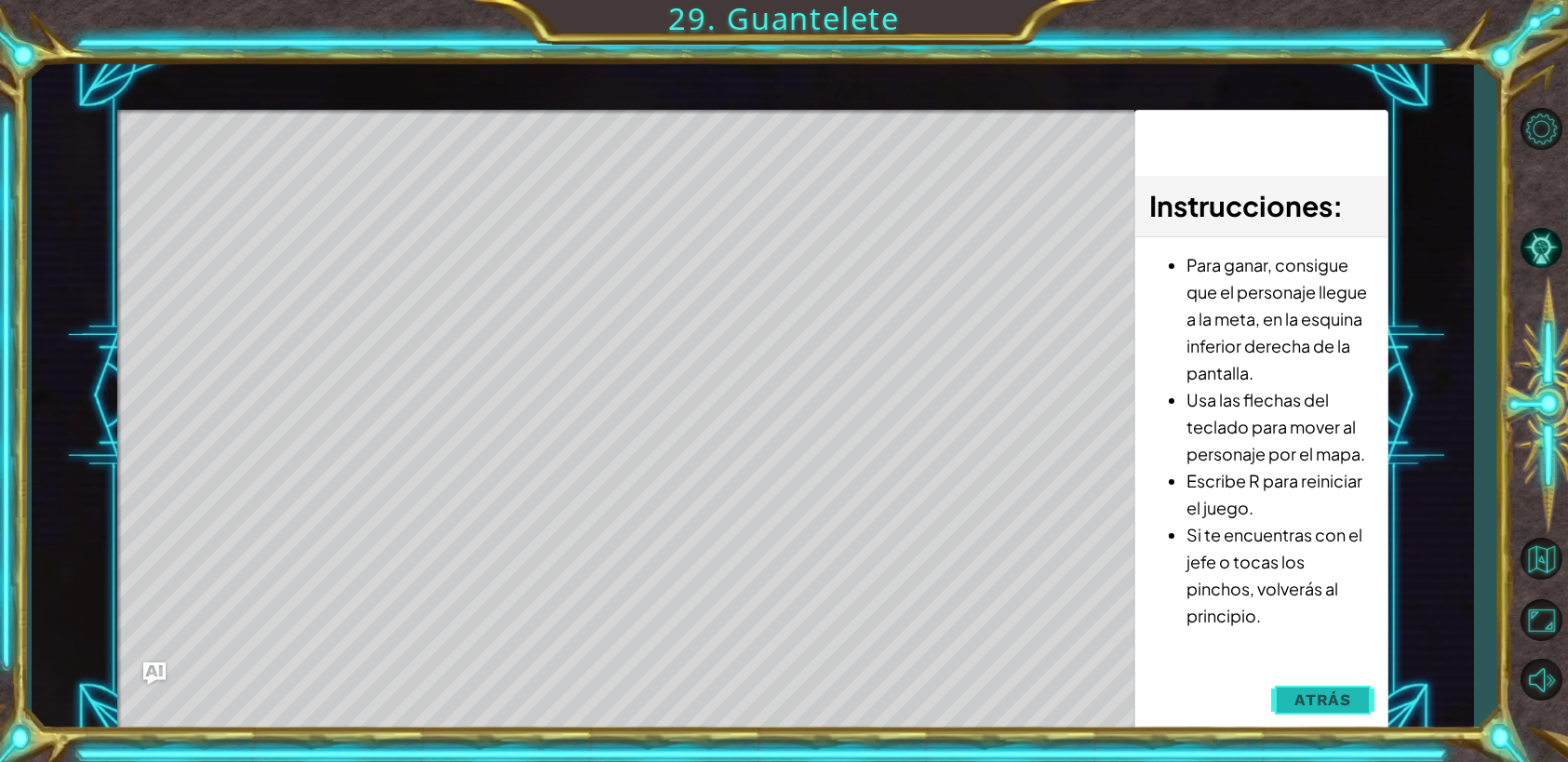
click at [1332, 690] on span "Atrás" at bounding box center [1323, 700] width 57 height 19
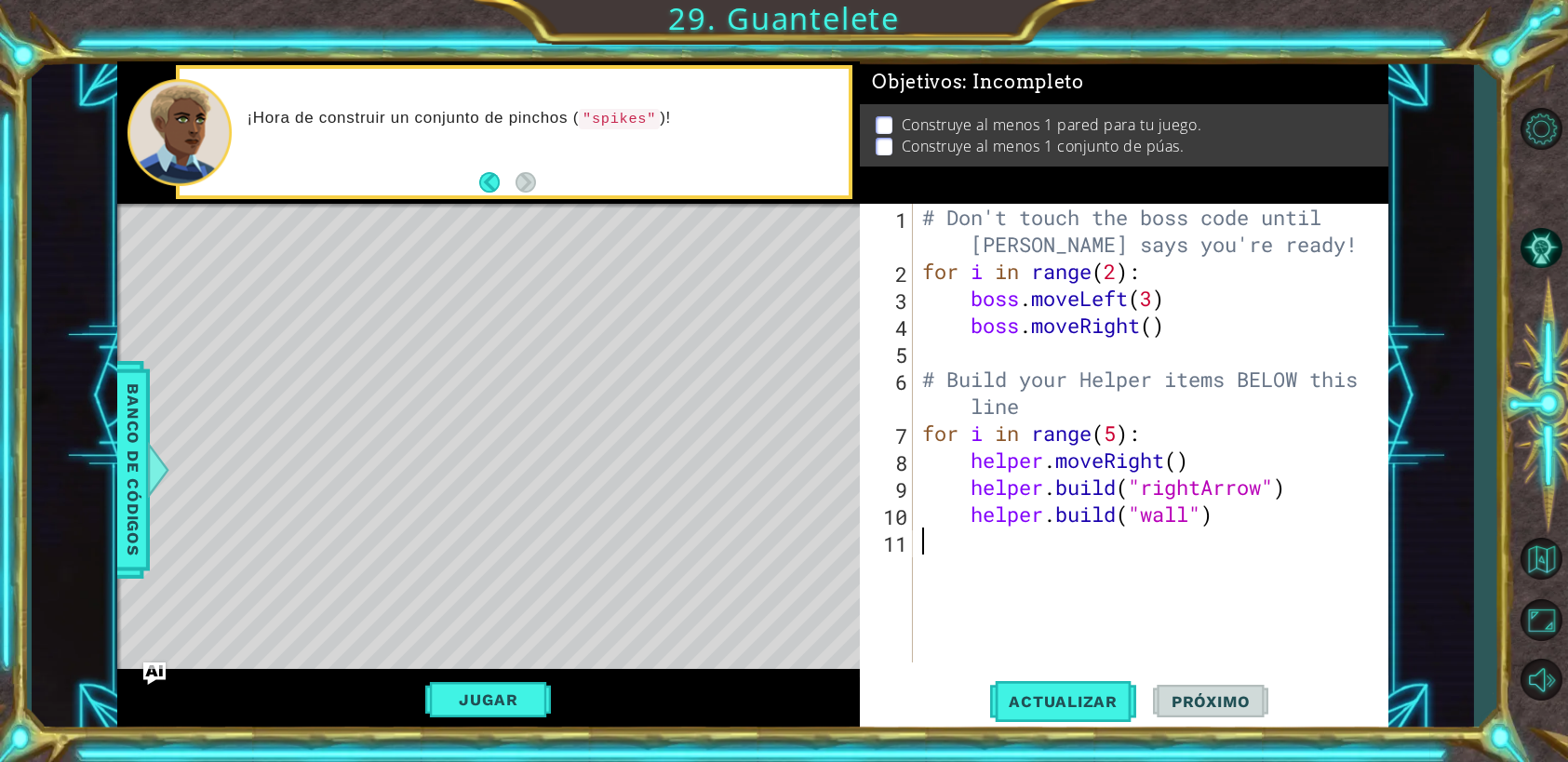
click at [1043, 547] on div "# Don't touch the boss code until [PERSON_NAME] says you're ready! for i in ran…" at bounding box center [1155, 473] width 474 height 539
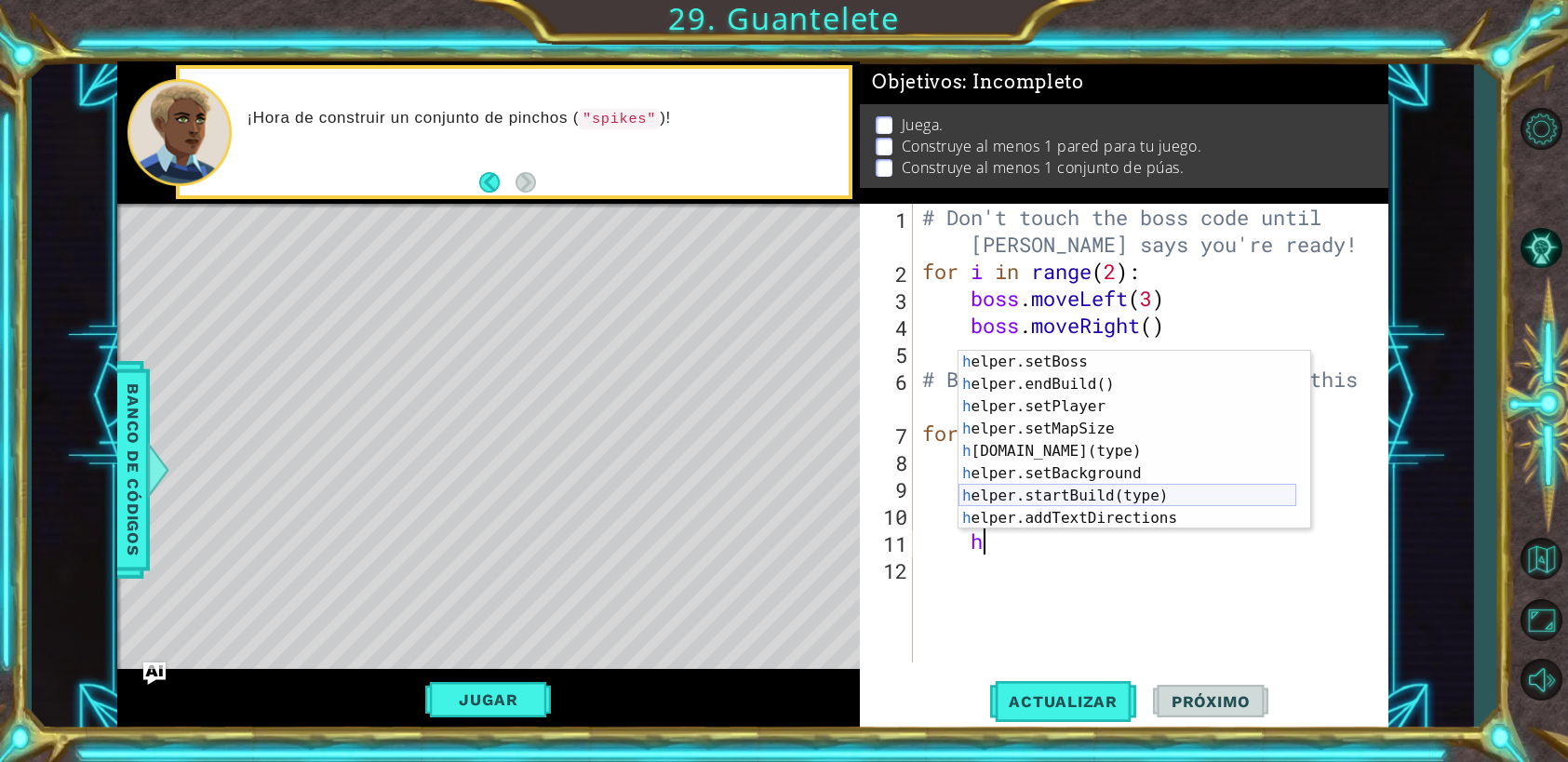
scroll to position [111, 0]
click at [1095, 450] on div "h elper.setBoss Toca enter h elper.endBuild() Toca enter h elper.setPlayer Toca…" at bounding box center [1127, 462] width 338 height 224
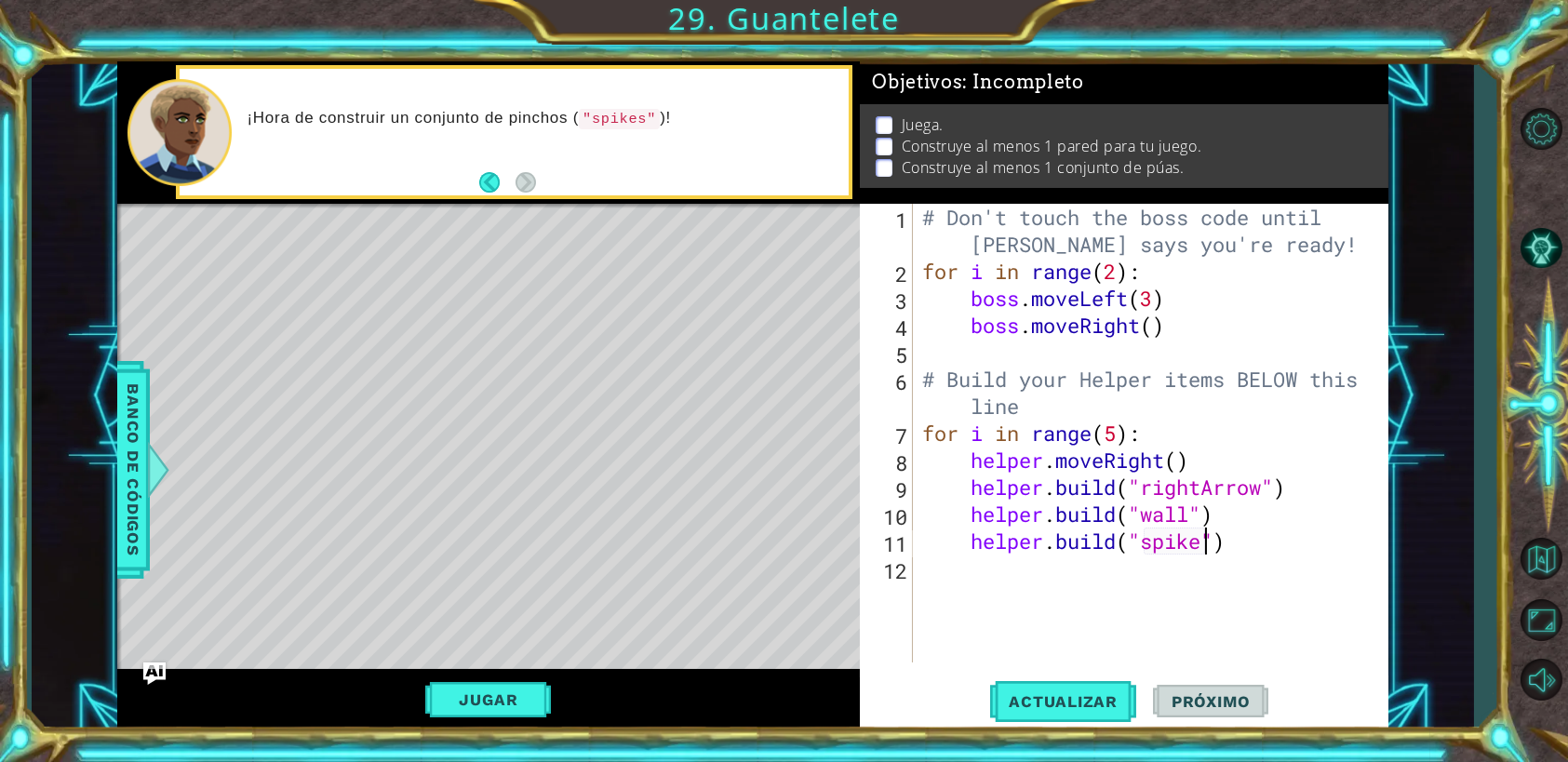
scroll to position [0, 13]
click at [527, 706] on button "Jugar" at bounding box center [488, 699] width 125 height 35
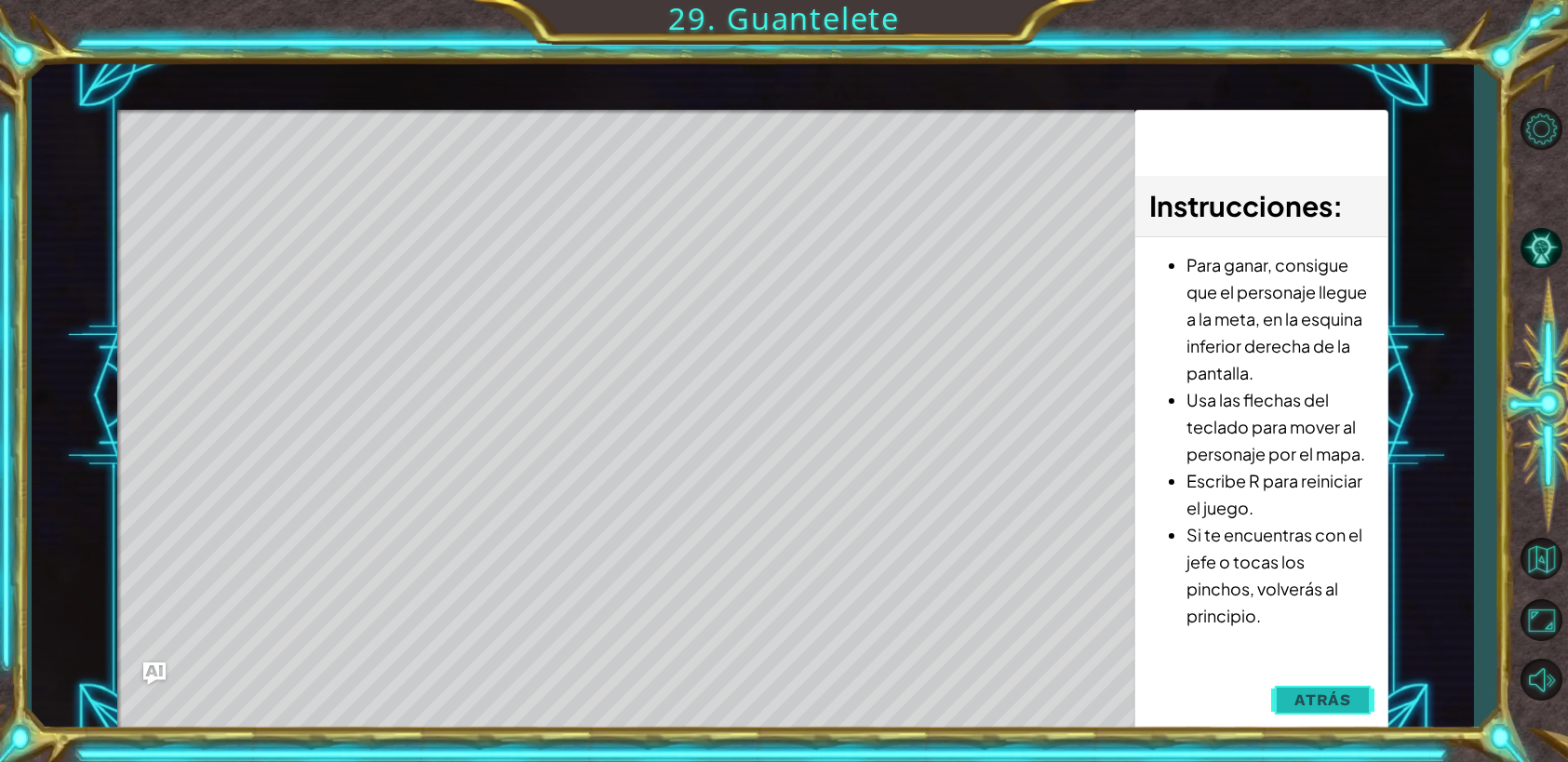
click at [1327, 704] on span "Atrás" at bounding box center [1323, 700] width 57 height 19
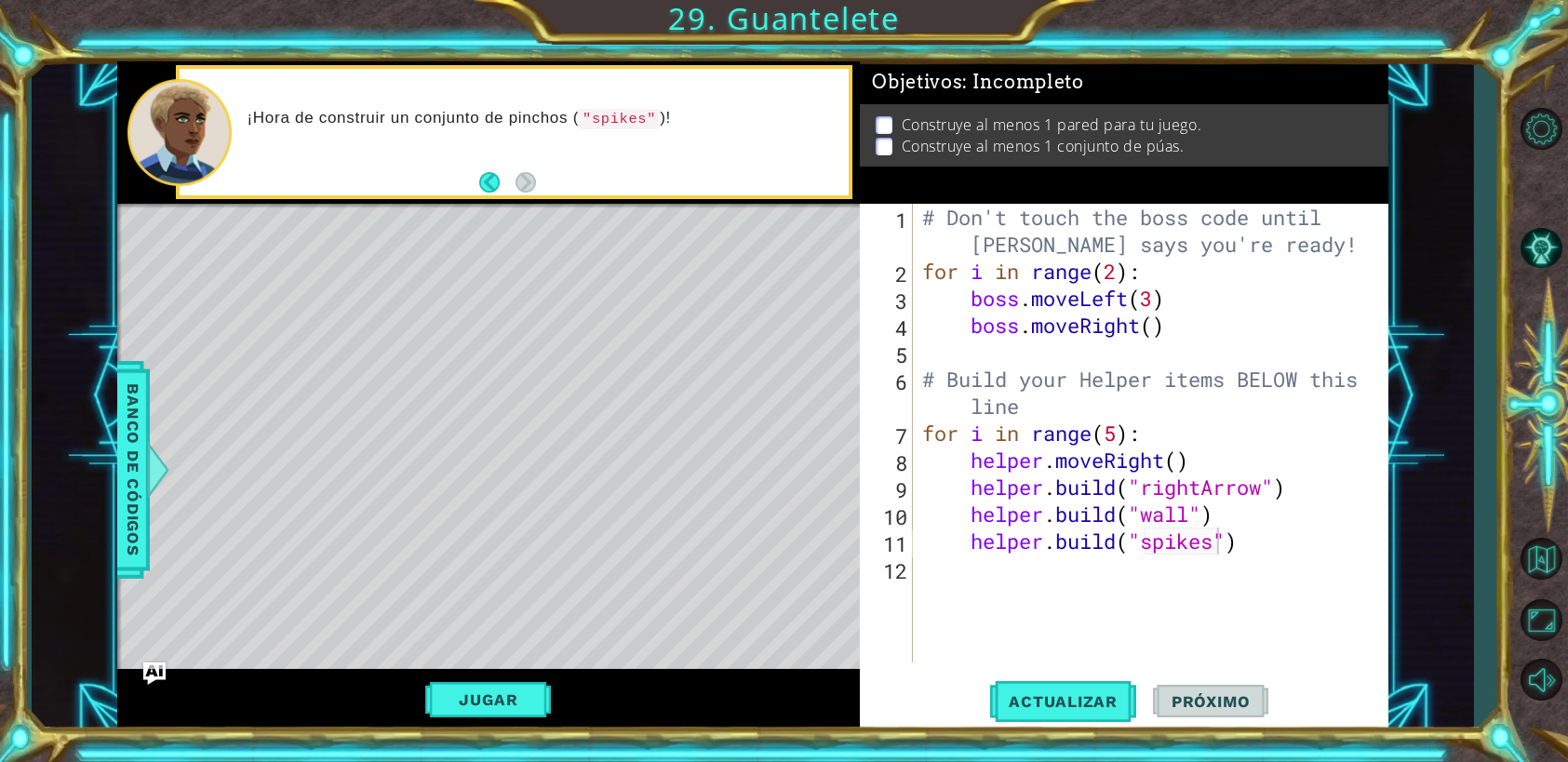
click at [892, 114] on li "Construye al menos 1 pared para tu juego." at bounding box center [1126, 124] width 503 height 22
click at [892, 118] on li "Construye al menos 1 pared para tu juego." at bounding box center [1126, 124] width 503 height 22
click at [879, 120] on p at bounding box center [884, 124] width 17 height 18
click at [1247, 510] on div "# Don't touch the boss code until [PERSON_NAME] says you're ready! for i in ran…" at bounding box center [1155, 473] width 474 height 539
click at [879, 138] on p at bounding box center [884, 146] width 17 height 18
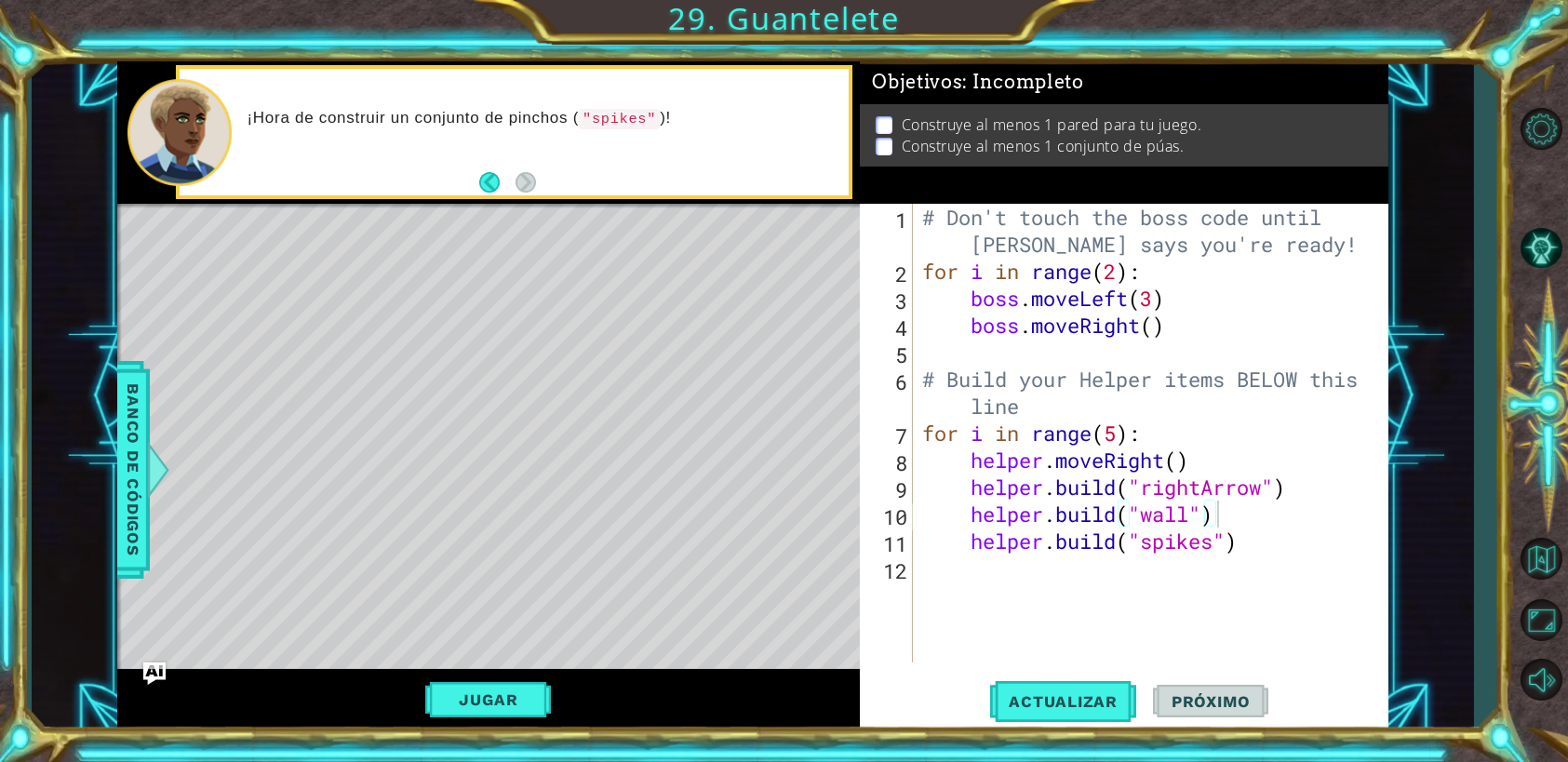
click at [1181, 709] on span "Próximo" at bounding box center [1210, 702] width 115 height 19
click at [1183, 708] on span "Próximo" at bounding box center [1210, 702] width 115 height 19
click at [1082, 732] on div "1 ההההההההההההההההההההההההההההההההההההההההההההההההההההההההההההההההההההההההההההה…" at bounding box center [784, 381] width 1568 height 762
click at [1081, 710] on span "Actualizar" at bounding box center [1062, 702] width 146 height 19
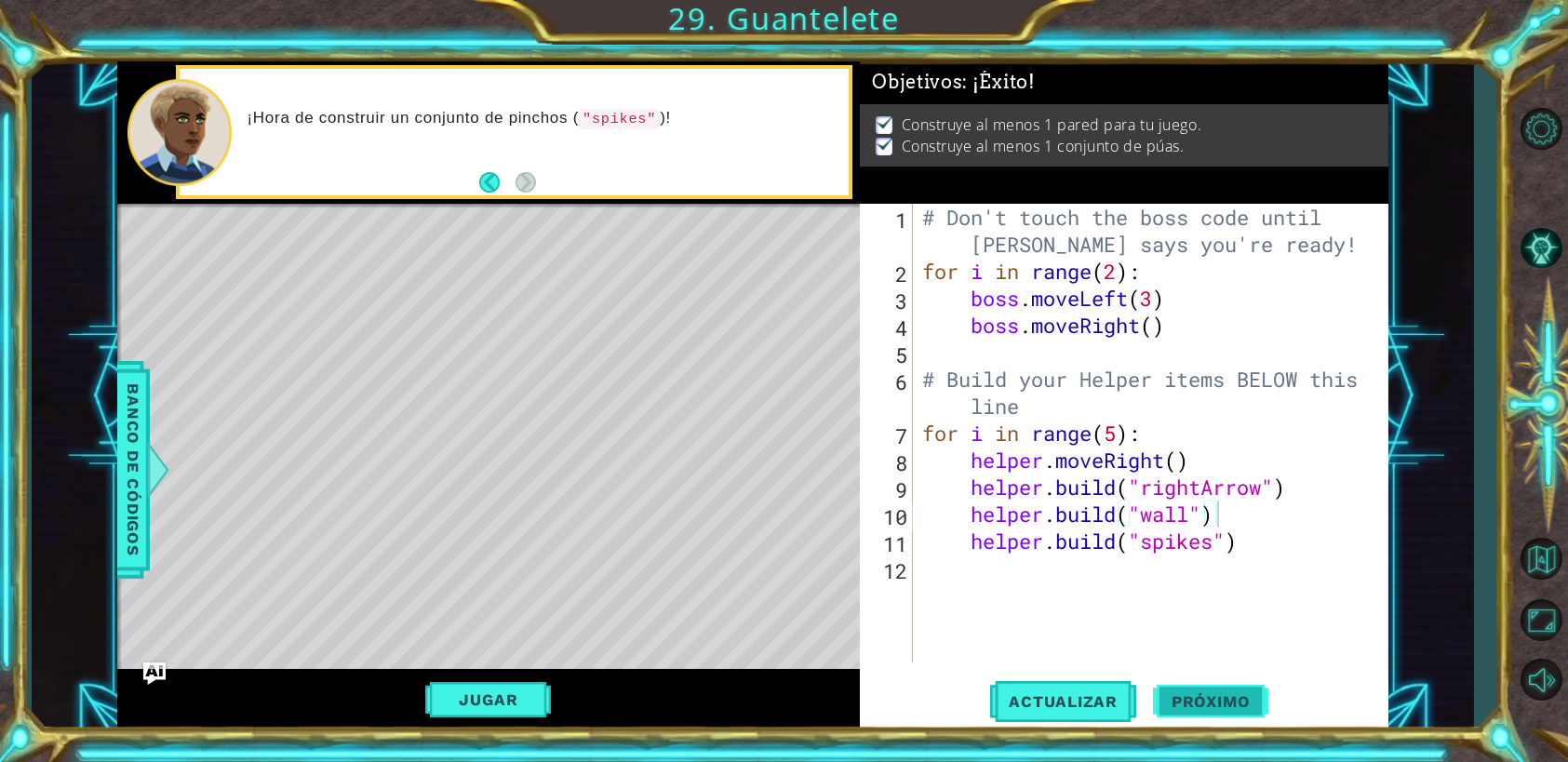
click at [1195, 707] on button "Próximo" at bounding box center [1210, 705] width 115 height 53
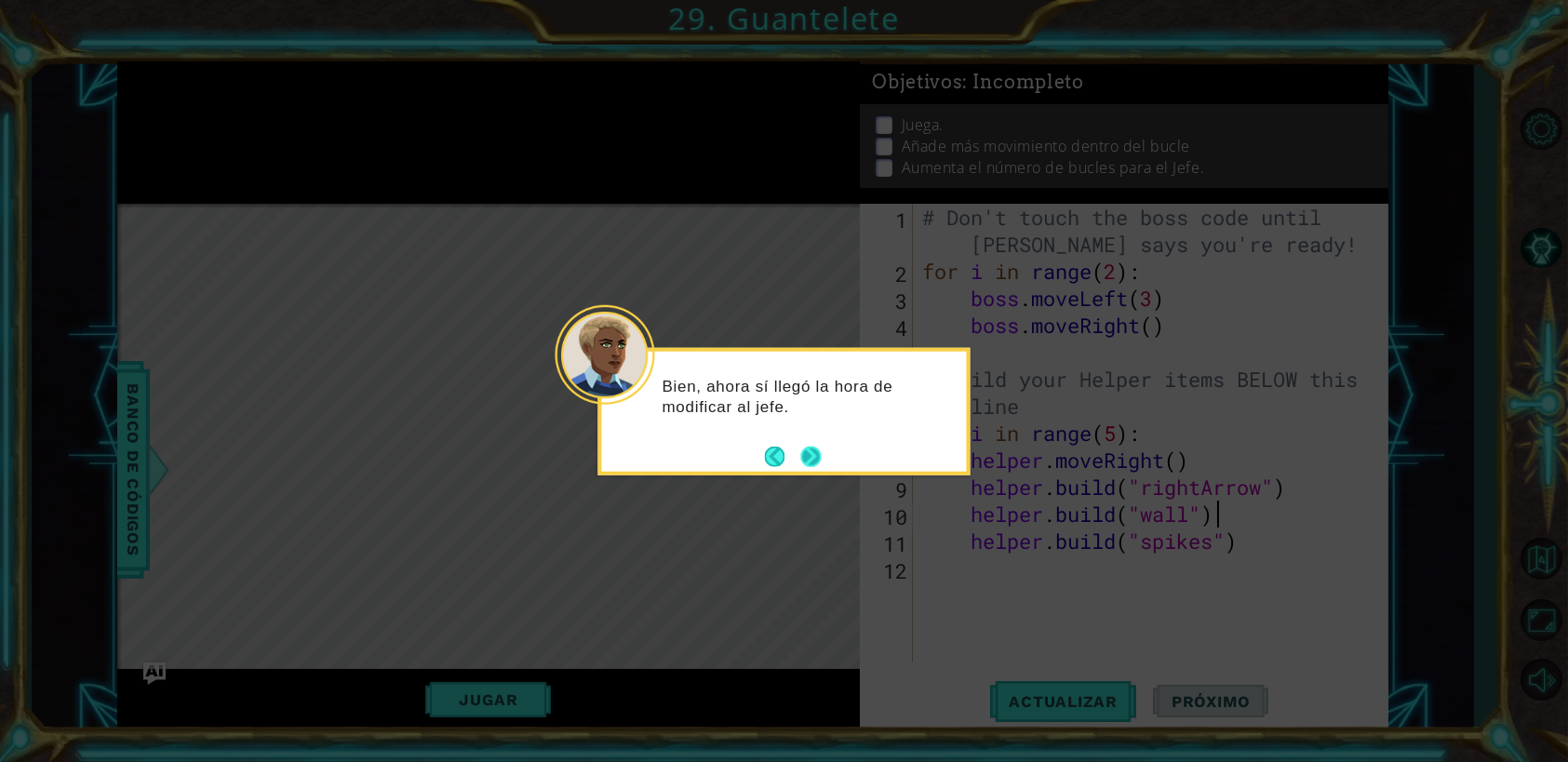
click at [805, 467] on button "Next" at bounding box center [810, 456] width 22 height 22
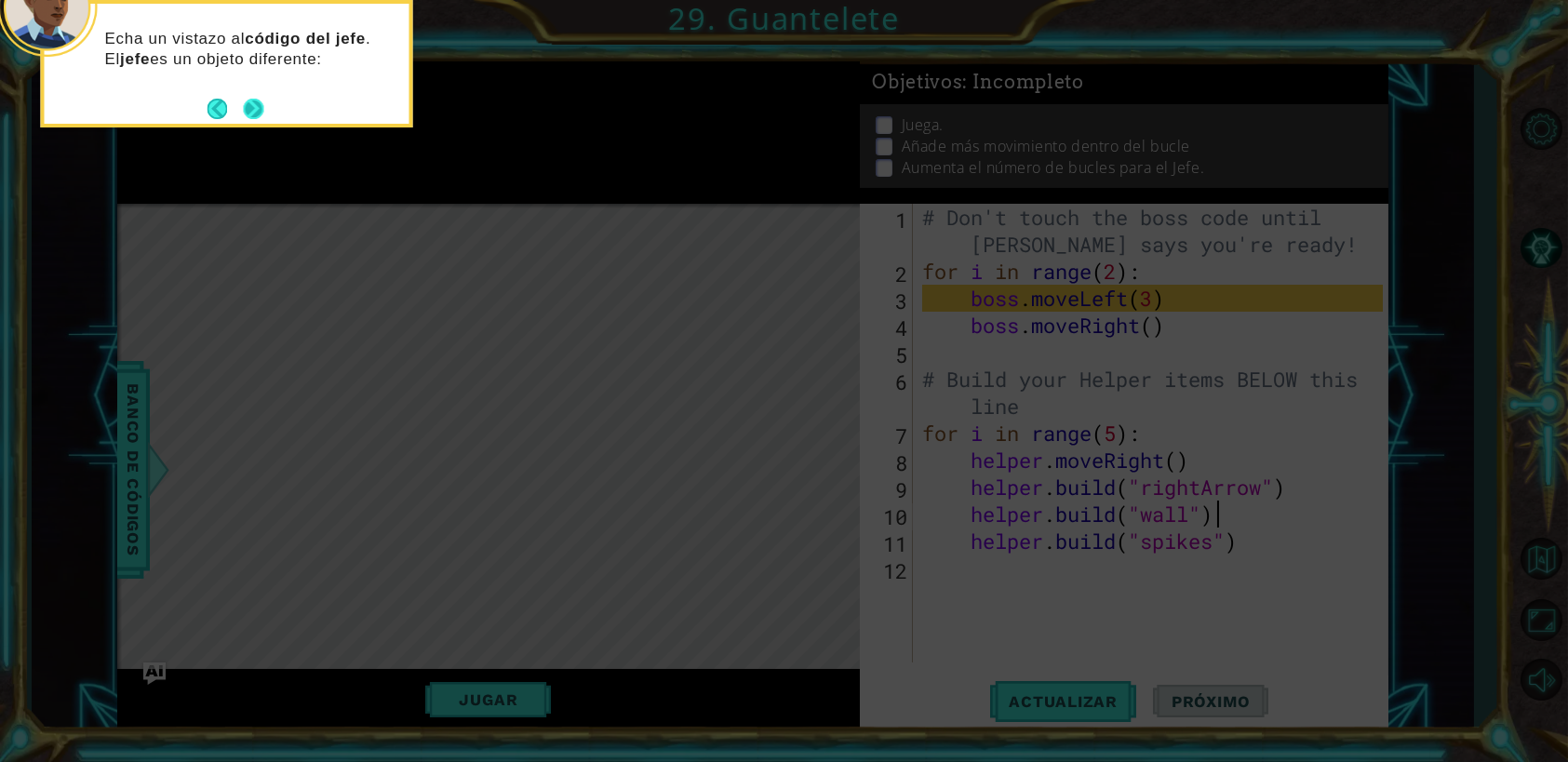
click at [243, 111] on button "Next" at bounding box center [253, 108] width 22 height 22
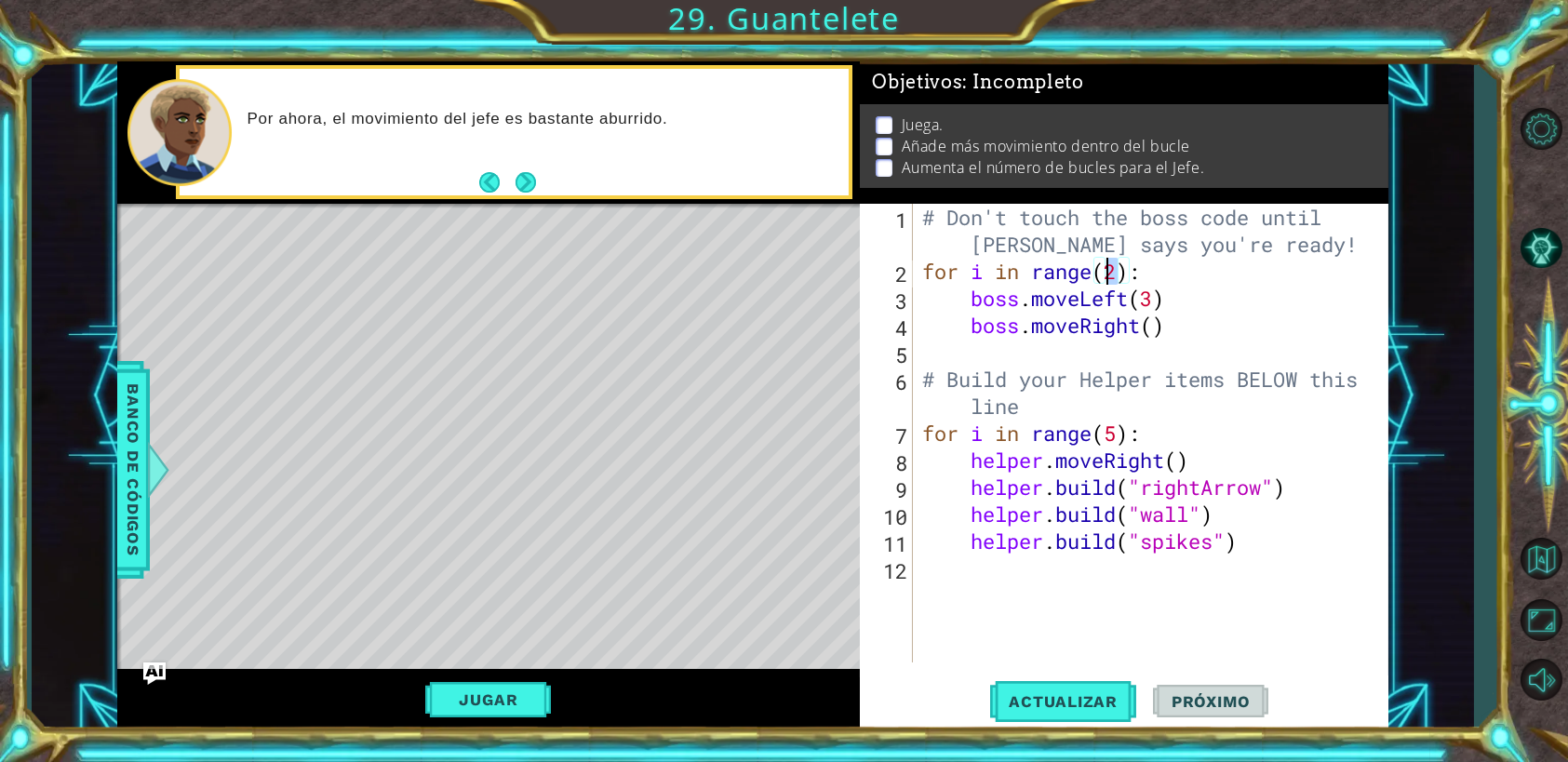
drag, startPoint x: 1119, startPoint y: 273, endPoint x: 1109, endPoint y: 273, distance: 10.0
click at [1109, 273] on div "# Don't touch the boss code until [PERSON_NAME] says you're ready! for i in ran…" at bounding box center [1155, 473] width 474 height 539
click at [1148, 304] on div "# Don't touch the boss code until [PERSON_NAME] says you're ready! for i in ran…" at bounding box center [1155, 473] width 474 height 539
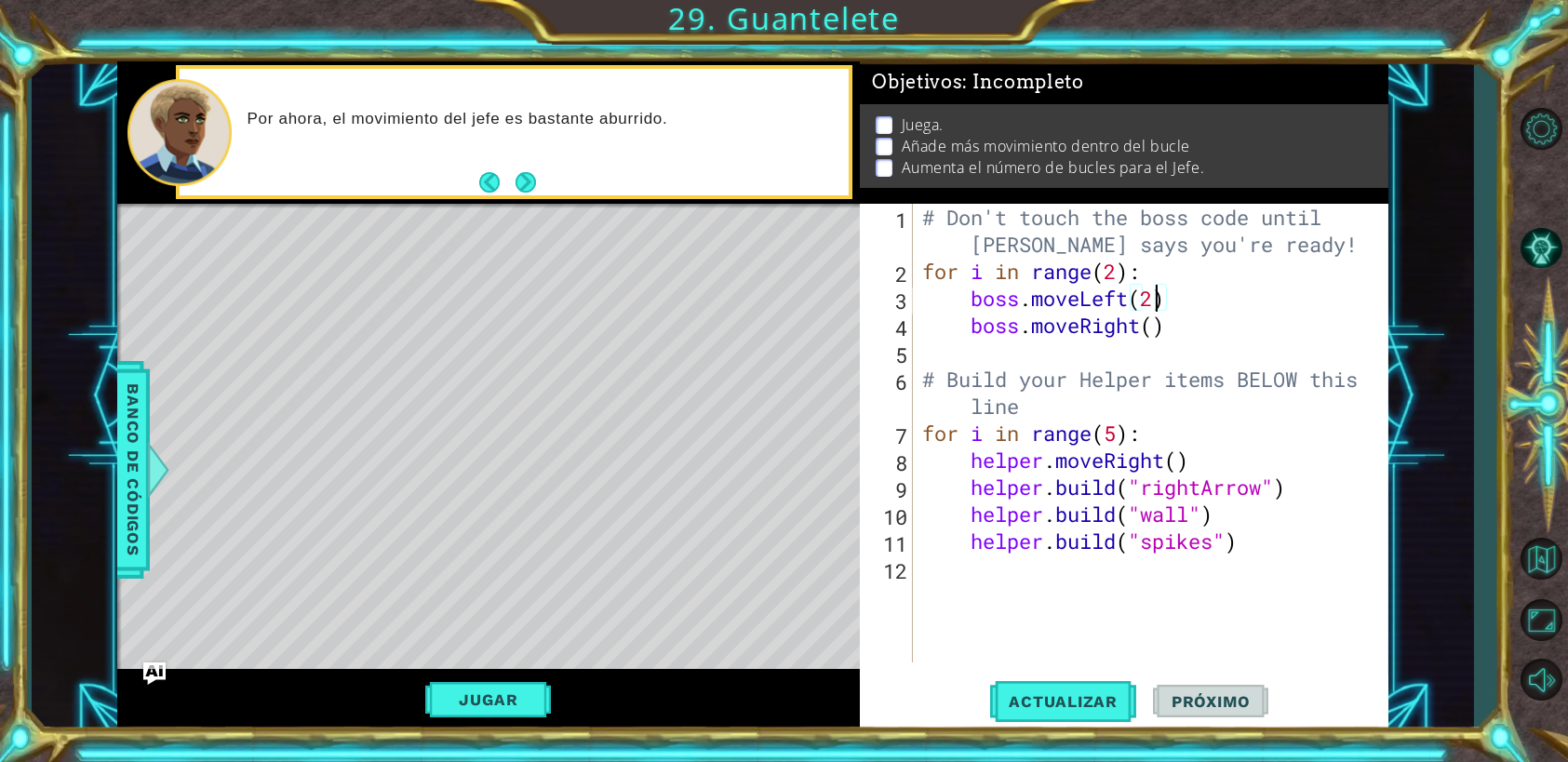
click at [1080, 297] on div "# Don't touch the boss code until [PERSON_NAME] says you're ready! for i in ran…" at bounding box center [1155, 473] width 474 height 539
drag, startPoint x: 1127, startPoint y: 302, endPoint x: 1079, endPoint y: 303, distance: 48.0
click at [1079, 303] on div "# Don't touch the boss code until [PERSON_NAME] says you're ready! for i in ran…" at bounding box center [1155, 473] width 474 height 539
click at [1056, 322] on div "boss.moveR ight(steps) Toca enter" at bounding box center [1134, 346] width 352 height 67
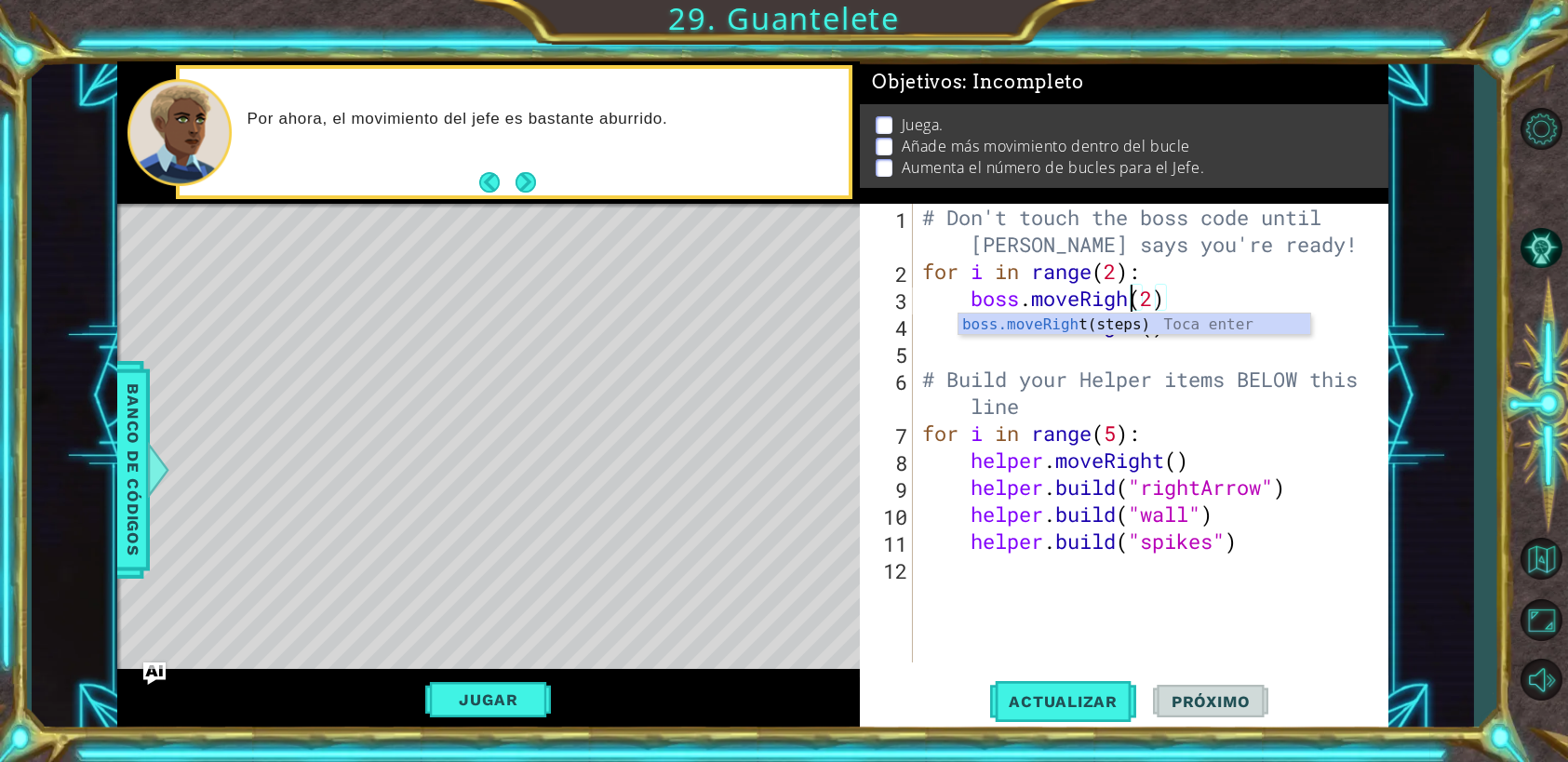
scroll to position [0, 10]
click at [1127, 367] on div "# Don't touch the boss code until [PERSON_NAME] says you're ready! for i in ran…" at bounding box center [1155, 473] width 474 height 539
click at [1116, 327] on div "# Don't touch the boss code until [PERSON_NAME] says you're ready! for i in ran…" at bounding box center [1155, 473] width 474 height 539
drag, startPoint x: 1142, startPoint y: 329, endPoint x: 1083, endPoint y: 333, distance: 59.1
click at [1083, 333] on div "# Don't touch the boss code until [PERSON_NAME] says you're ready! for i in ran…" at bounding box center [1155, 473] width 474 height 539
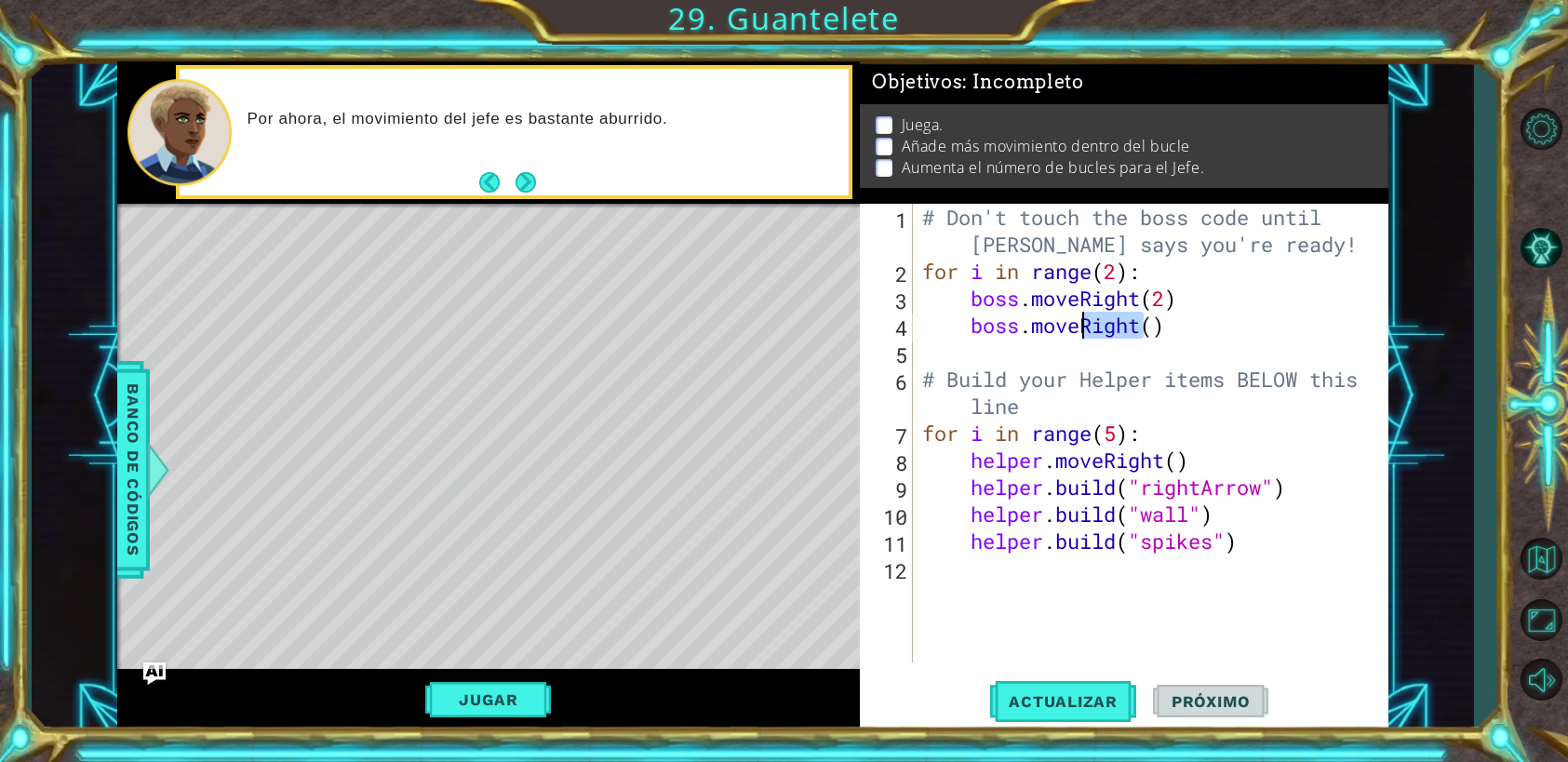
scroll to position [0, 7]
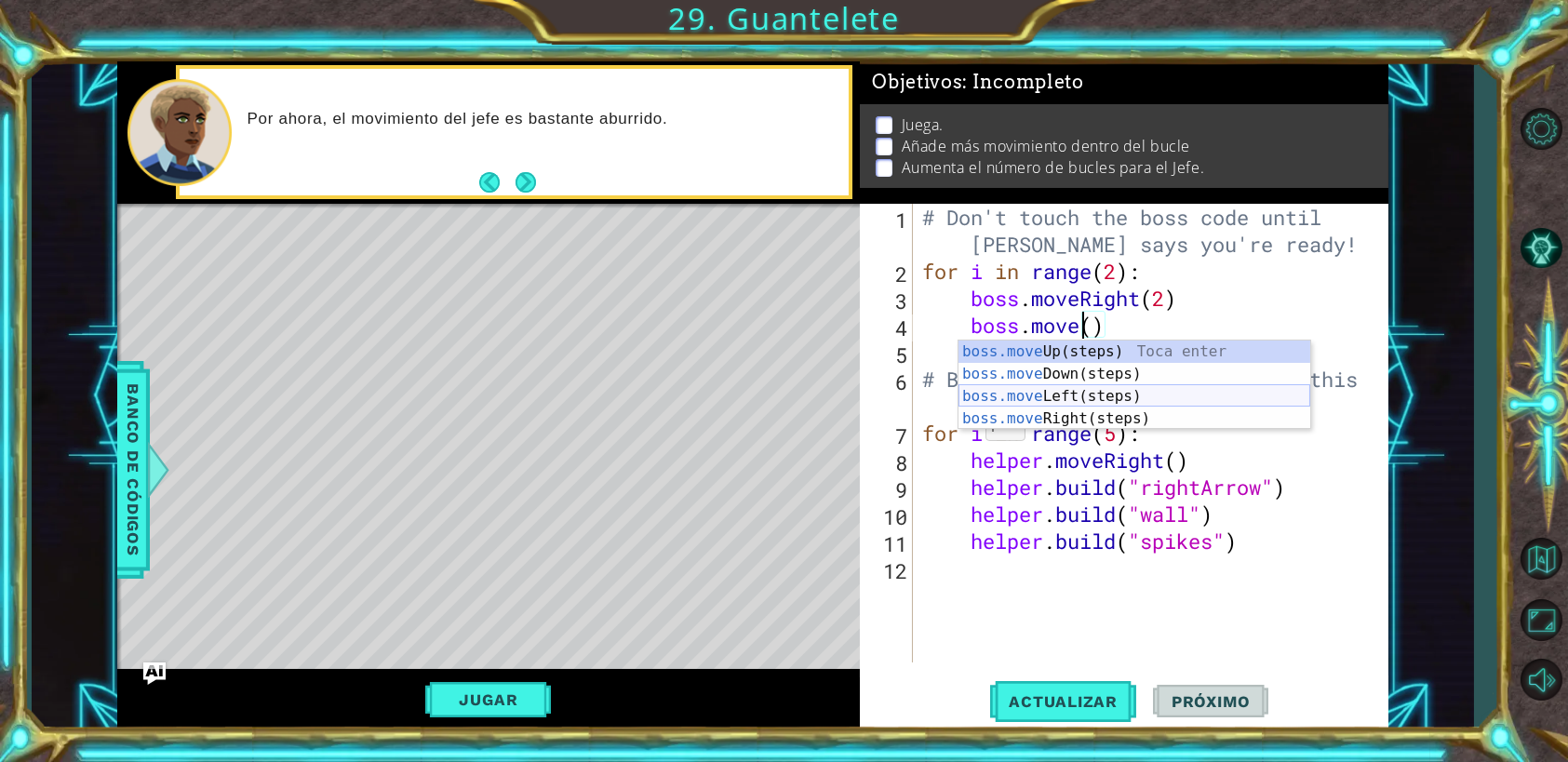
click at [1012, 385] on div "boss.move Up(steps) Toca enter boss.move Down(steps) Toca enter boss.move Left(…" at bounding box center [1134, 407] width 352 height 134
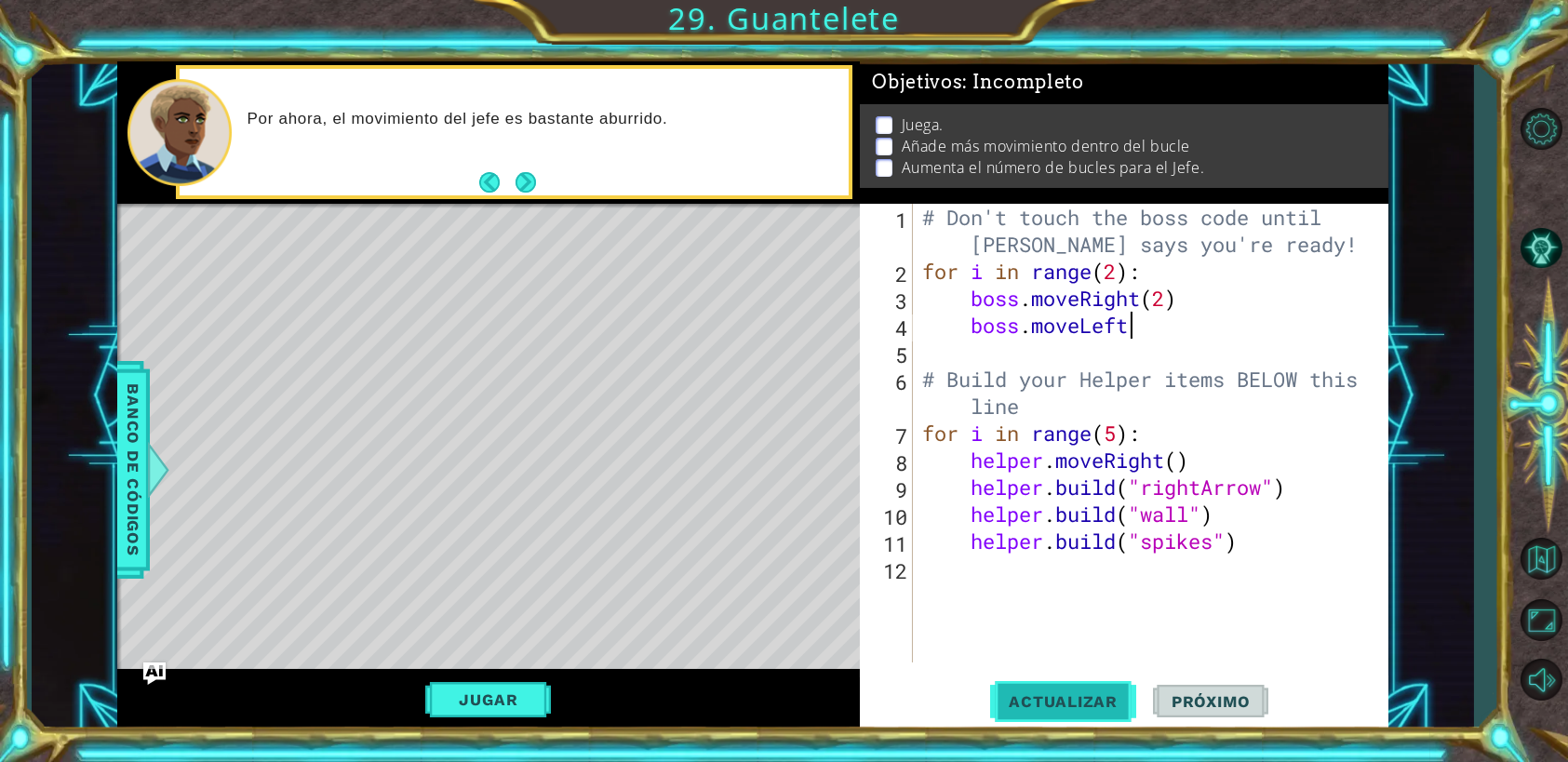
click at [1094, 697] on span "Actualizar" at bounding box center [1062, 702] width 146 height 19
click at [1110, 277] on div "# Don't touch the boss code until [PERSON_NAME] says you're ready! for i in ran…" at bounding box center [1155, 473] width 474 height 539
click at [1156, 303] on div "# Don't touch the boss code until [PERSON_NAME] says you're ready! for i in ran…" at bounding box center [1155, 473] width 474 height 539
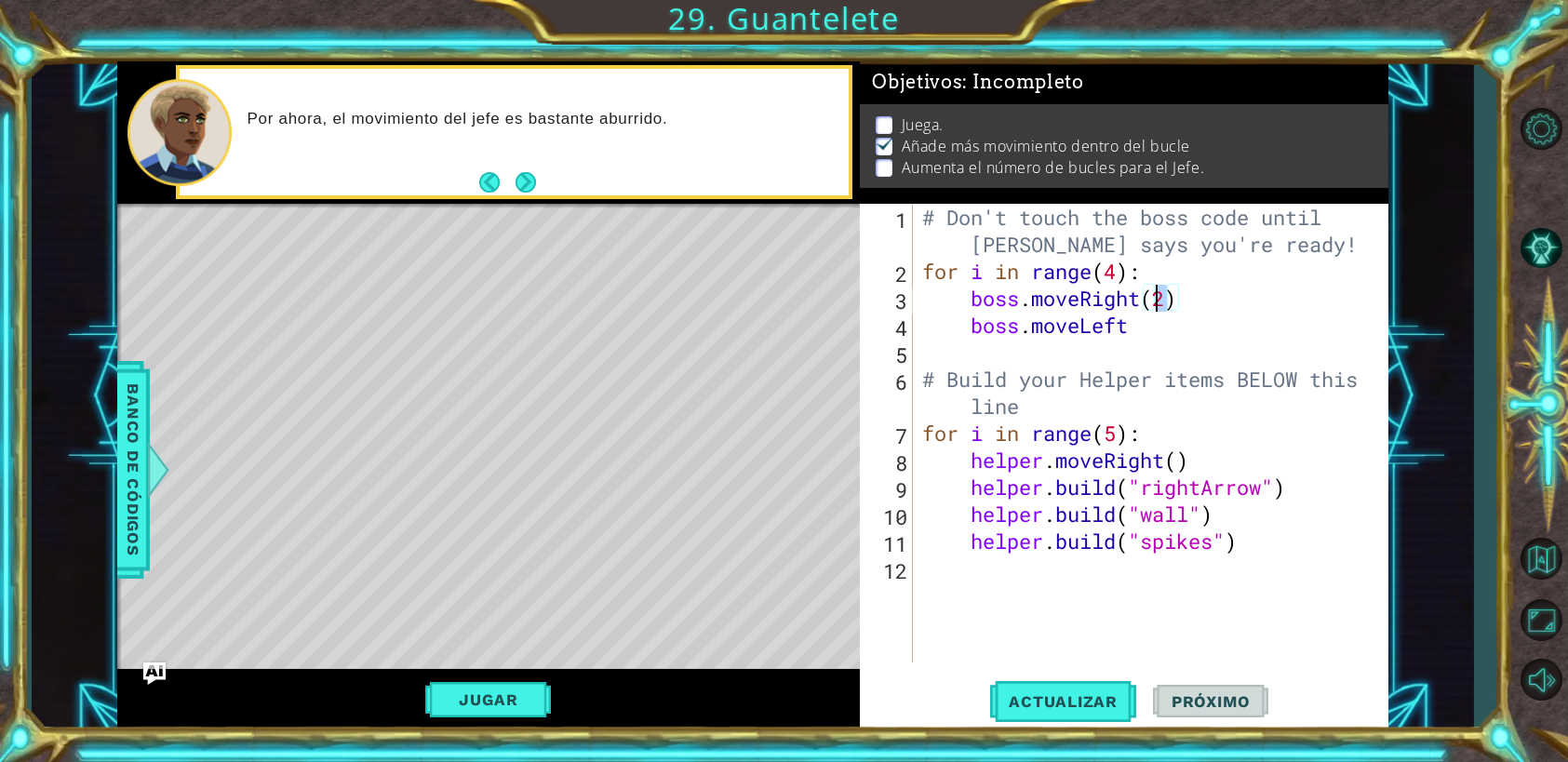
scroll to position [0, 10]
type textarea "boss.moveRight(4)"
click at [1085, 684] on button "Actualizar" at bounding box center [1062, 702] width 146 height 53
click at [532, 705] on button "Jugar" at bounding box center [488, 699] width 125 height 35
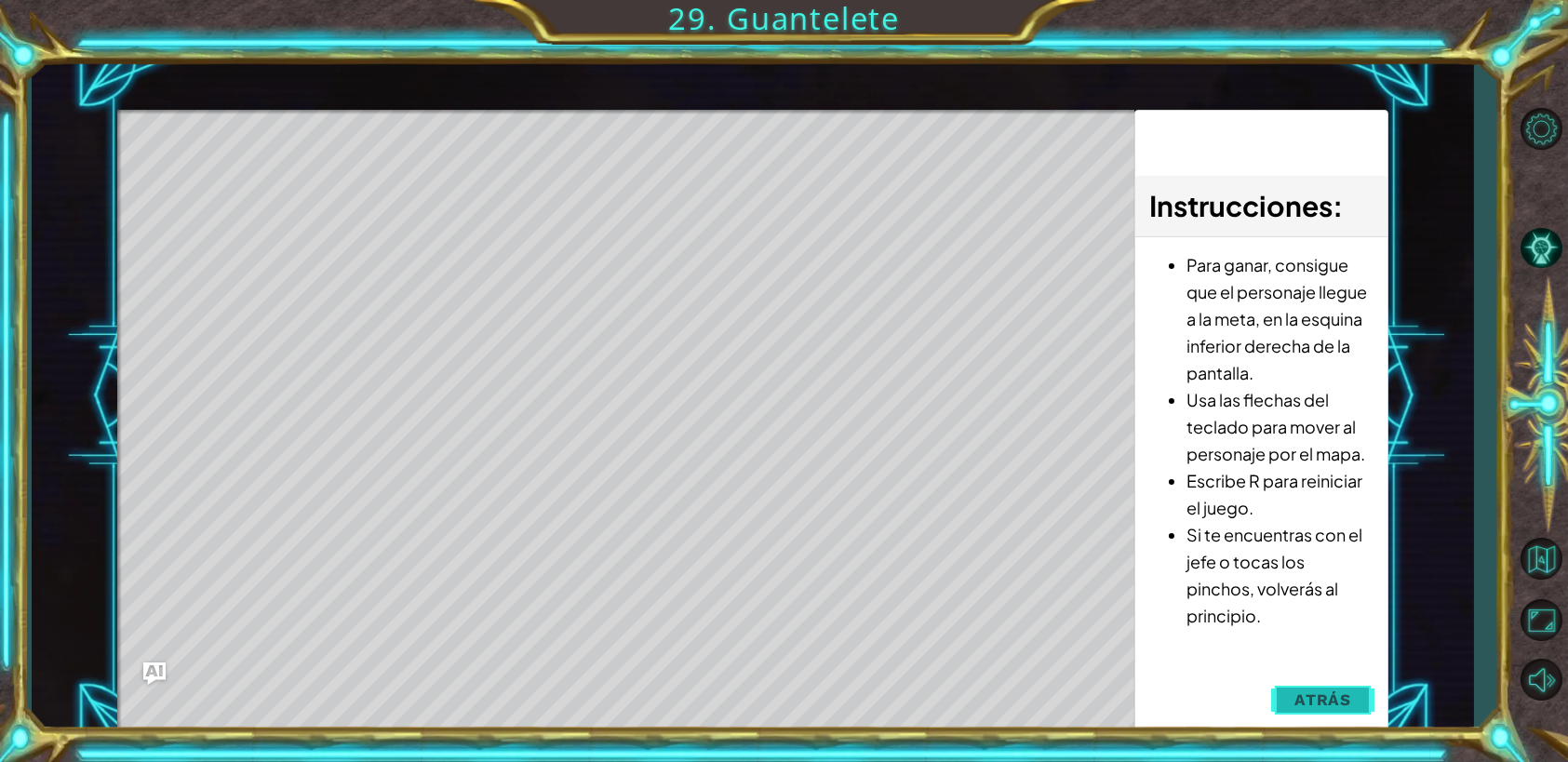
click at [1314, 699] on span "Atrás" at bounding box center [1323, 700] width 57 height 19
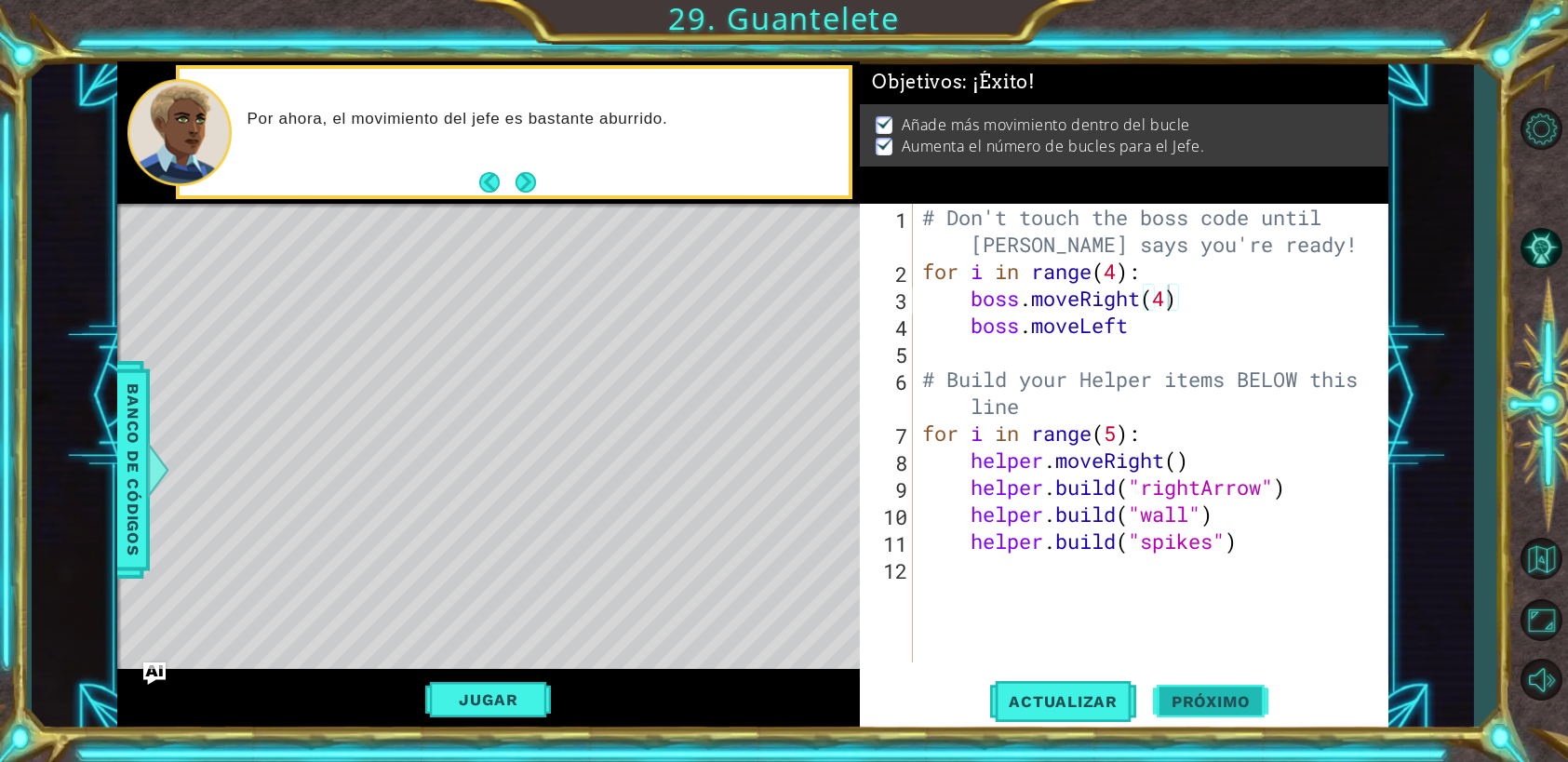
click at [1189, 701] on span "Próximo" at bounding box center [1210, 702] width 115 height 19
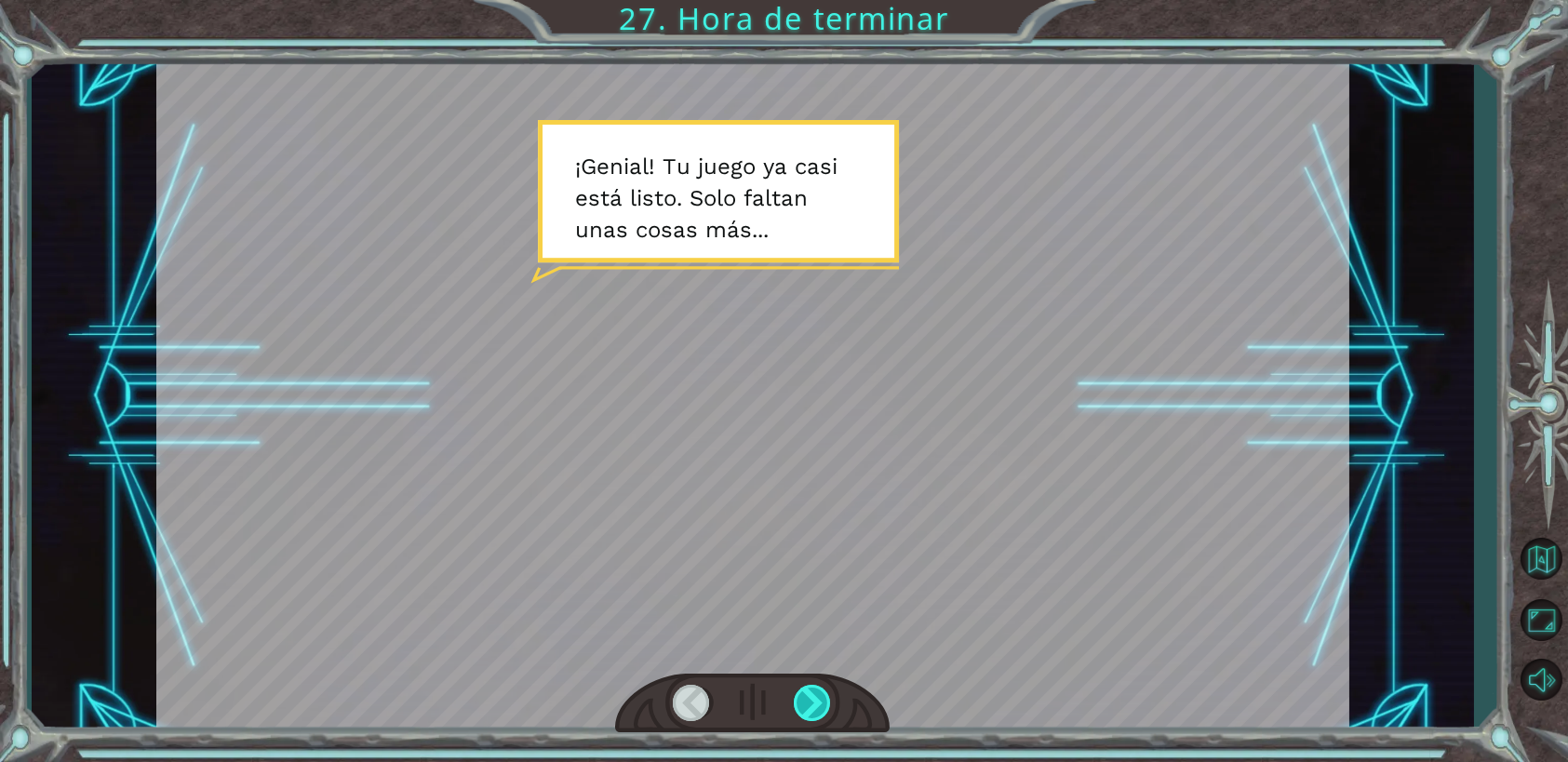
click at [807, 704] on div at bounding box center [812, 703] width 38 height 36
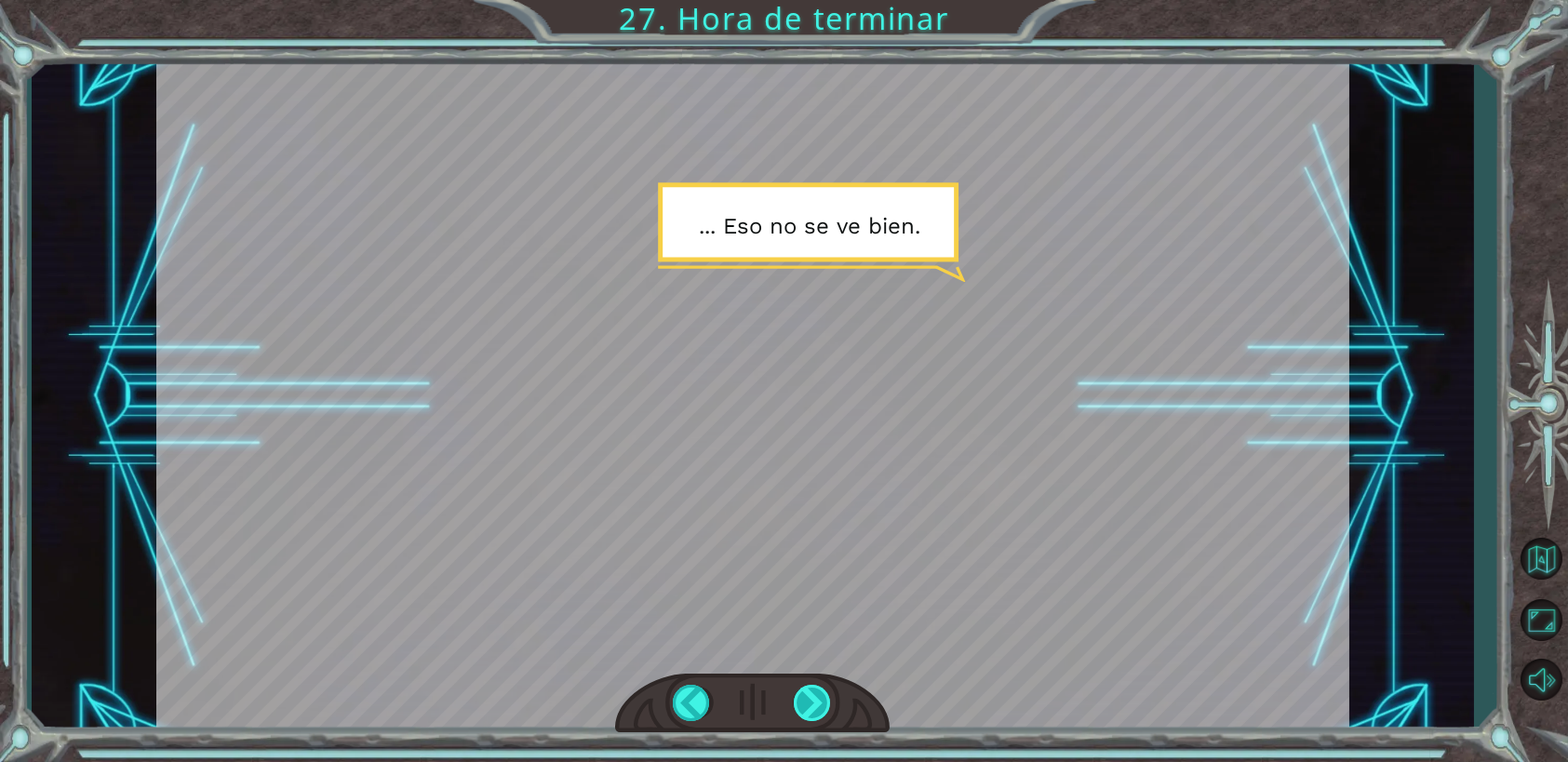
click at [822, 698] on div at bounding box center [812, 703] width 38 height 36
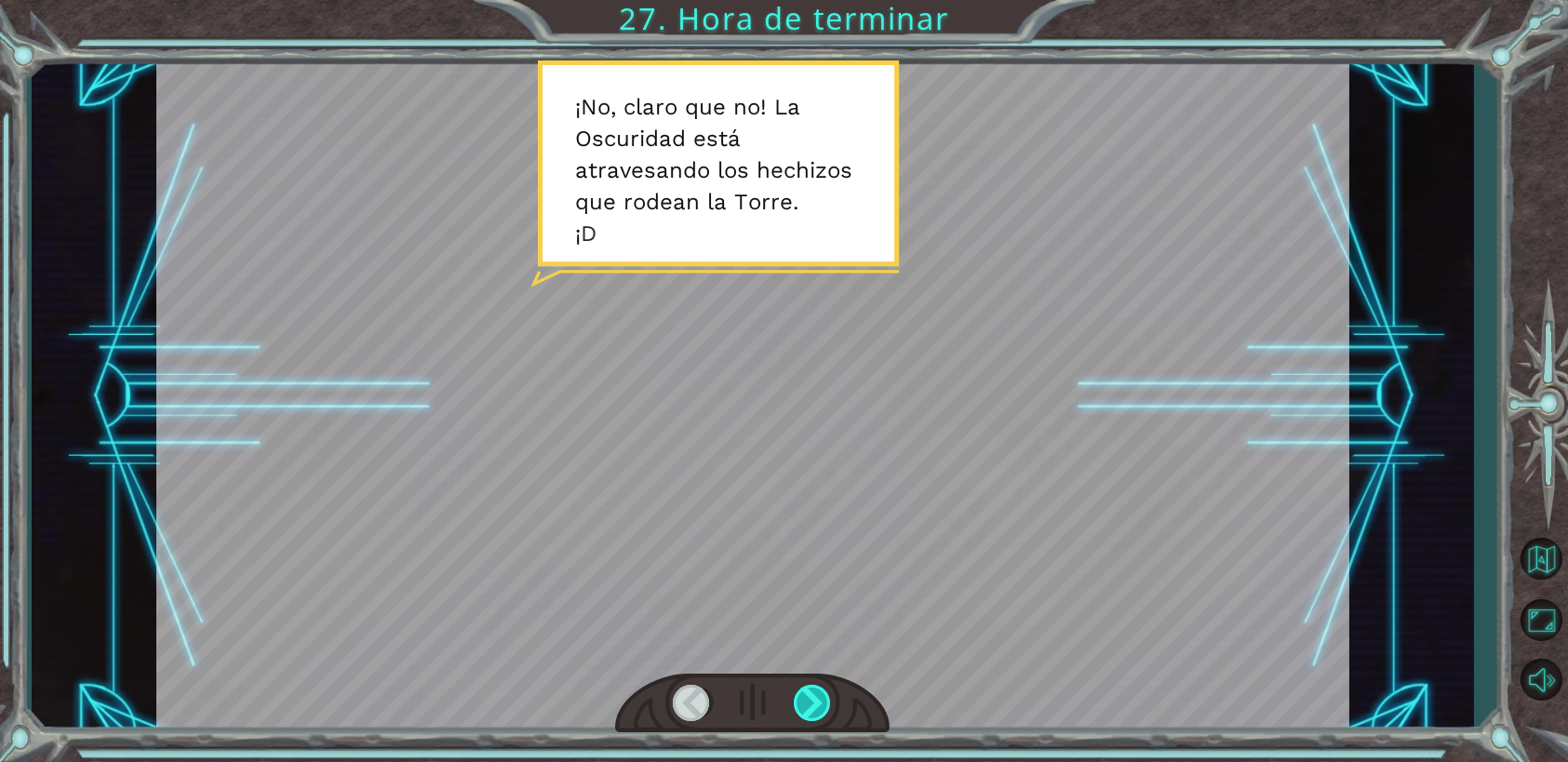
click at [821, 702] on div at bounding box center [812, 703] width 38 height 36
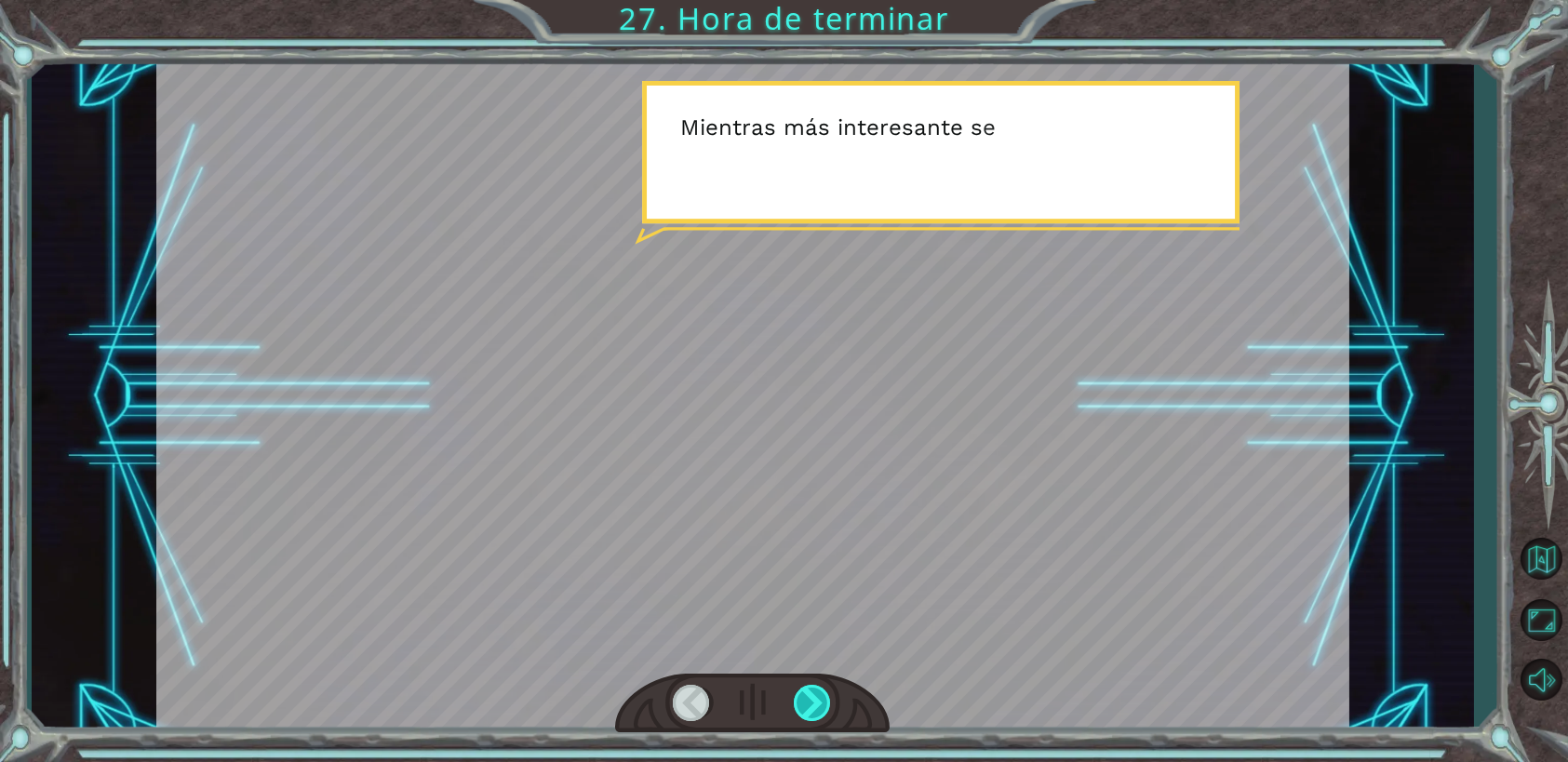
click at [825, 696] on div at bounding box center [812, 703] width 38 height 36
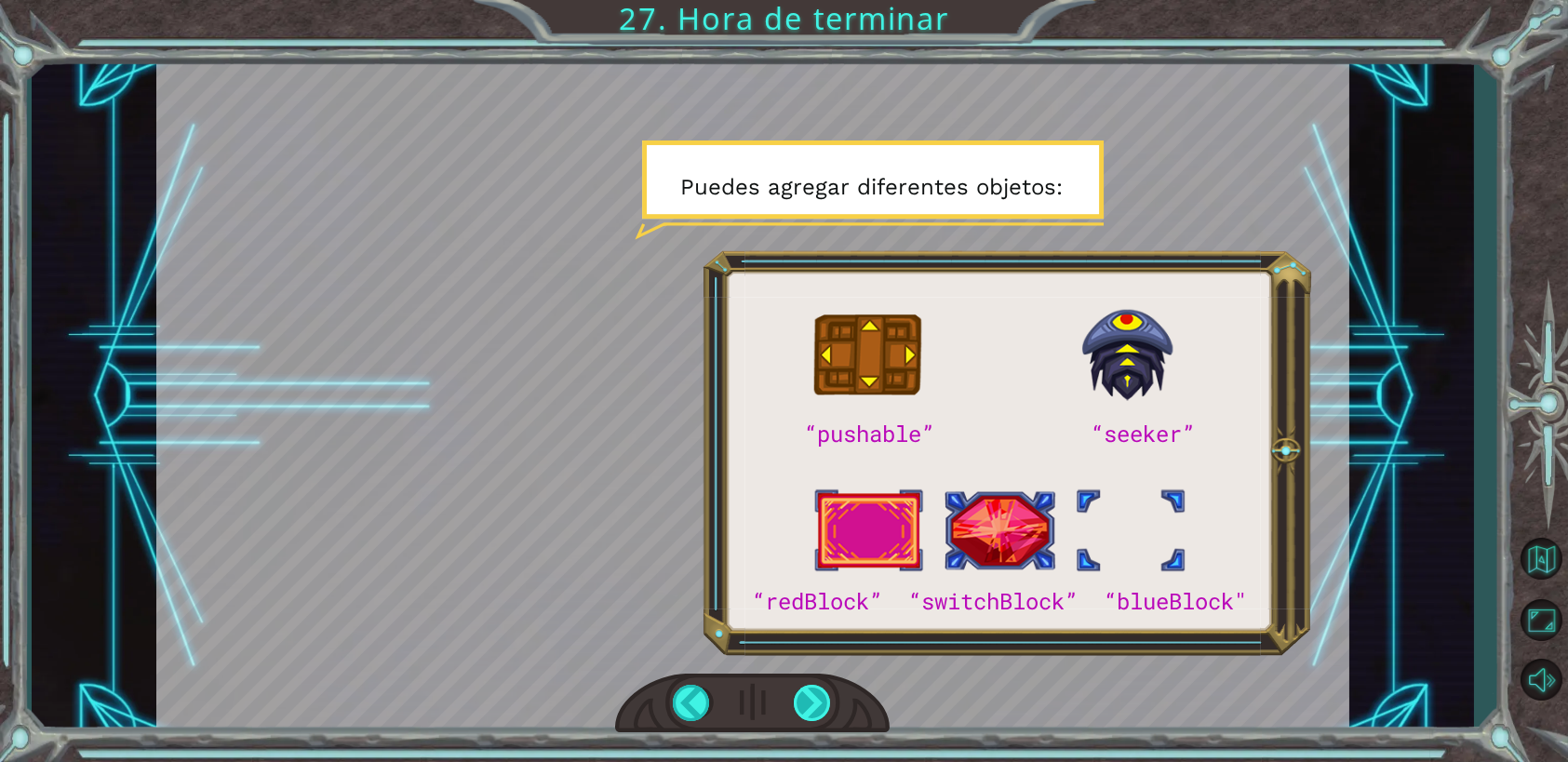
click at [807, 692] on div at bounding box center [812, 703] width 38 height 36
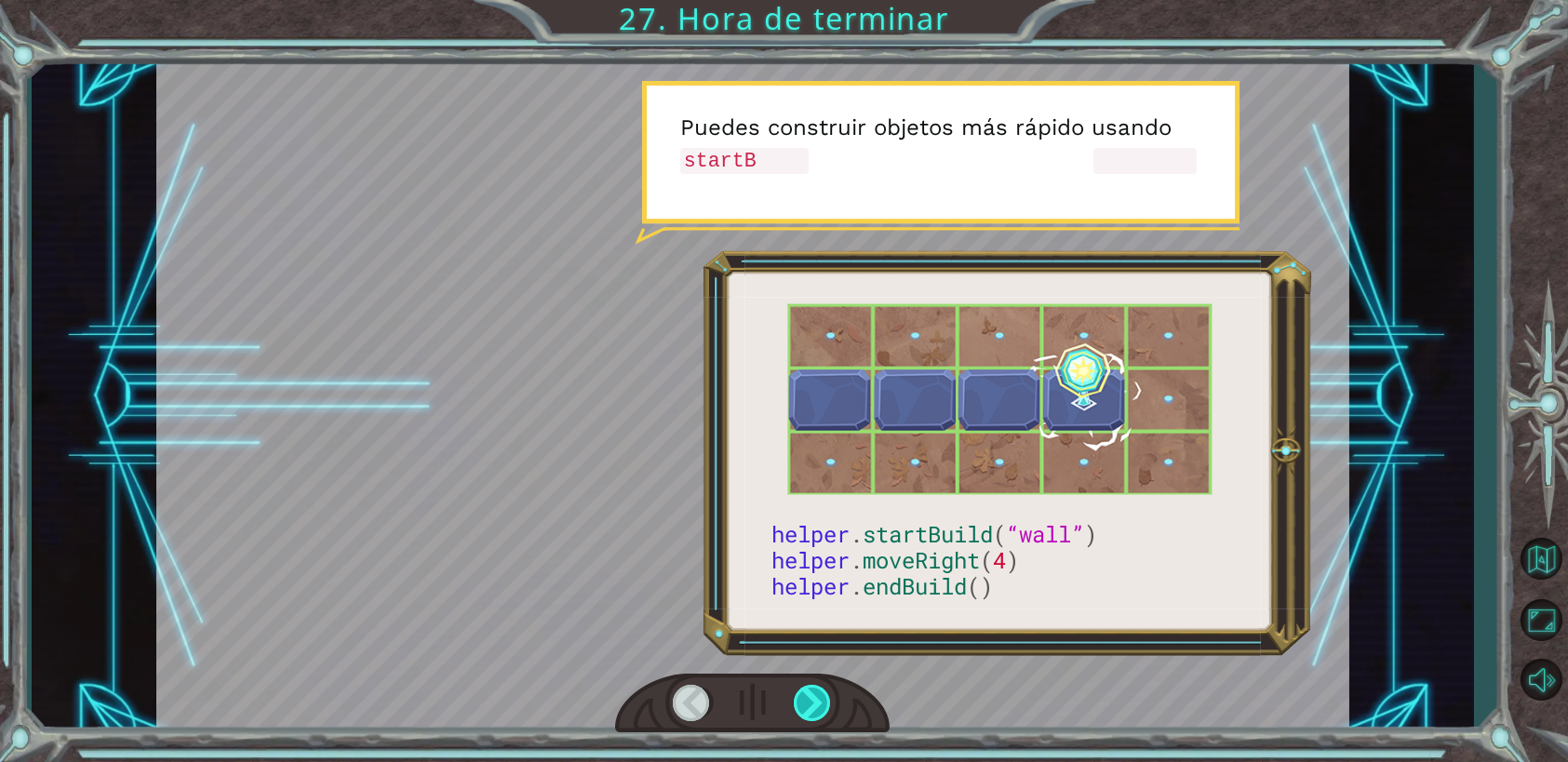
click at [809, 699] on div at bounding box center [812, 703] width 38 height 36
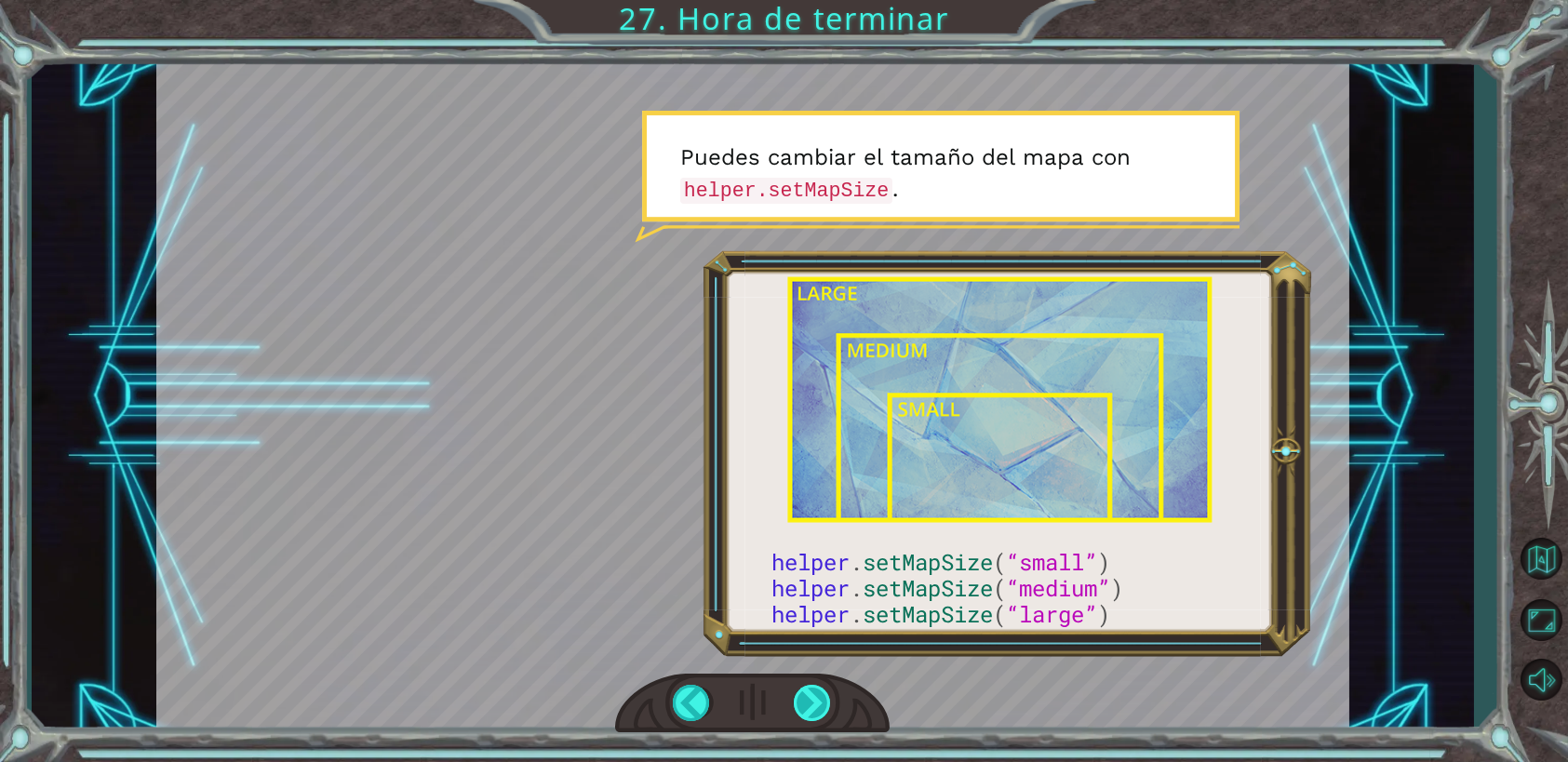
click at [802, 700] on div at bounding box center [812, 703] width 38 height 36
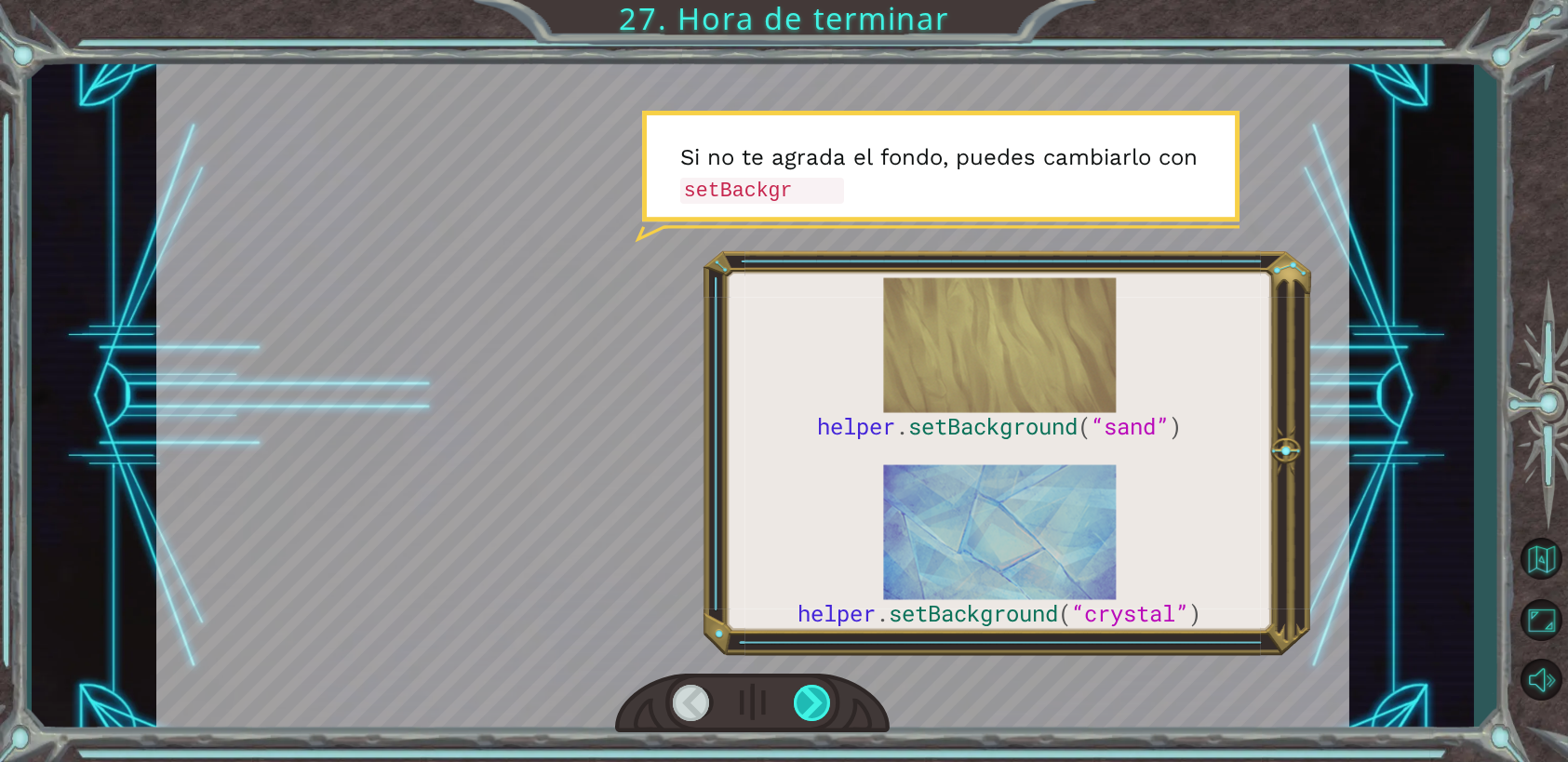
click at [801, 698] on div at bounding box center [812, 703] width 38 height 36
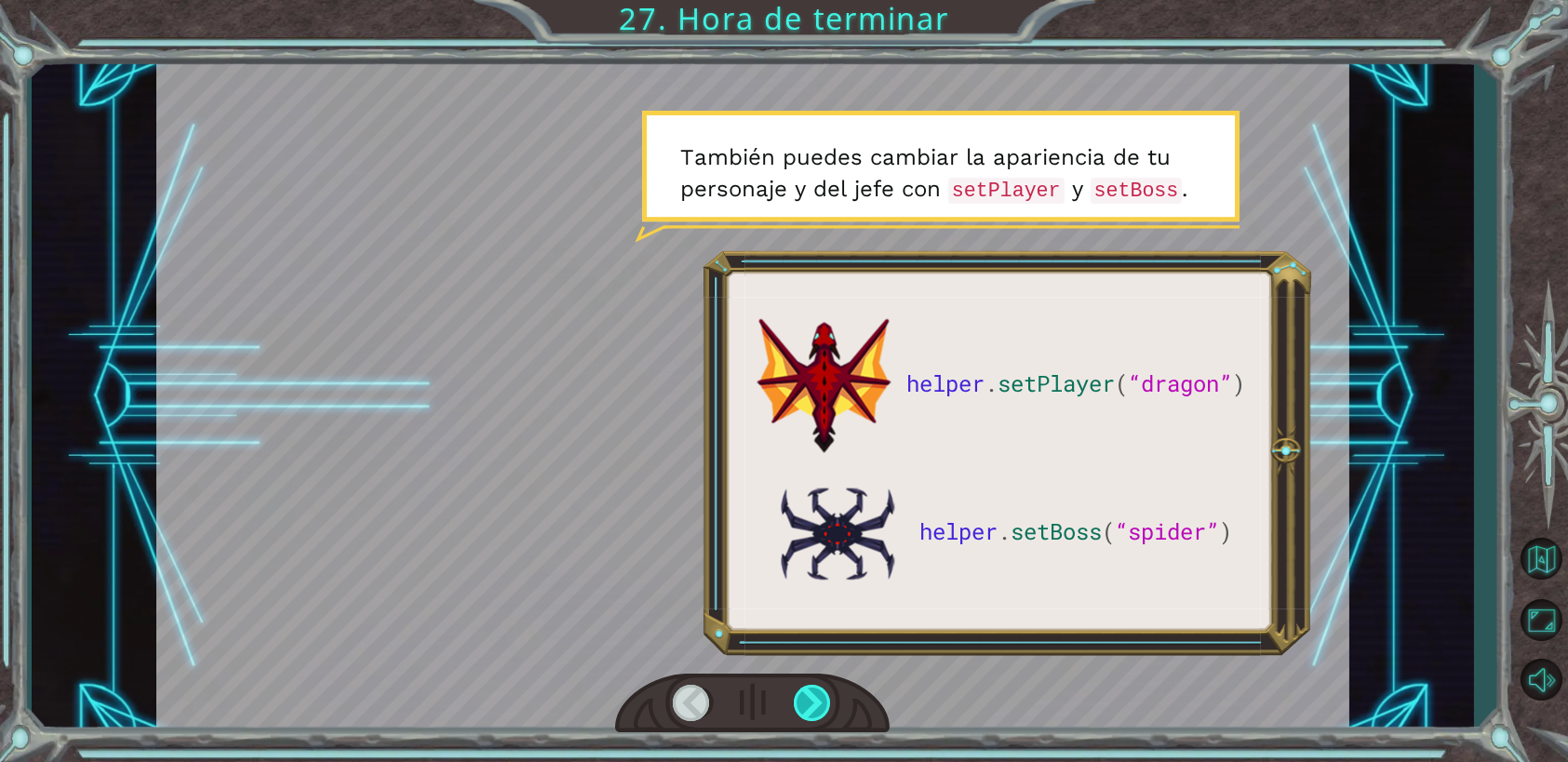
click at [801, 698] on div at bounding box center [812, 703] width 38 height 36
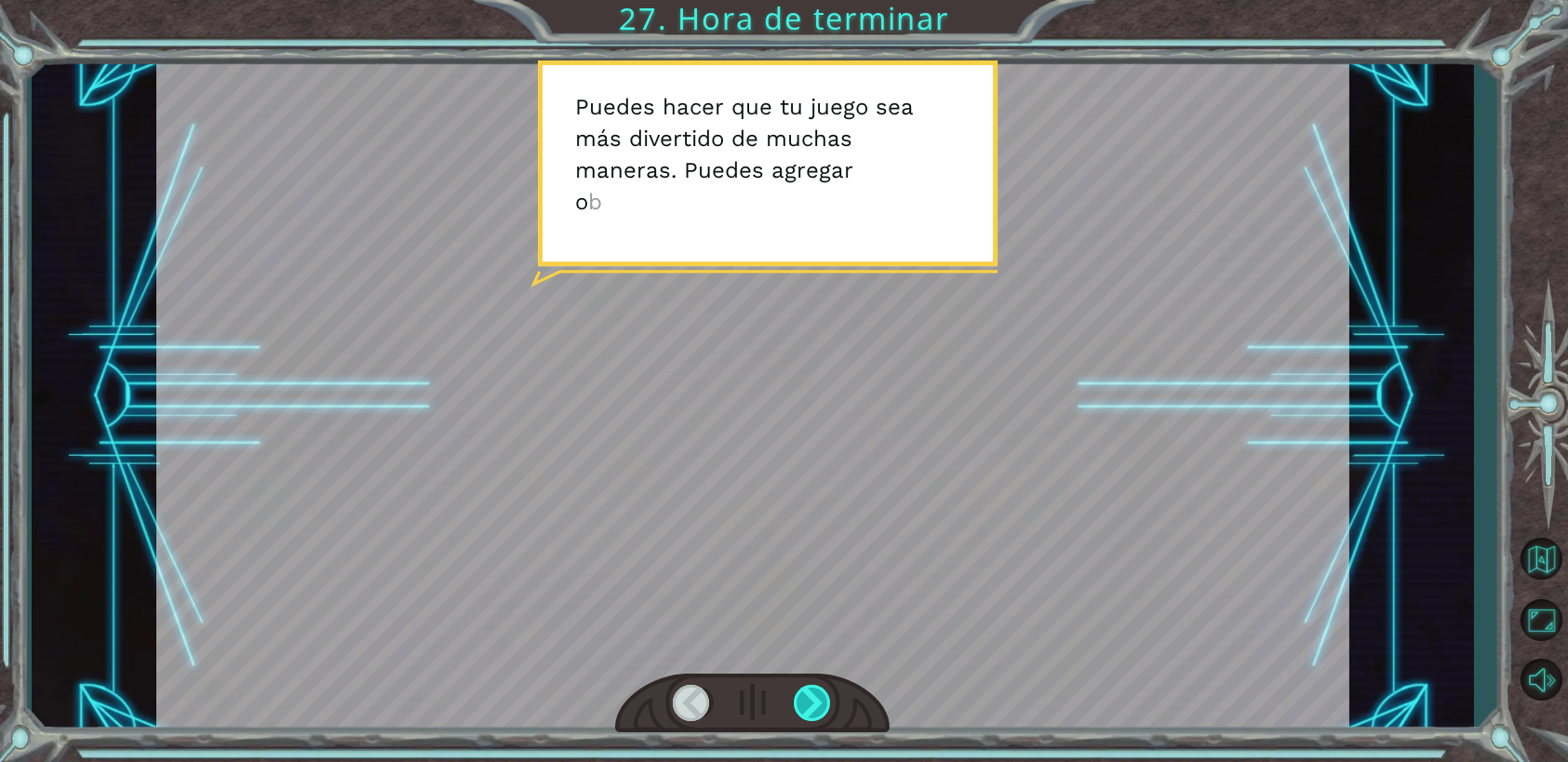
click at [801, 698] on div at bounding box center [812, 703] width 38 height 36
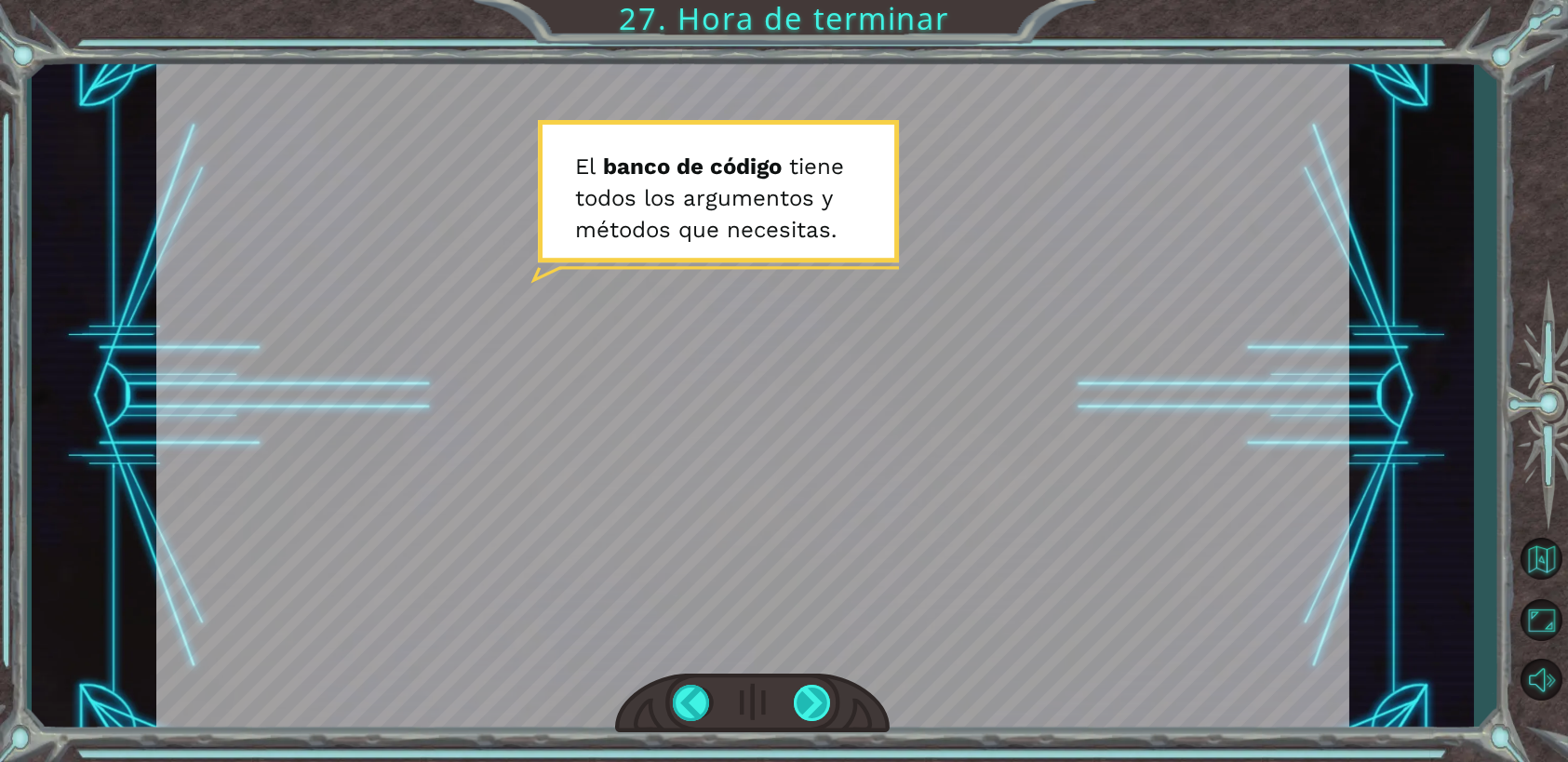
click at [801, 698] on div at bounding box center [812, 703] width 38 height 36
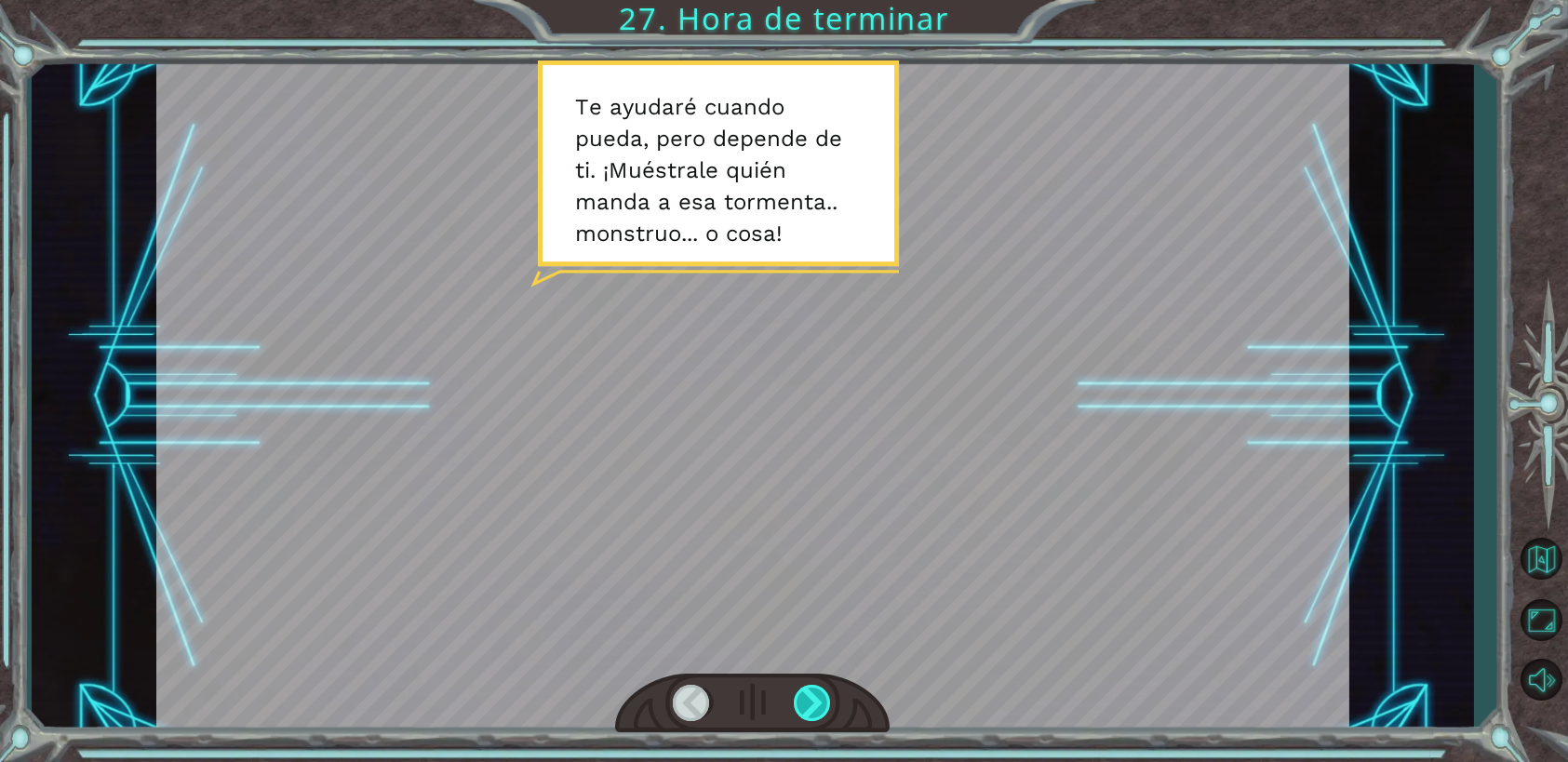
click at [801, 698] on div at bounding box center [812, 703] width 38 height 36
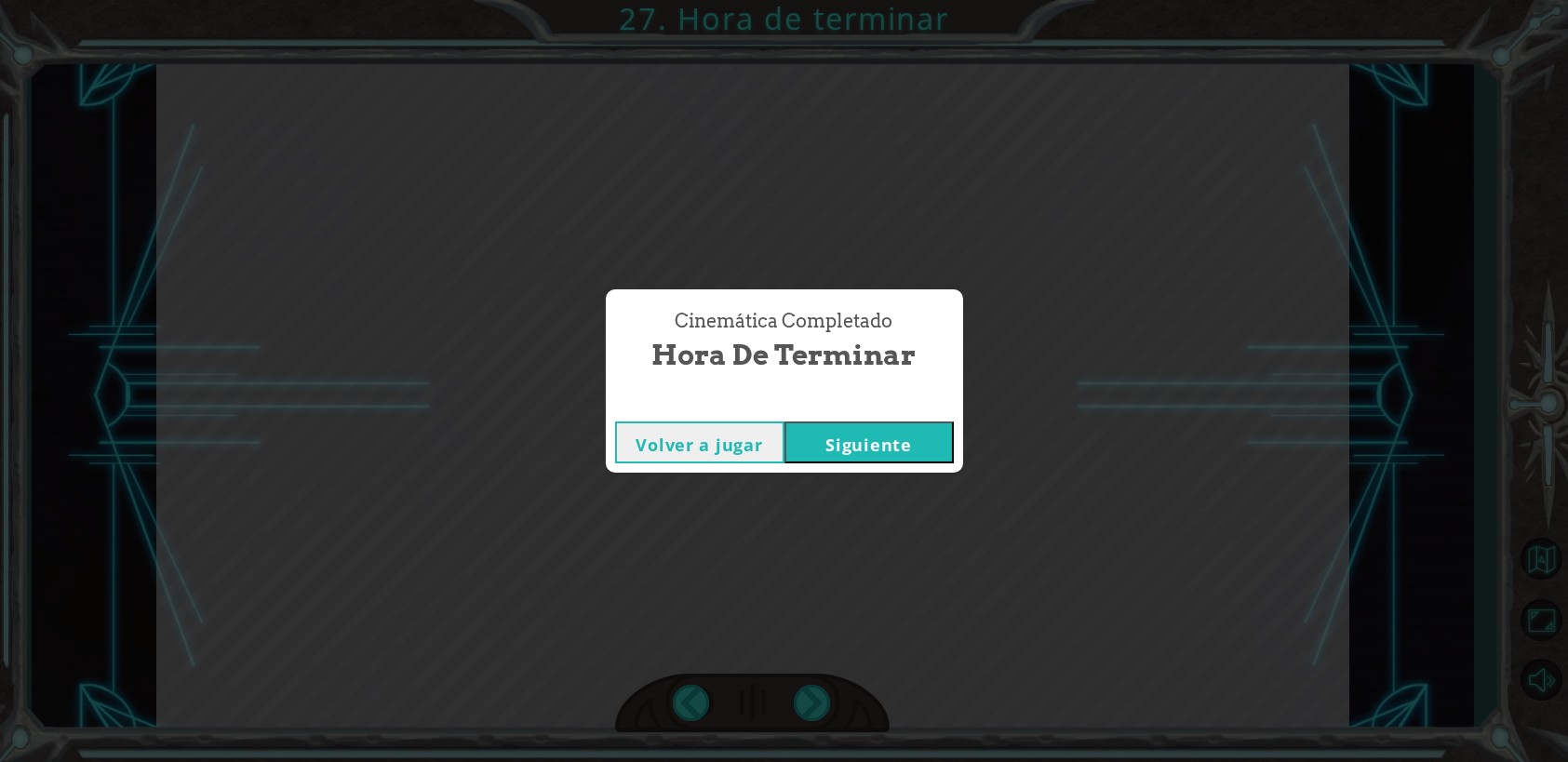
click at [898, 446] on button "Siguiente" at bounding box center [868, 442] width 169 height 41
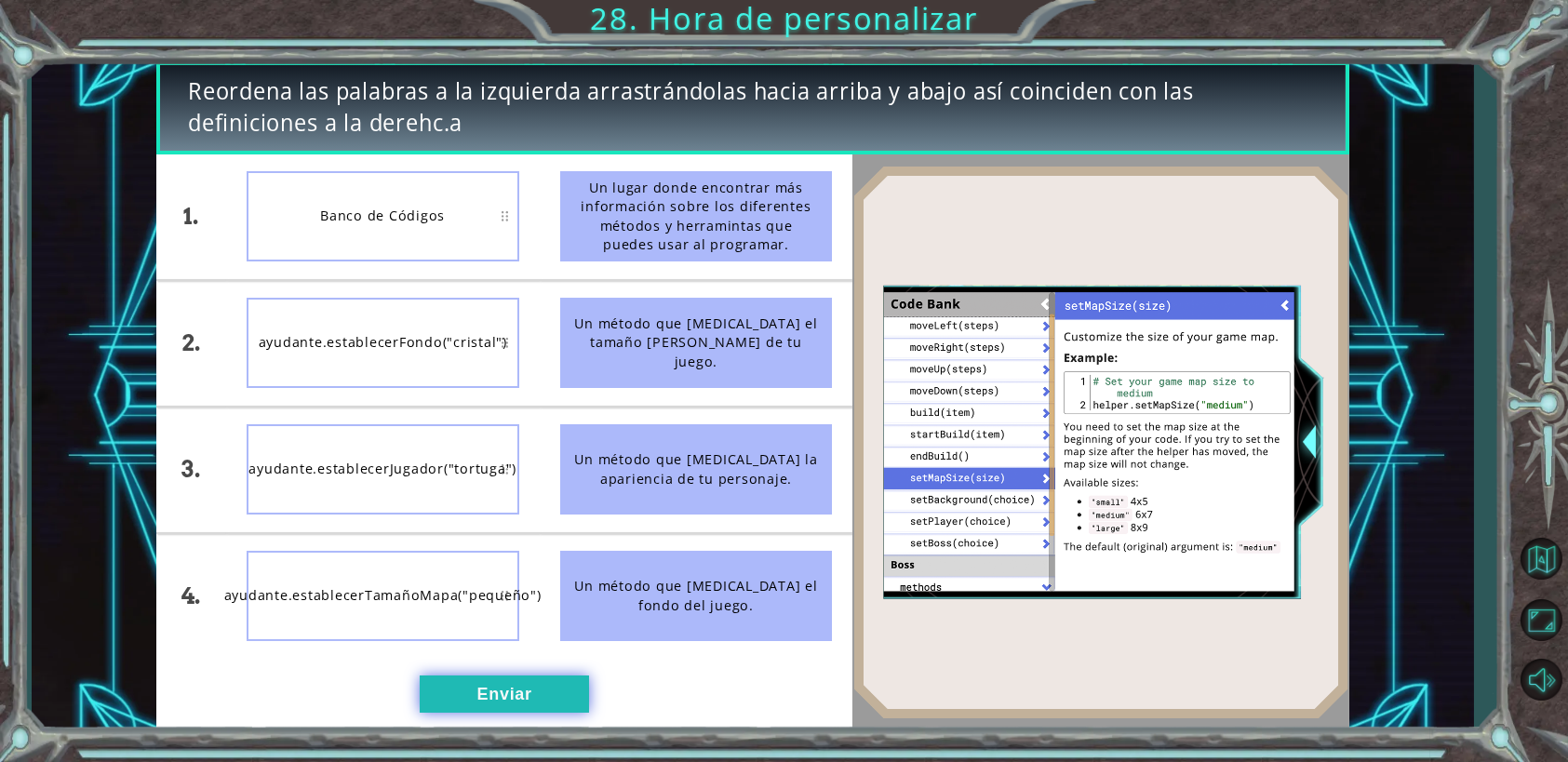
click at [477, 694] on button "Enviar" at bounding box center [504, 693] width 169 height 37
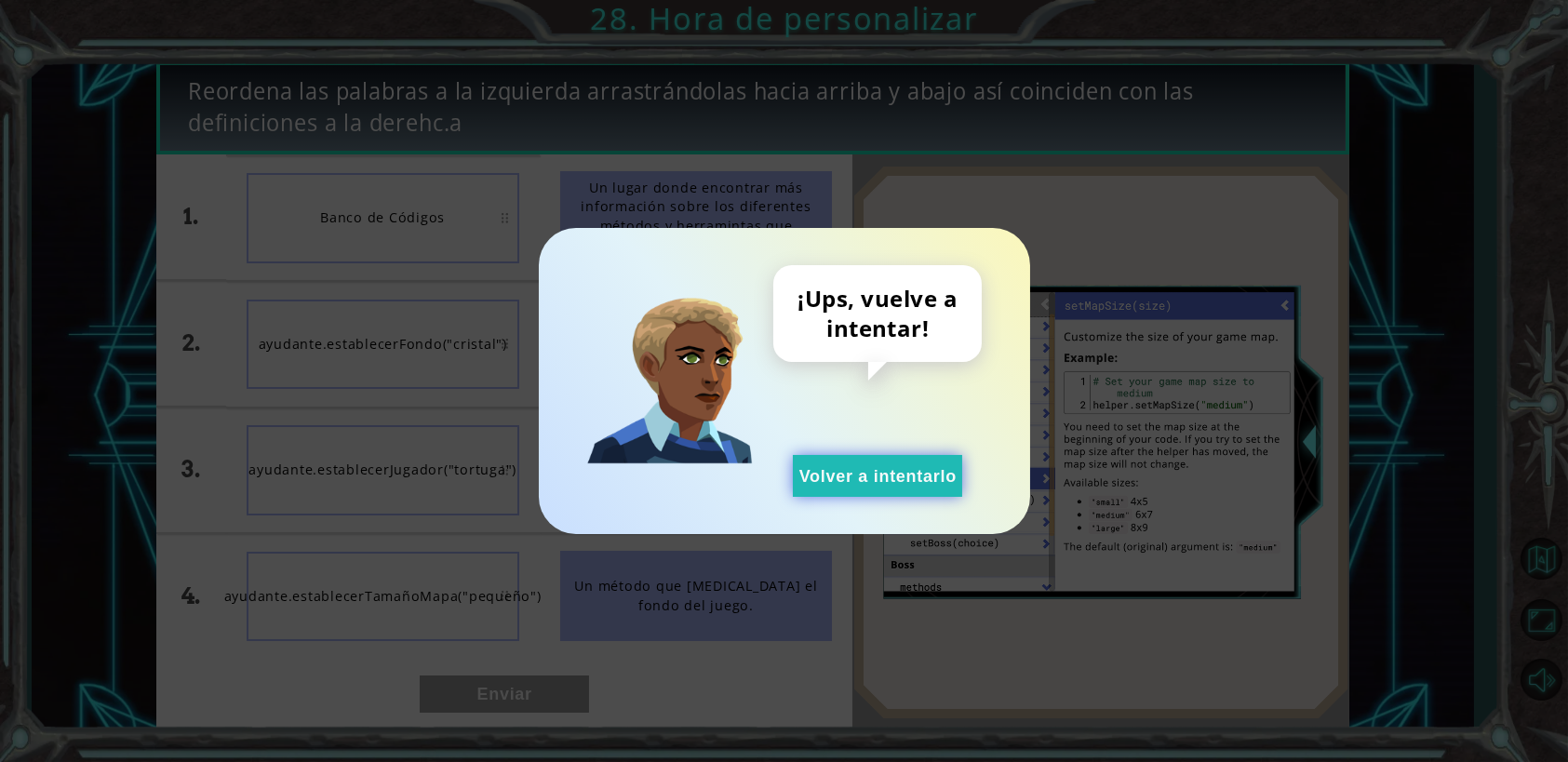
click at [850, 470] on button "Volver a intentarlo" at bounding box center [876, 475] width 169 height 41
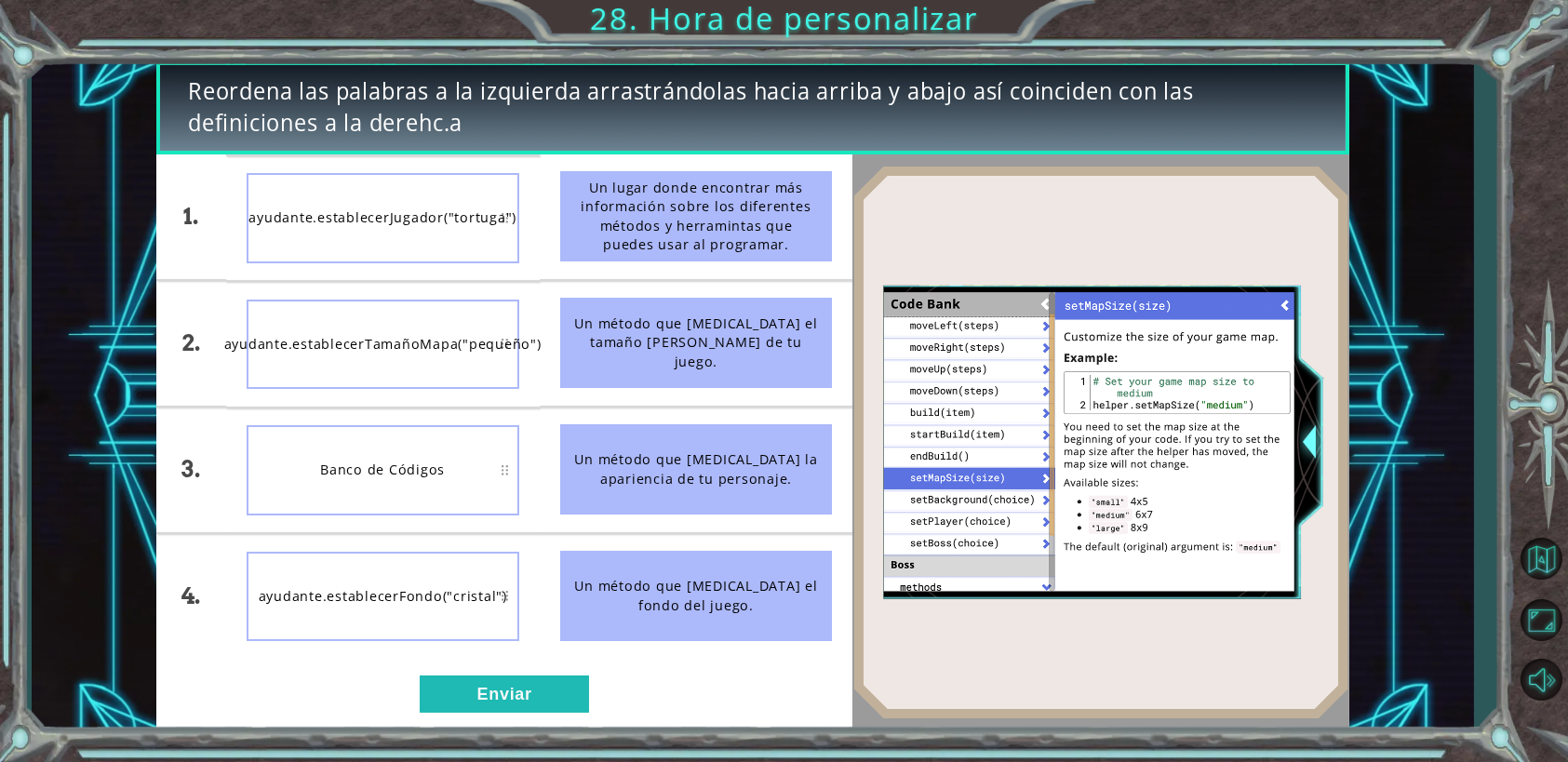
click at [381, 471] on div "Banco de Códigos" at bounding box center [382, 471] width 273 height 91
drag, startPoint x: 381, startPoint y: 471, endPoint x: 386, endPoint y: 374, distance: 97.1
click at [386, 374] on ul "ayudante.establecerJugador("tortuga") ayudante.establecerTamañoMapa("pequeño") …" at bounding box center [383, 406] width 313 height 505
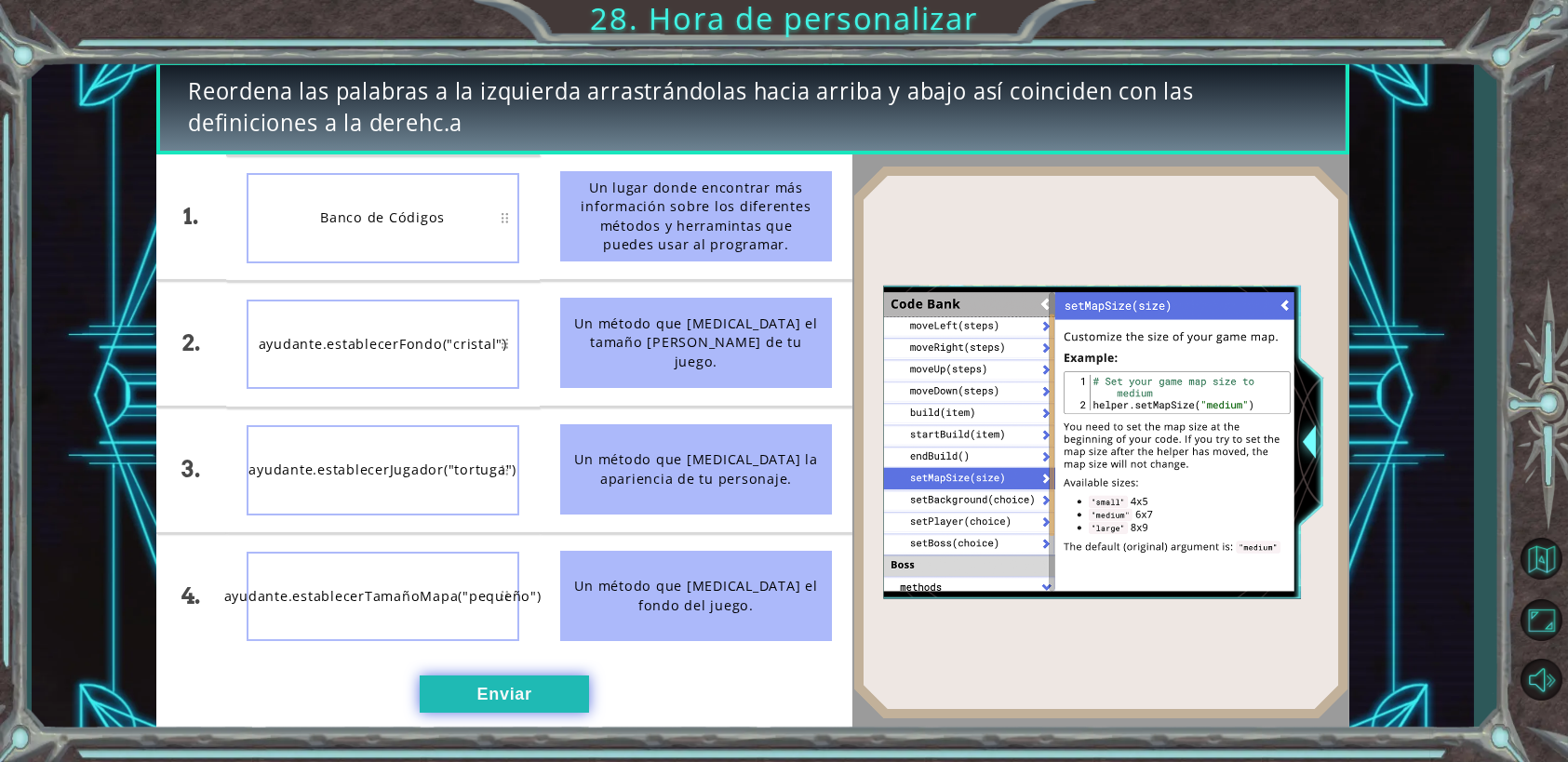
click at [472, 688] on button "Enviar" at bounding box center [504, 693] width 169 height 37
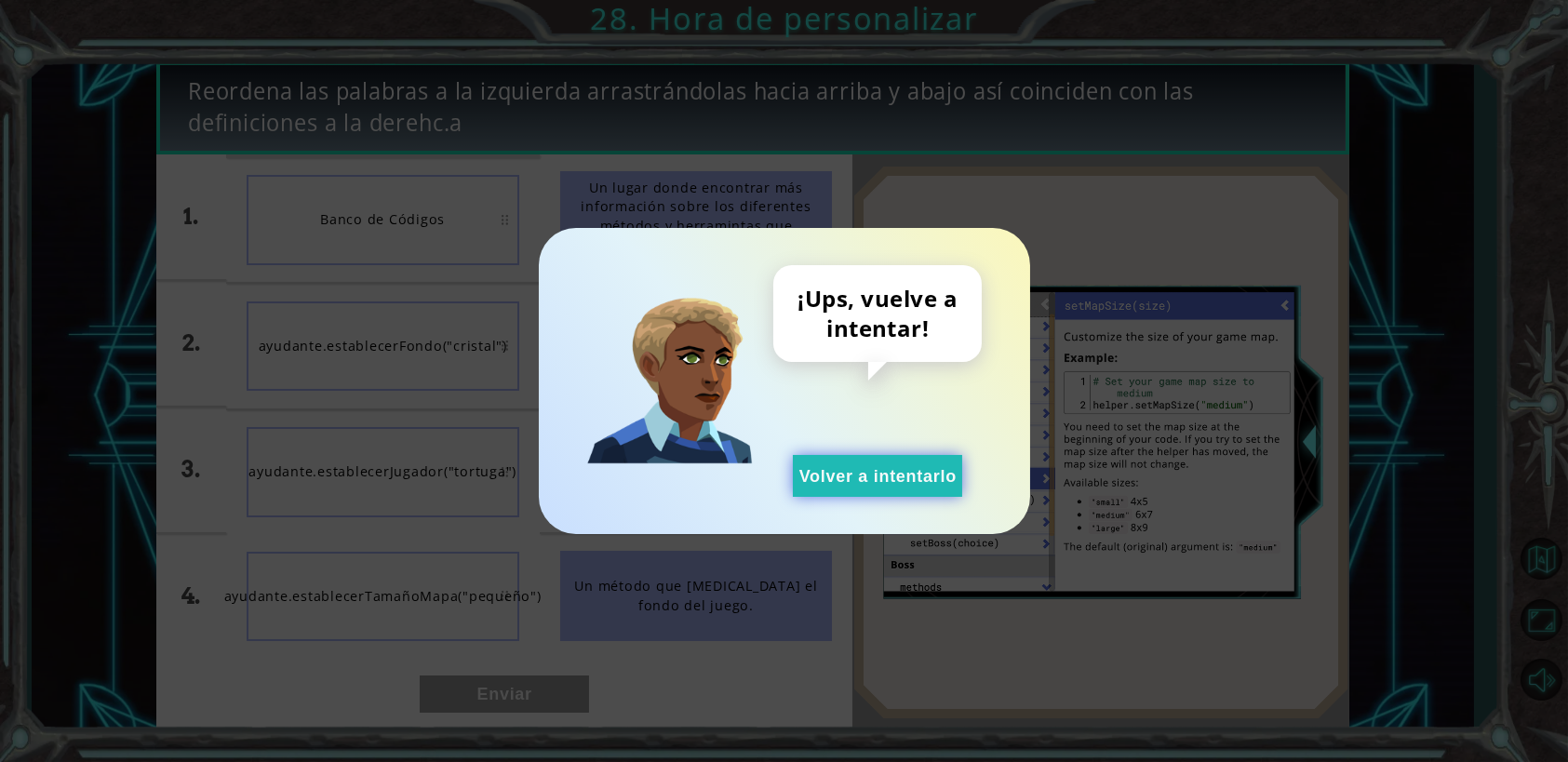
click at [830, 490] on button "Volver a intentarlo" at bounding box center [876, 475] width 169 height 41
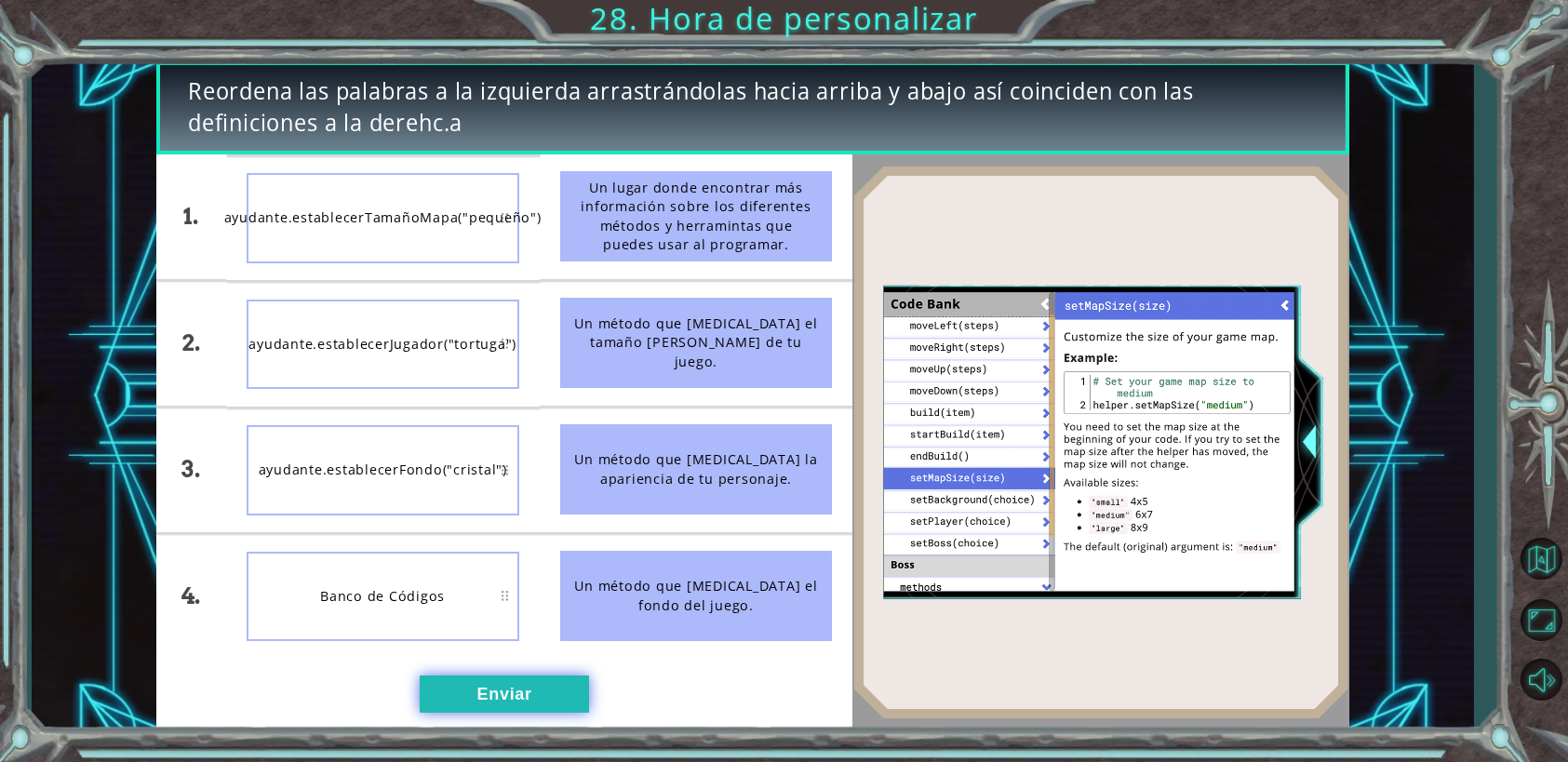
click at [479, 690] on button "Enviar" at bounding box center [504, 693] width 169 height 37
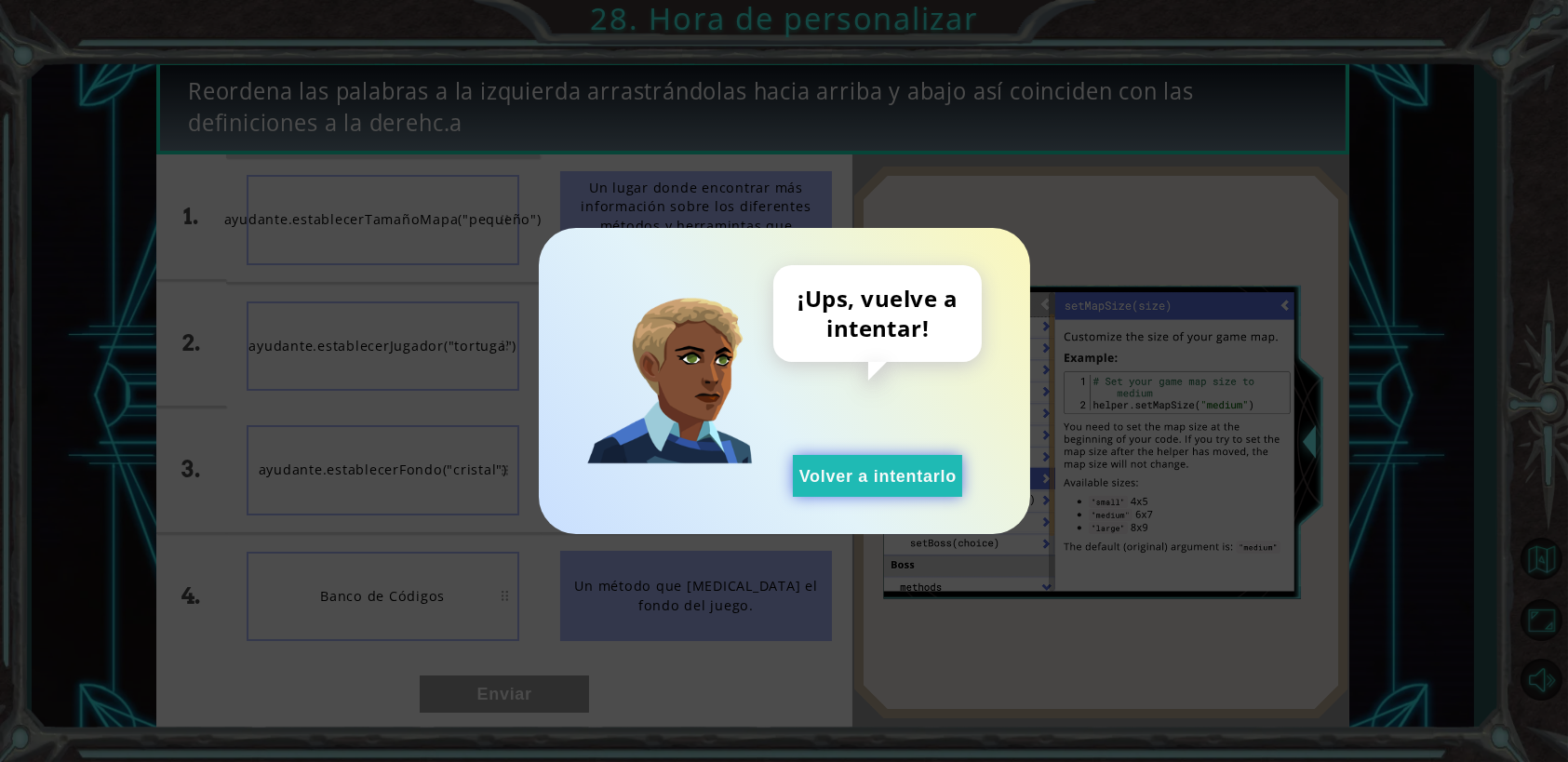
click at [835, 477] on button "Volver a intentarlo" at bounding box center [876, 475] width 169 height 41
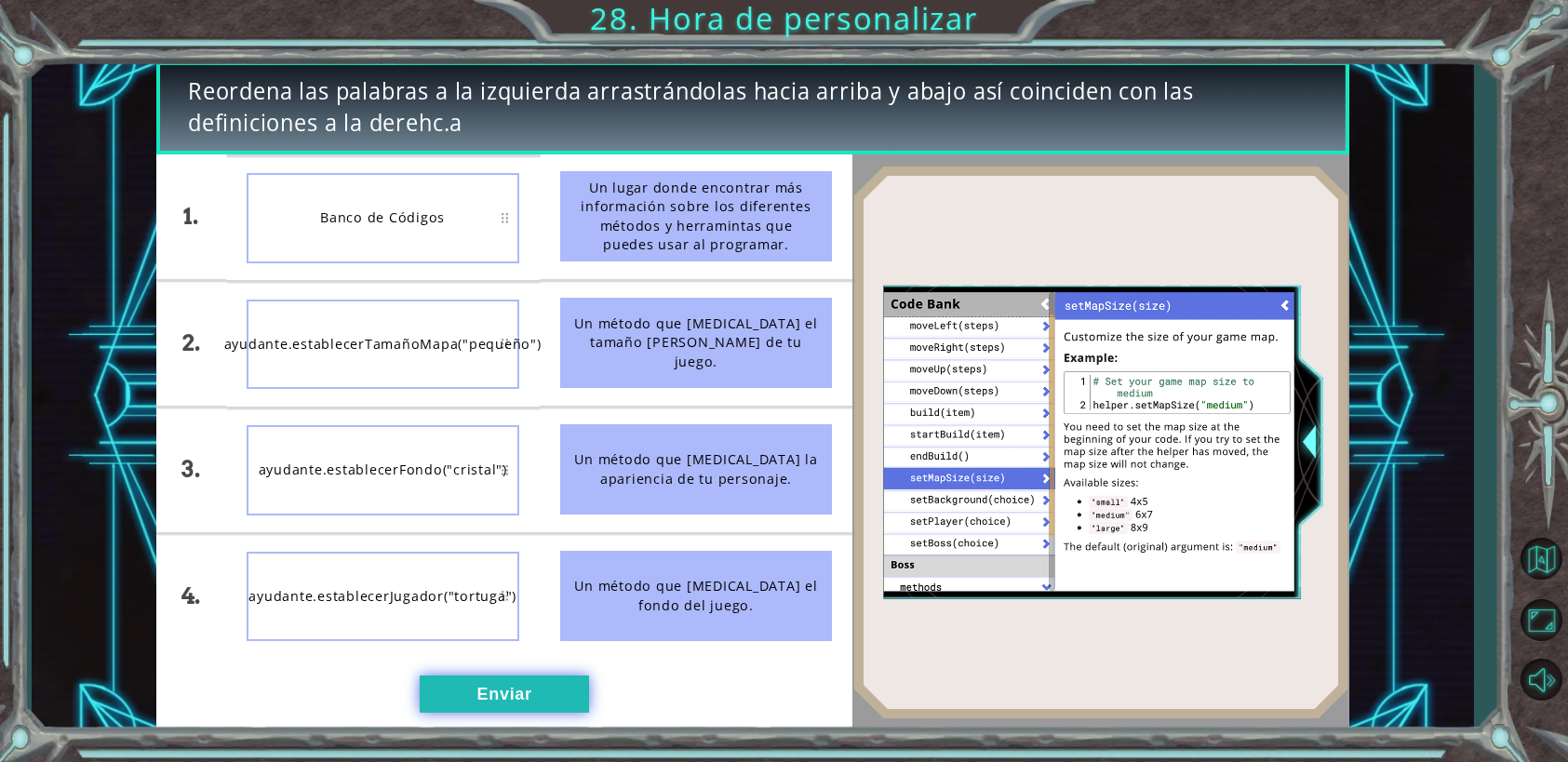
click at [492, 682] on button "Enviar" at bounding box center [504, 693] width 169 height 37
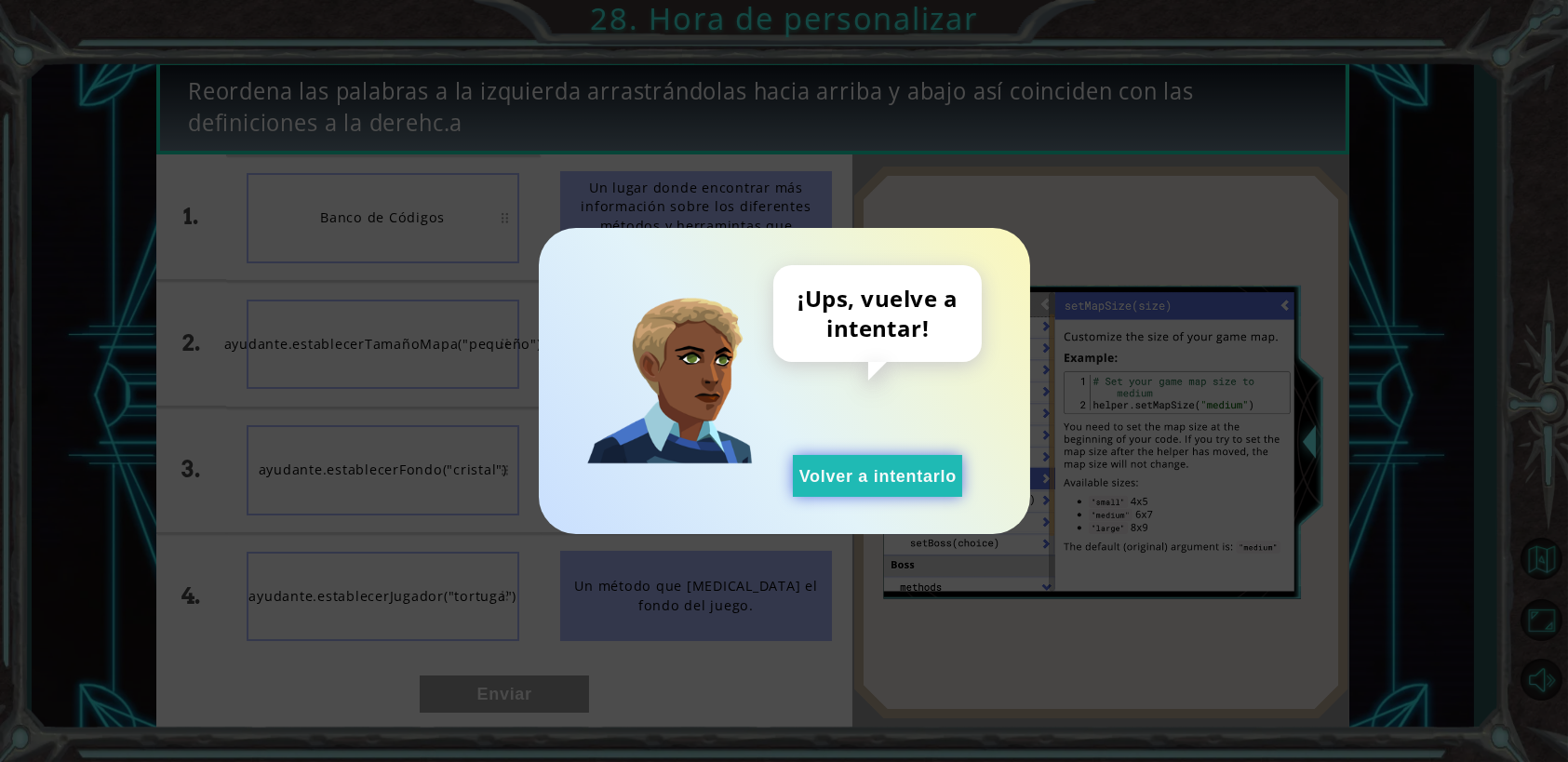
click at [926, 473] on button "Volver a intentarlo" at bounding box center [876, 475] width 169 height 41
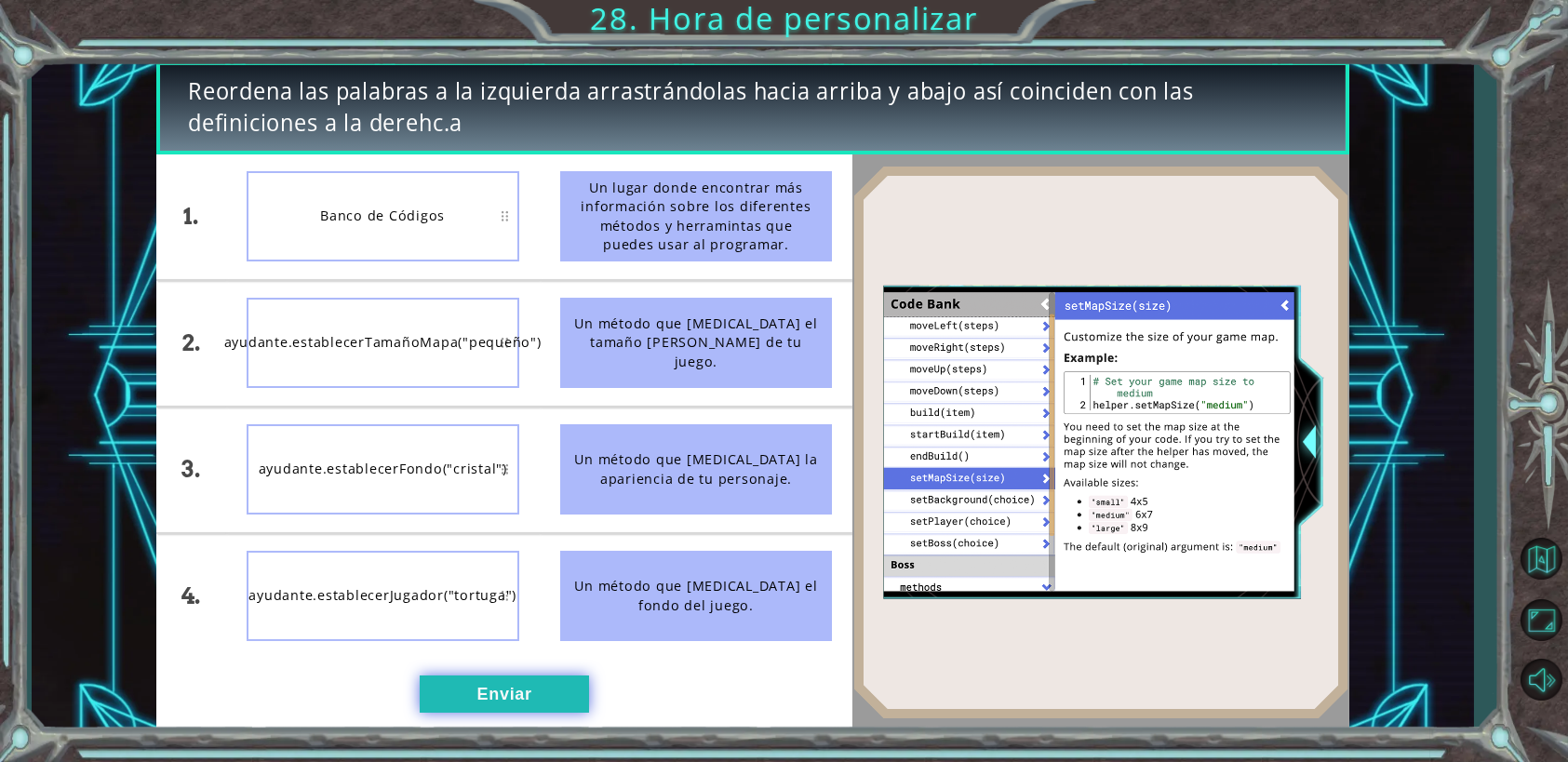
click at [495, 683] on button "Enviar" at bounding box center [504, 693] width 169 height 37
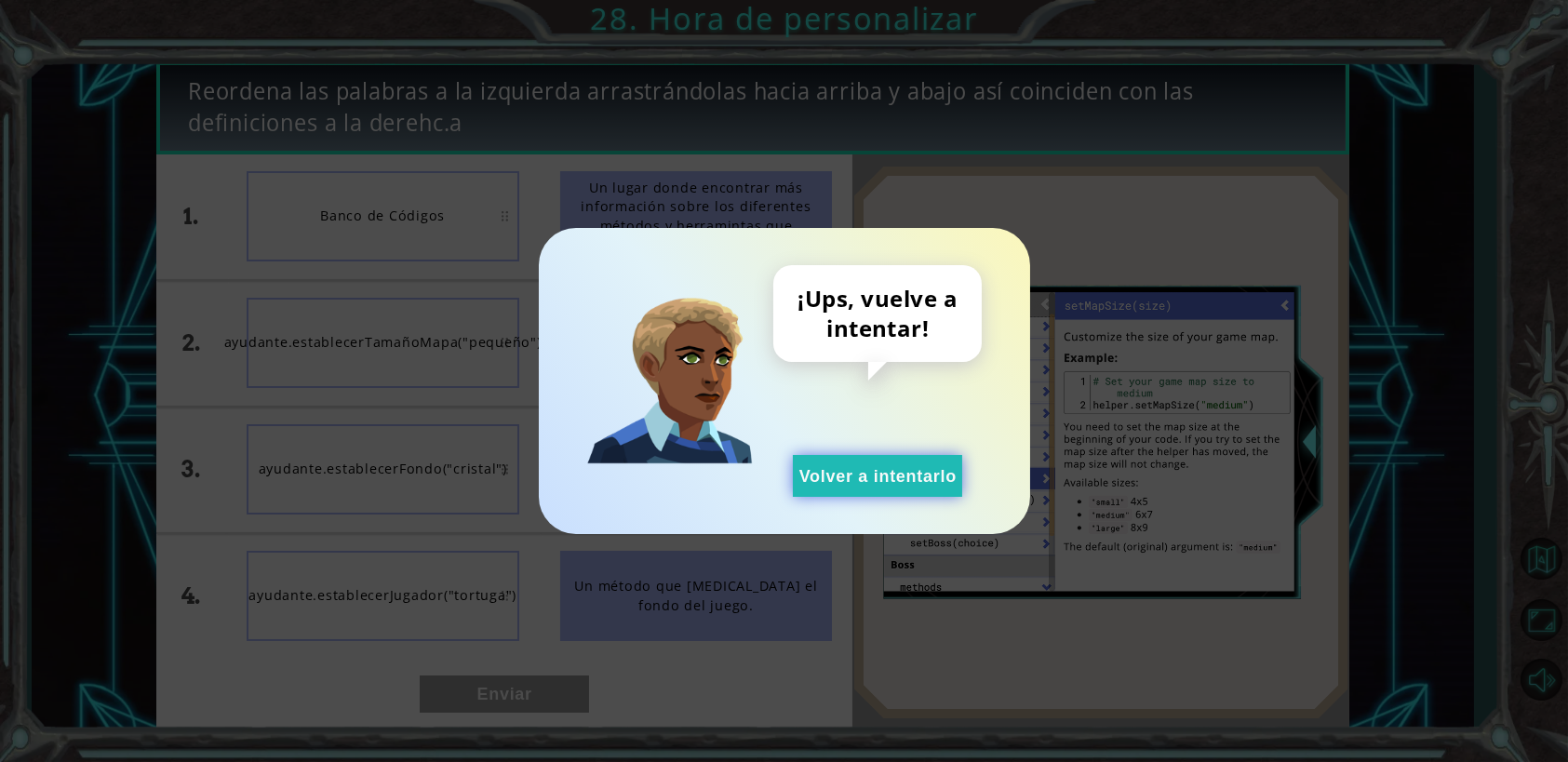
click at [869, 473] on button "Volver a intentarlo" at bounding box center [876, 475] width 169 height 41
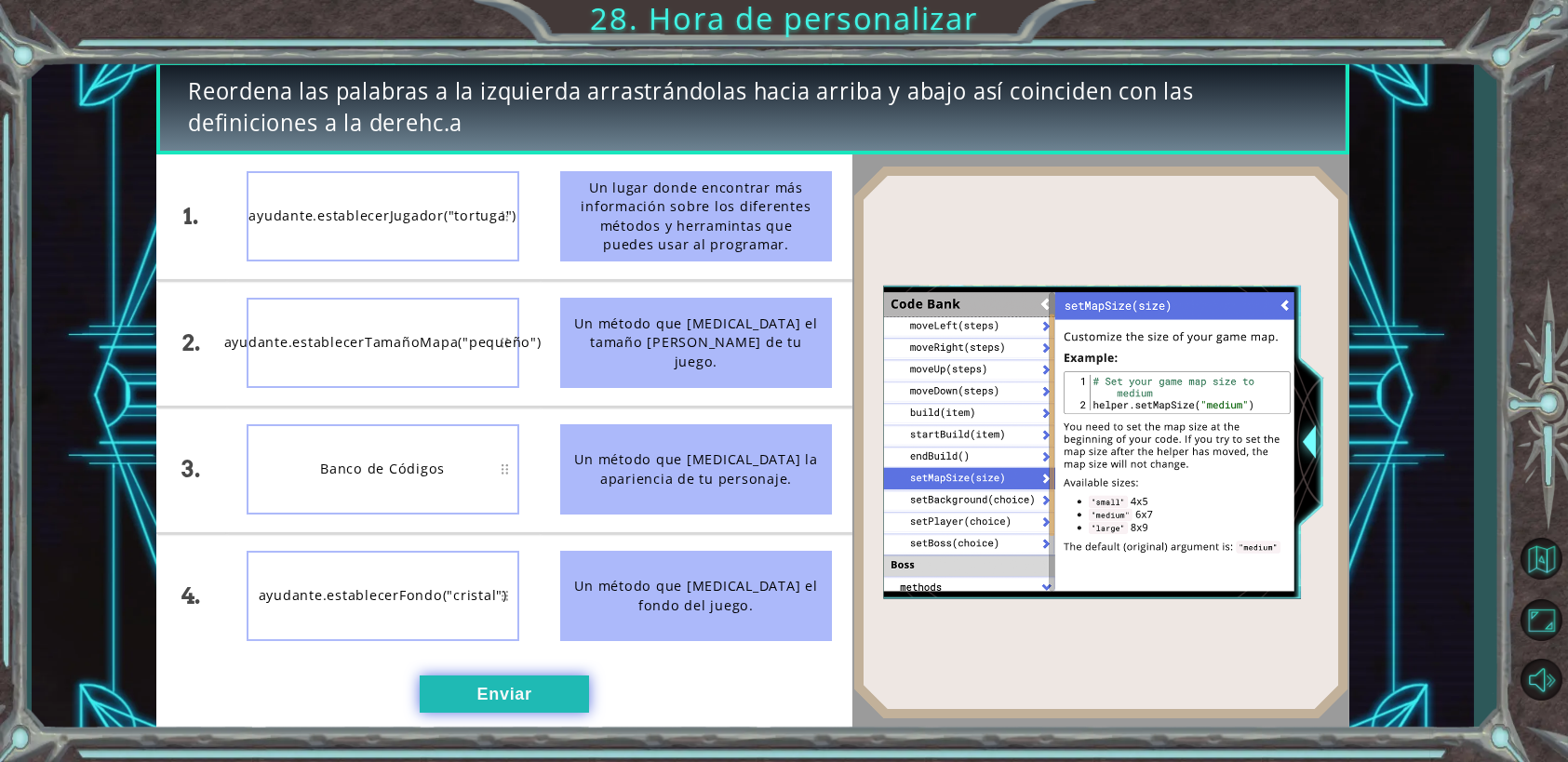
click at [577, 687] on button "Enviar" at bounding box center [504, 693] width 169 height 37
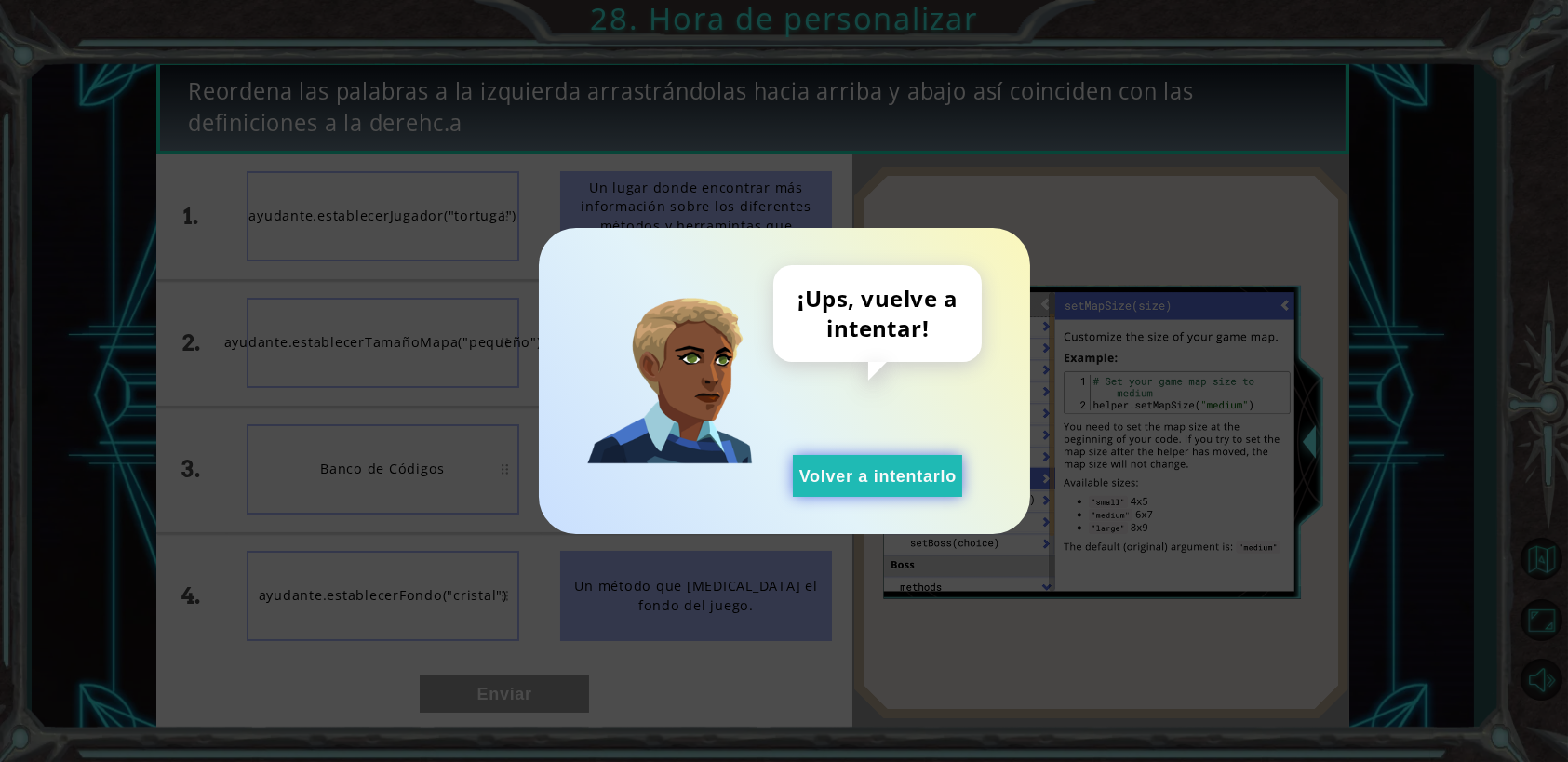
drag, startPoint x: 862, startPoint y: 472, endPoint x: 771, endPoint y: 523, distance: 104.3
click at [859, 475] on button "Volver a intentarlo" at bounding box center [876, 475] width 169 height 41
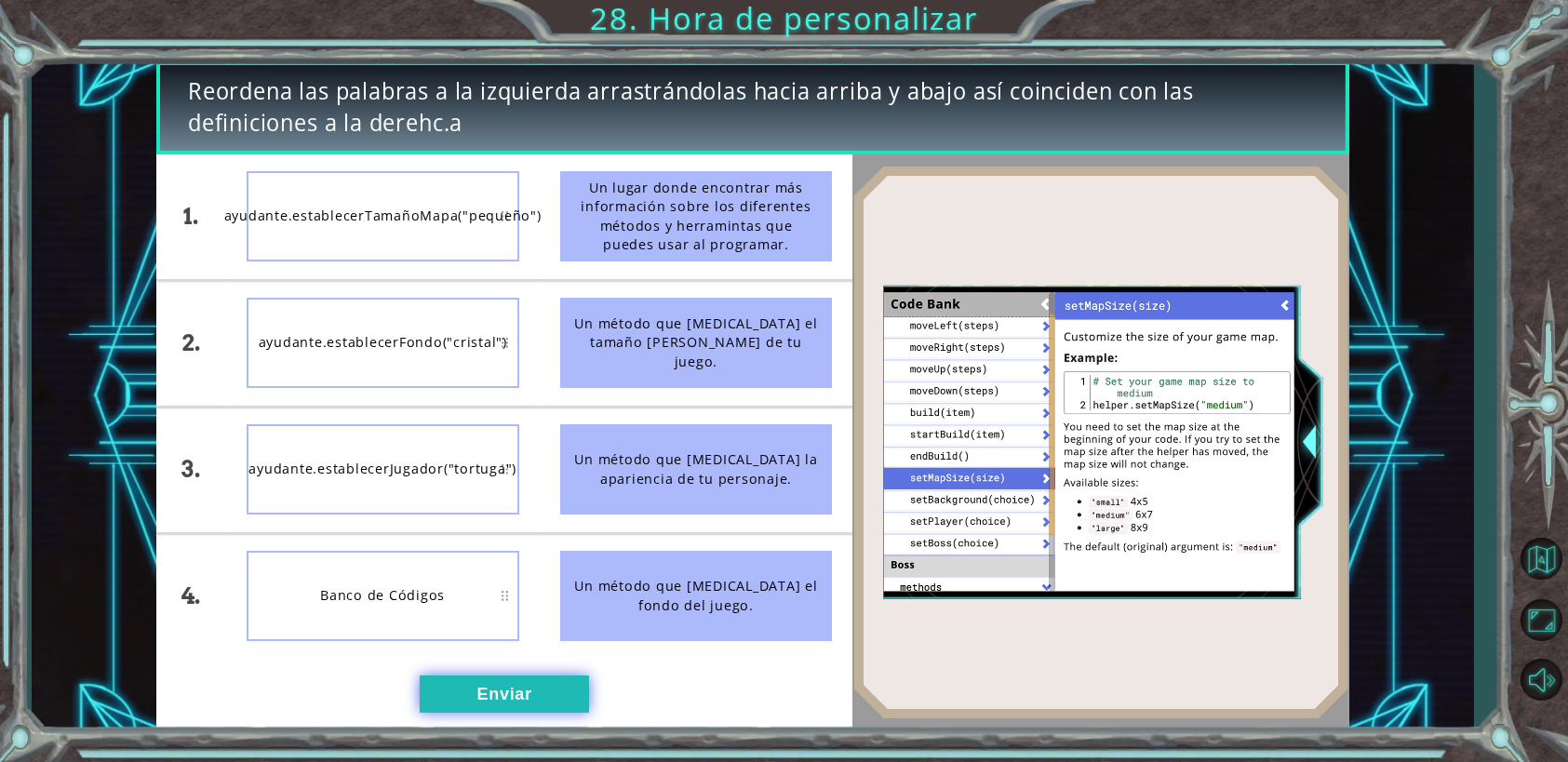
click at [547, 685] on button "Enviar" at bounding box center [504, 693] width 169 height 37
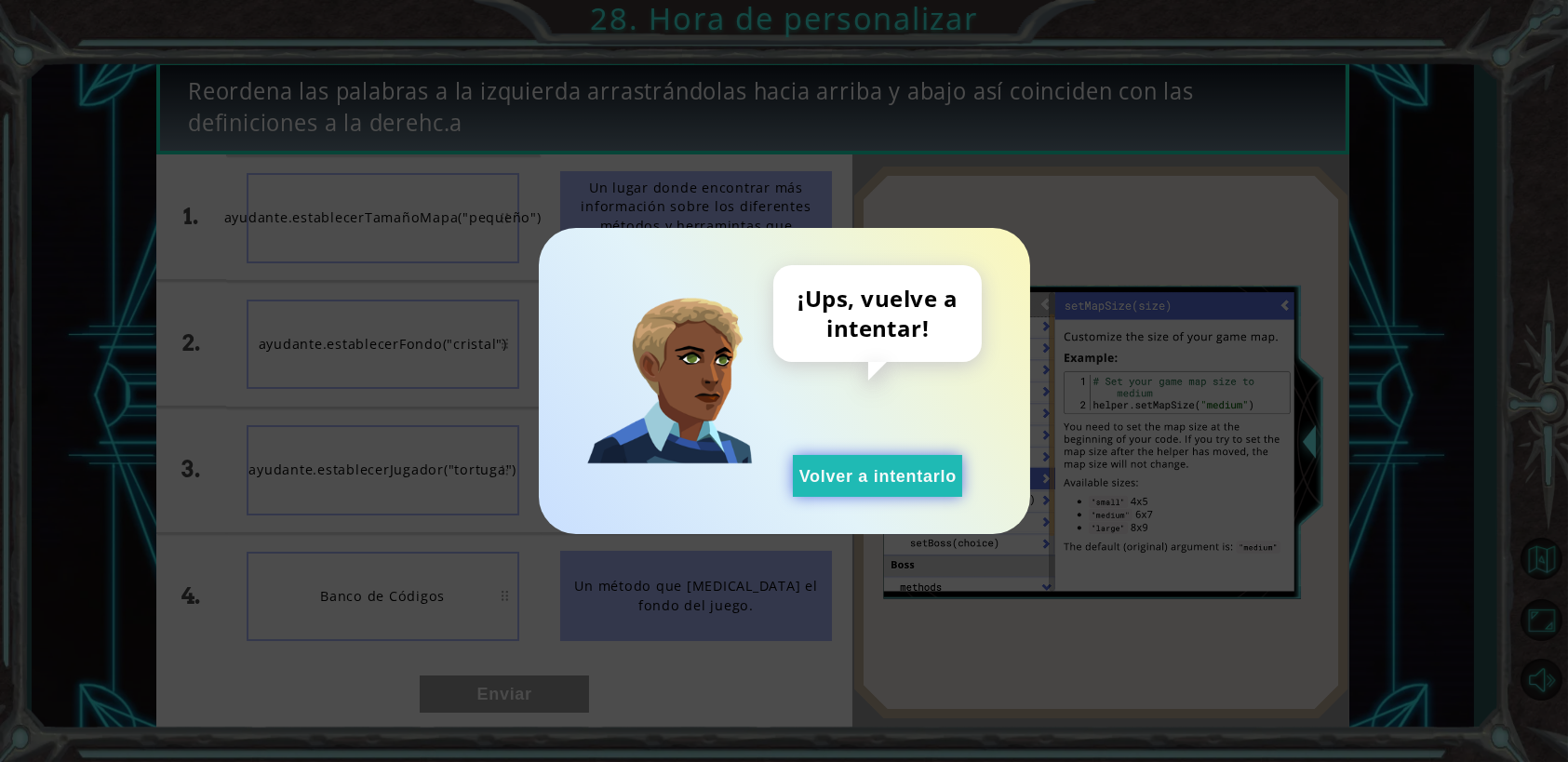
click at [873, 482] on button "Volver a intentarlo" at bounding box center [876, 475] width 169 height 41
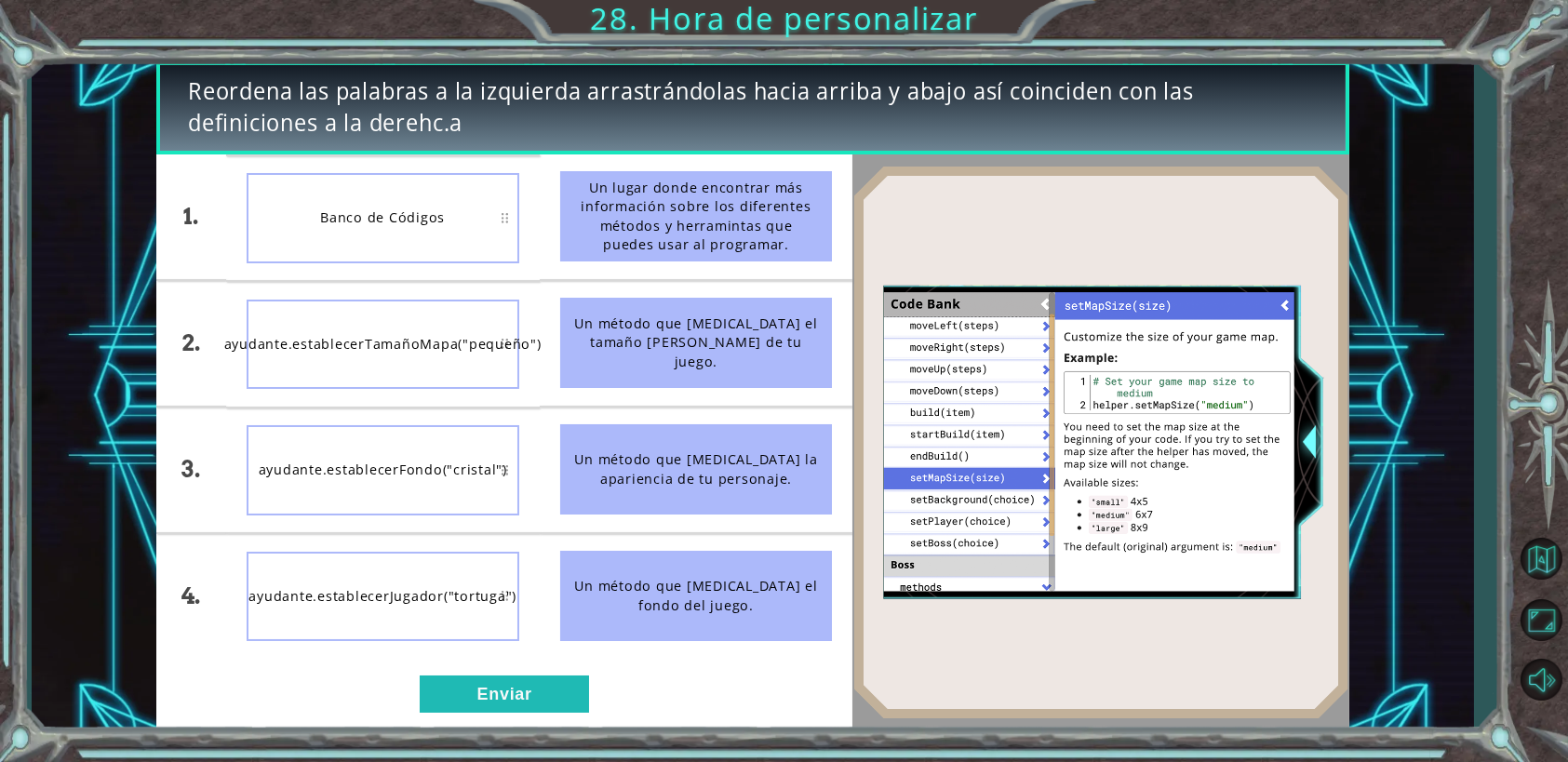
click at [525, 643] on li "ayudante.establecerJugador("tortuga")" at bounding box center [383, 596] width 313 height 124
click at [536, 708] on button "Enviar" at bounding box center [504, 693] width 169 height 37
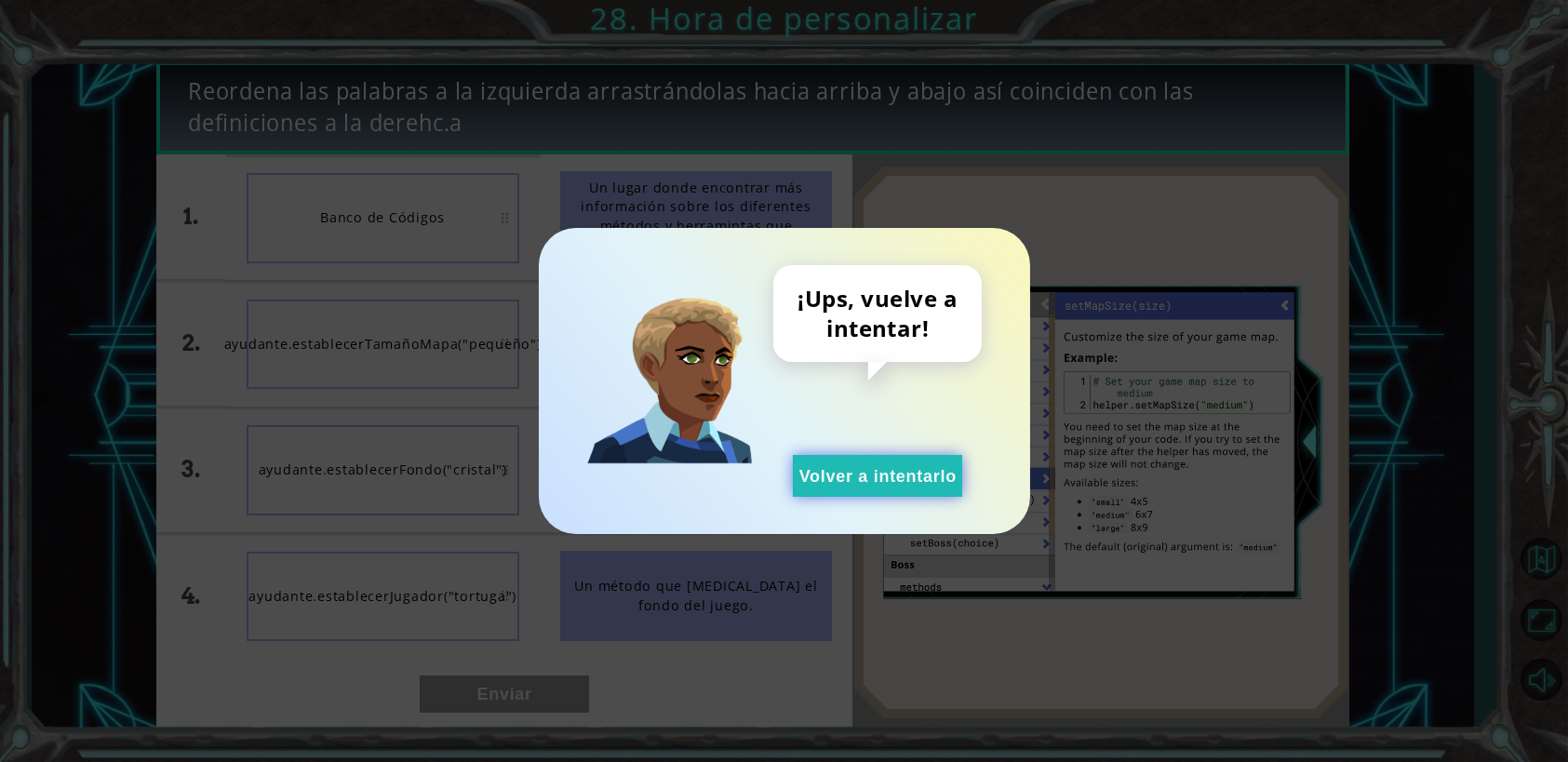
click at [838, 481] on button "Volver a intentarlo" at bounding box center [876, 475] width 169 height 41
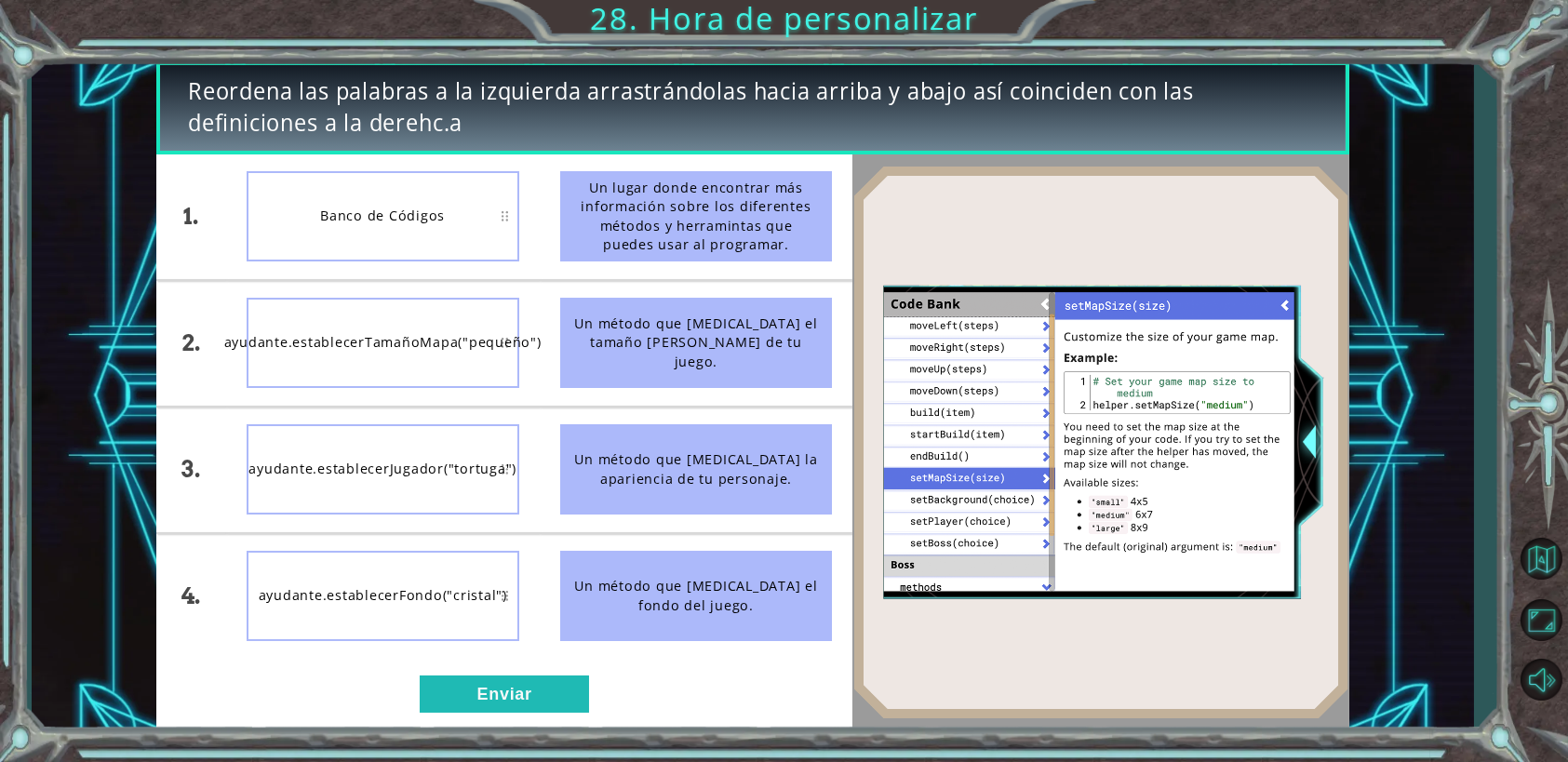
click at [469, 661] on div "1. 2. 3. 4. Banco de Códigos ayudante.establecerTamañoMapa("pequeño") ayudante.…" at bounding box center [505, 442] width 697 height 575
click at [490, 686] on button "Enviar" at bounding box center [504, 693] width 169 height 37
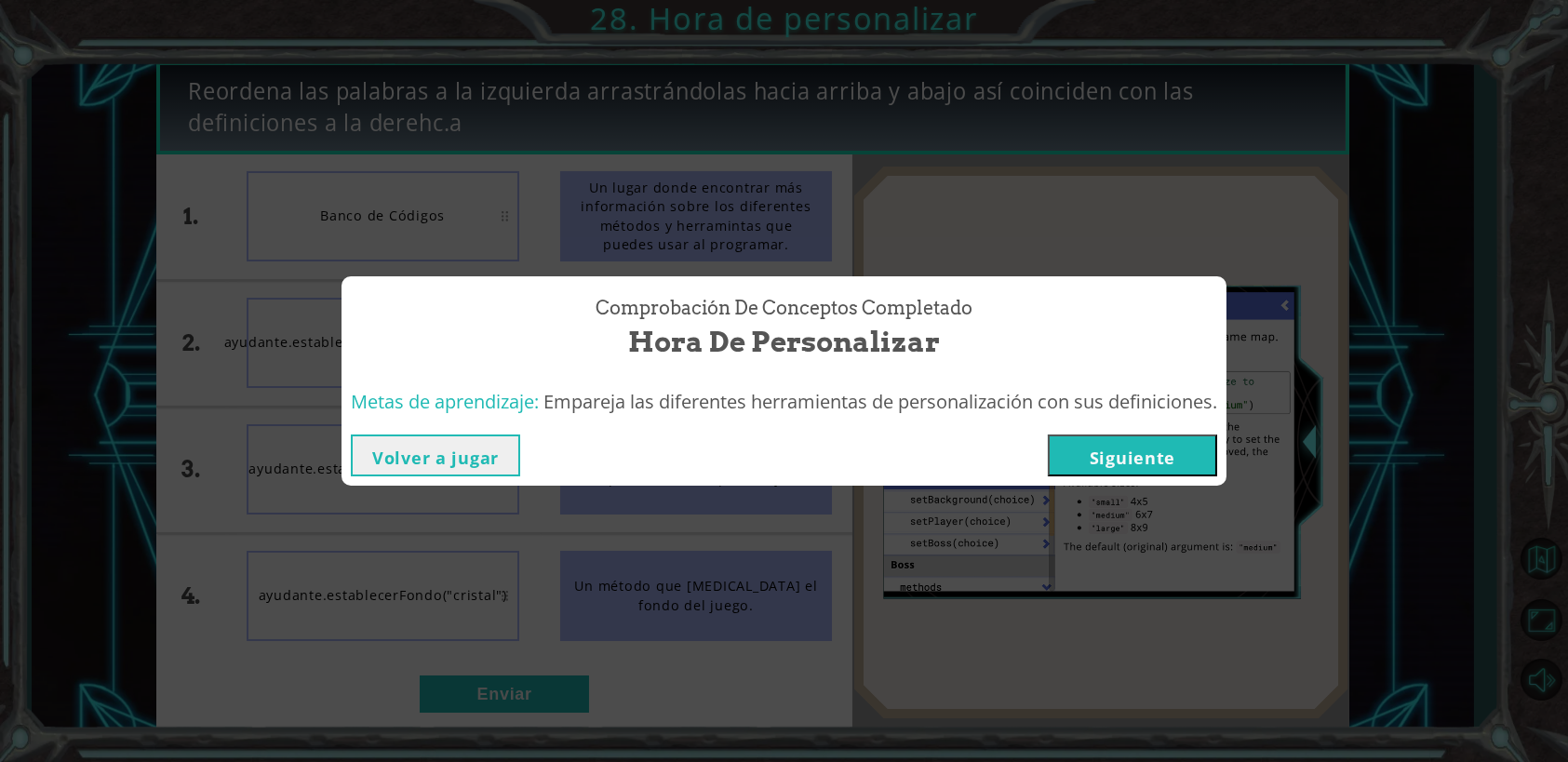
click at [1122, 465] on button "Siguiente" at bounding box center [1132, 456] width 169 height 41
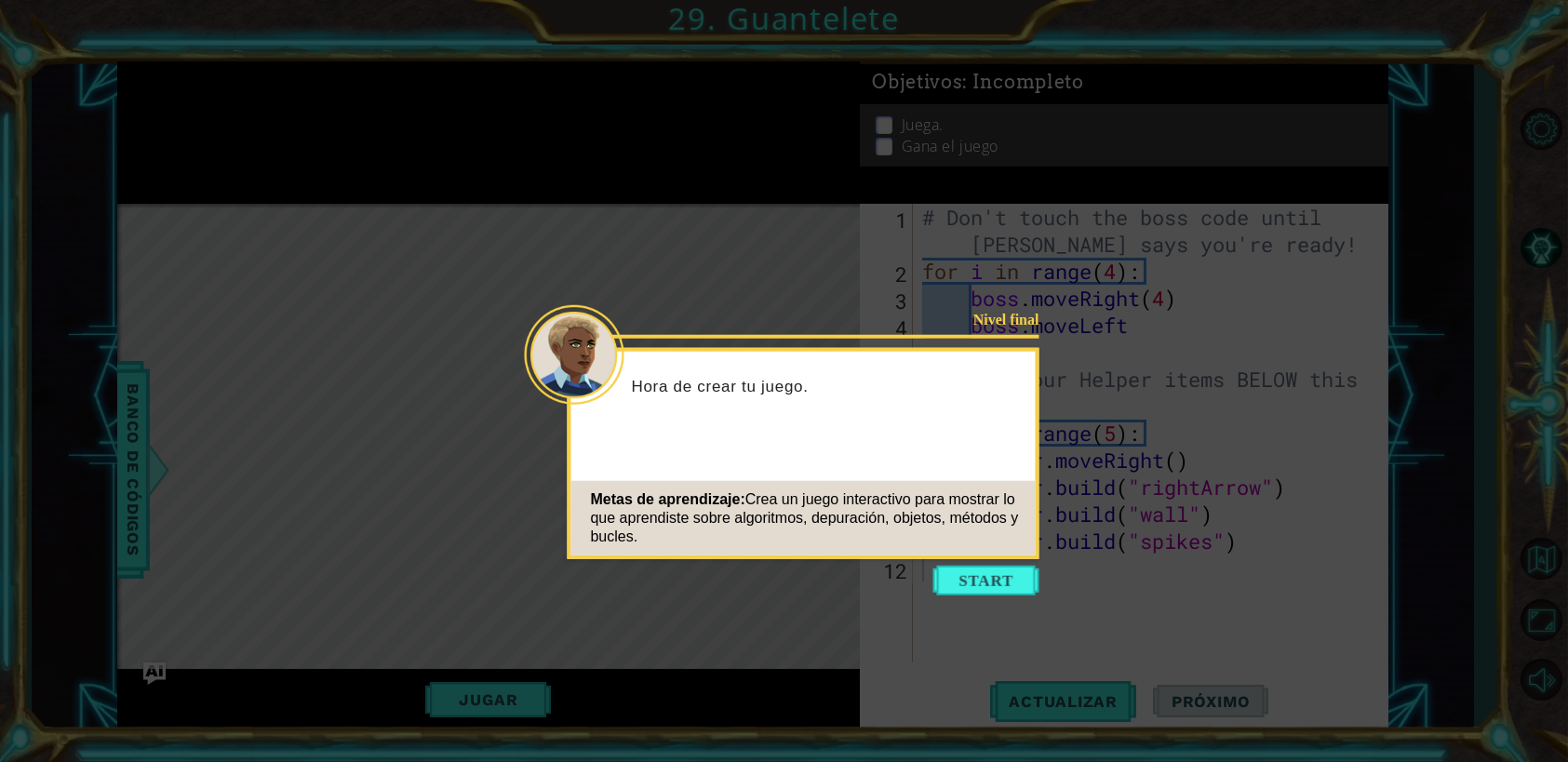
click at [971, 583] on button "Start" at bounding box center [986, 581] width 106 height 30
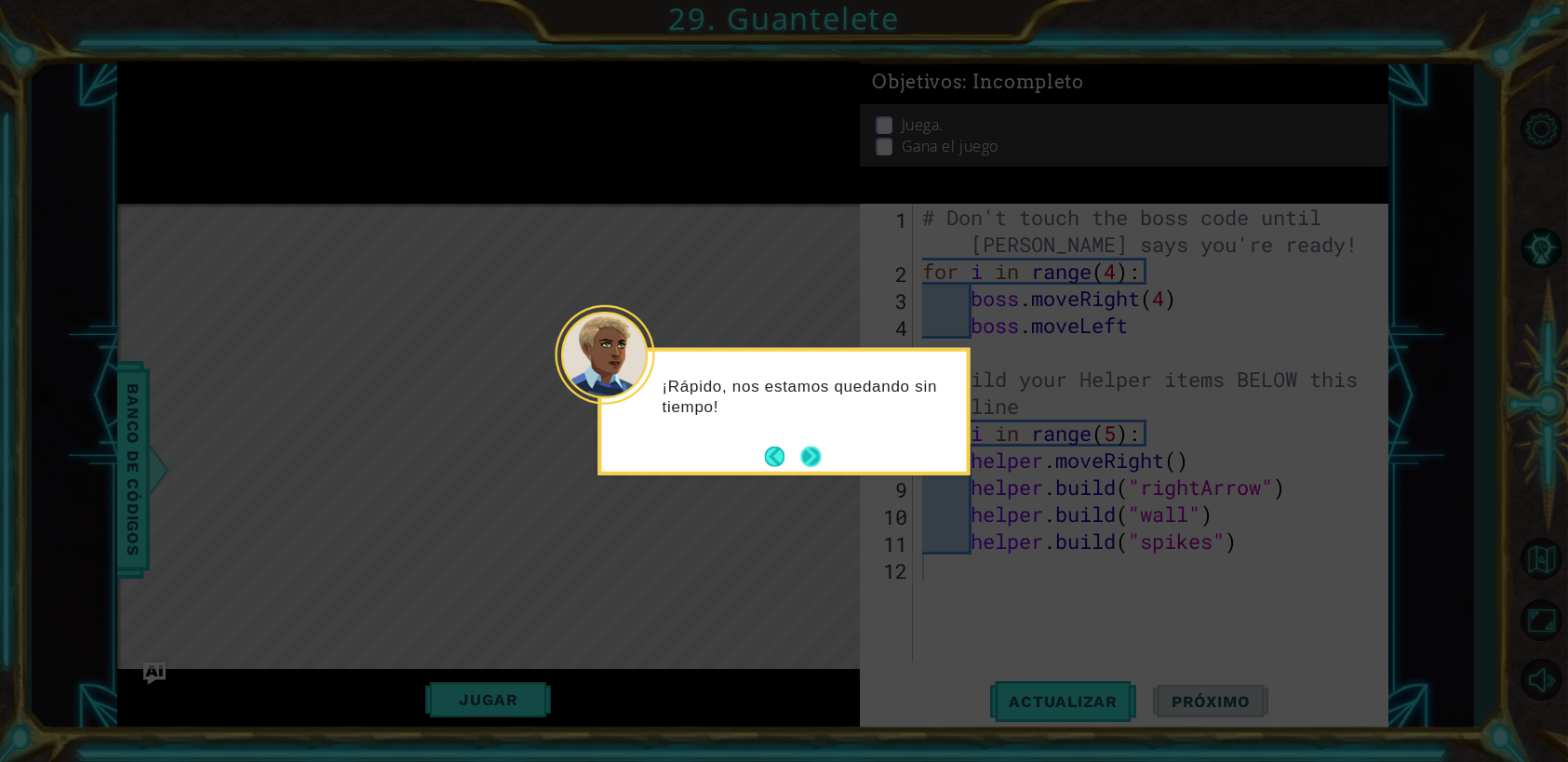
click at [814, 461] on button "Next" at bounding box center [810, 456] width 22 height 22
click at [816, 451] on button "Next" at bounding box center [810, 456] width 21 height 21
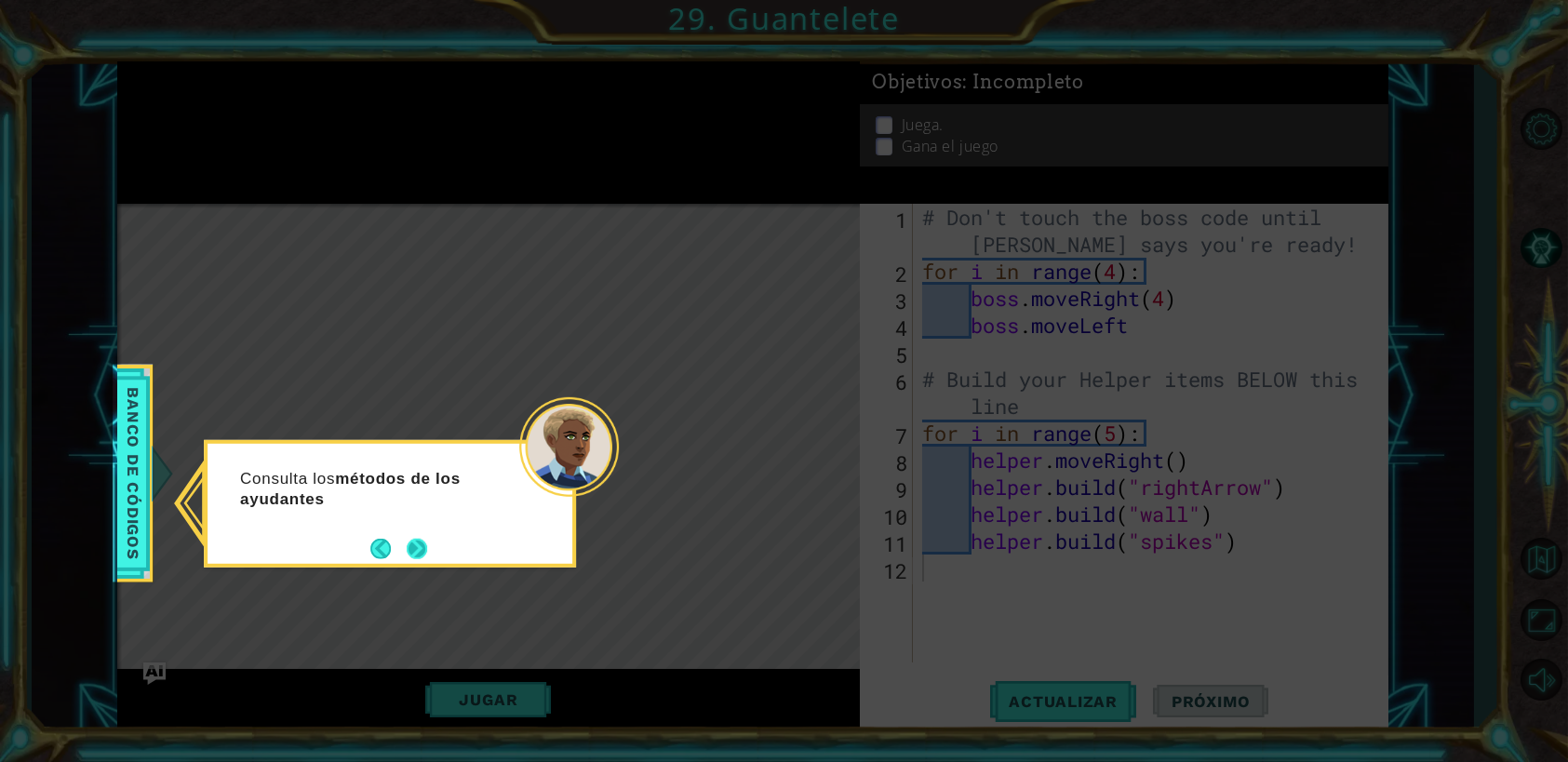
click at [418, 558] on button "Next" at bounding box center [417, 548] width 22 height 22
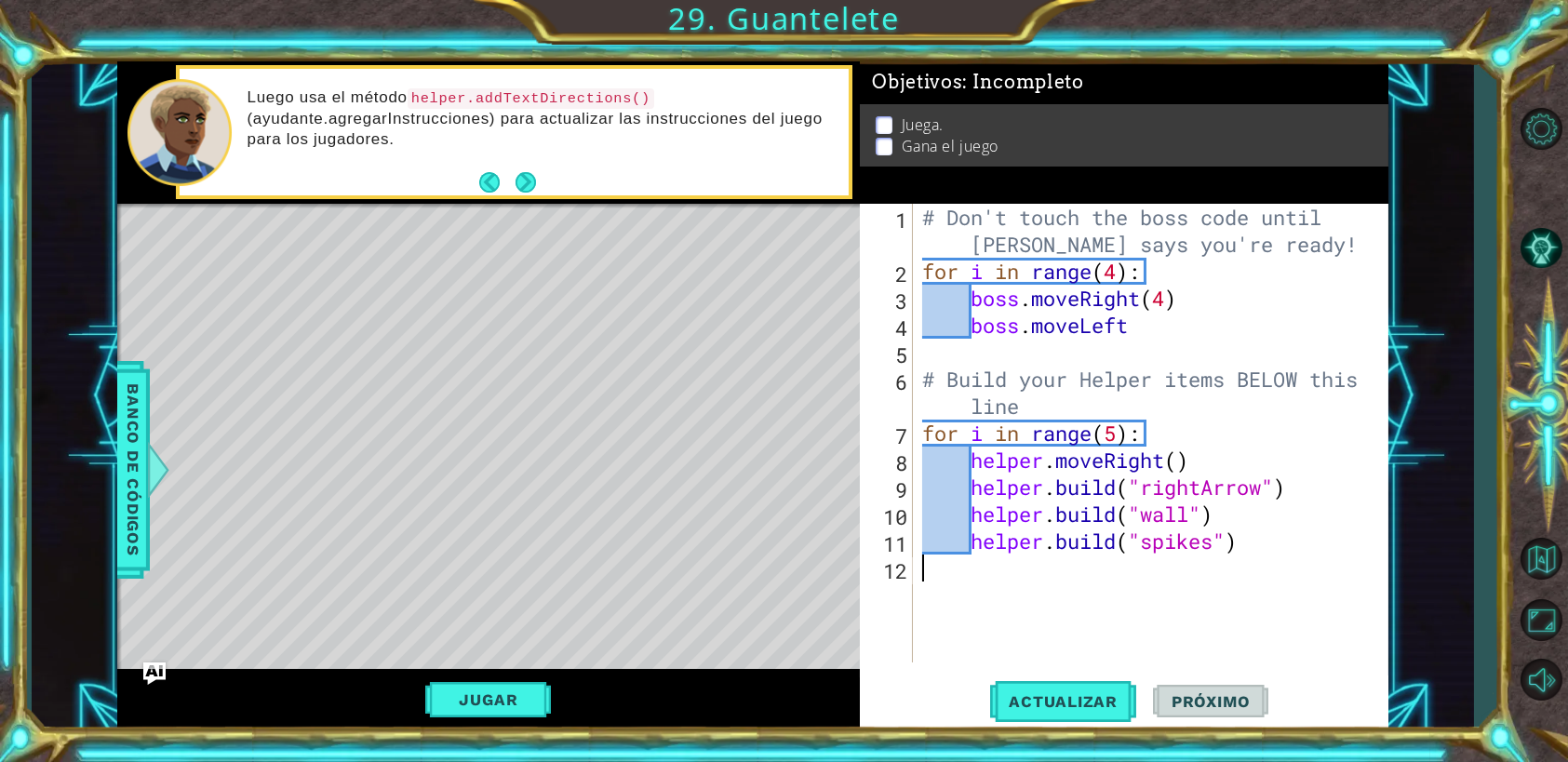
click at [950, 317] on div "# Don't touch the boss code until [PERSON_NAME] says you're ready! for i in ran…" at bounding box center [1155, 473] width 474 height 539
type textarea "boss.moveLeft"
click at [1005, 622] on div "# Don't touch the boss code until [PERSON_NAME] says you're ready! for i in ran…" at bounding box center [1155, 473] width 474 height 539
click at [501, 698] on button "Jugar" at bounding box center [488, 699] width 125 height 35
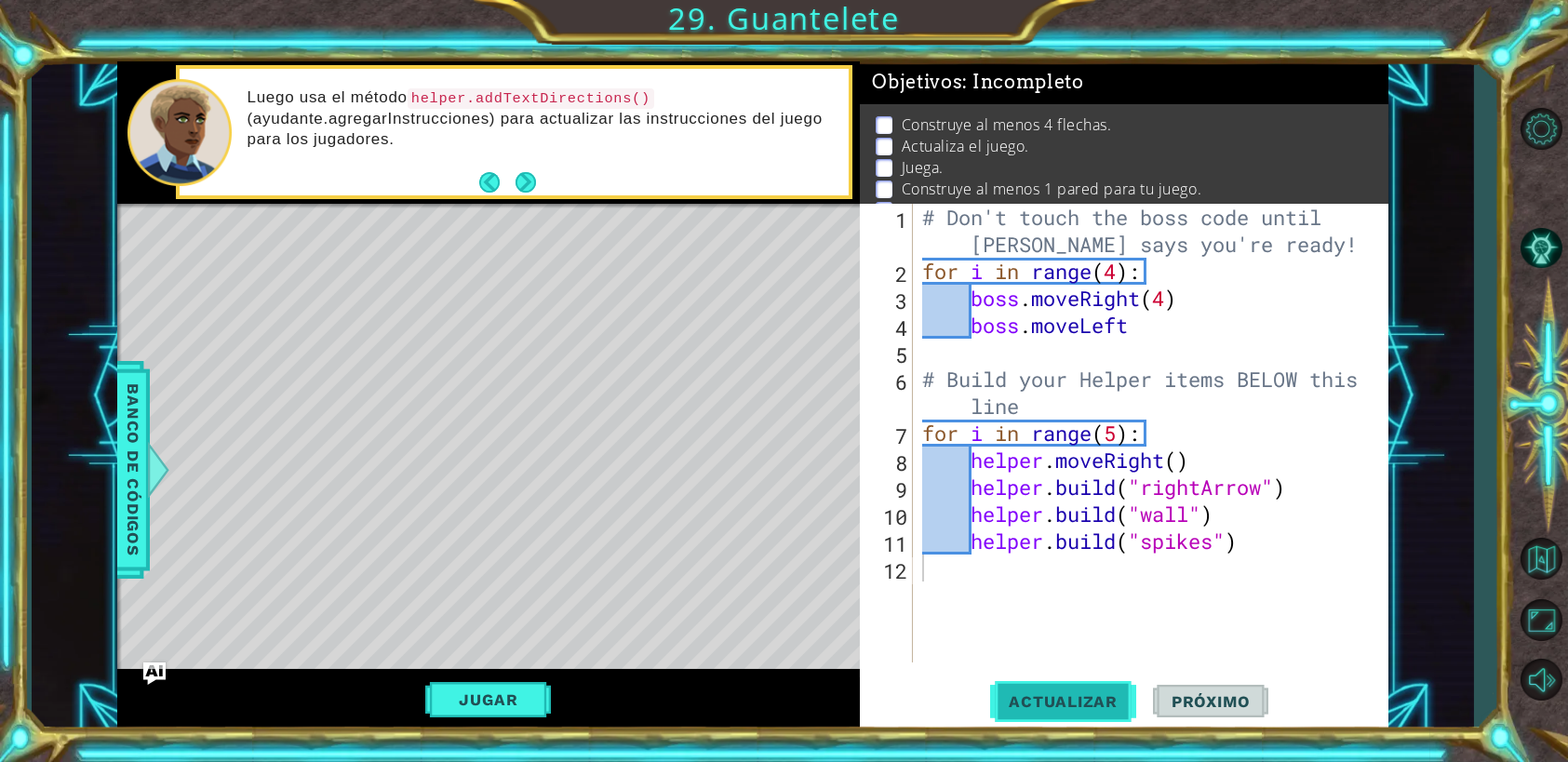
click at [1047, 703] on span "Actualizar" at bounding box center [1062, 702] width 146 height 19
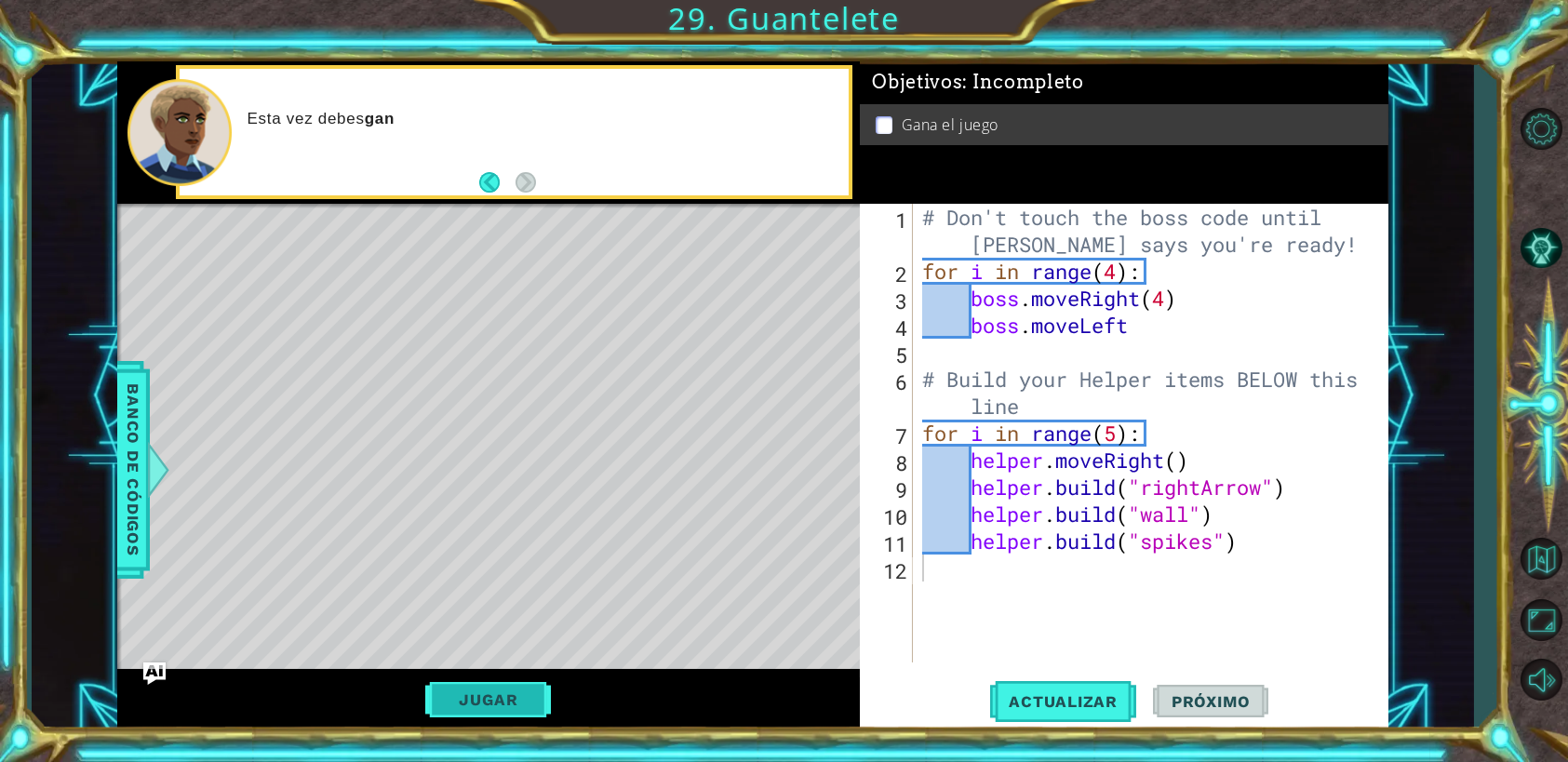
click at [476, 698] on button "Jugar" at bounding box center [488, 699] width 125 height 35
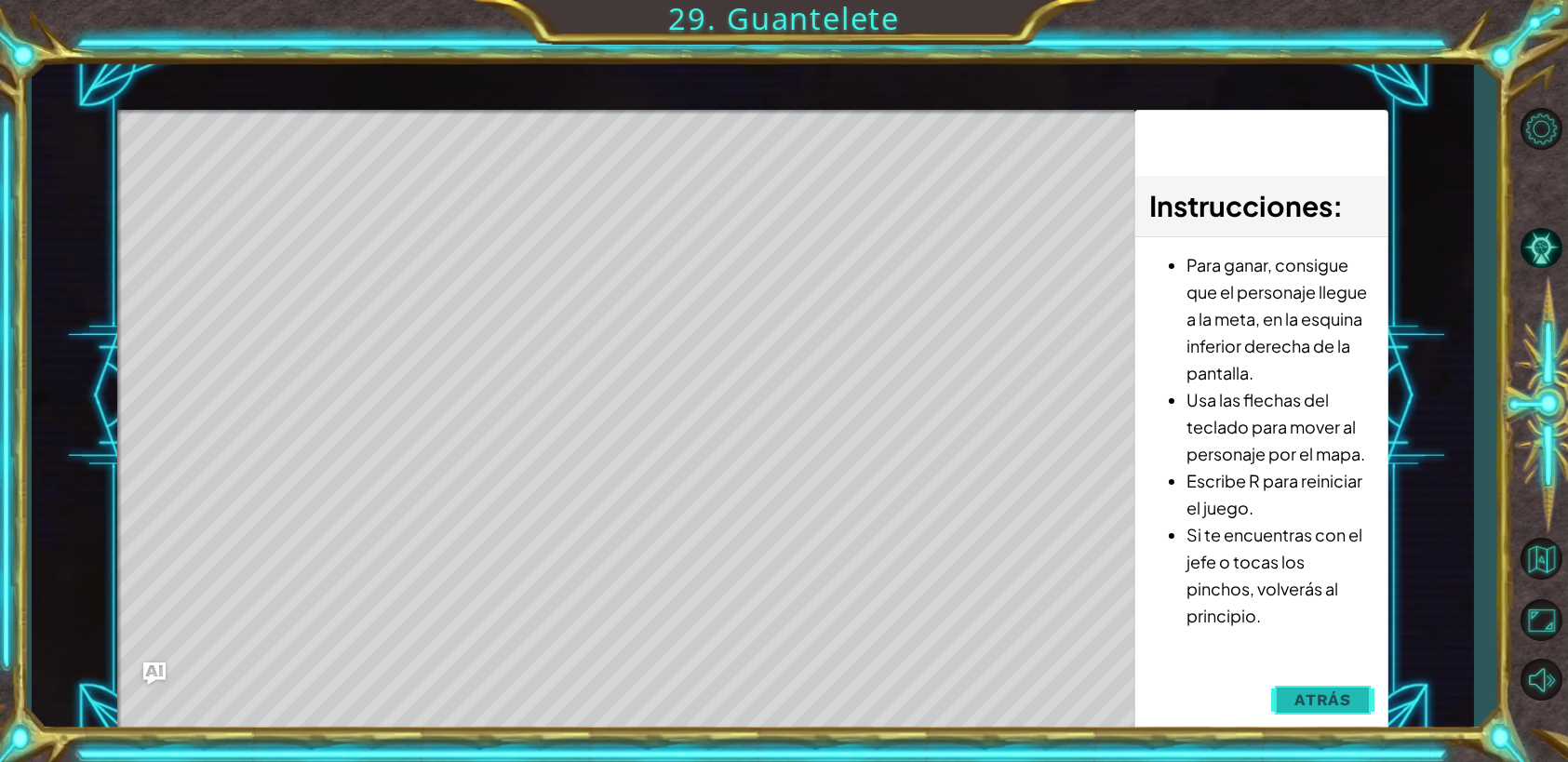
click at [1326, 696] on span "Atrás" at bounding box center [1323, 700] width 57 height 19
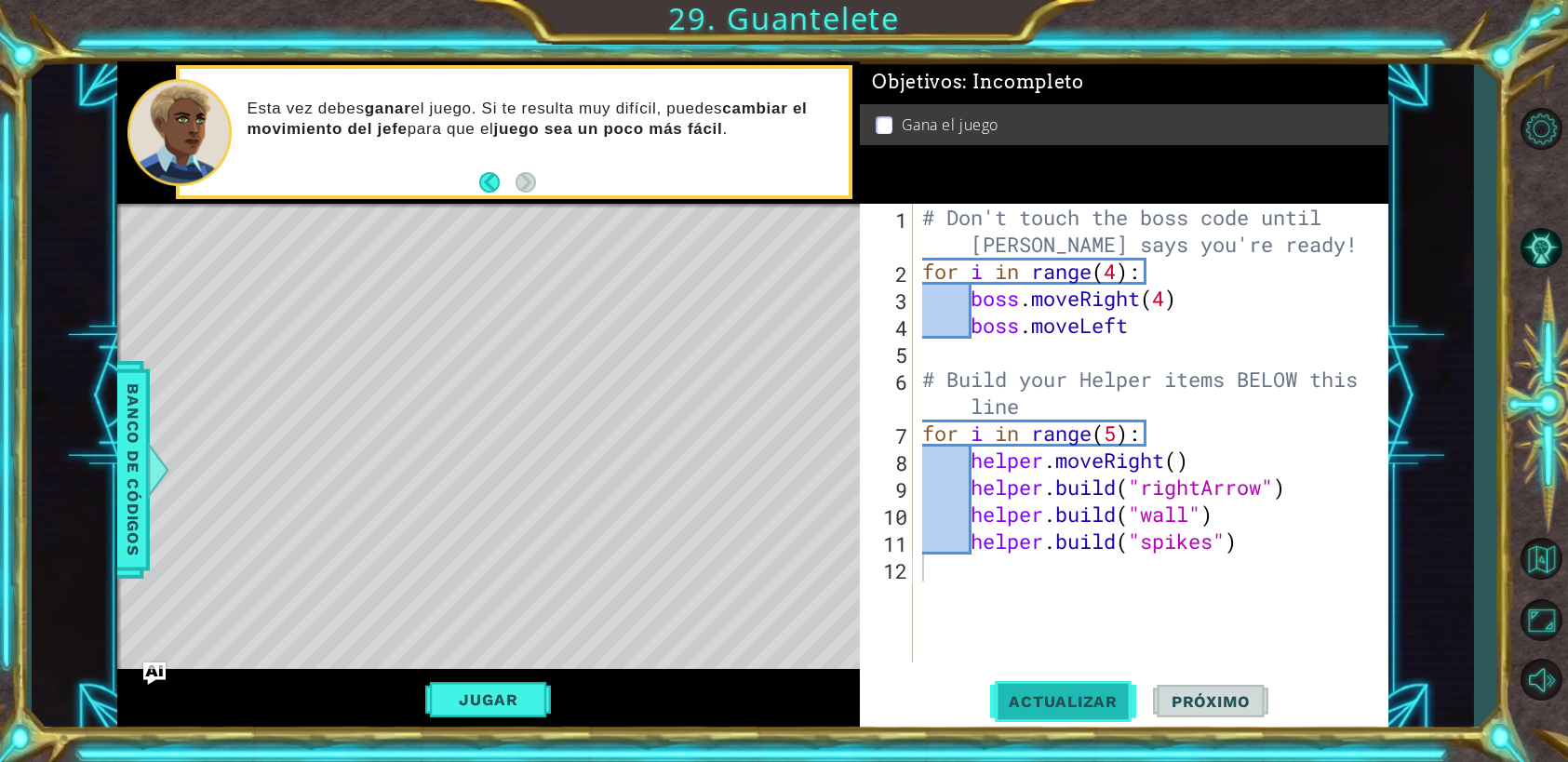
click at [1101, 693] on span "Actualizar" at bounding box center [1062, 702] width 146 height 19
click at [1140, 327] on div "# Don't touch the boss code until [PERSON_NAME] says you're ready! for i in ran…" at bounding box center [1155, 473] width 474 height 539
type textarea "boss.moveLeft"
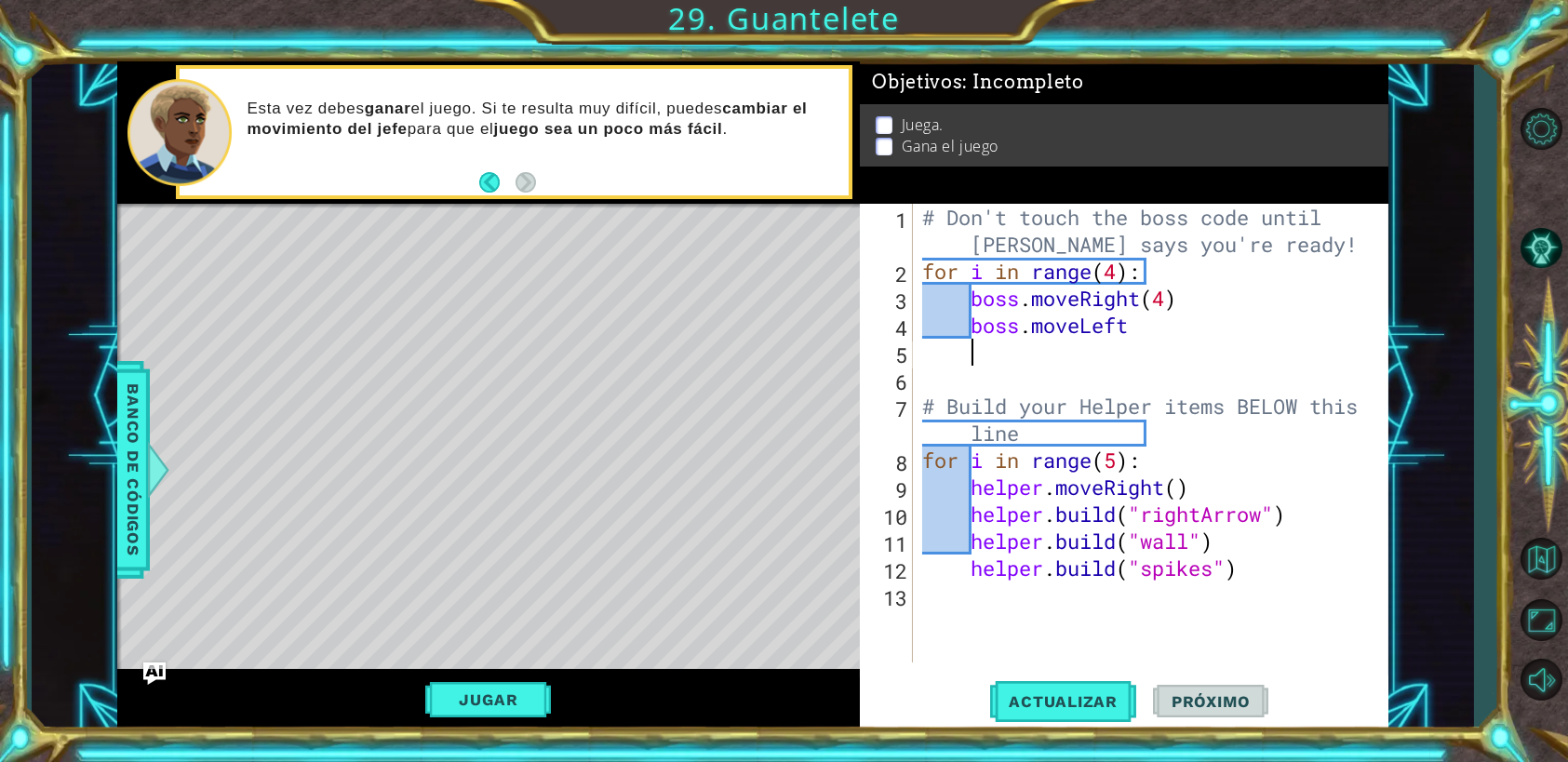
type textarea "b"
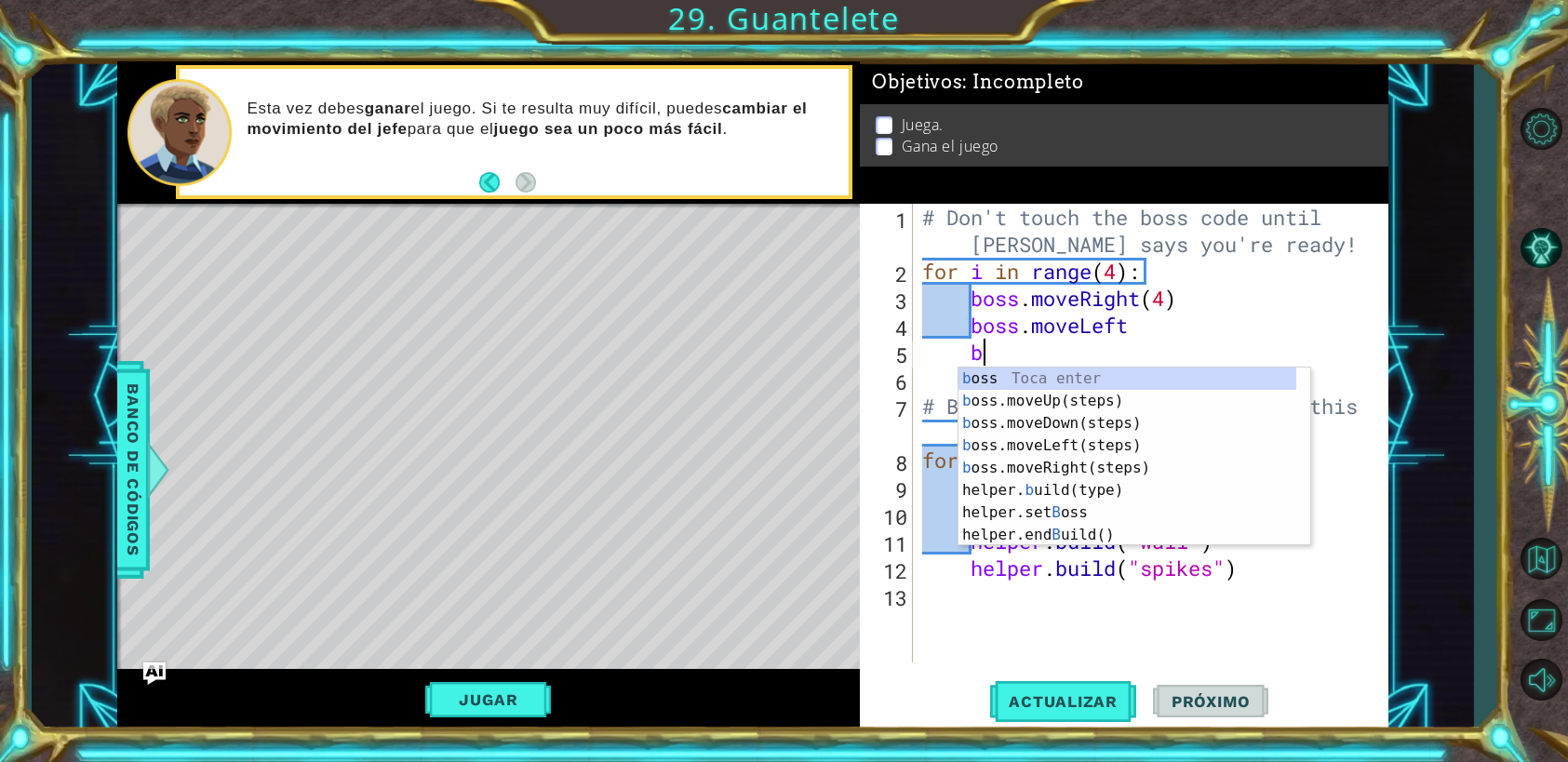
scroll to position [0, 2]
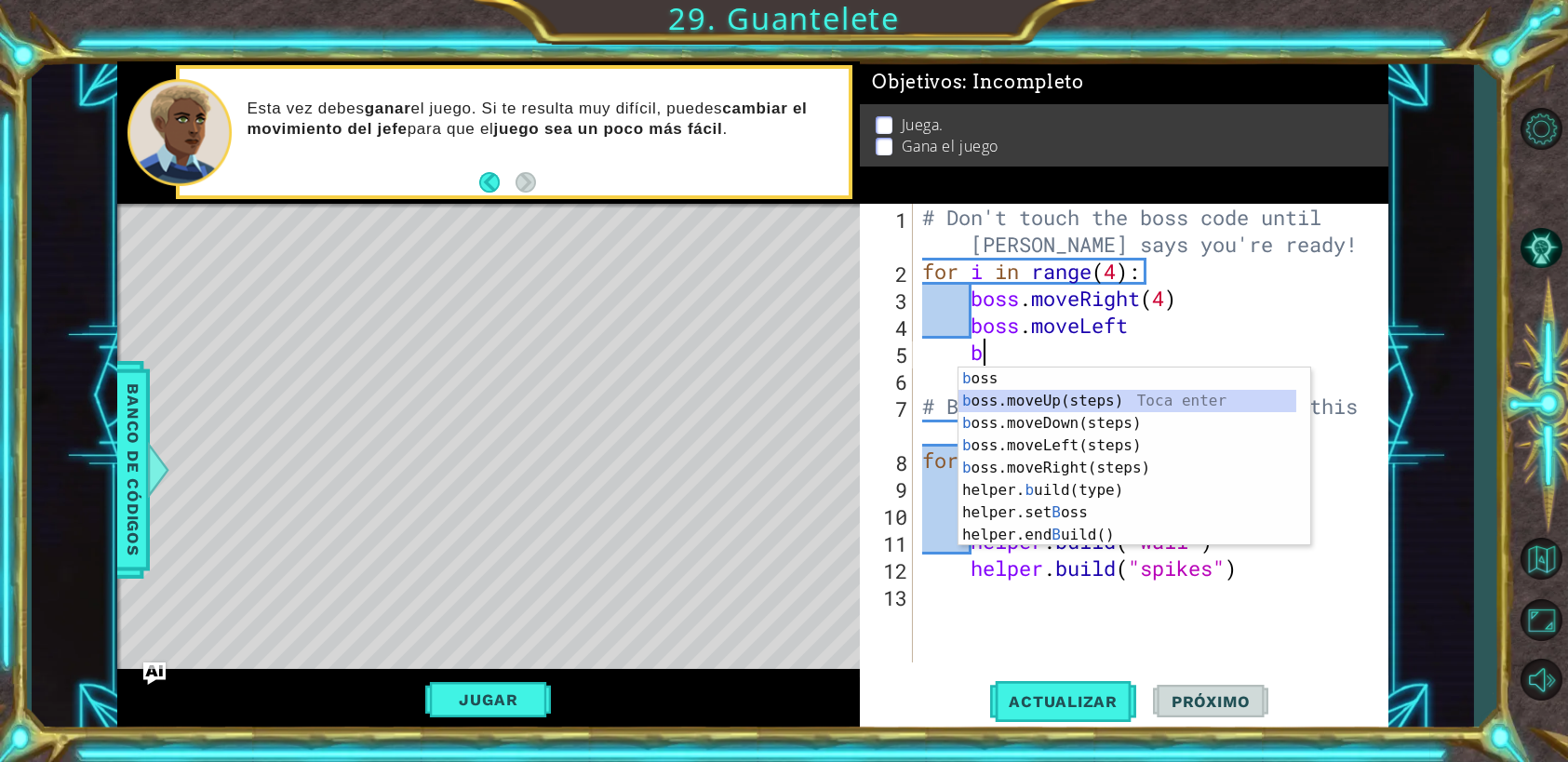
click at [1025, 397] on div "b oss Toca enter b oss.moveUp(steps) Toca enter b oss.moveDown(steps) Toca ente…" at bounding box center [1127, 479] width 338 height 224
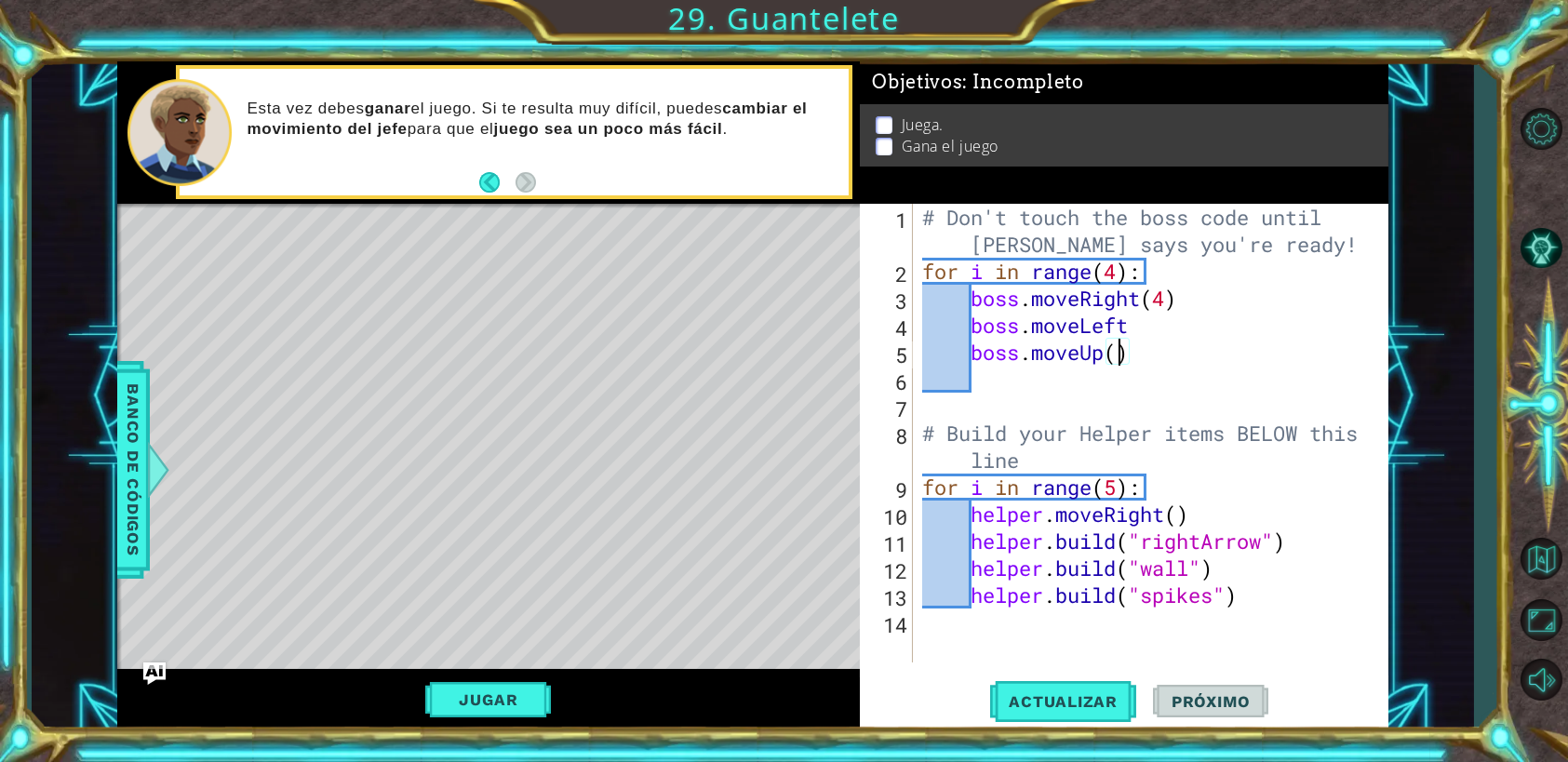
click at [1116, 353] on div "# Don't touch the boss code until [PERSON_NAME] says you're ready! for i in ran…" at bounding box center [1155, 473] width 474 height 539
type textarea "boss.moveUp(3)"
click at [1053, 373] on div "# Don't touch the boss code until [PERSON_NAME] says you're ready! for i in ran…" at bounding box center [1155, 473] width 474 height 539
type textarea "b"
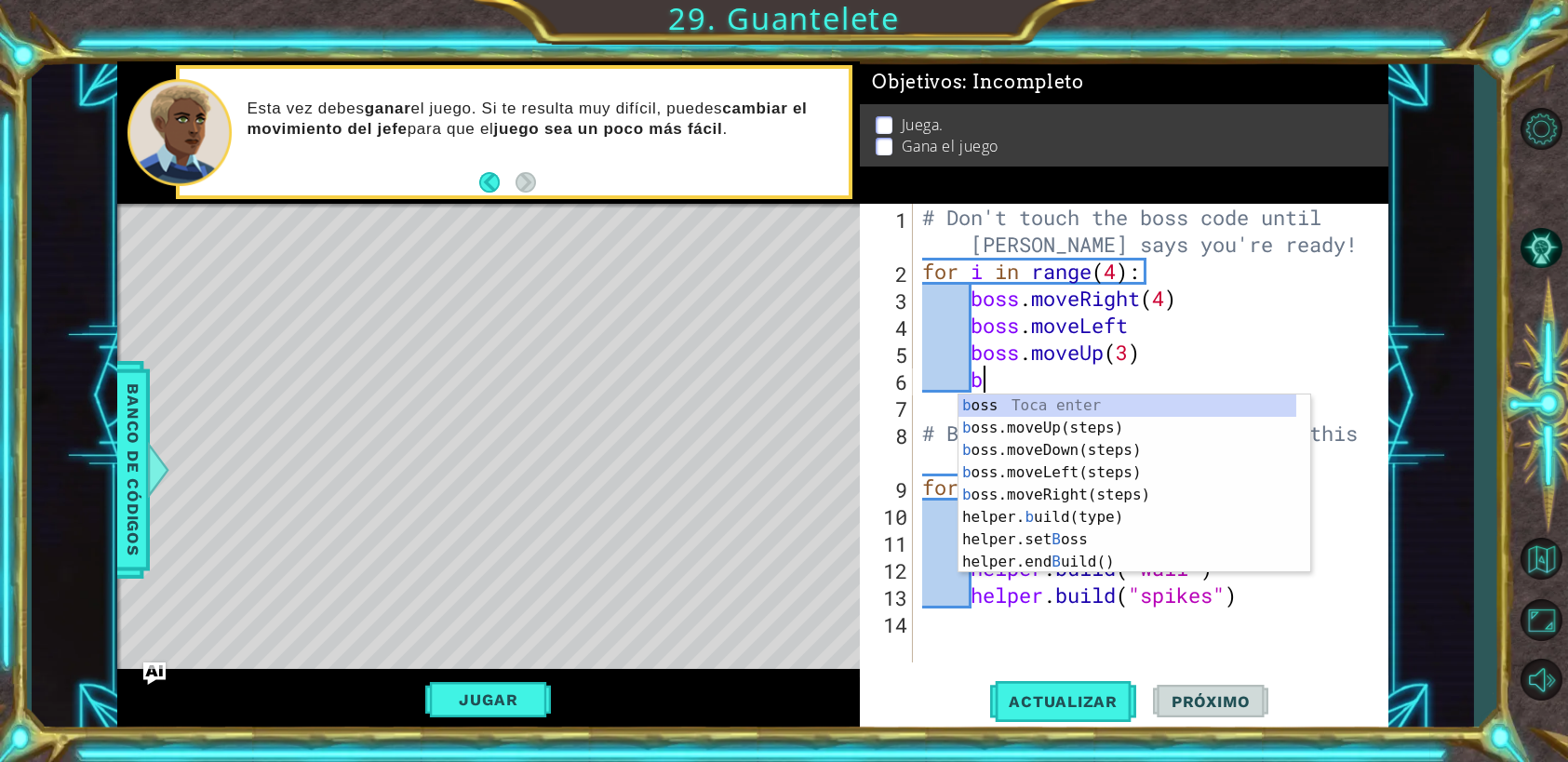
scroll to position [0, 2]
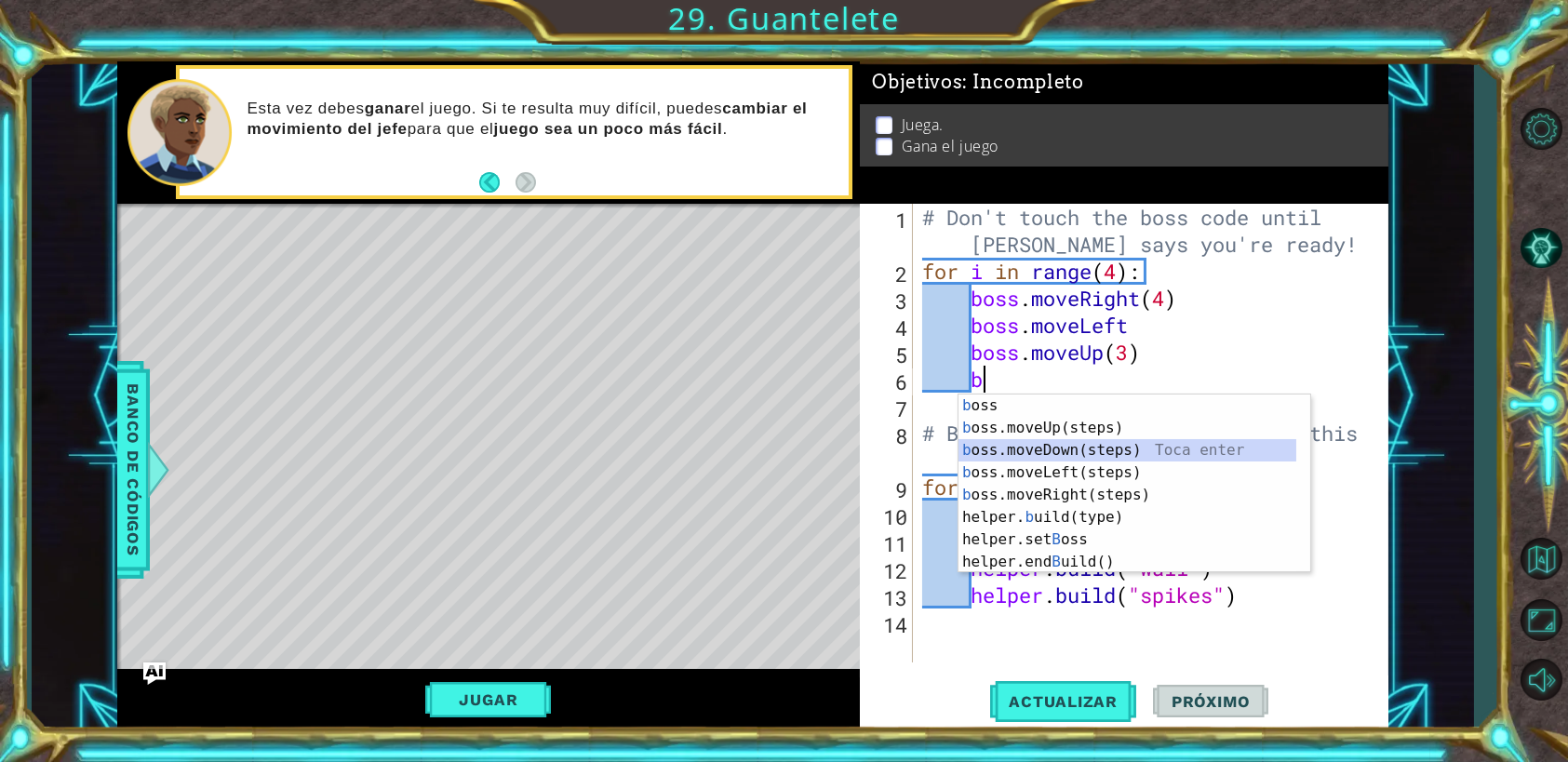
click at [1050, 445] on div "b oss Toca enter b oss.moveUp(steps) Toca enter b oss.moveDown(steps) Toca ente…" at bounding box center [1127, 505] width 338 height 224
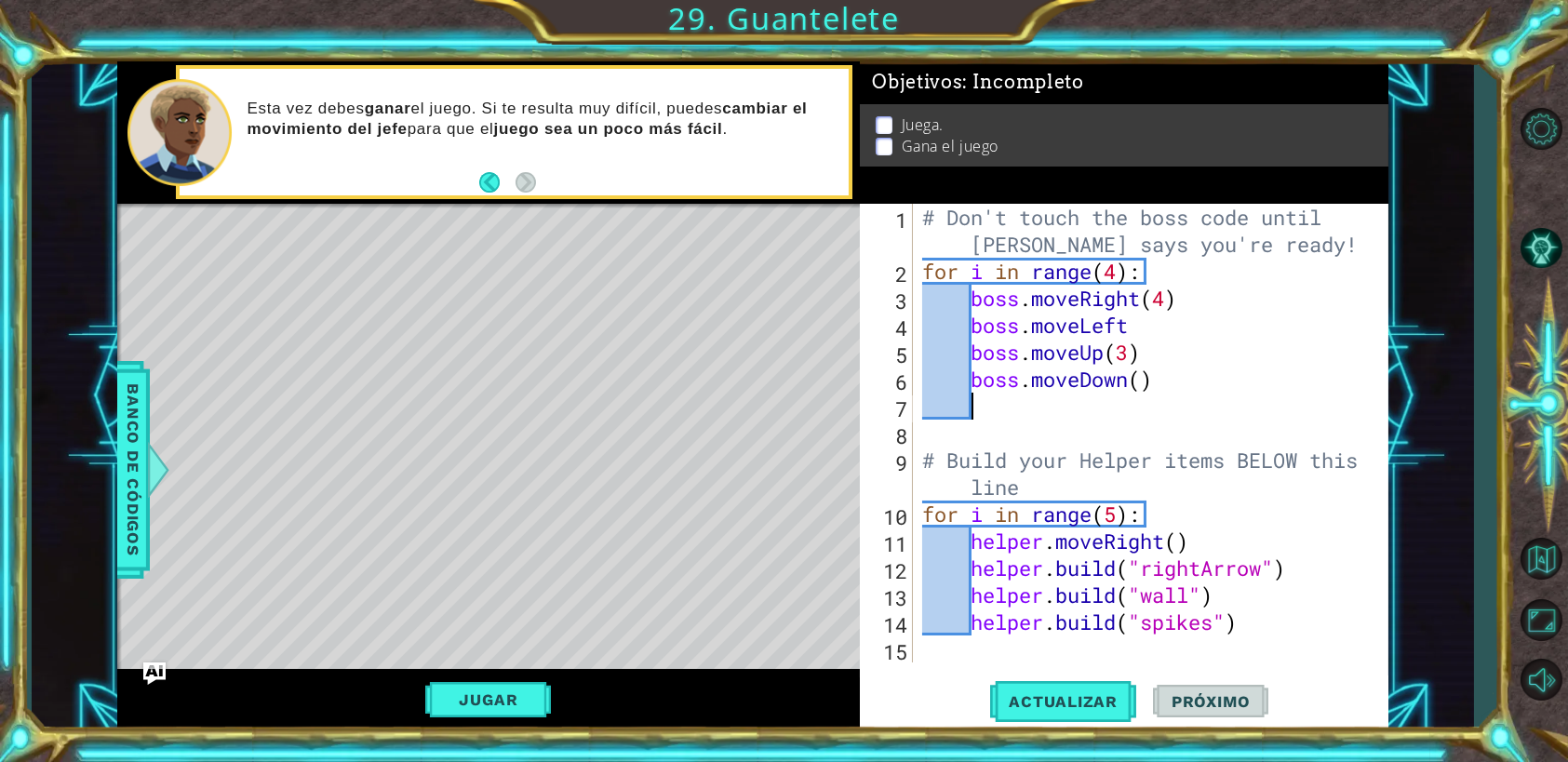
click at [1139, 380] on div "# Don't touch the boss code until [PERSON_NAME] says you're ready! for i in ran…" at bounding box center [1155, 473] width 474 height 539
type textarea "boss.moveDown(2)"
click at [1089, 402] on div "# Don't touch the boss code until [PERSON_NAME] says you're ready! for i in ran…" at bounding box center [1155, 473] width 474 height 539
type textarea "b"
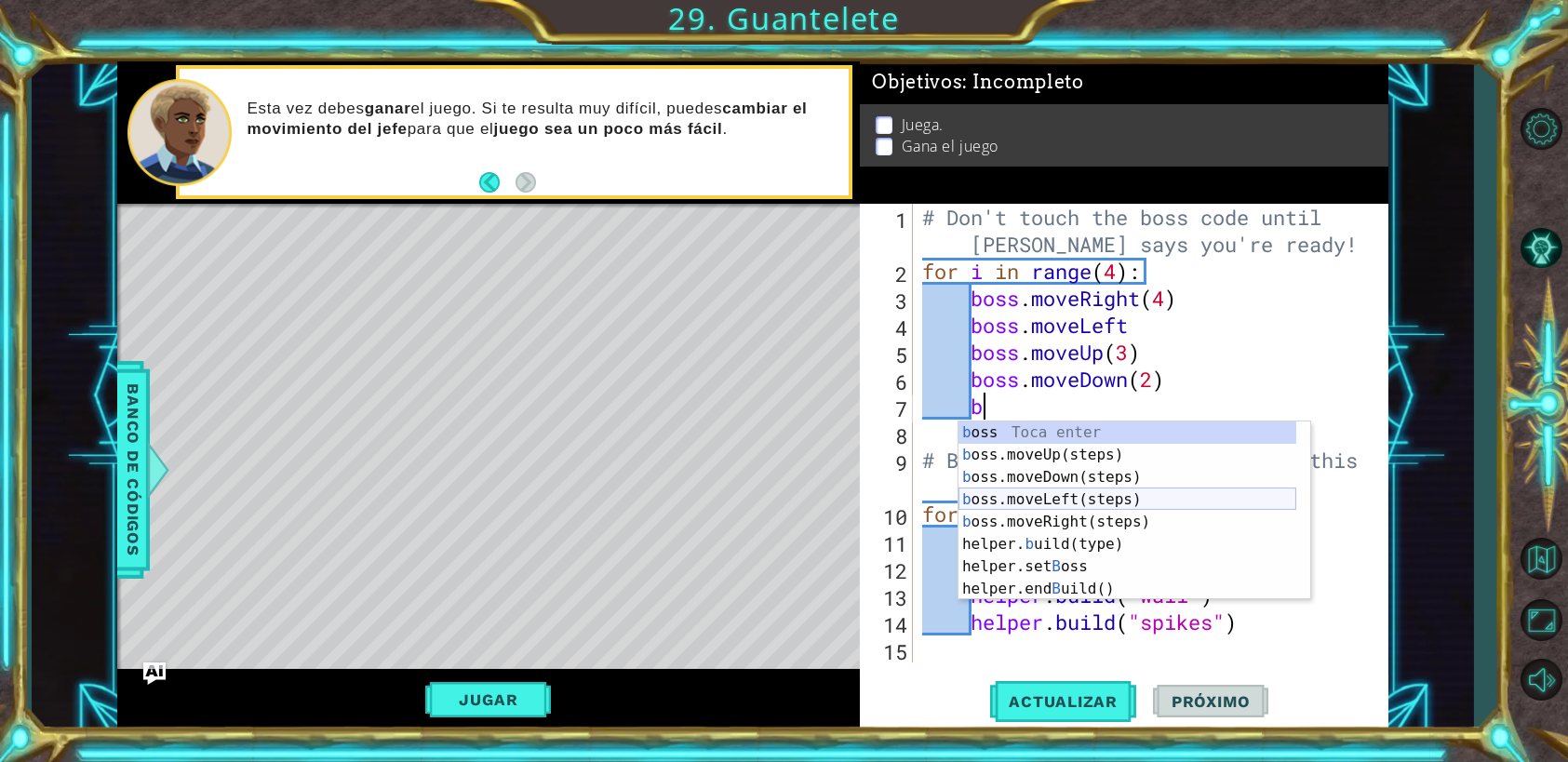
click at [1065, 497] on div "b oss Toca enter b oss.moveUp(steps) Toca enter b oss.moveDown(steps) Toca ente…" at bounding box center [1127, 533] width 338 height 224
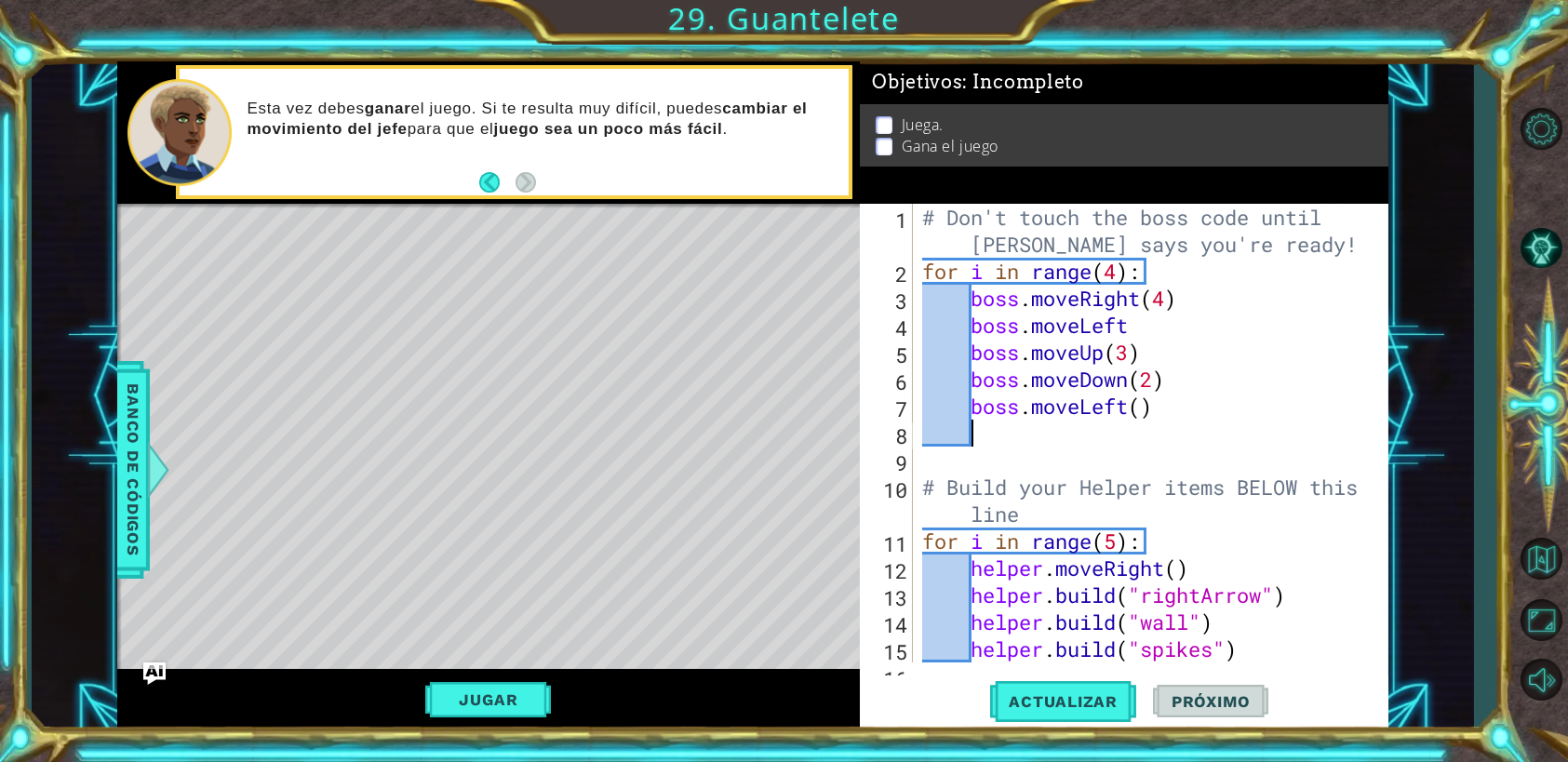
scroll to position [0, 1]
click at [1136, 403] on div "# Don't touch the boss code until [PERSON_NAME] says you're ready! for i in ran…" at bounding box center [1147, 473] width 459 height 539
click at [1147, 415] on div "# Don't touch the boss code until [PERSON_NAME] says you're ready! for i in ran…" at bounding box center [1147, 473] width 459 height 539
type textarea "boss.moveLeft(3)"
click at [1100, 439] on div "# Don't touch the boss code until [PERSON_NAME] says you're ready! for i in ran…" at bounding box center [1147, 473] width 459 height 539
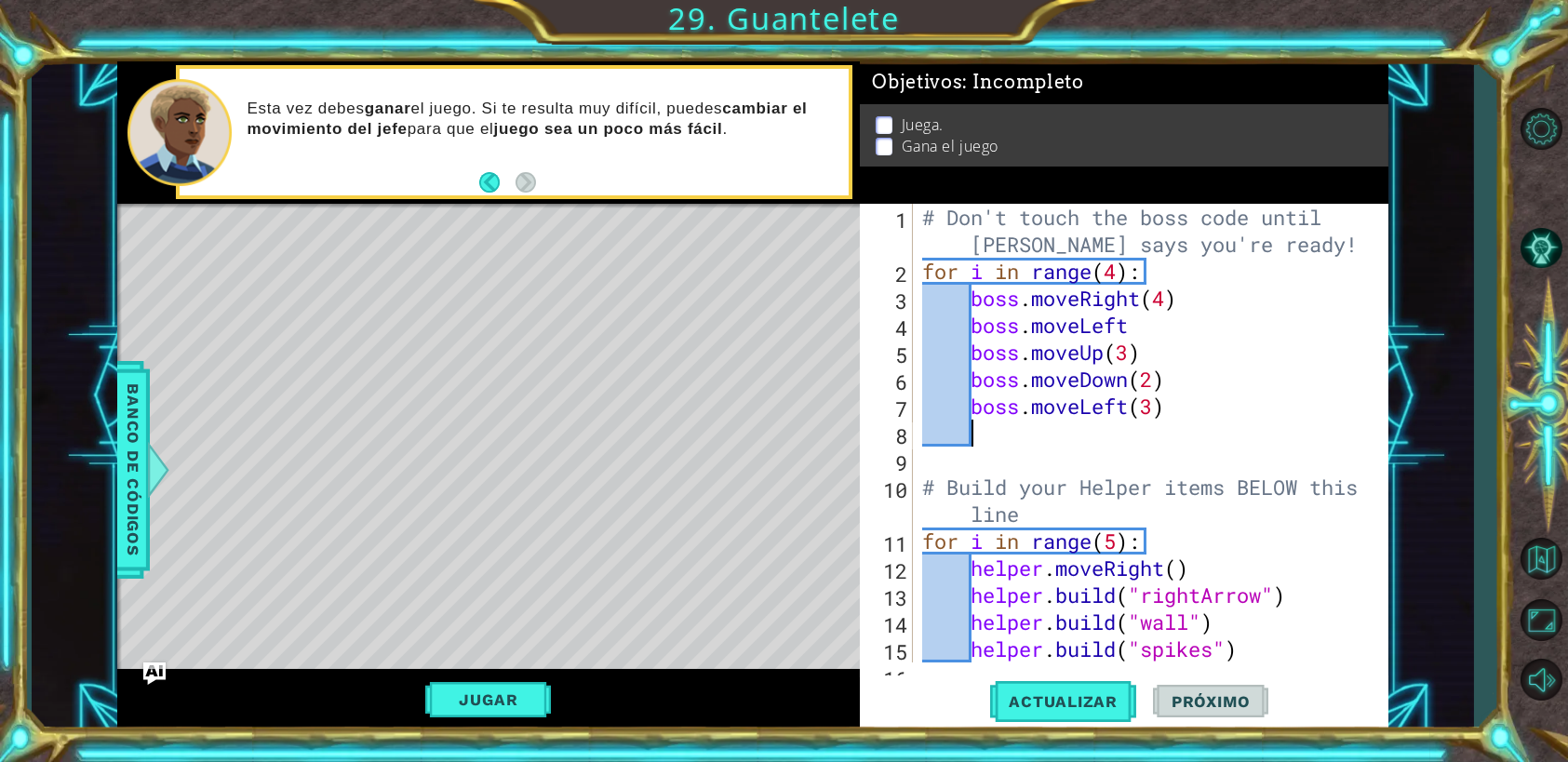
type textarea "b"
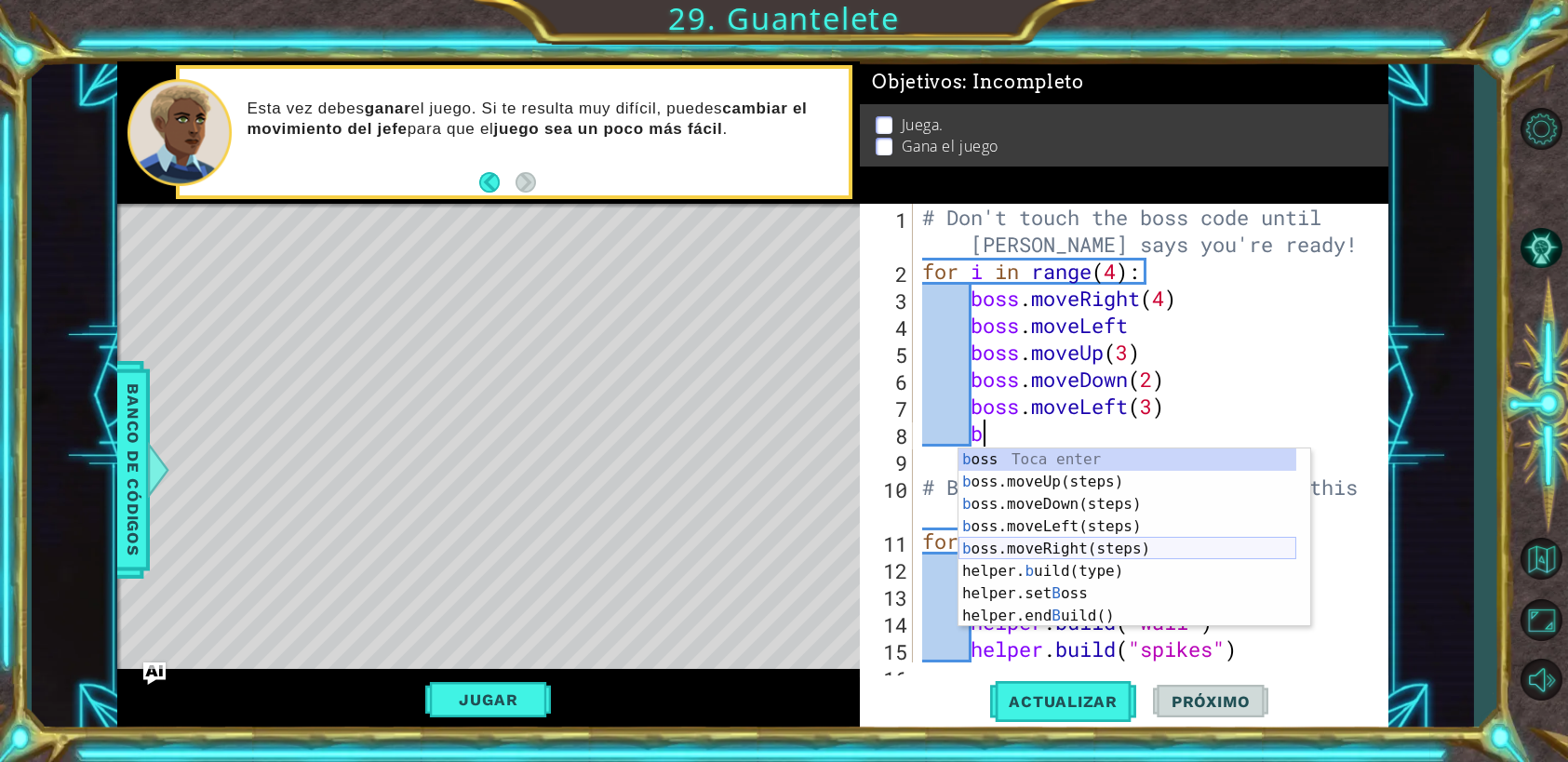
click at [1046, 553] on div "b oss Toca enter b oss.moveUp(steps) Toca enter b oss.moveDown(steps) Toca ente…" at bounding box center [1127, 559] width 338 height 224
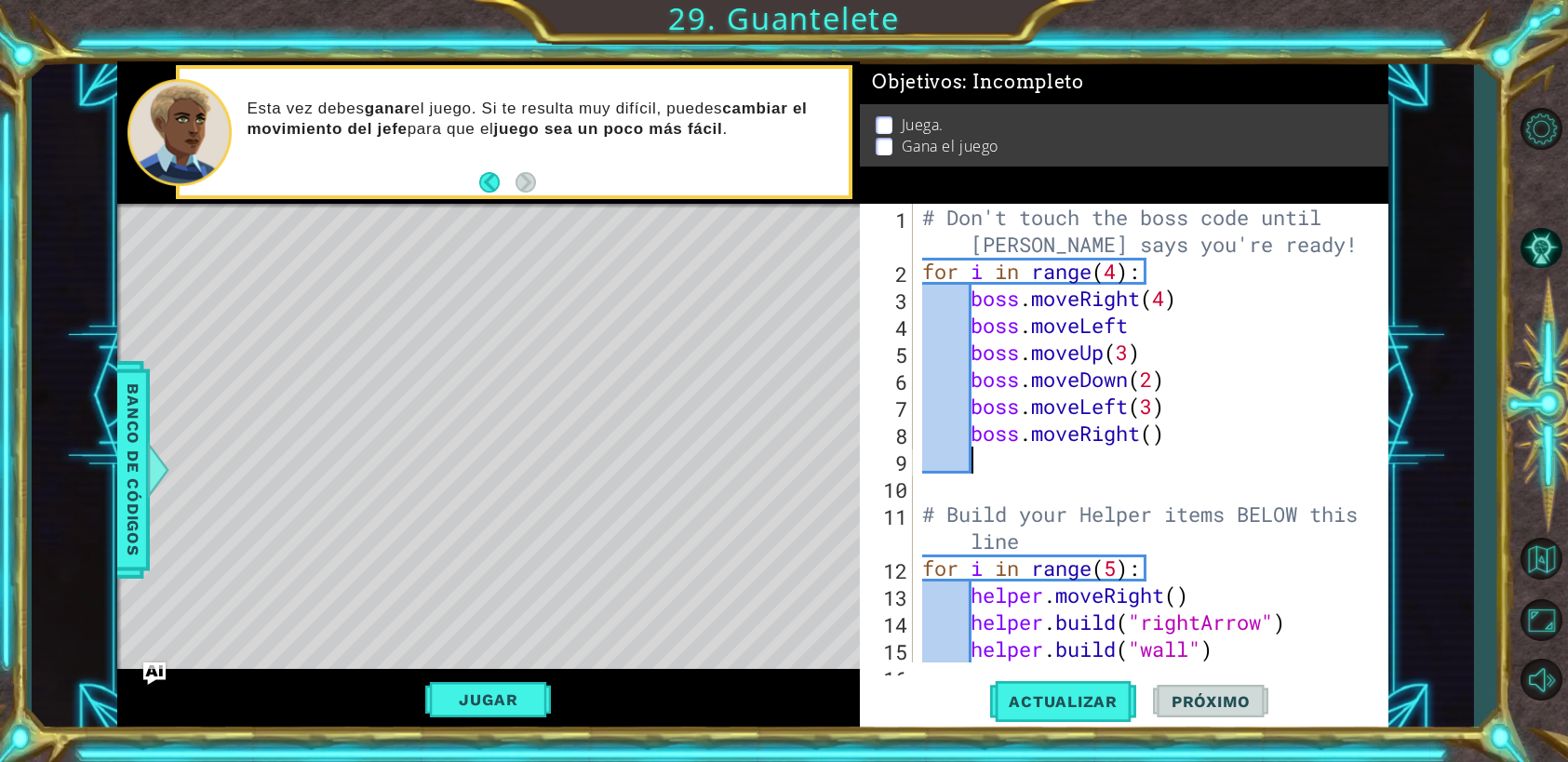
scroll to position [0, 1]
click at [1156, 438] on div "# Don't touch the boss code until [PERSON_NAME] says you're ready! for i in ran…" at bounding box center [1147, 473] width 459 height 539
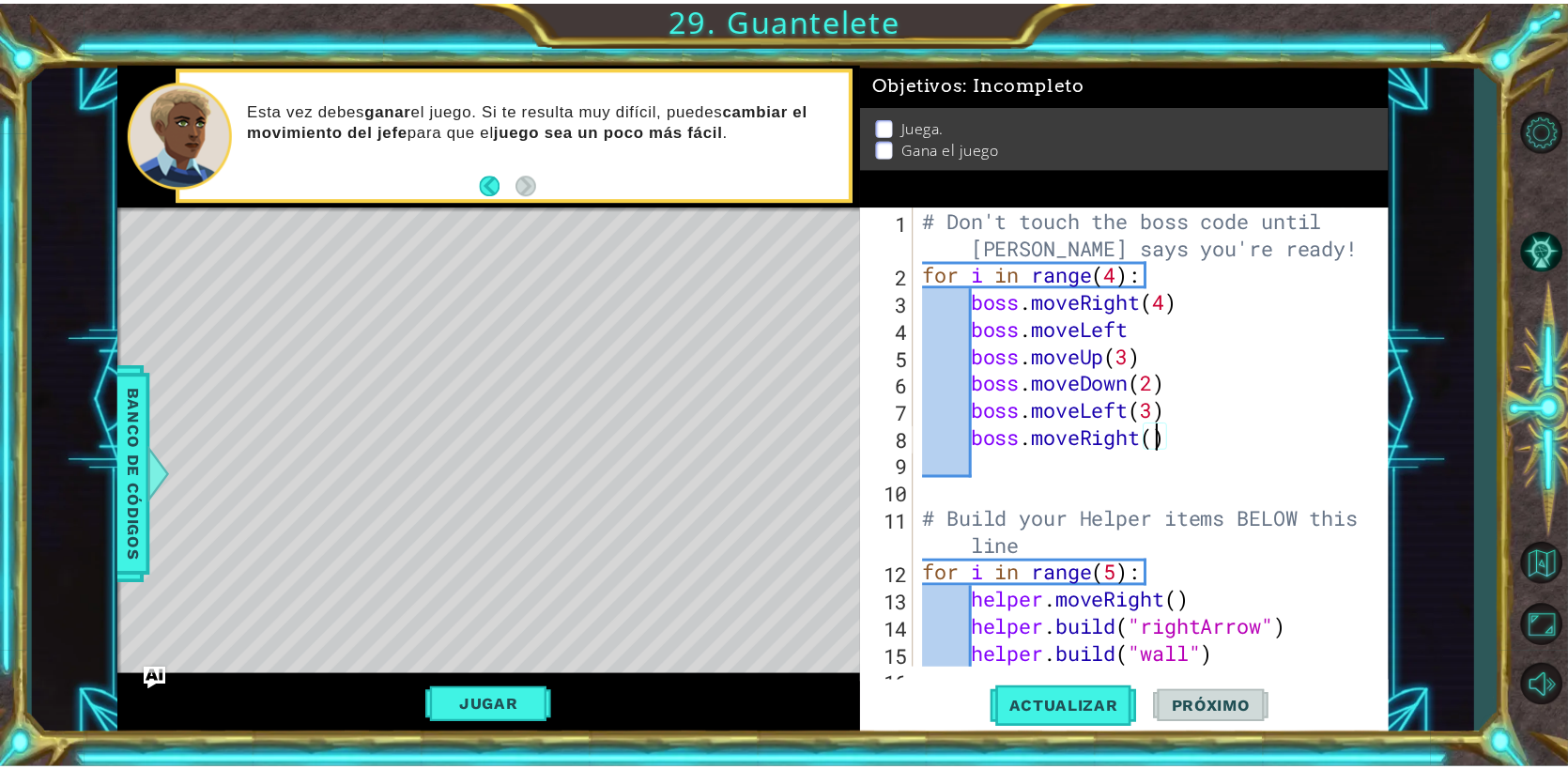
scroll to position [0, 10]
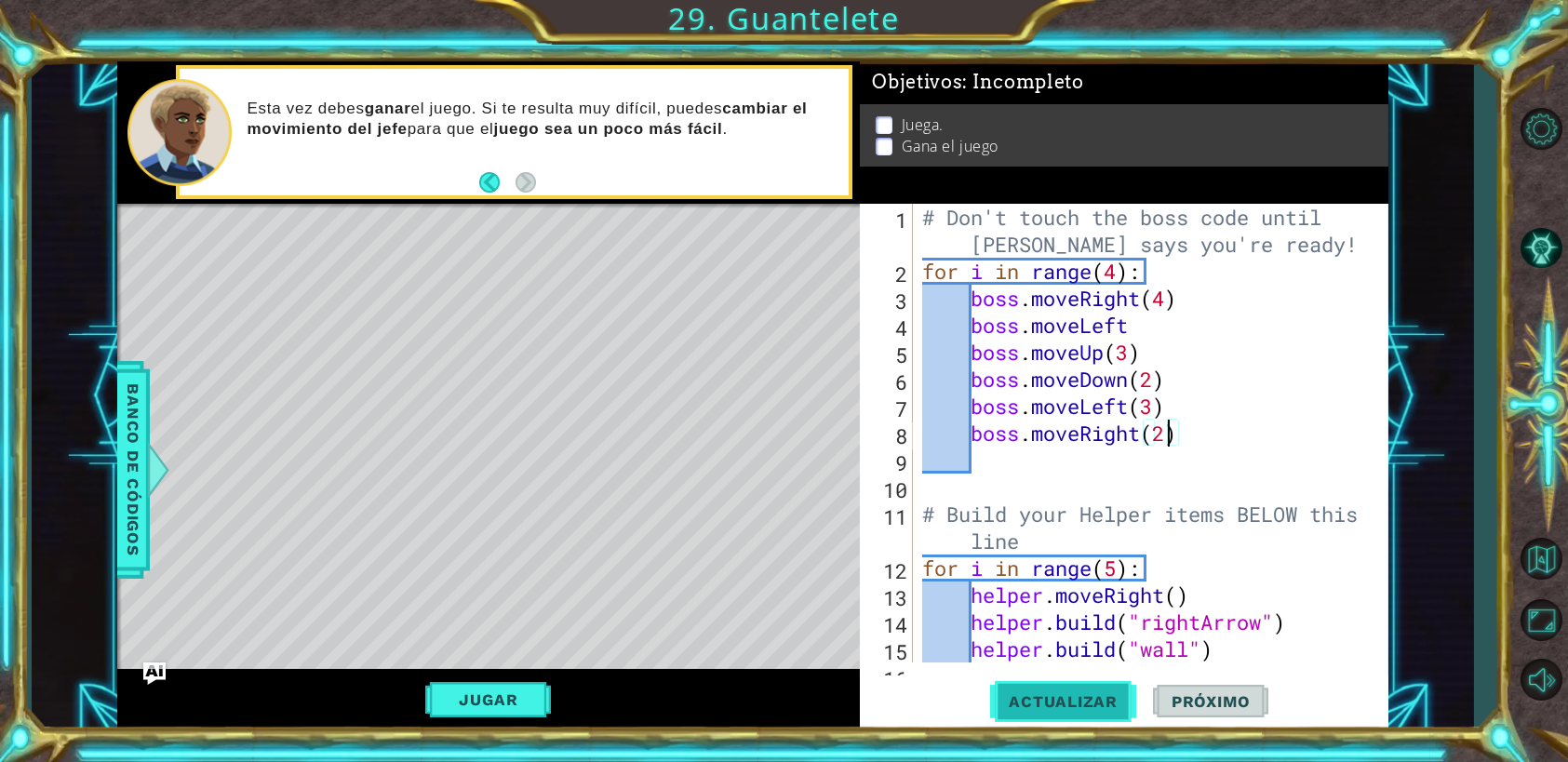
type textarea "boss.moveRight(2)"
click at [1081, 692] on span "Actualizar" at bounding box center [1062, 702] width 146 height 19
click at [502, 704] on button "Jugar" at bounding box center [488, 699] width 125 height 35
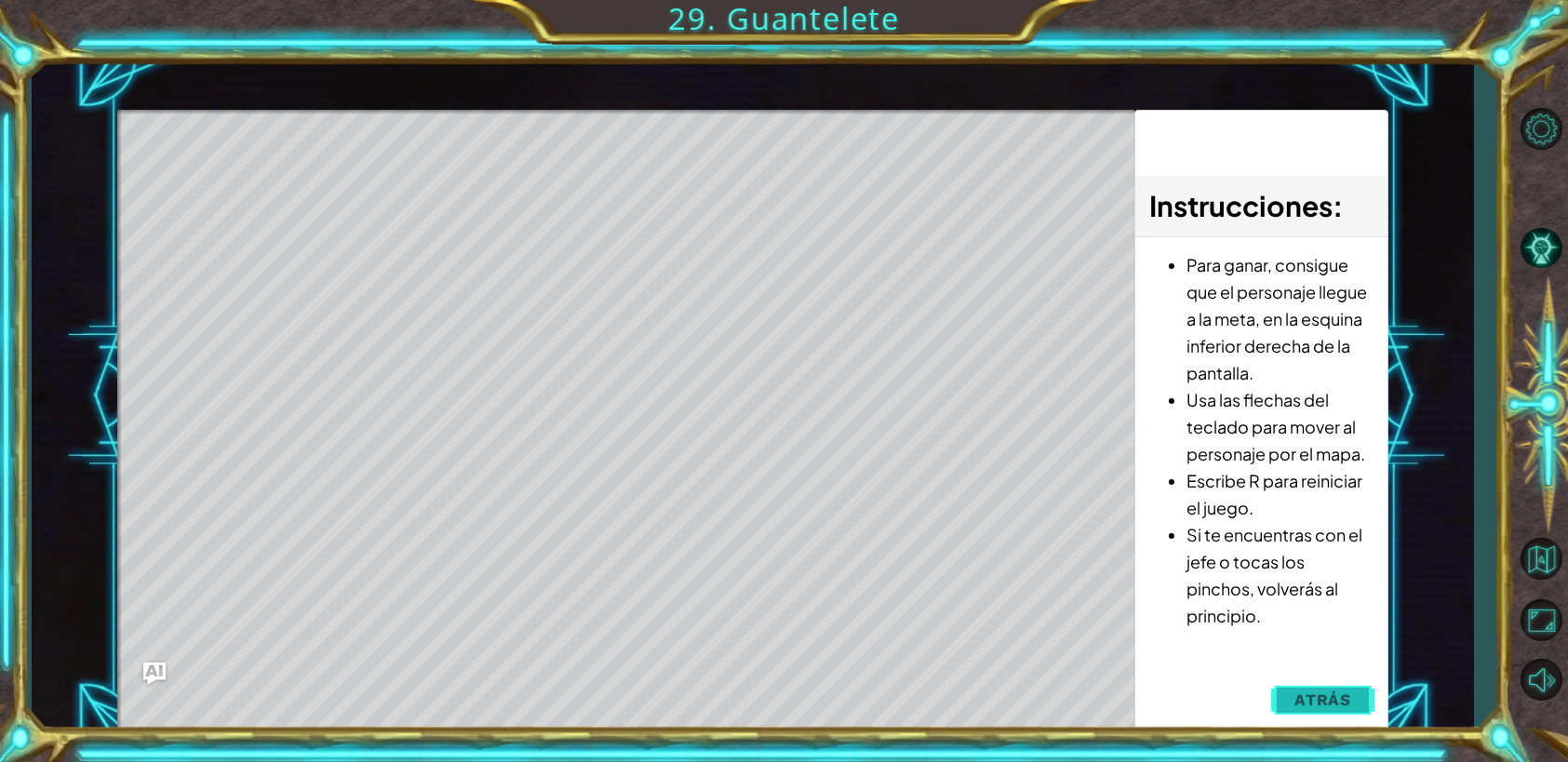
click at [1322, 703] on span "Atrás" at bounding box center [1323, 700] width 57 height 19
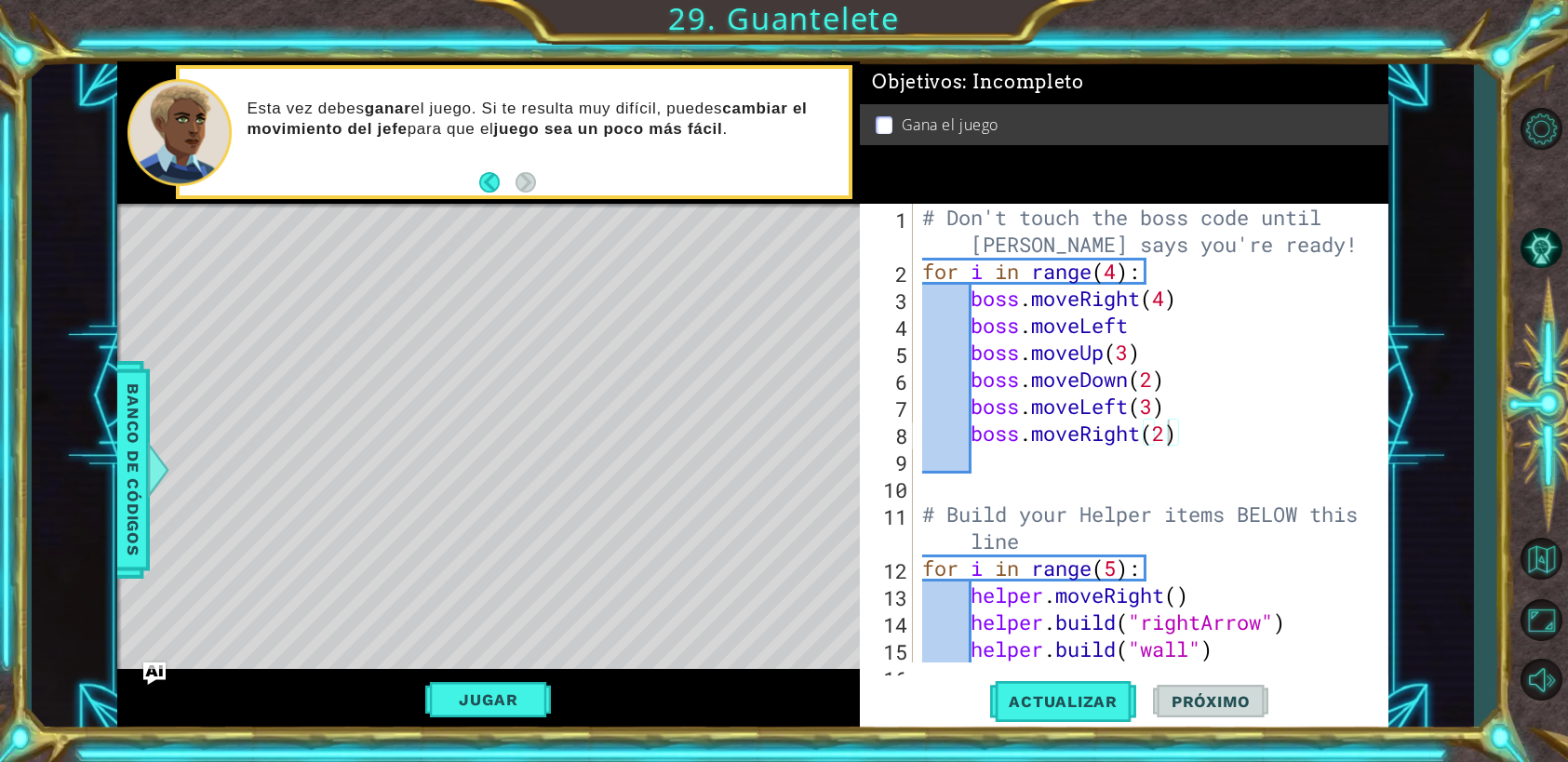
click at [889, 114] on li "Gana el juego" at bounding box center [1126, 124] width 503 height 22
drag, startPoint x: 889, startPoint y: 124, endPoint x: 879, endPoint y: 112, distance: 15.6
click at [880, 116] on p at bounding box center [884, 124] width 17 height 18
click at [877, 116] on p at bounding box center [884, 124] width 17 height 18
drag, startPoint x: 512, startPoint y: 682, endPoint x: 513, endPoint y: 695, distance: 13.0
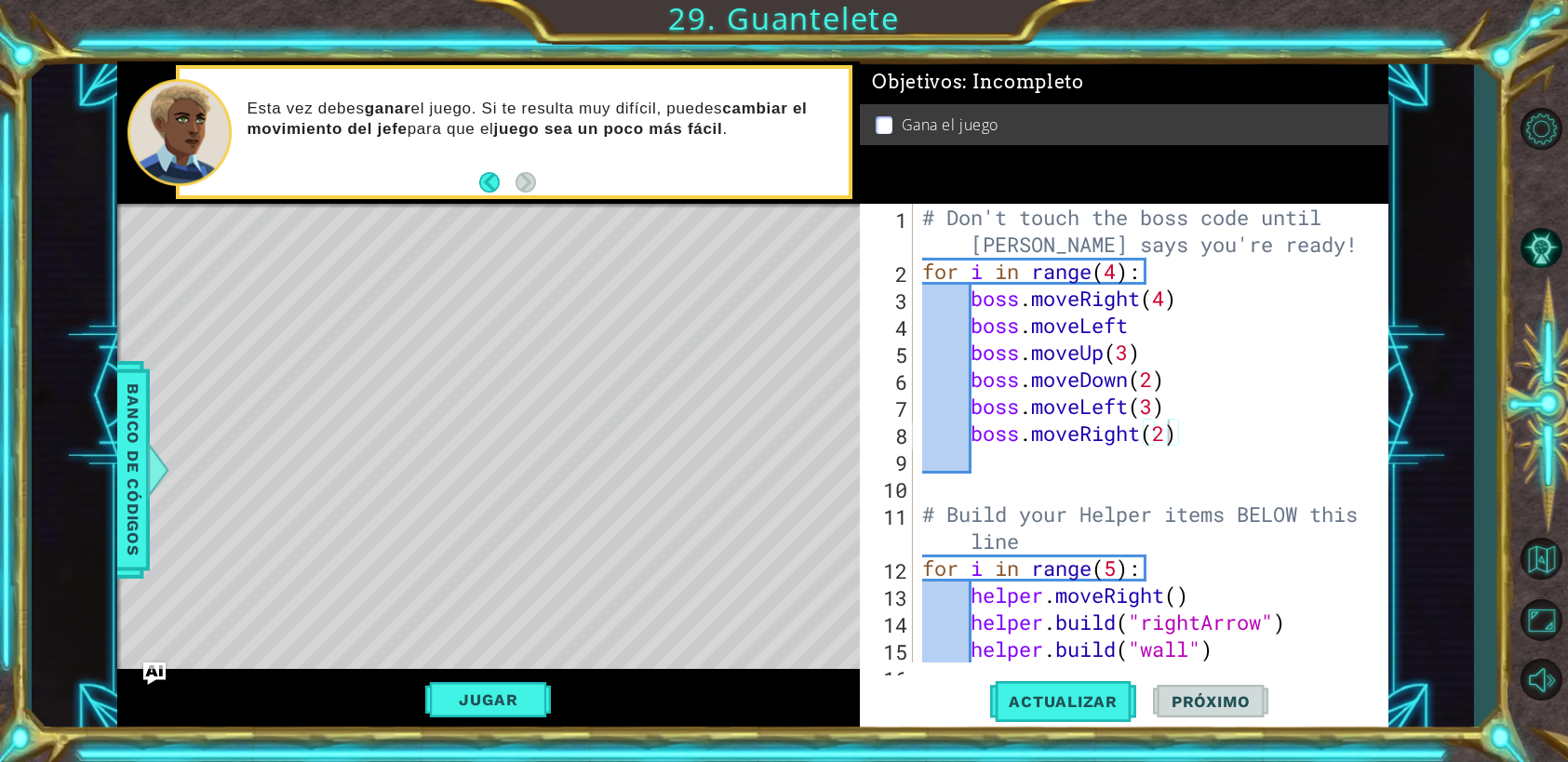
click at [513, 695] on button "Jugar" at bounding box center [488, 699] width 125 height 35
click at [1218, 707] on span "Próximo" at bounding box center [1210, 704] width 115 height 19
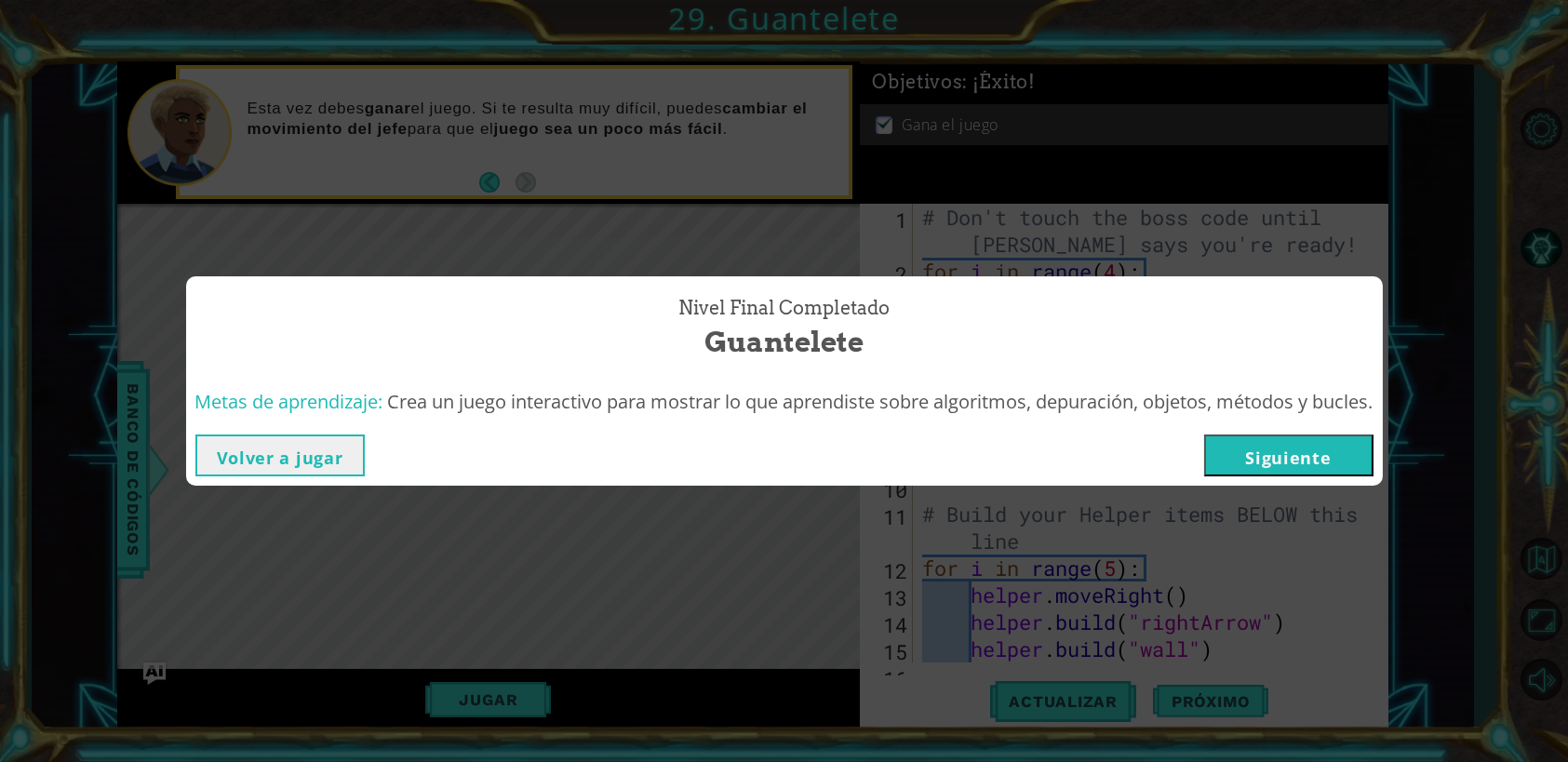
click at [1253, 455] on button "Siguiente" at bounding box center [1288, 456] width 169 height 41
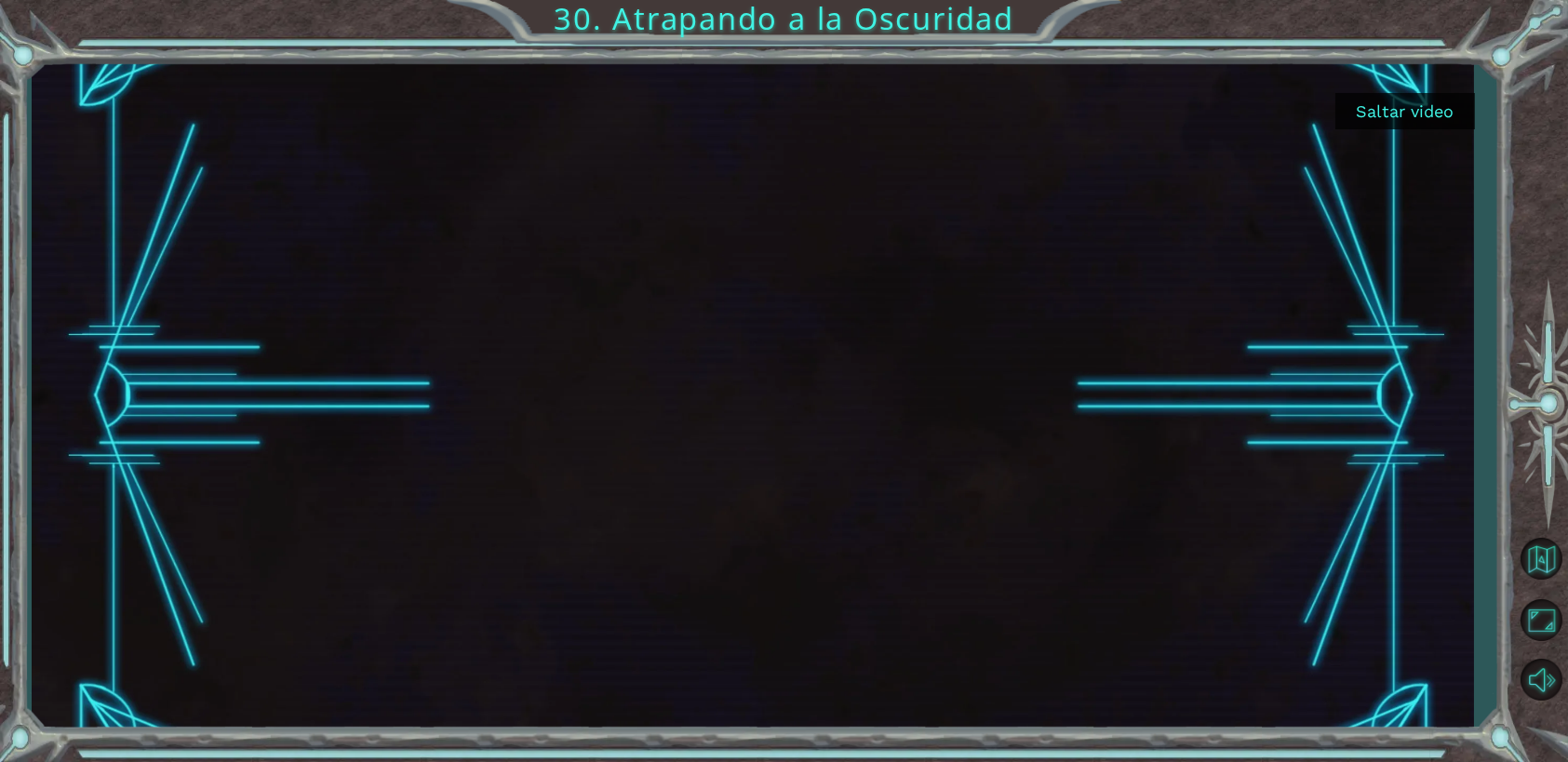
click at [1422, 111] on button "Saltar video" at bounding box center [1405, 111] width 140 height 36
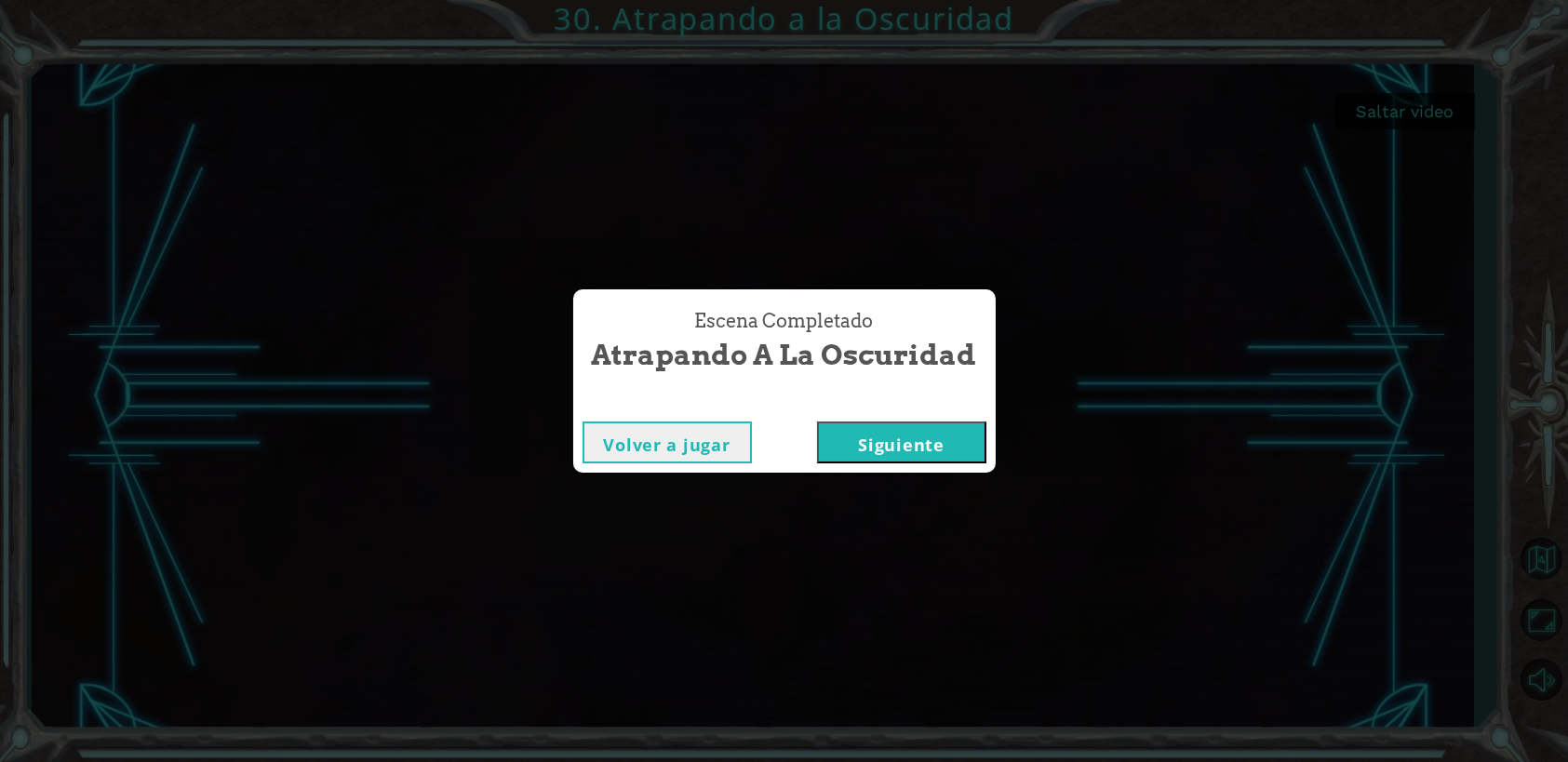
click at [917, 446] on button "Siguiente" at bounding box center [901, 442] width 169 height 41
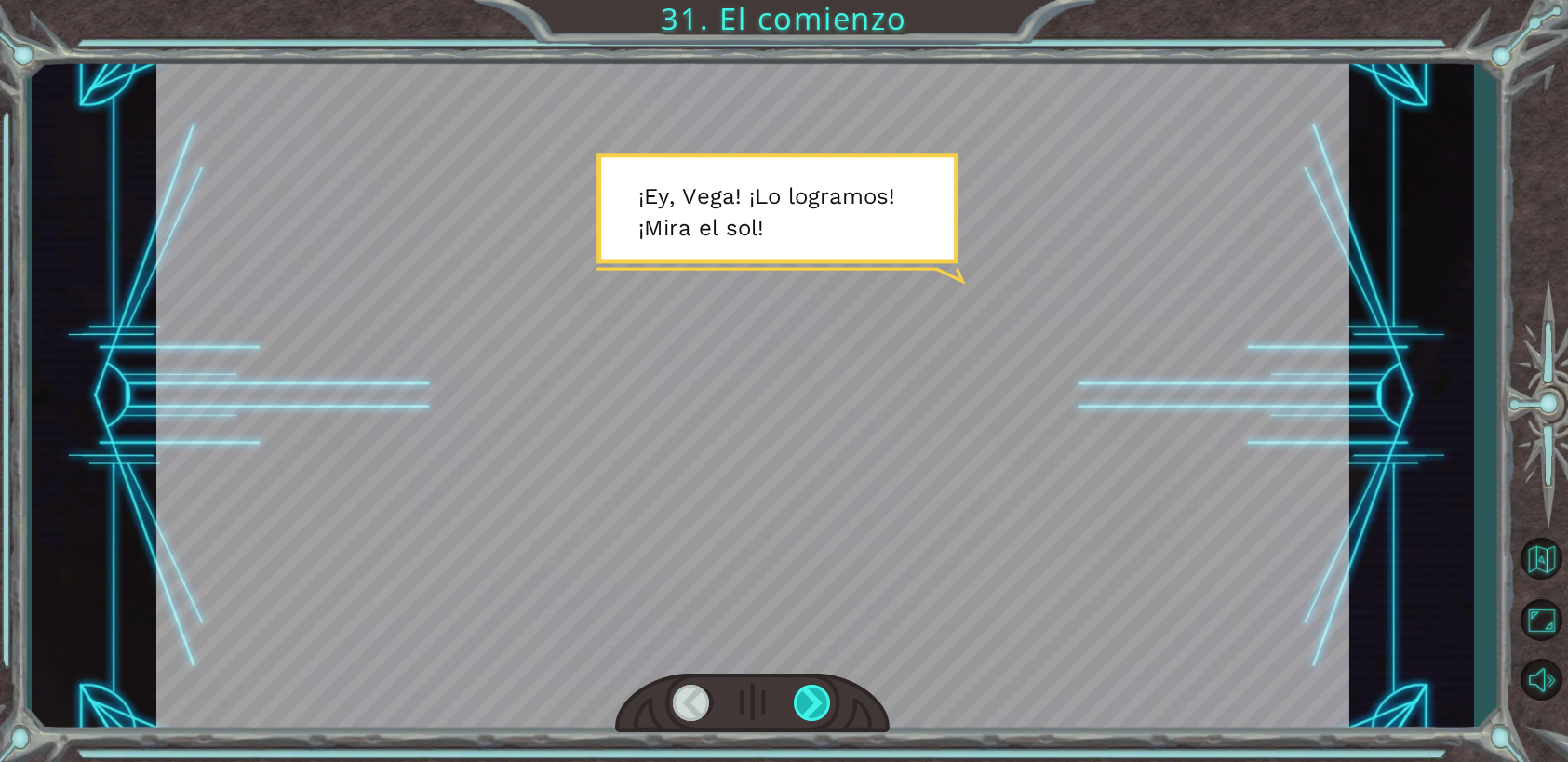
click at [802, 705] on div at bounding box center [812, 703] width 38 height 36
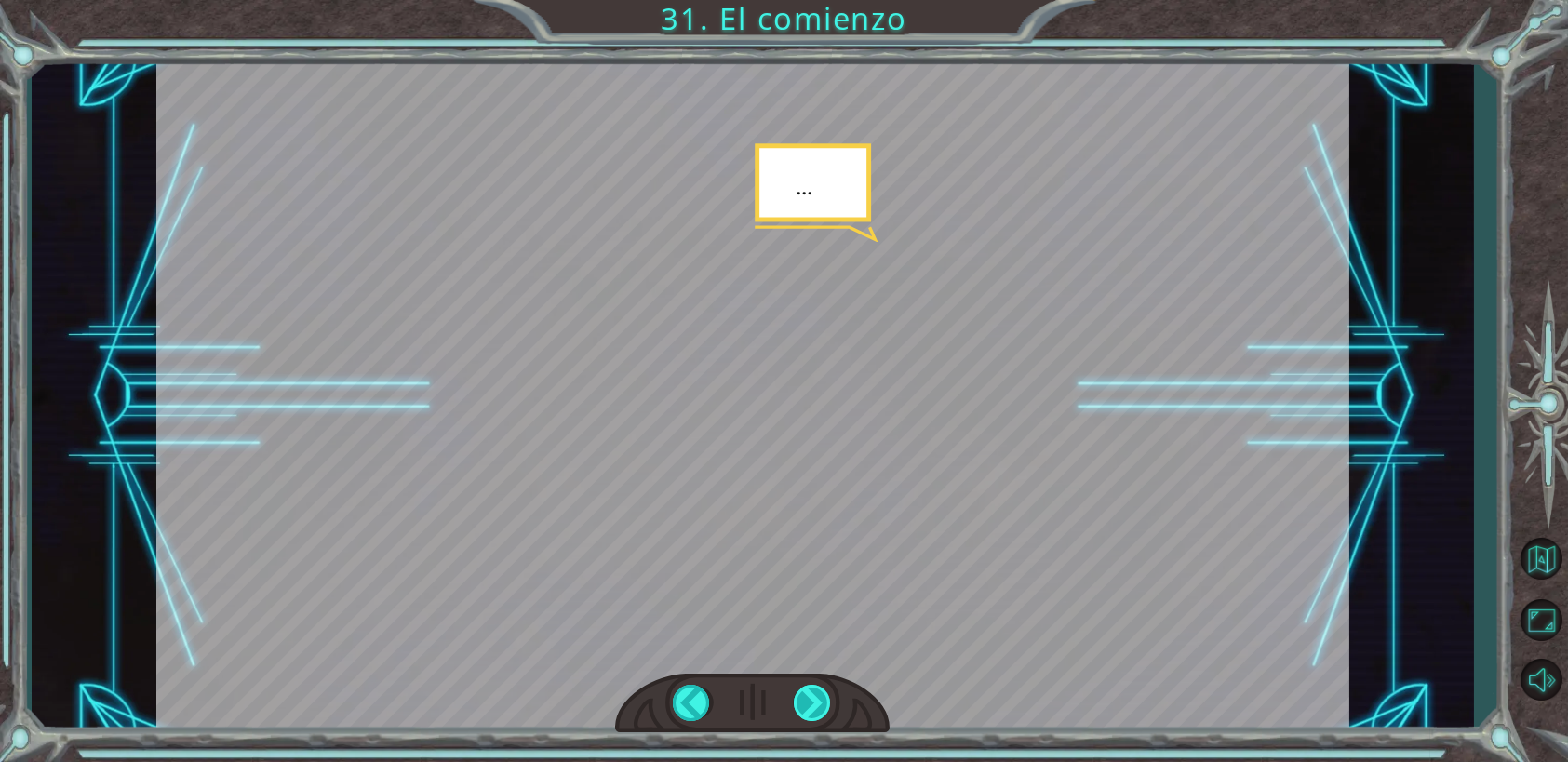
click at [810, 700] on div at bounding box center [812, 703] width 38 height 36
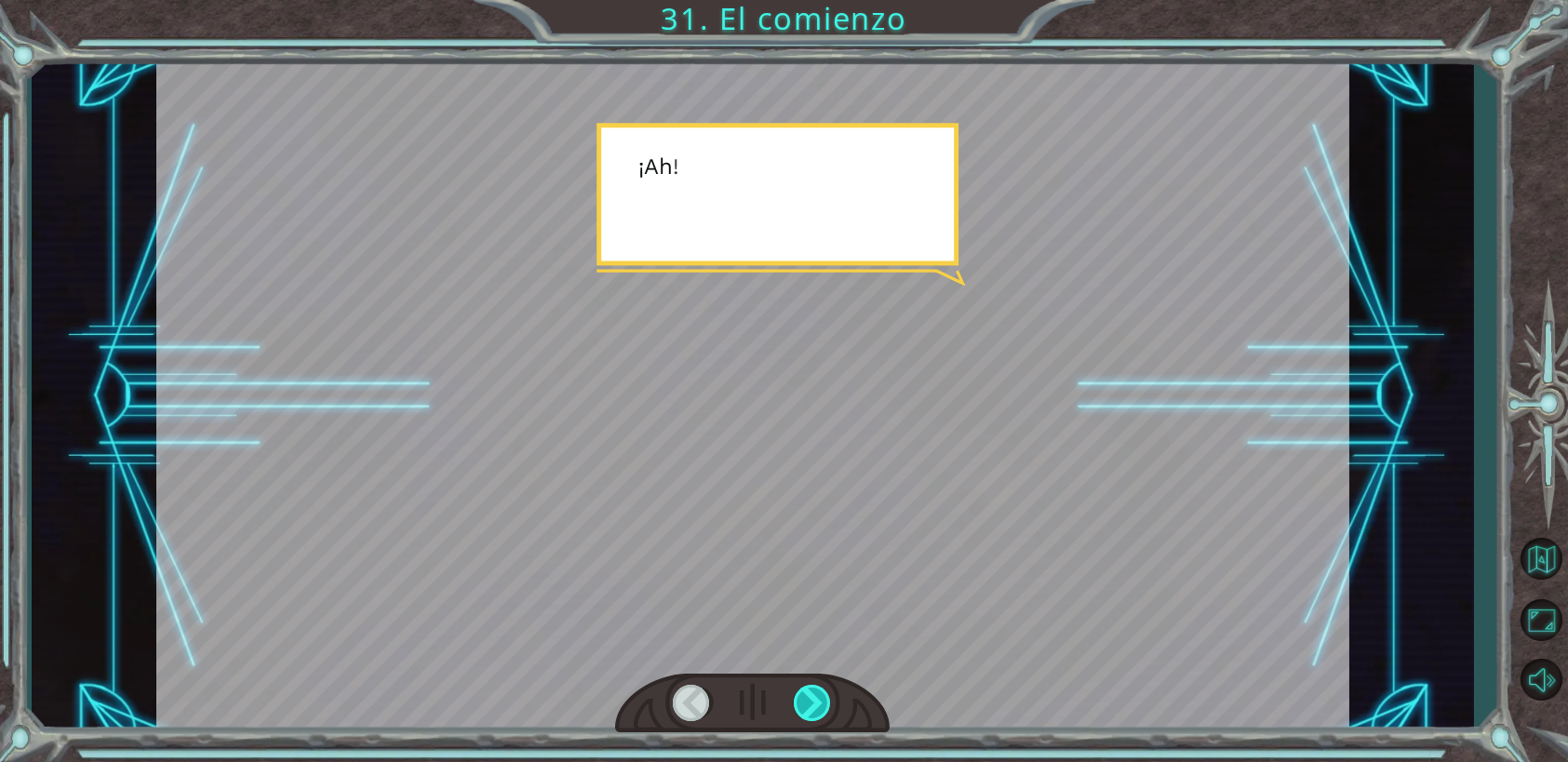
click at [810, 700] on div at bounding box center [812, 703] width 38 height 36
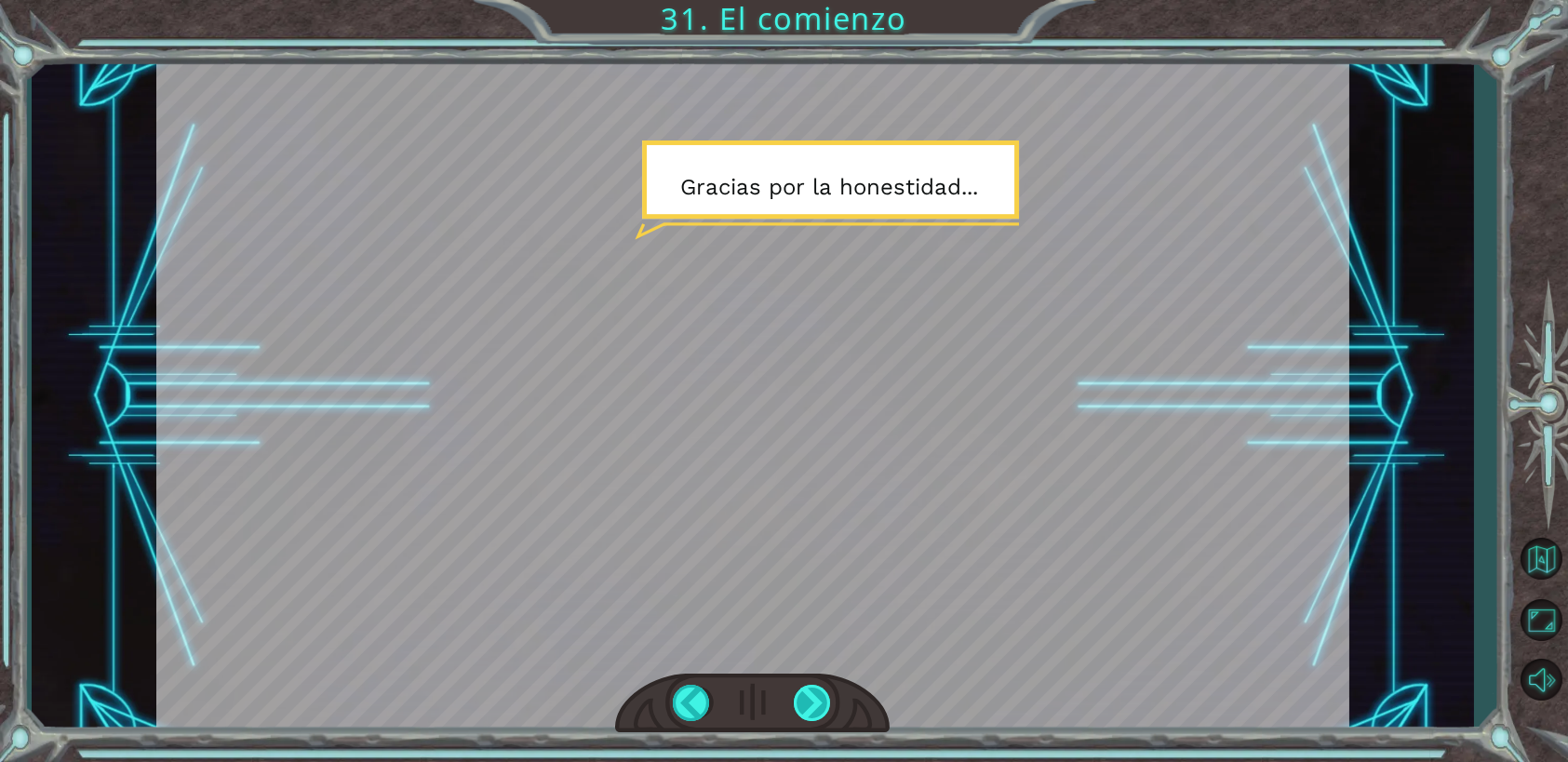
click at [810, 700] on div at bounding box center [812, 703] width 38 height 36
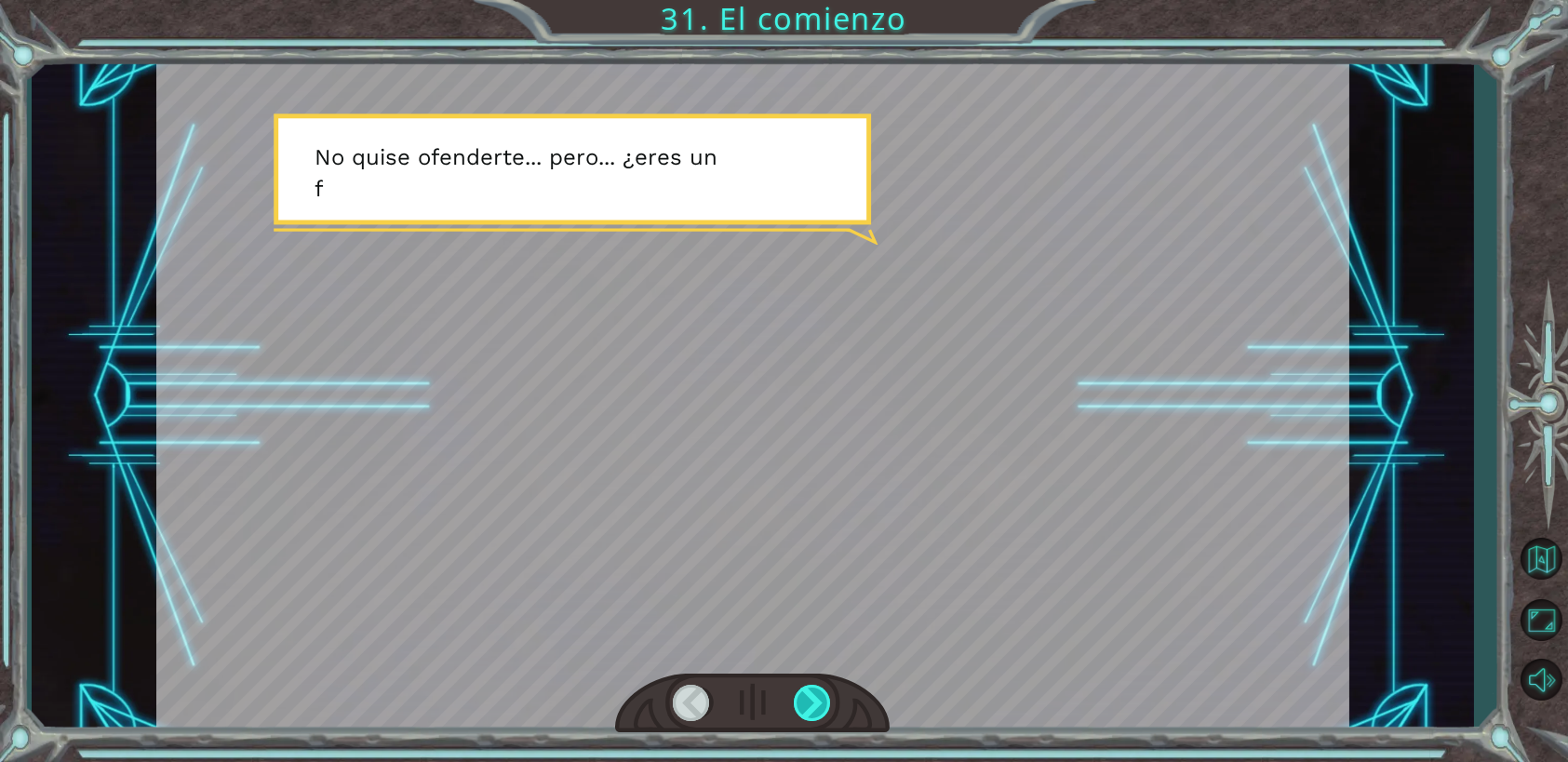
click at [810, 700] on div at bounding box center [812, 703] width 38 height 36
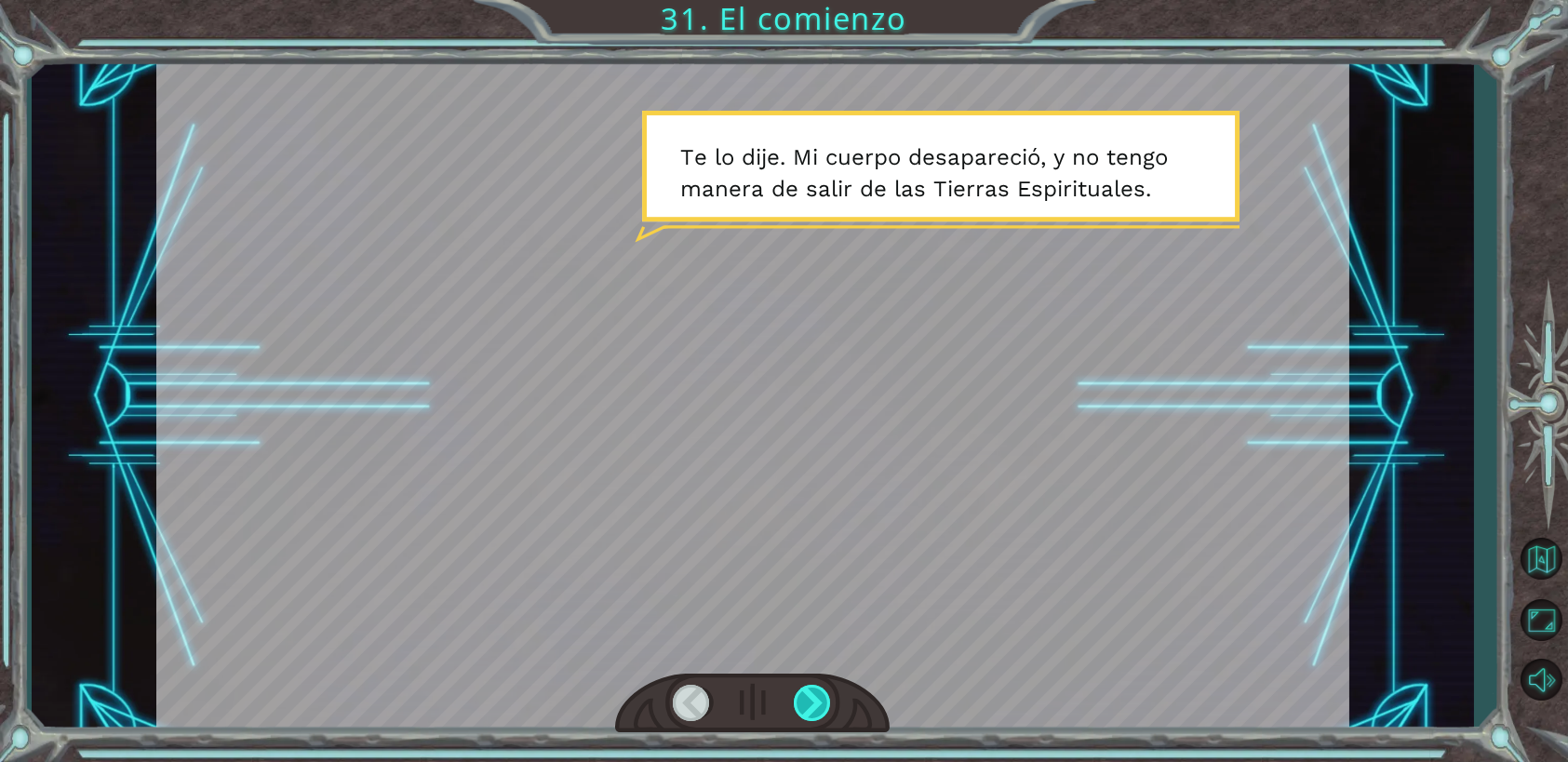
click at [810, 700] on div at bounding box center [812, 703] width 38 height 36
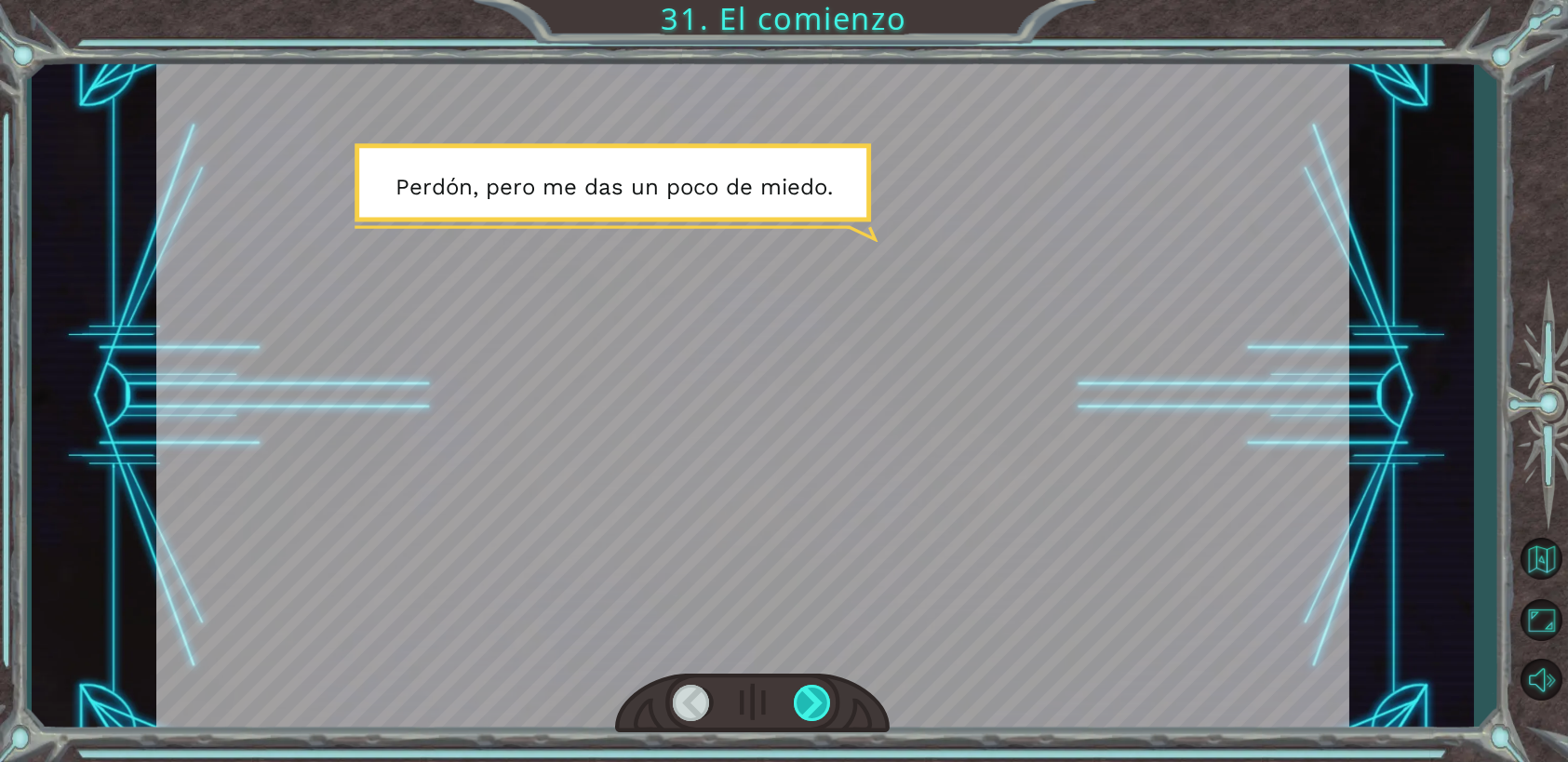
click at [817, 700] on div at bounding box center [812, 703] width 38 height 36
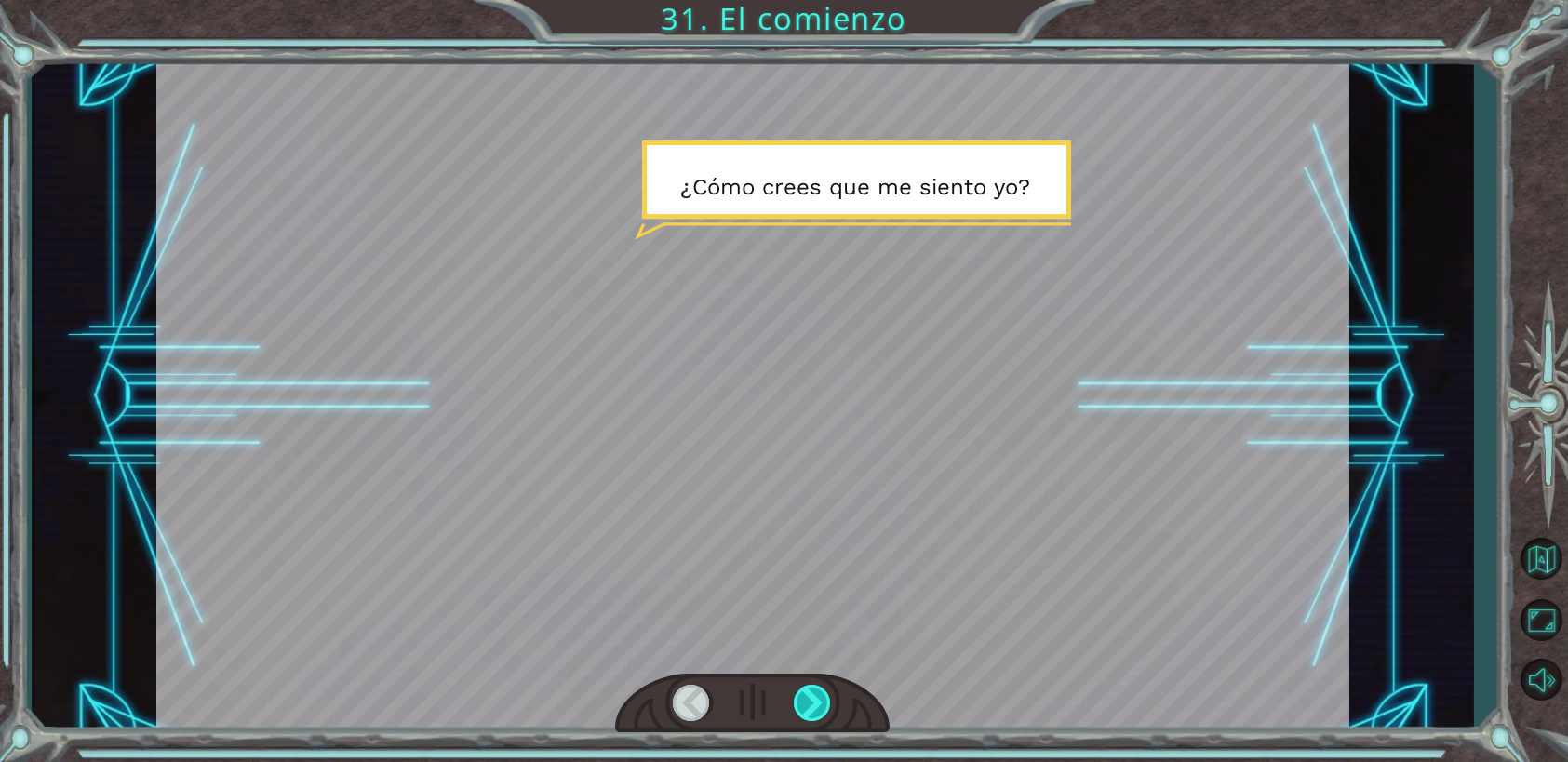
click at [817, 700] on div at bounding box center [812, 703] width 38 height 36
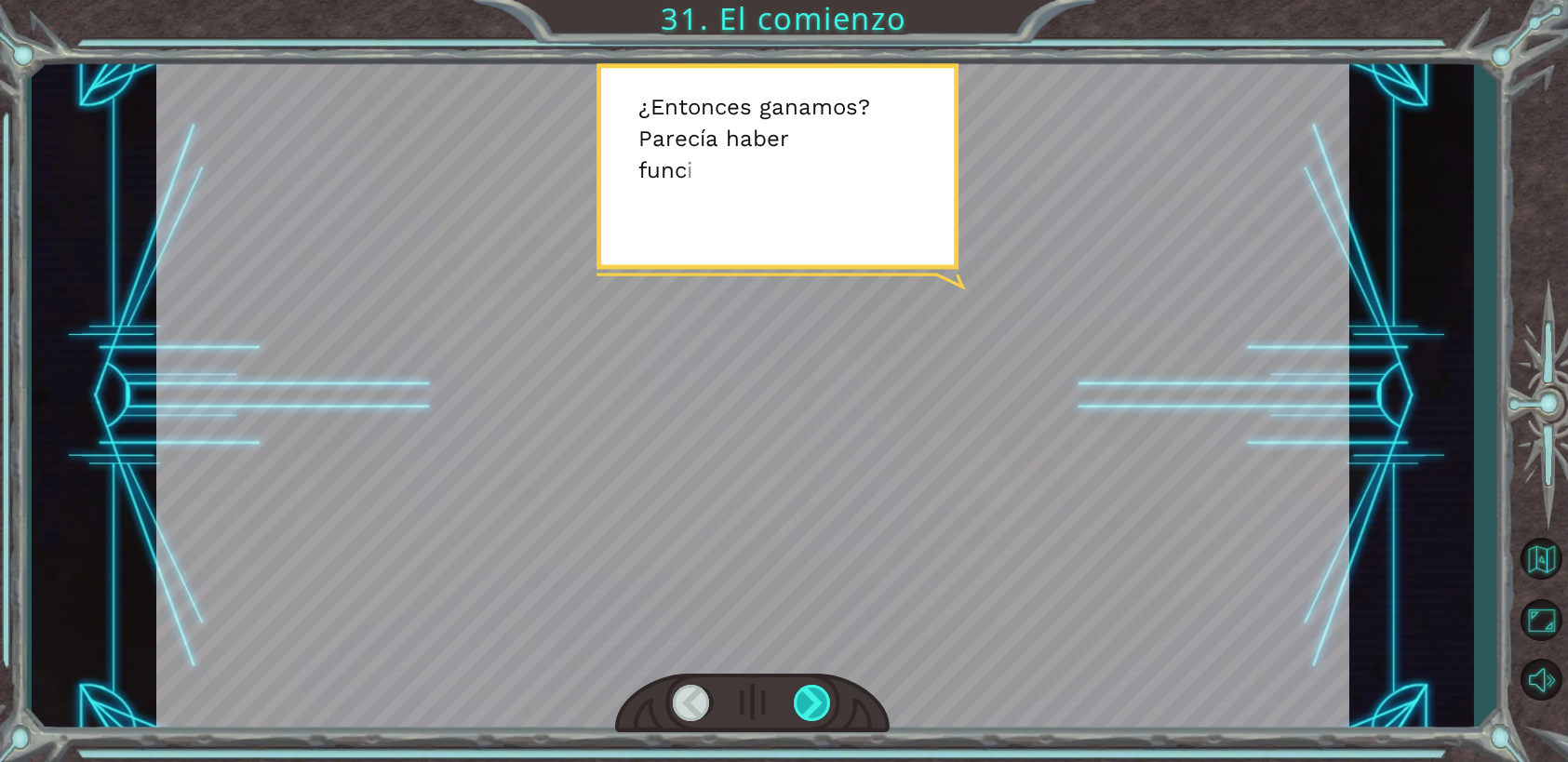
click at [817, 700] on div at bounding box center [812, 703] width 38 height 36
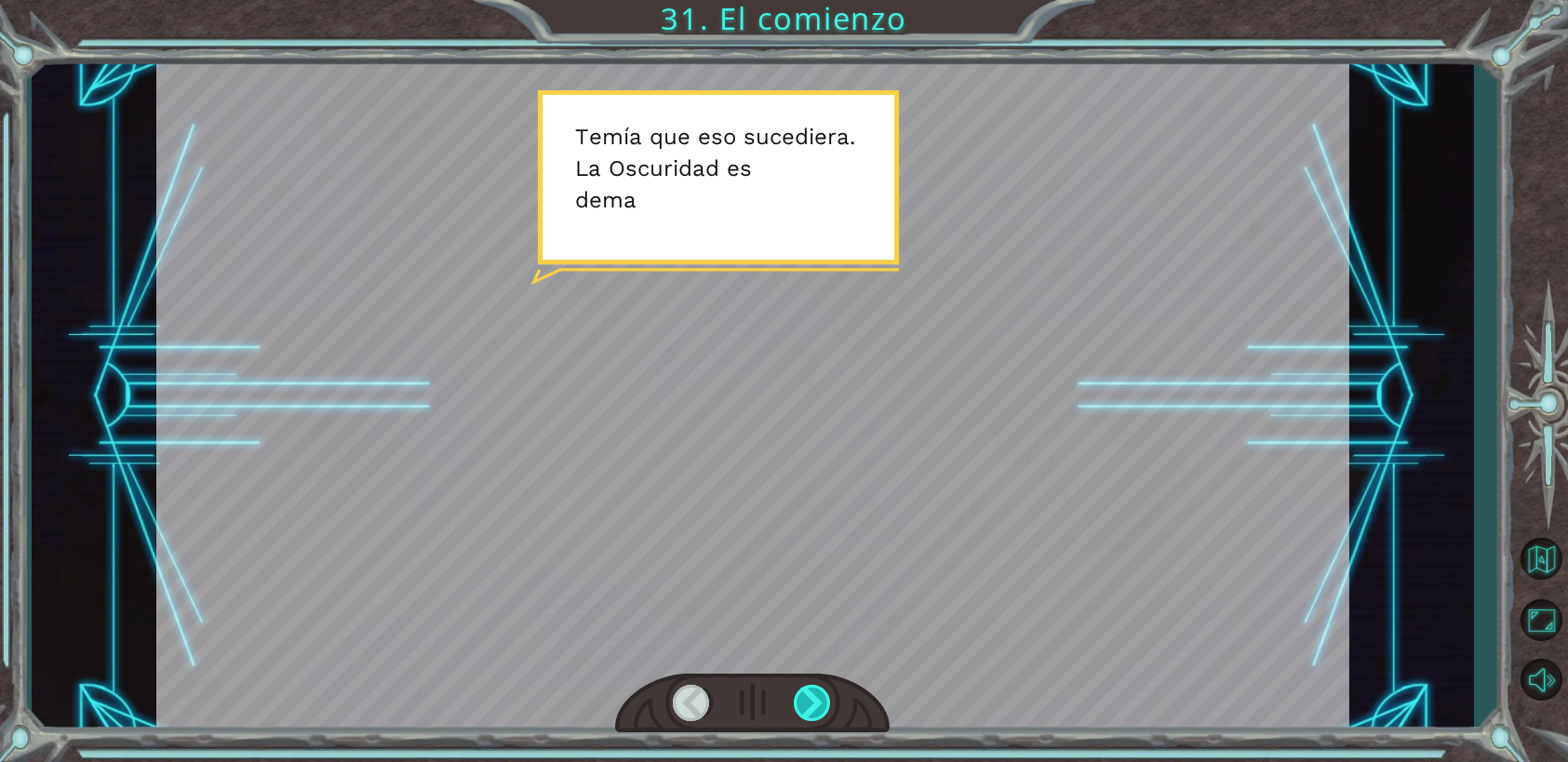
click at [817, 700] on div at bounding box center [812, 703] width 38 height 36
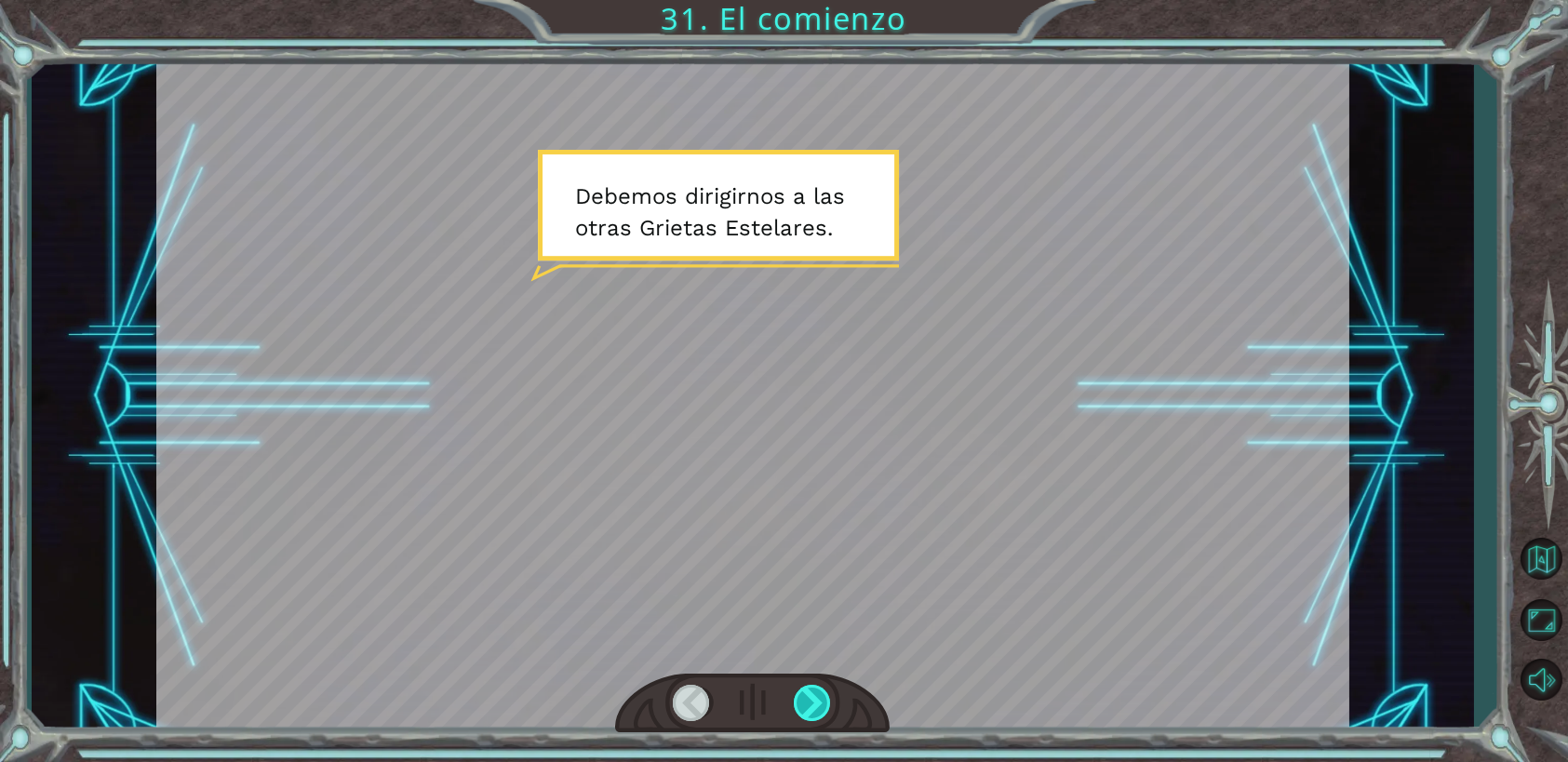
click at [817, 700] on div at bounding box center [812, 703] width 38 height 36
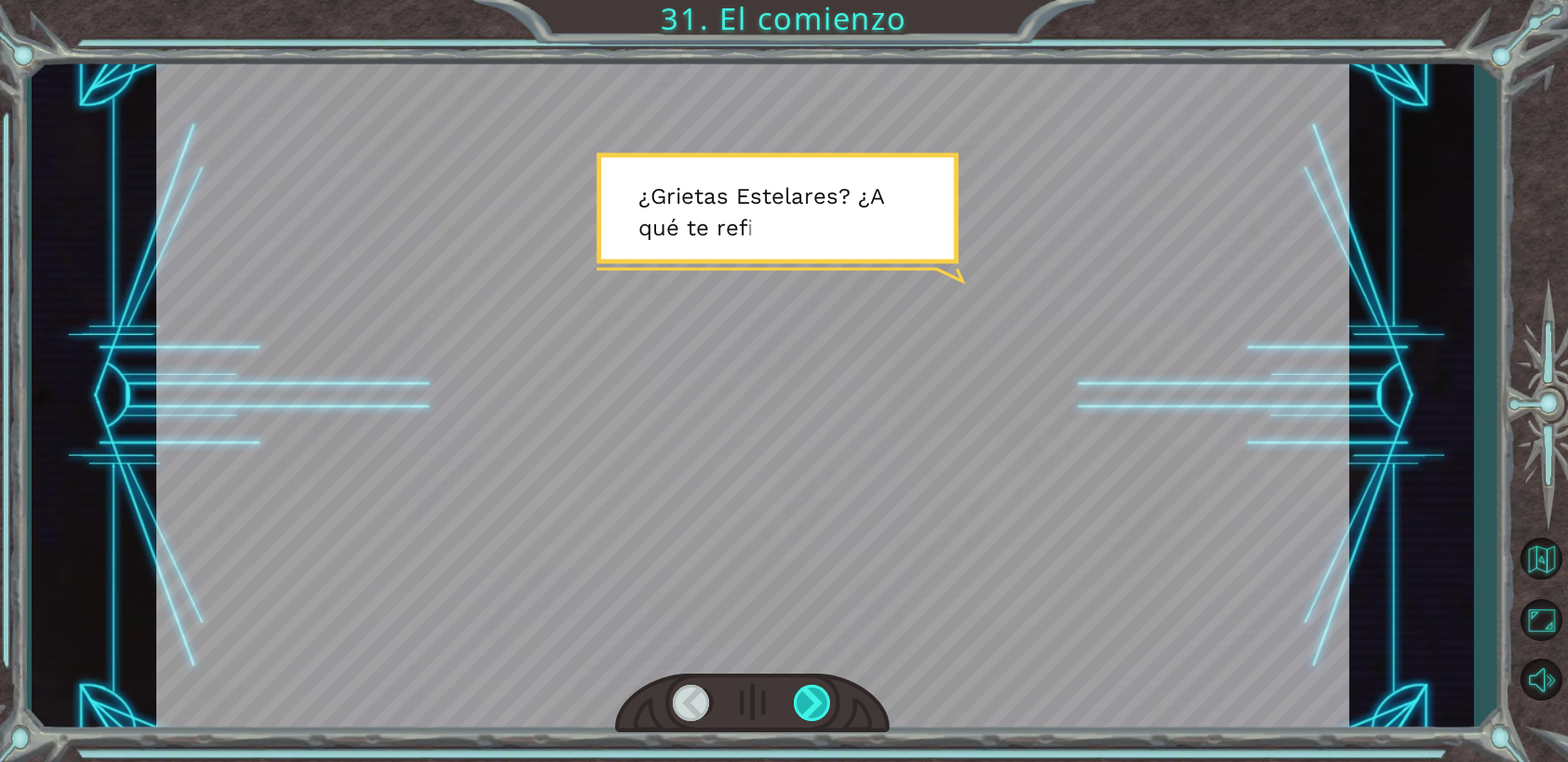
click at [817, 700] on div at bounding box center [812, 703] width 38 height 36
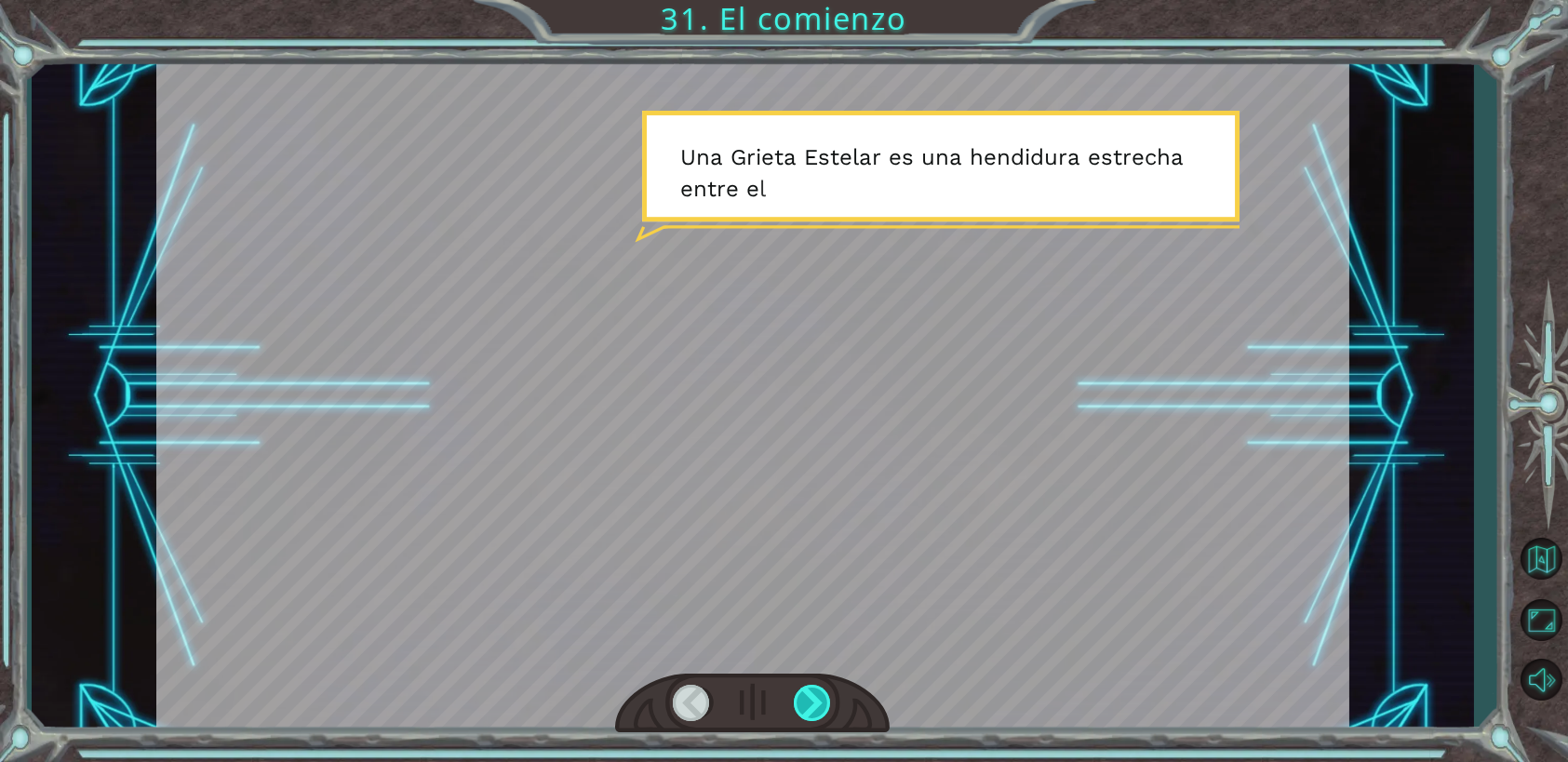
click at [817, 700] on div at bounding box center [812, 703] width 38 height 36
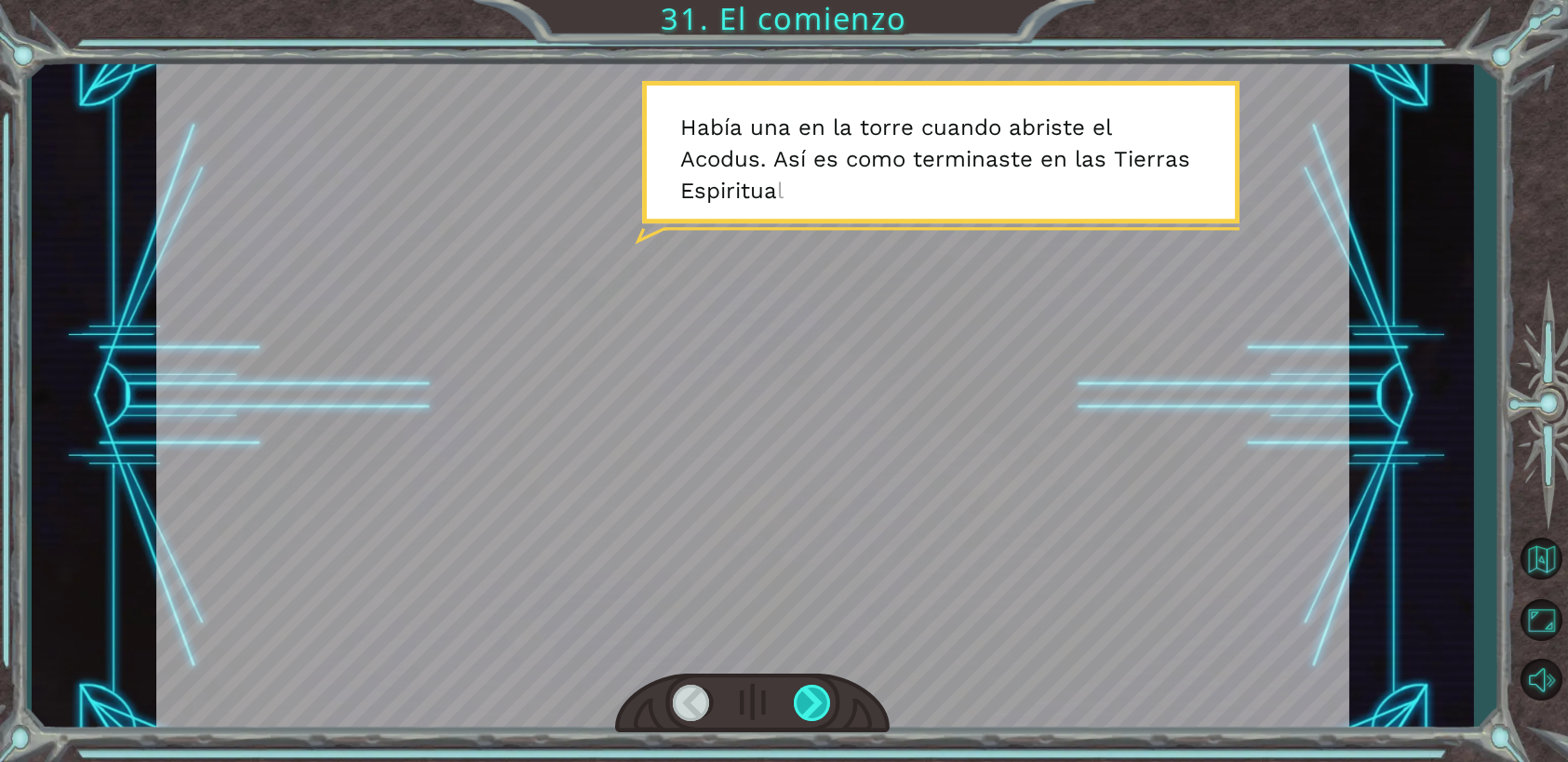
click at [817, 700] on div at bounding box center [812, 703] width 38 height 36
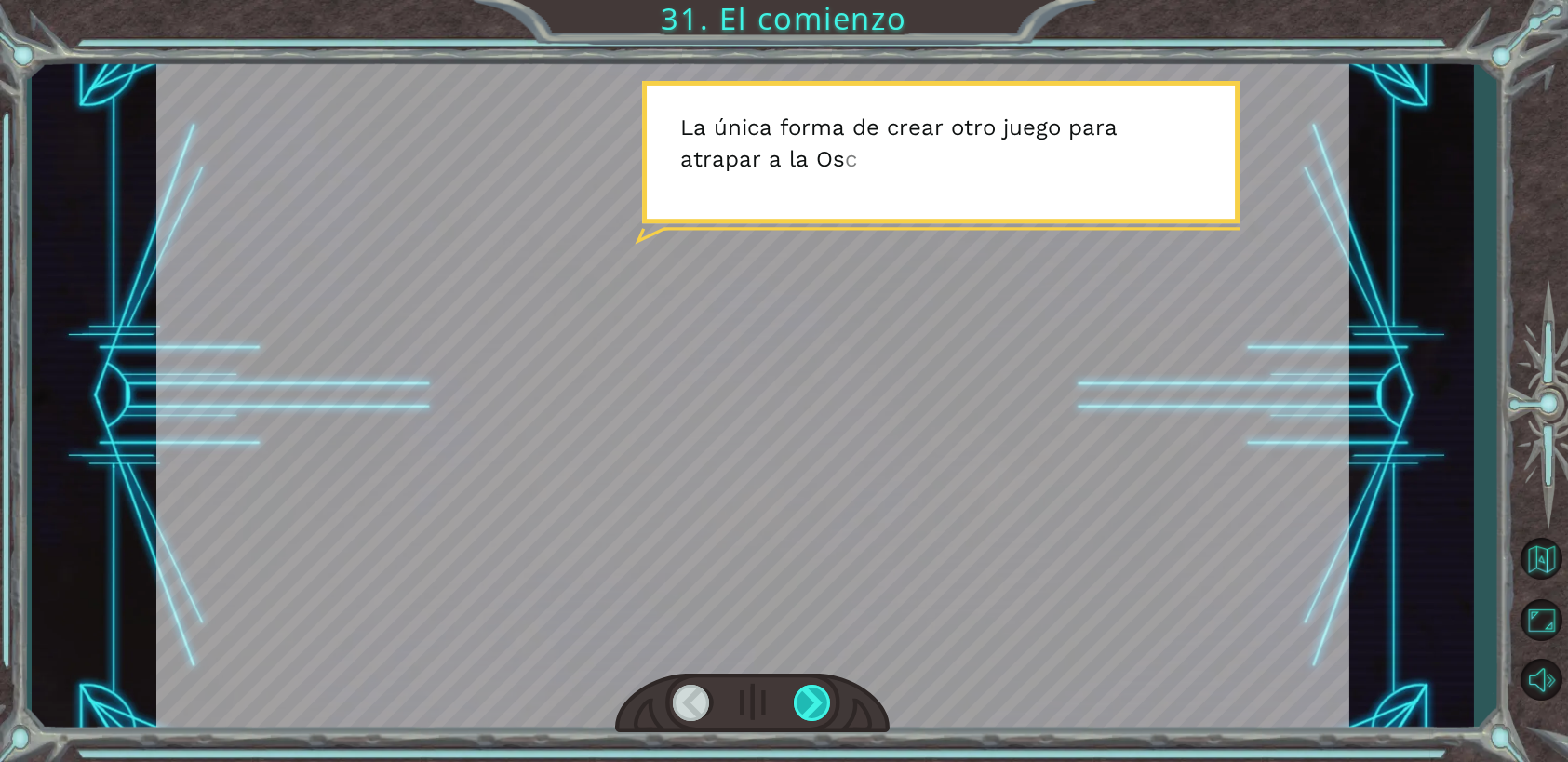
click at [817, 700] on div at bounding box center [812, 703] width 38 height 36
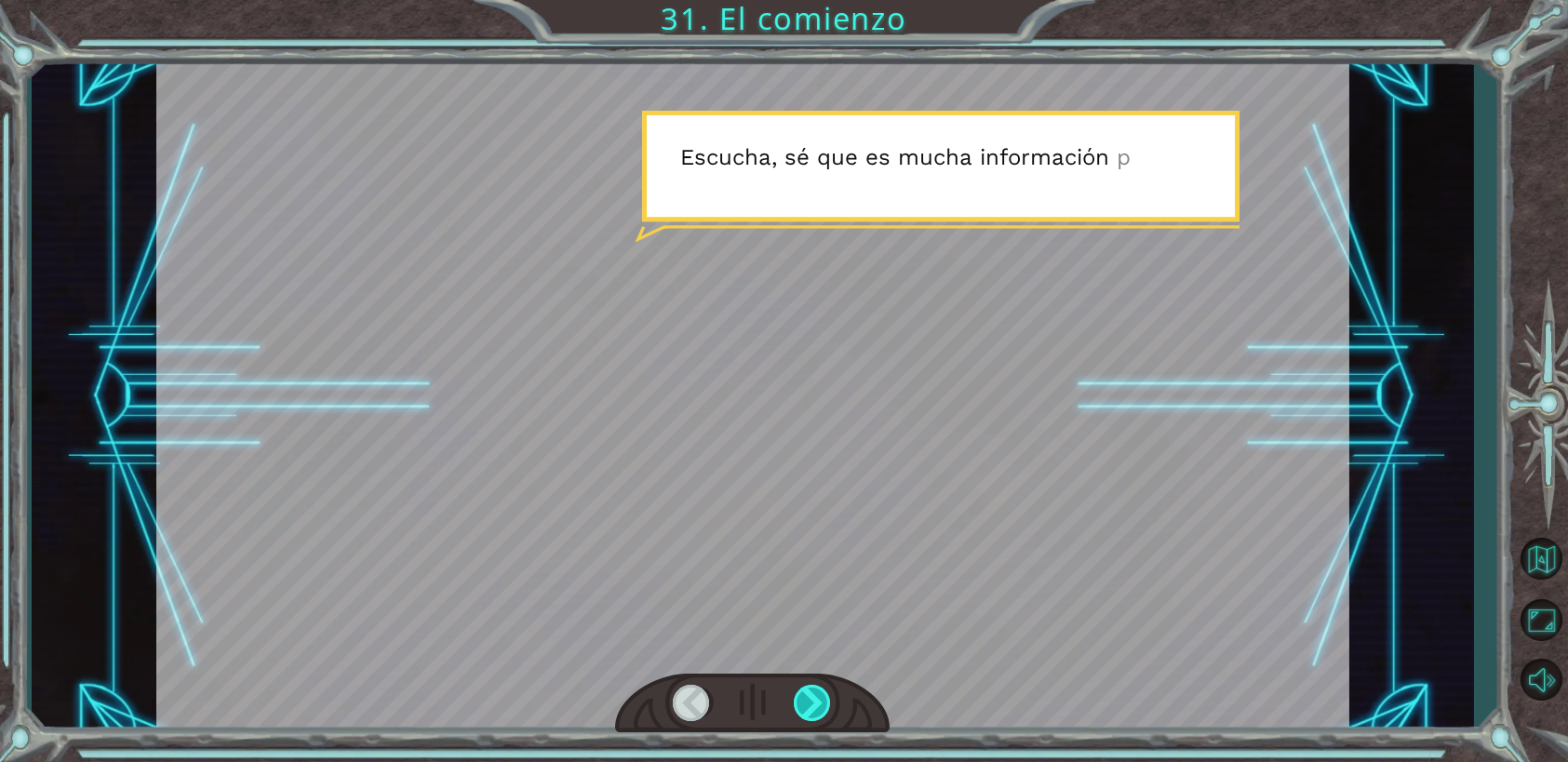
click at [817, 700] on div at bounding box center [812, 703] width 38 height 36
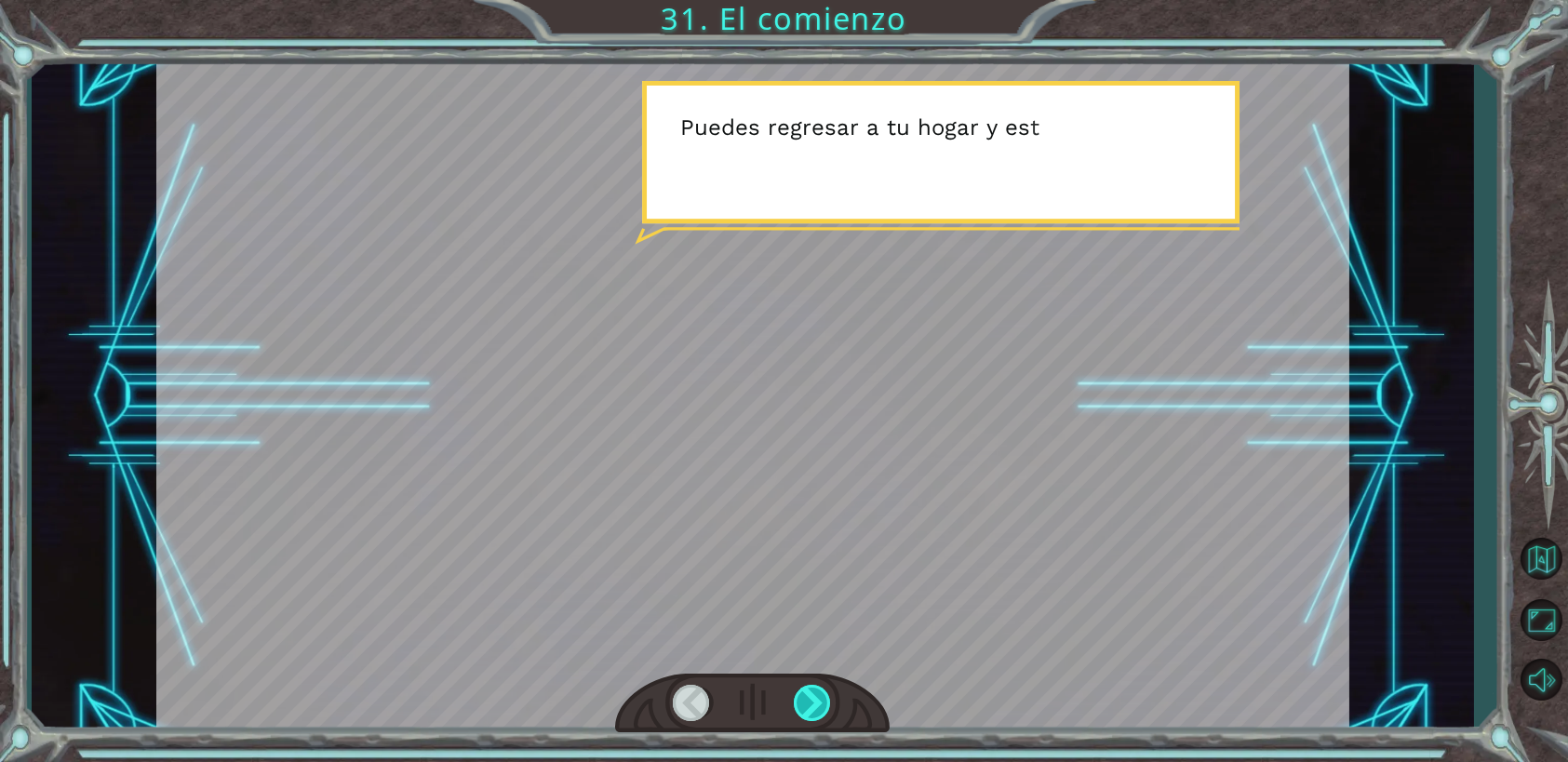
click at [817, 700] on div at bounding box center [812, 703] width 38 height 36
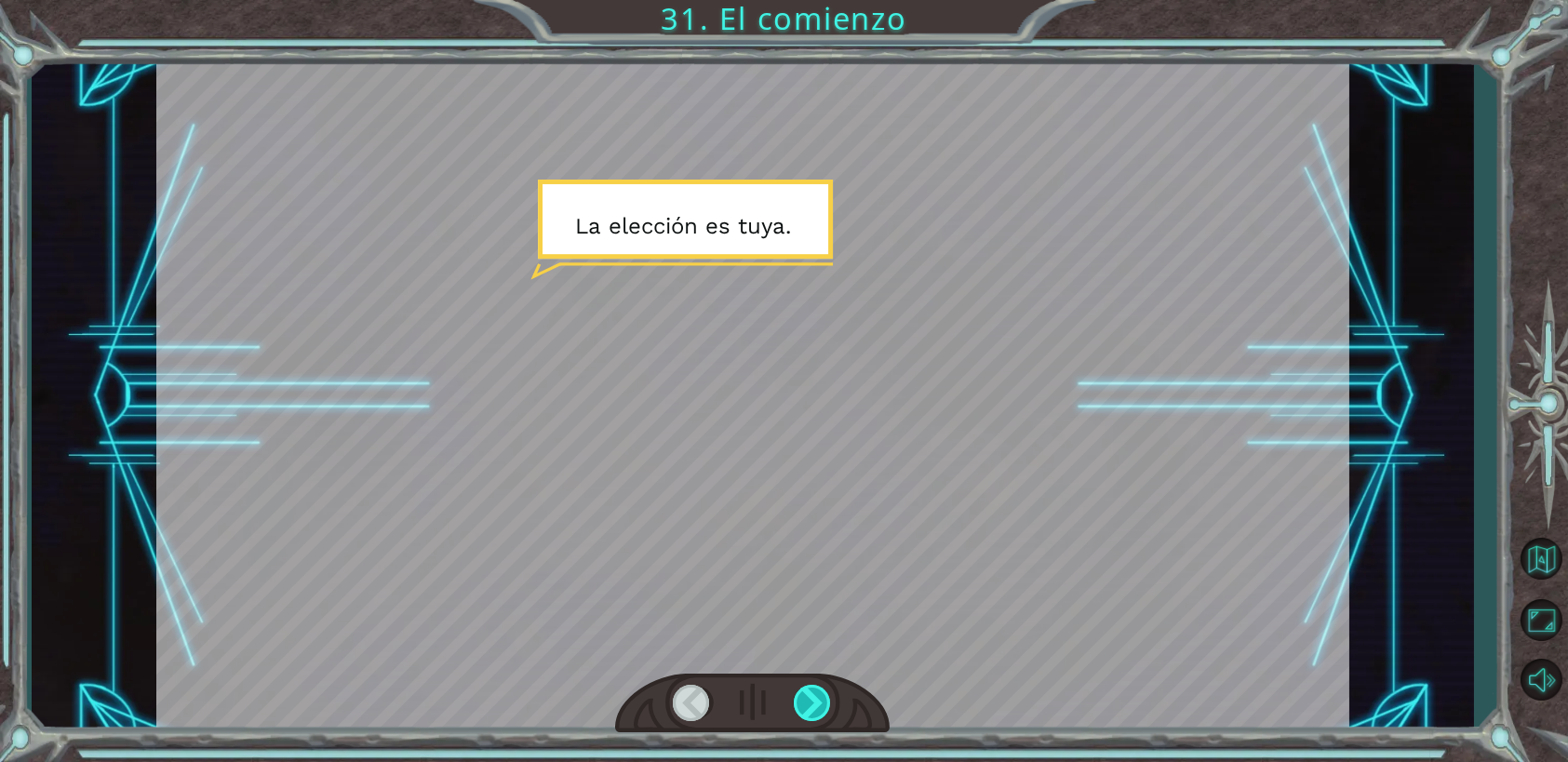
click at [817, 700] on div at bounding box center [812, 703] width 38 height 36
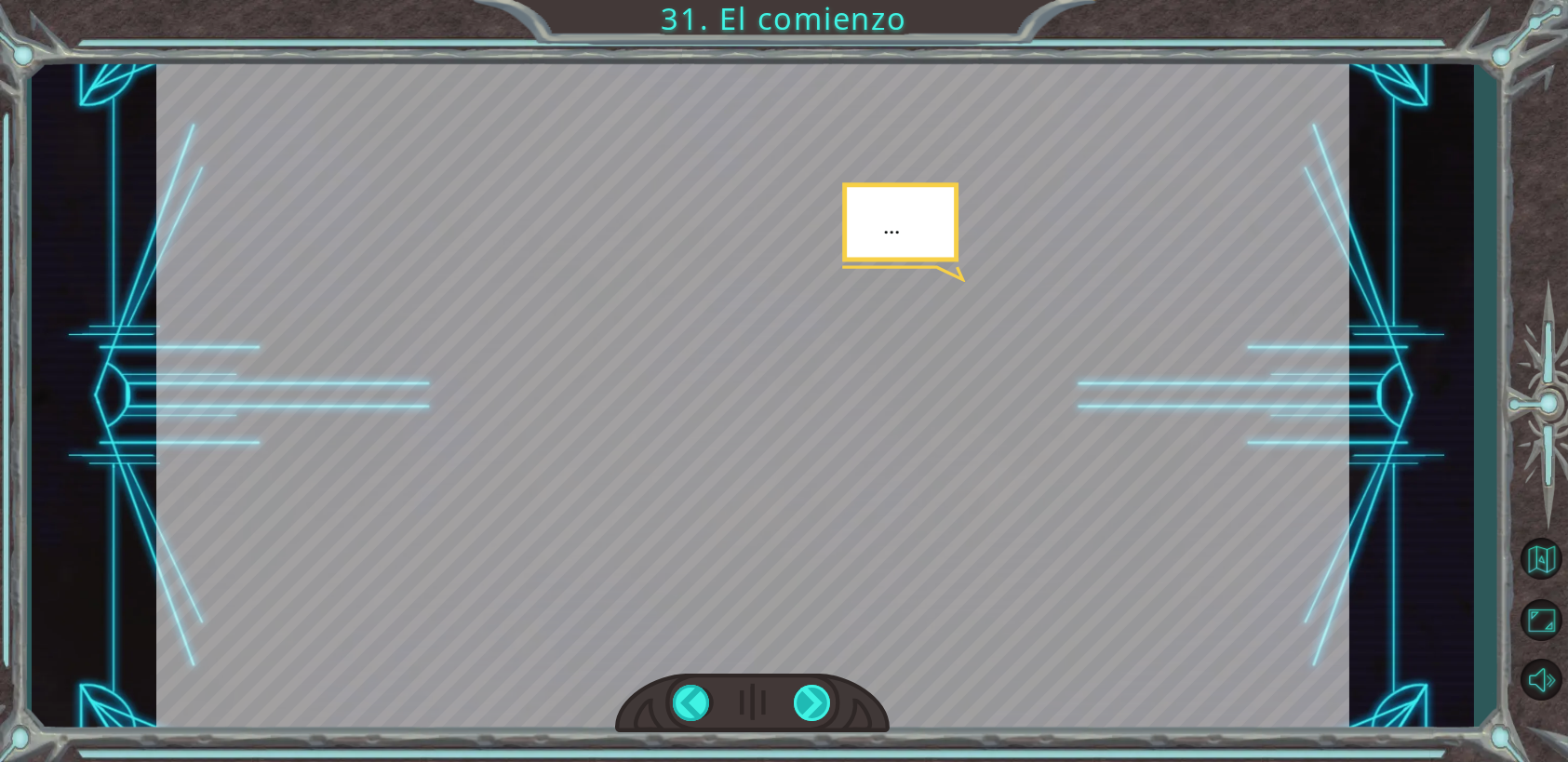
click at [817, 700] on div at bounding box center [812, 703] width 38 height 36
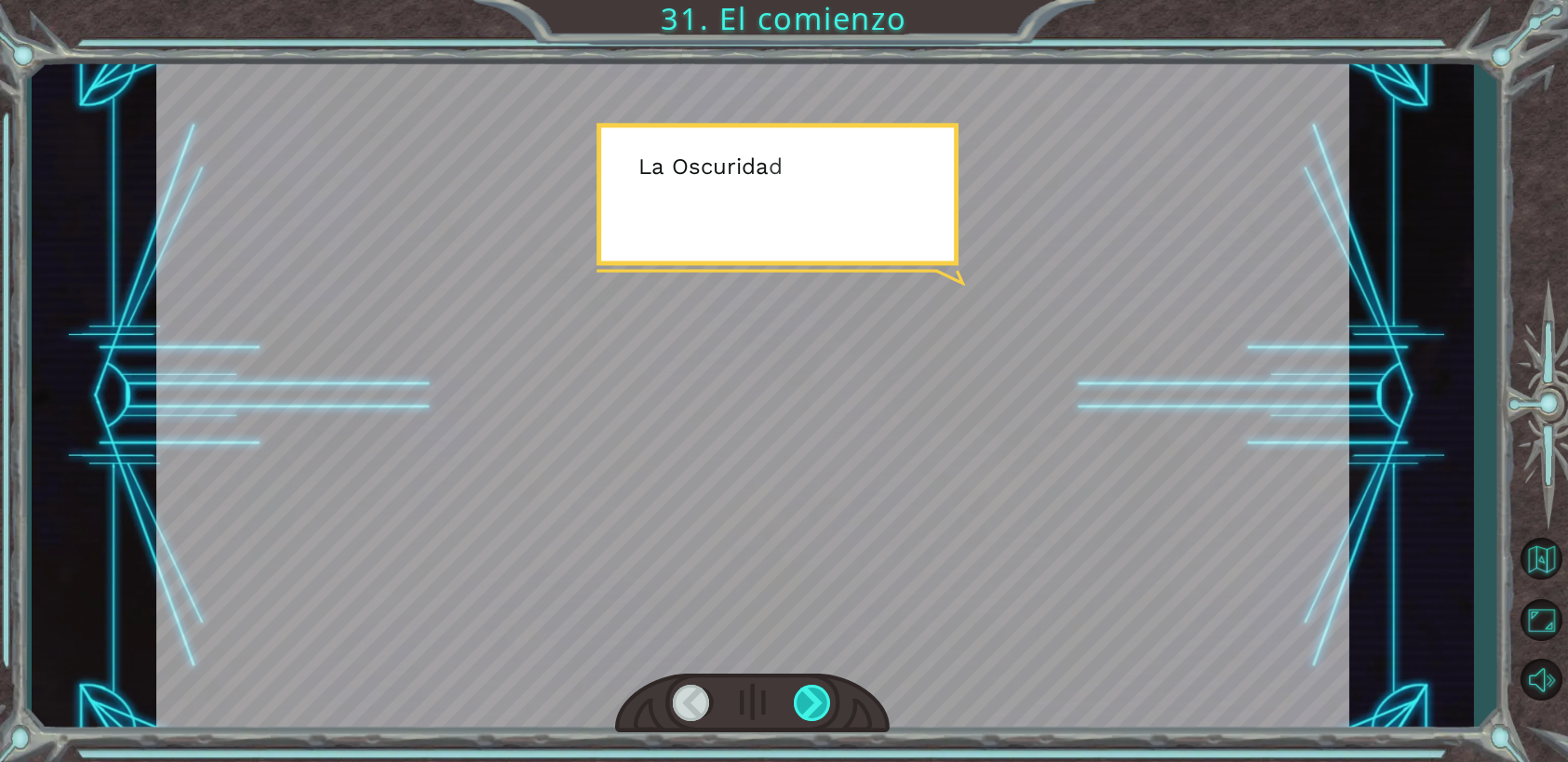
click at [817, 700] on div at bounding box center [812, 703] width 38 height 36
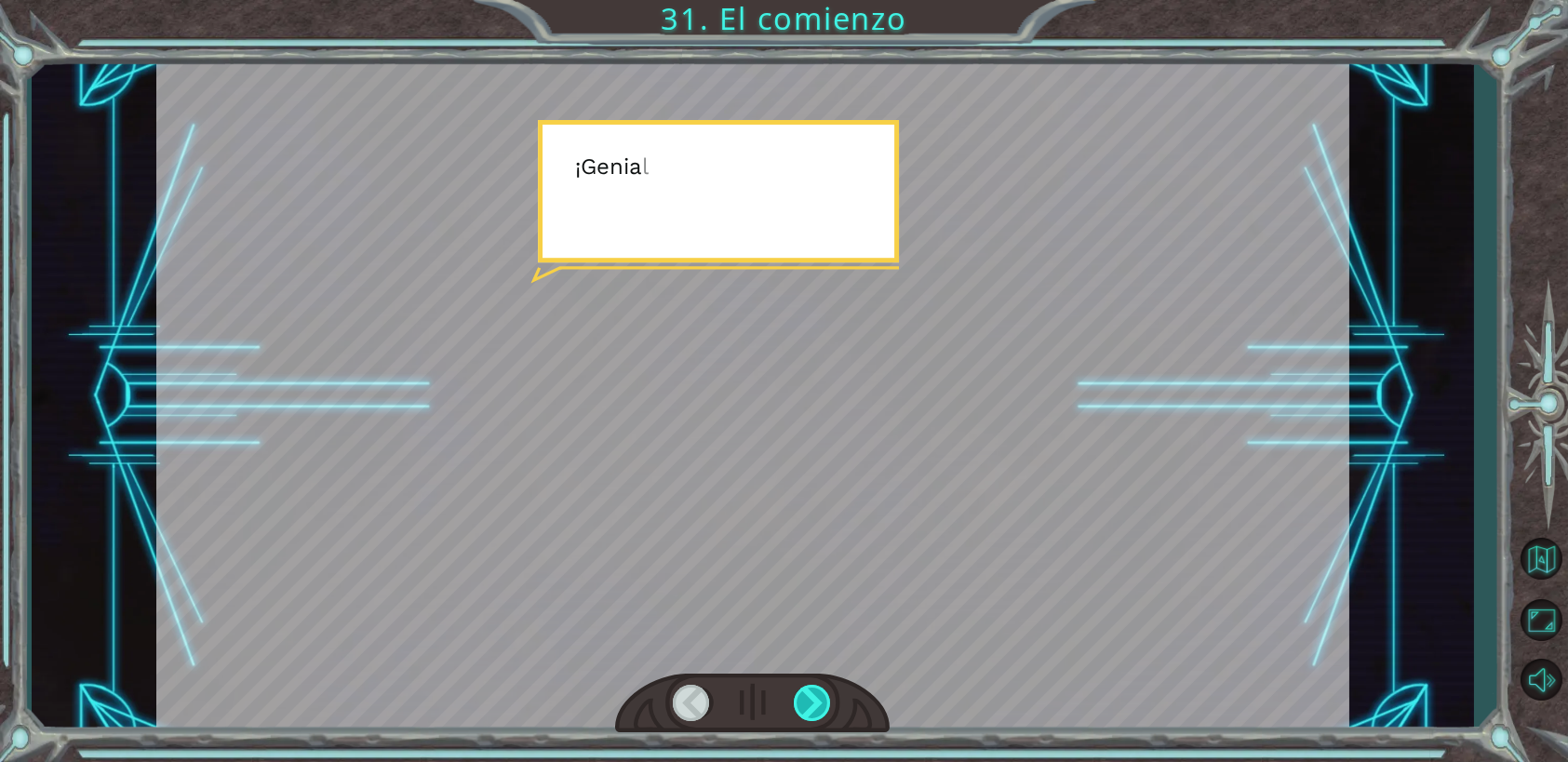
click at [817, 700] on div at bounding box center [812, 703] width 38 height 36
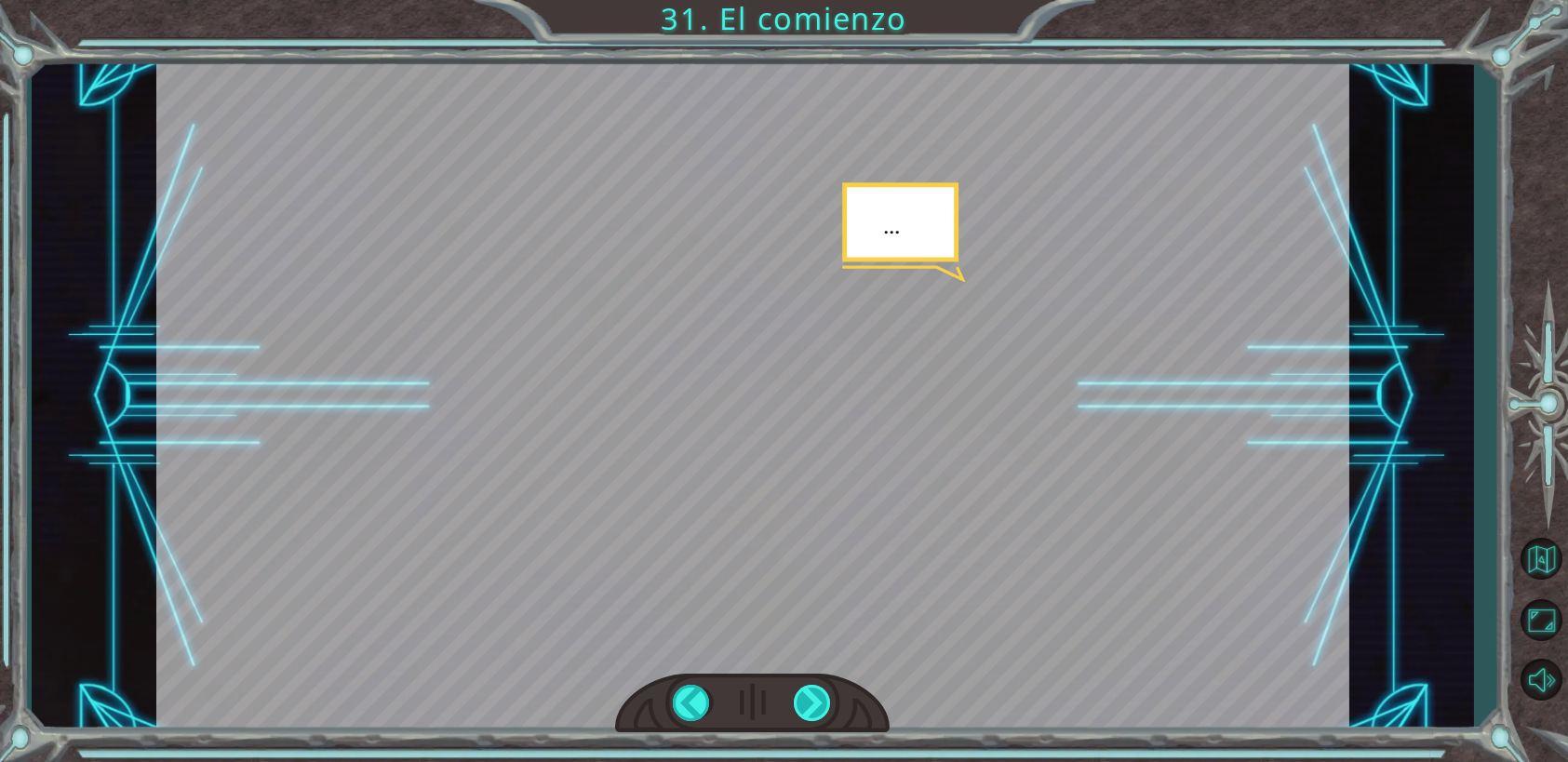
click at [817, 700] on div at bounding box center [812, 703] width 38 height 36
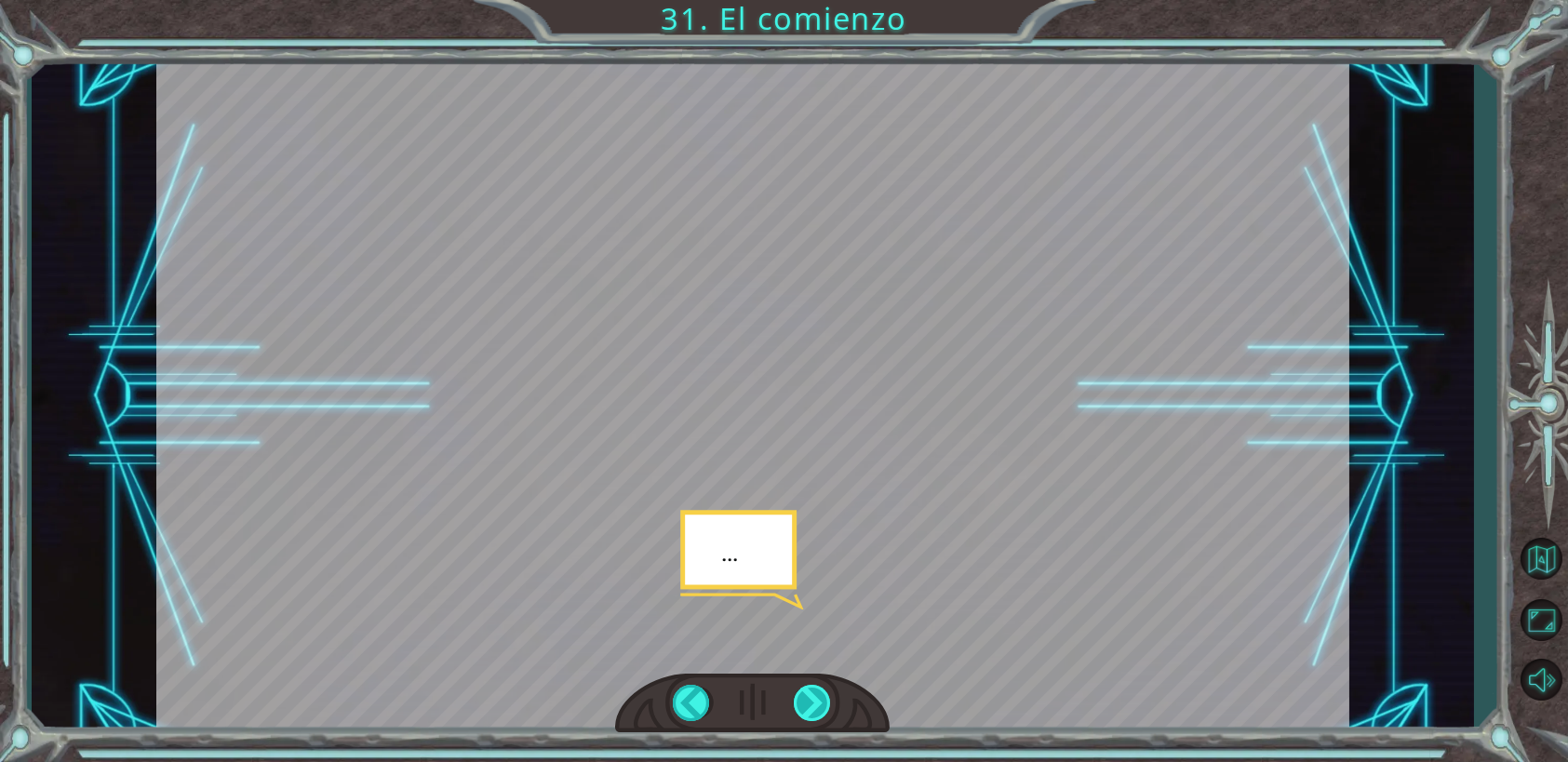
click at [817, 700] on div at bounding box center [812, 703] width 38 height 36
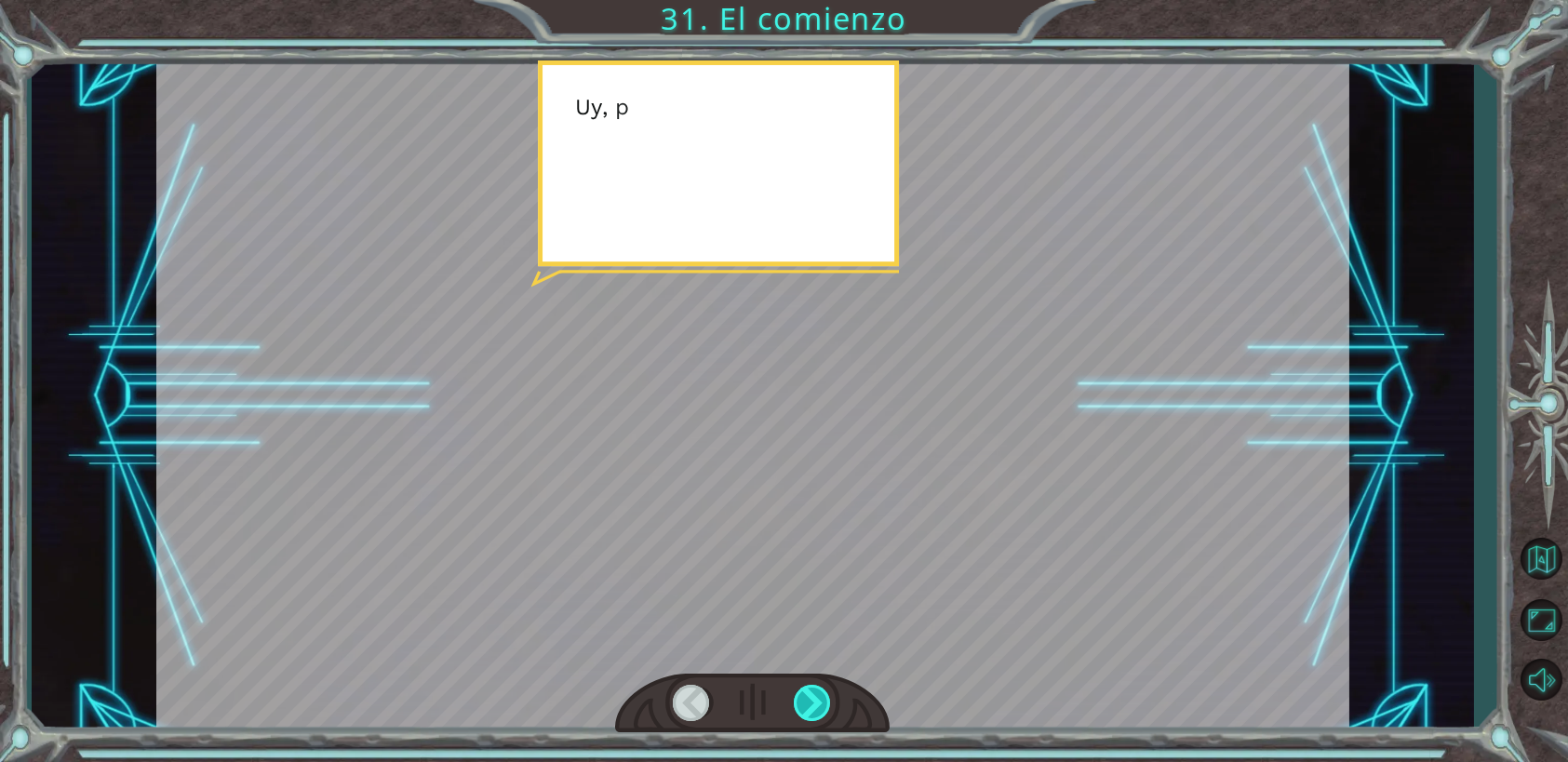
click at [817, 700] on div at bounding box center [812, 703] width 38 height 36
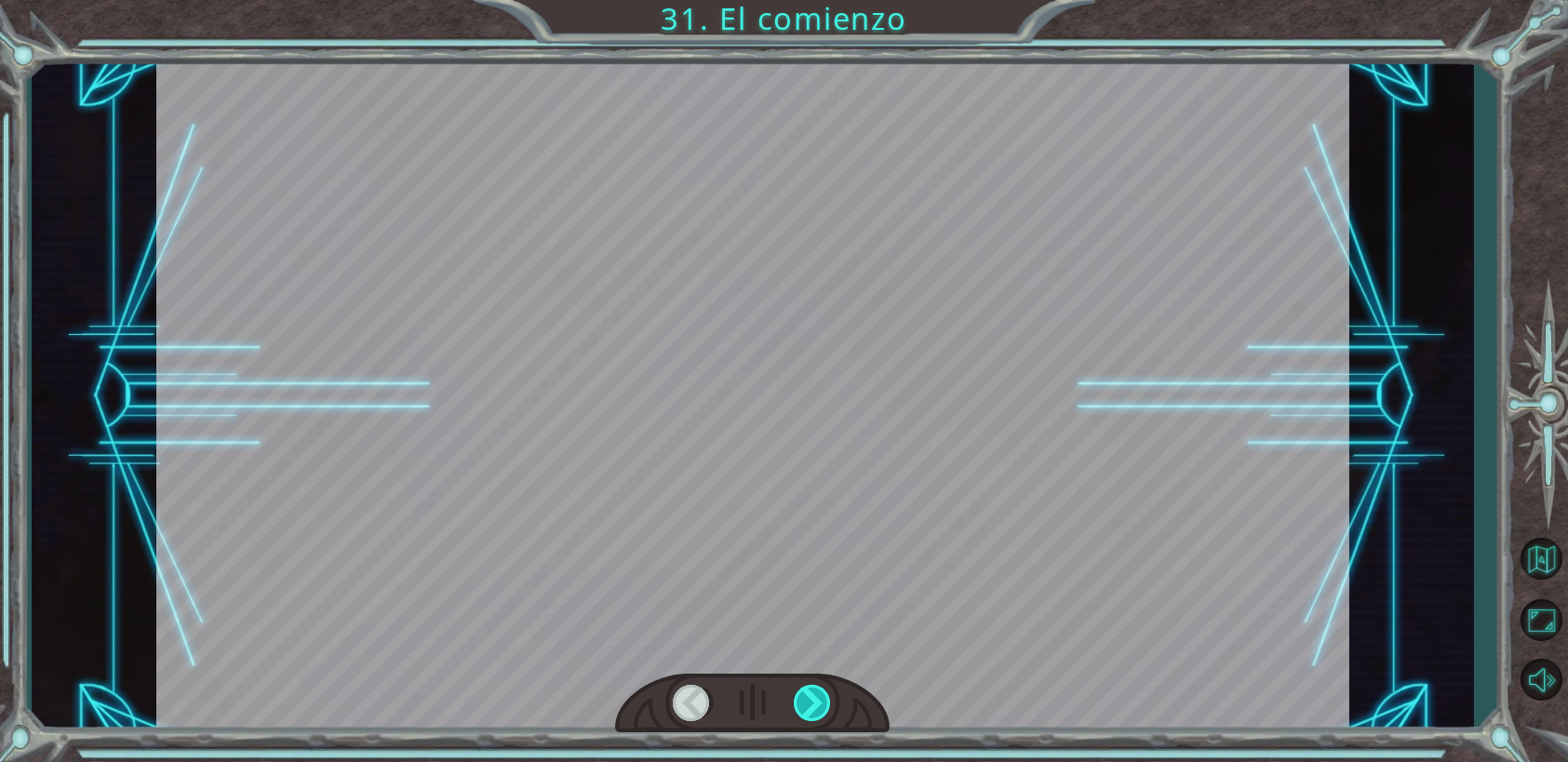
click at [817, 700] on div at bounding box center [812, 703] width 38 height 36
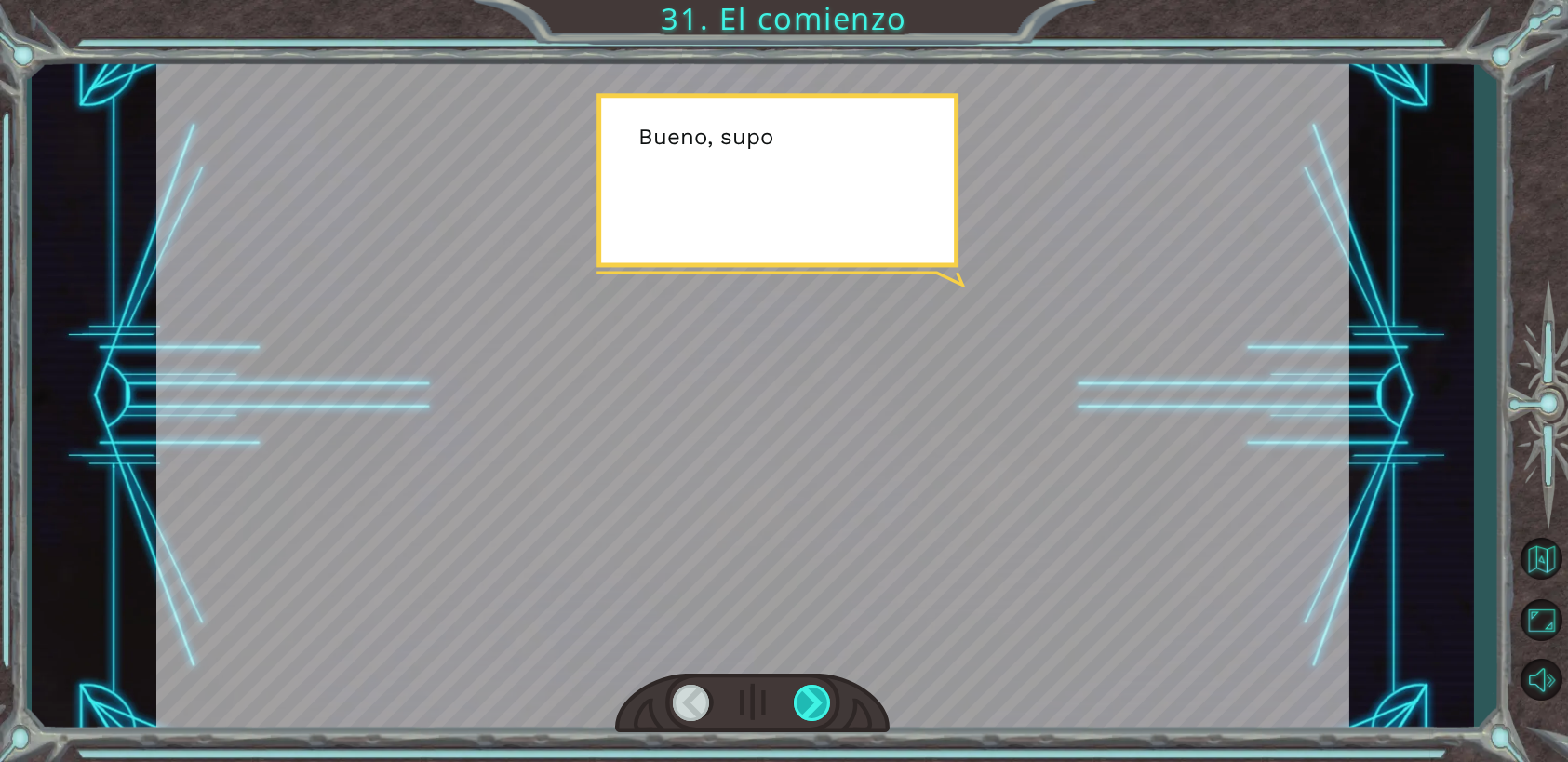
click at [817, 700] on div at bounding box center [812, 703] width 38 height 36
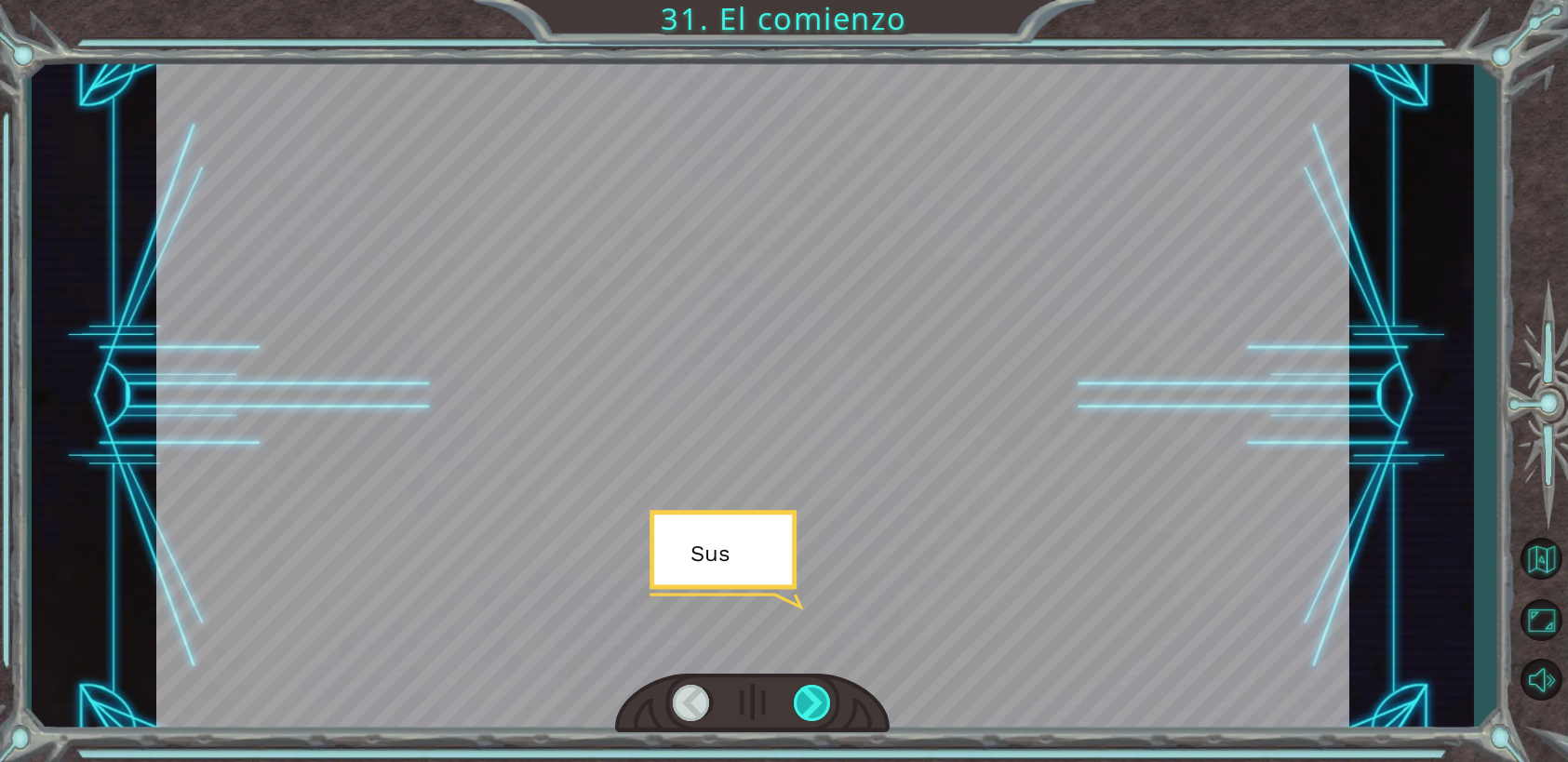
click at [817, 700] on div at bounding box center [812, 703] width 38 height 36
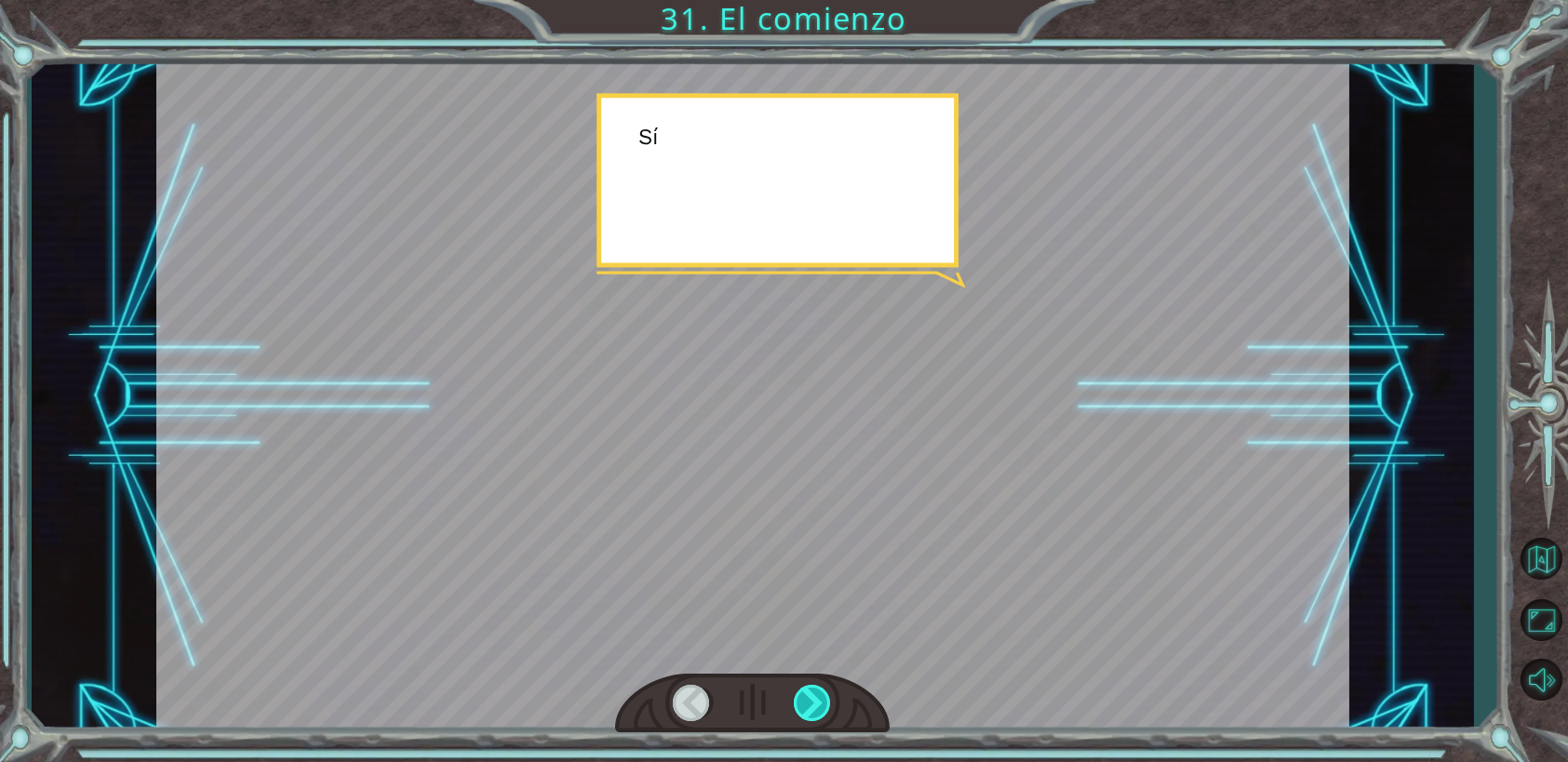
click at [817, 700] on div at bounding box center [812, 703] width 38 height 36
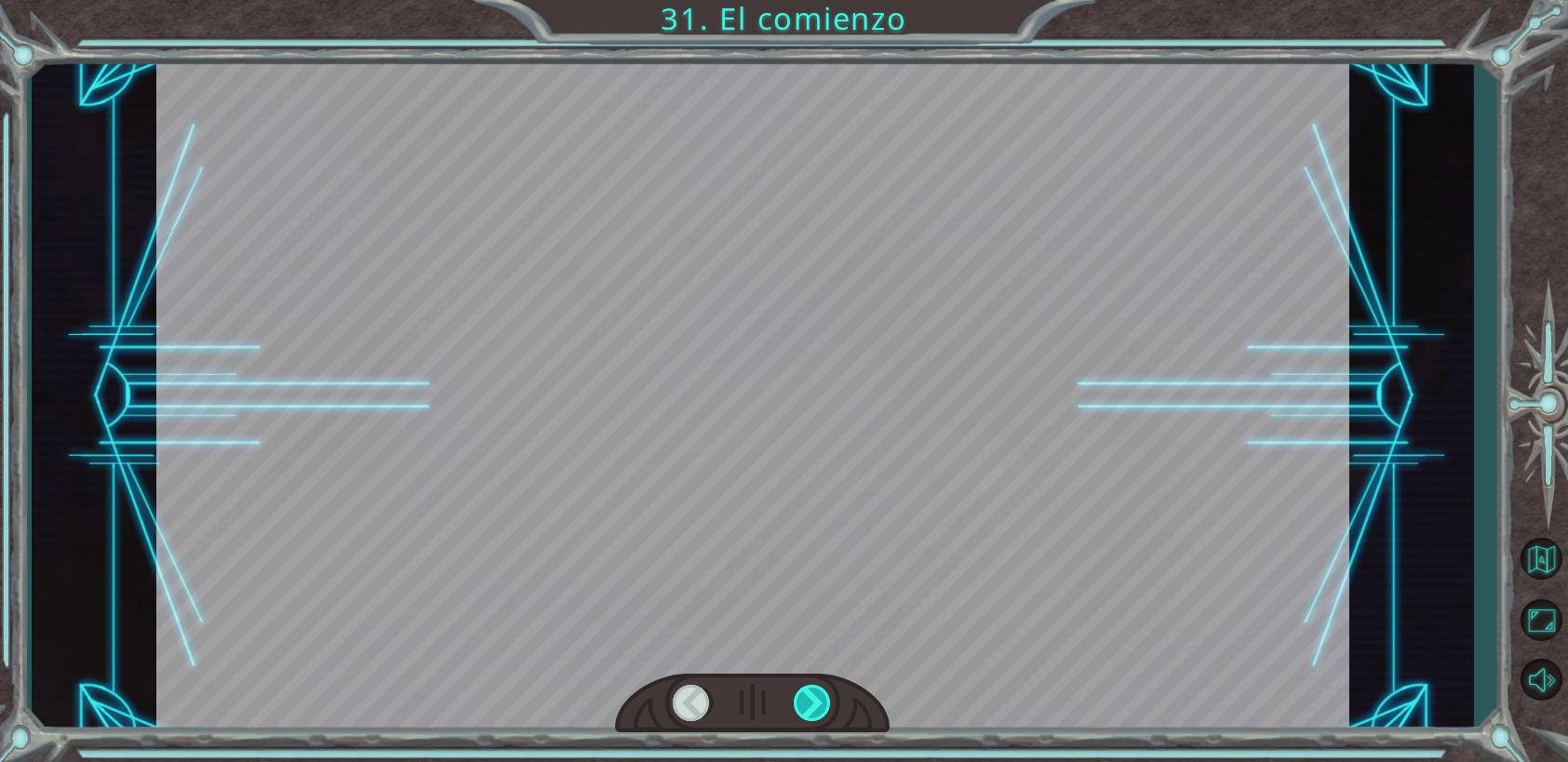
click at [817, 700] on div at bounding box center [812, 703] width 38 height 36
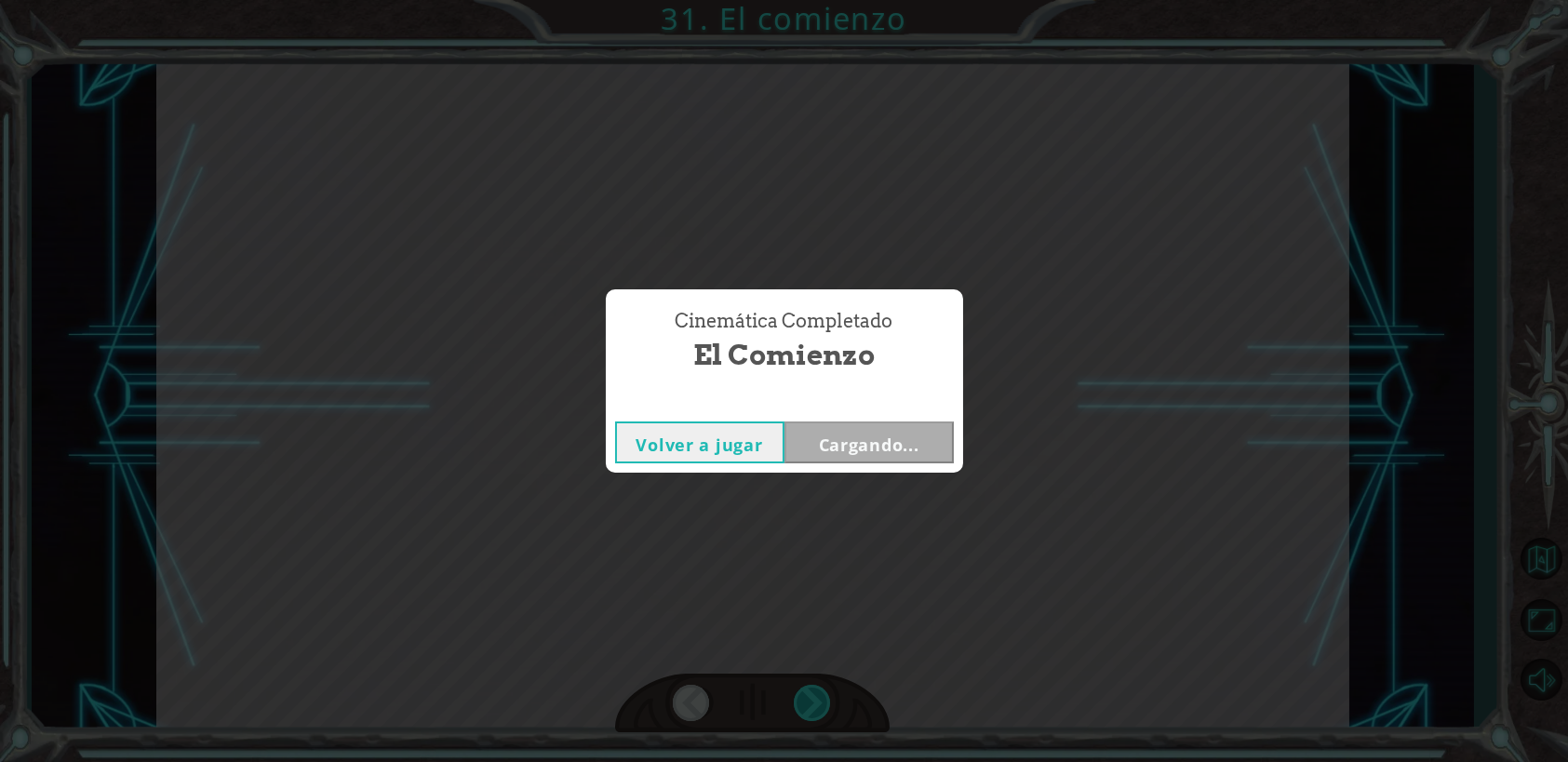
click at [817, 0] on div "Temporary Text ¡ E y , V e g a ! ¡ L o l o g r a m o s ! ¡ M i r a e l s o l ! …" at bounding box center [784, 0] width 1568 height 0
click at [817, 700] on div "Cinemática Completado El comienzo Volver a jugar Cargando..." at bounding box center [784, 381] width 1568 height 762
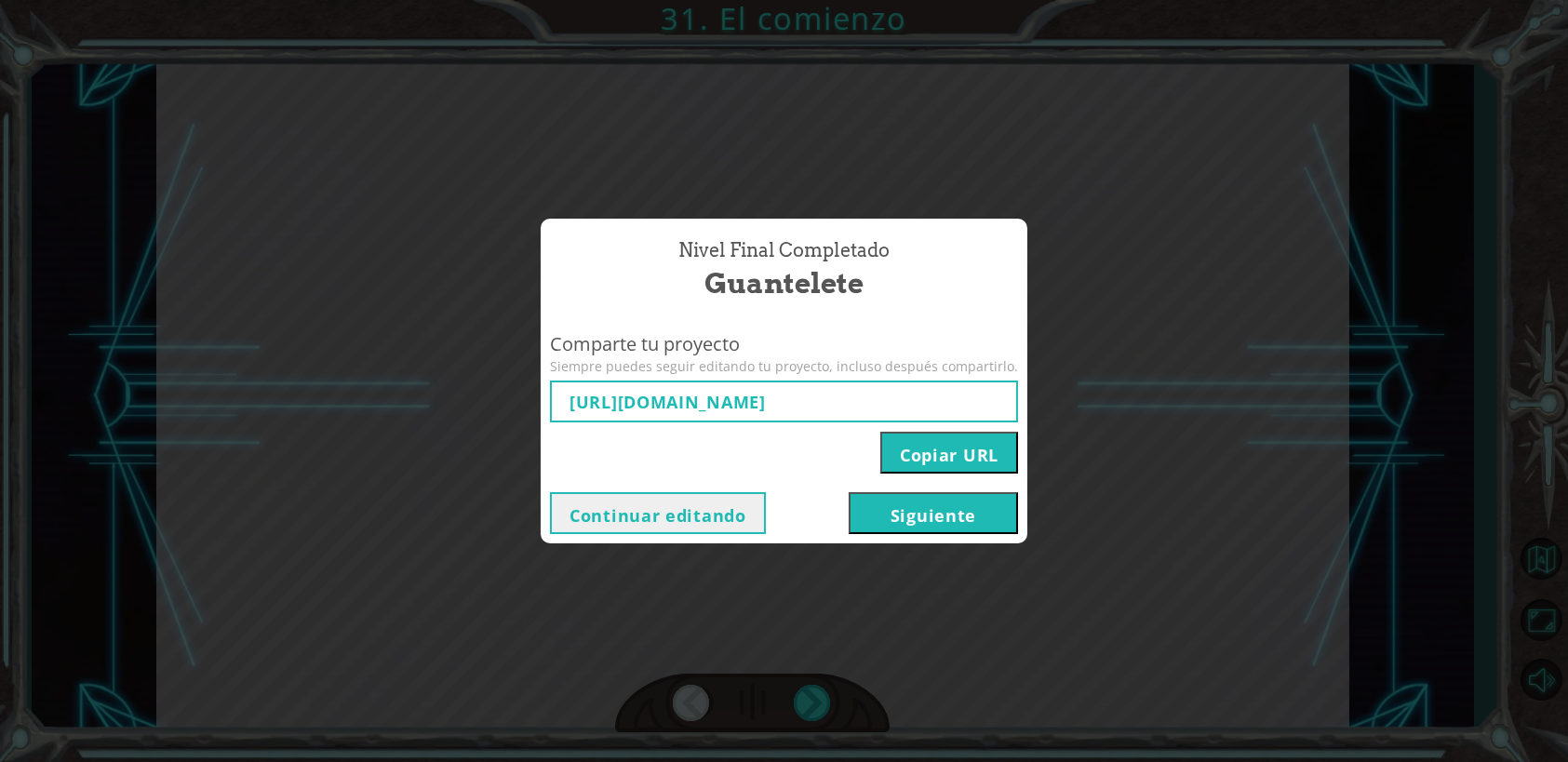
type input "[URL][DOMAIN_NAME]"
click at [936, 515] on button "Siguiente" at bounding box center [932, 513] width 169 height 41
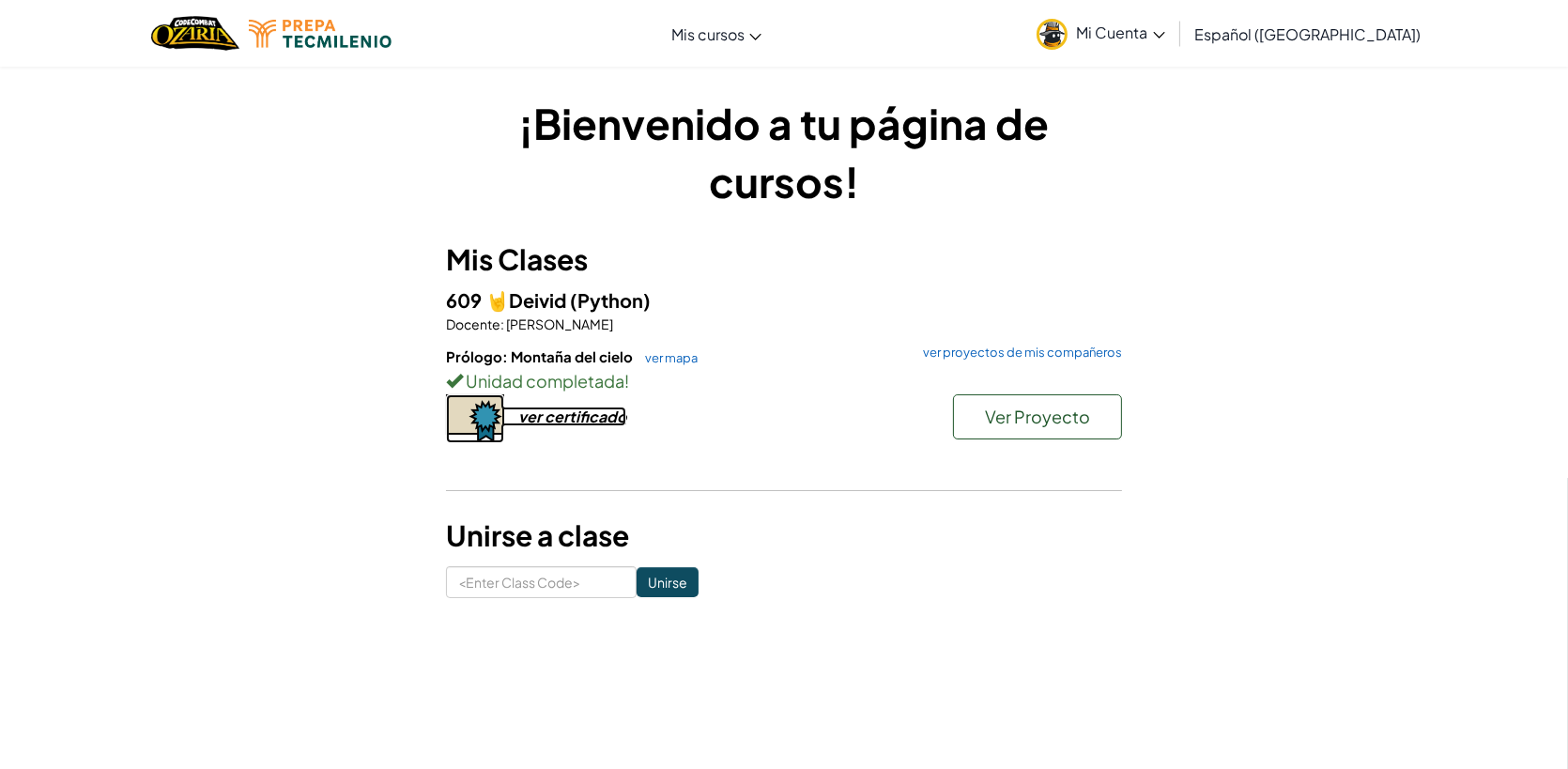
click at [599, 419] on div "ver certificado" at bounding box center [571, 416] width 108 height 20
